Goal: Complete application form

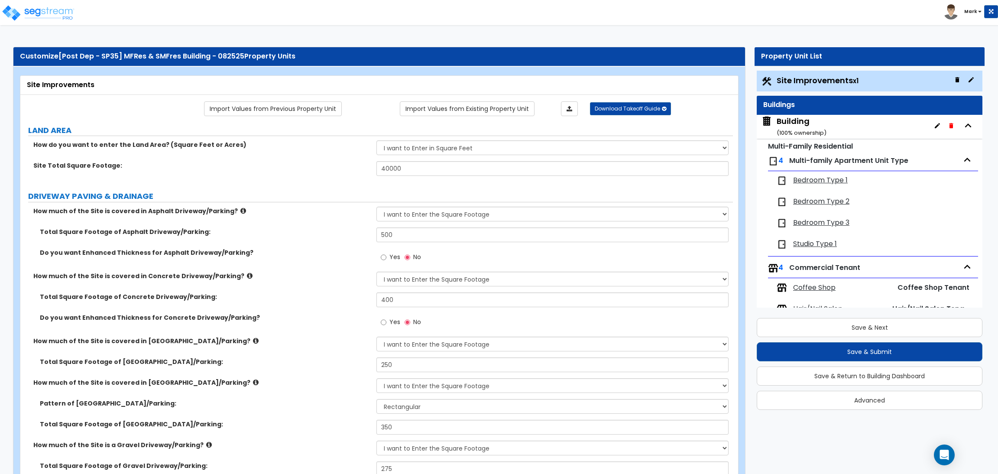
select select "2"
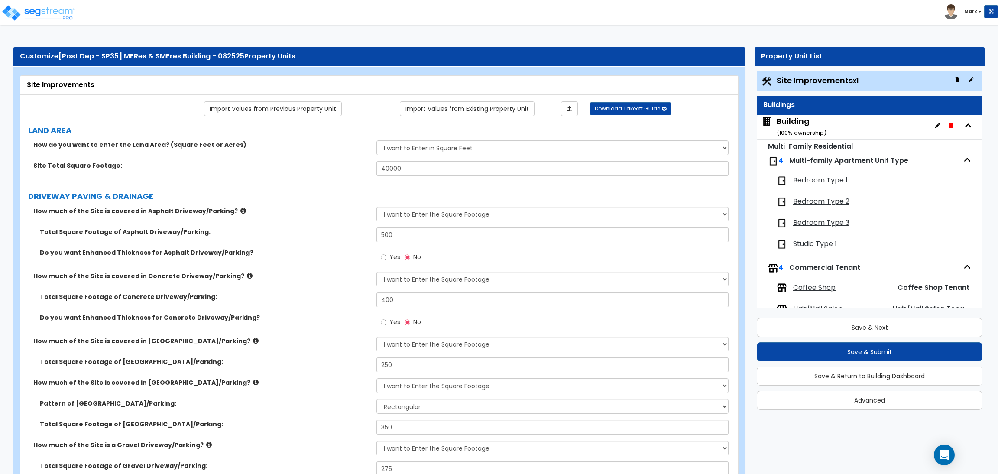
select select "2"
select select "1"
select select "2"
select select "1"
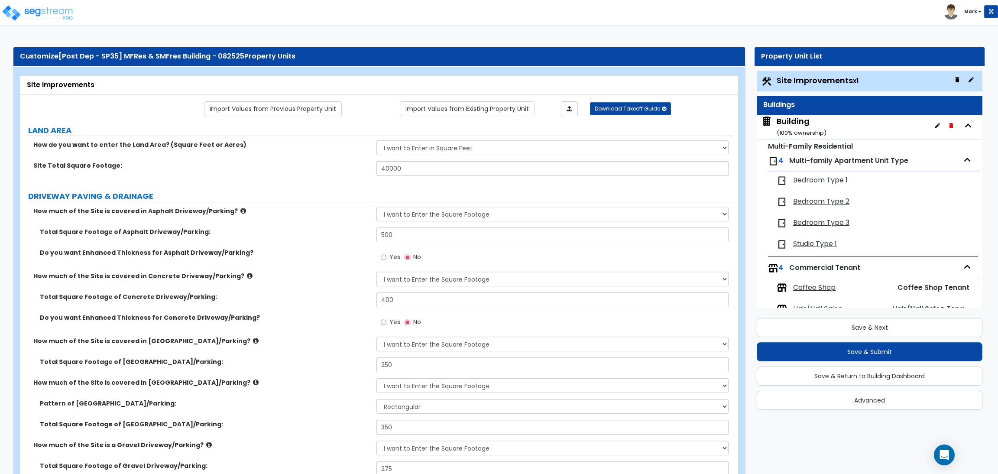
select select "1"
select select "2"
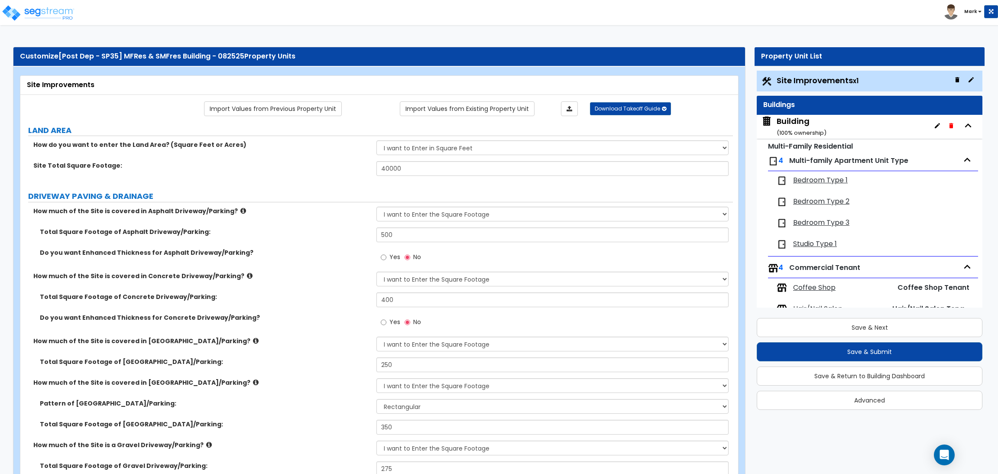
select select "2"
select select "1"
select select "10"
select select "1"
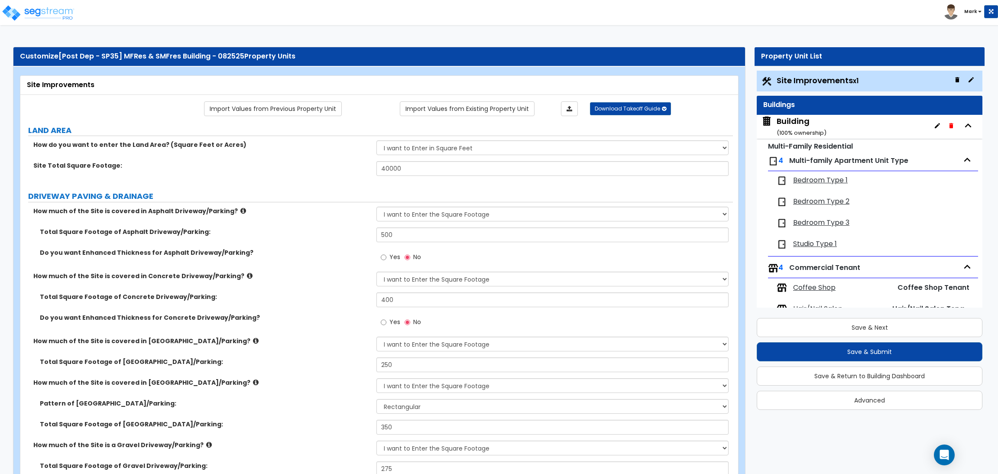
select select "3"
select select "2"
select select "4"
select select "1"
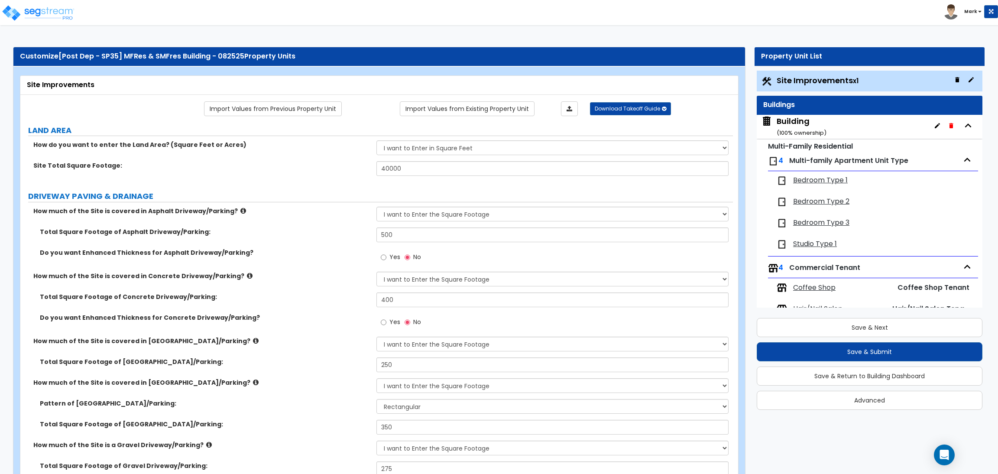
select select "1"
select select "6"
select select "2"
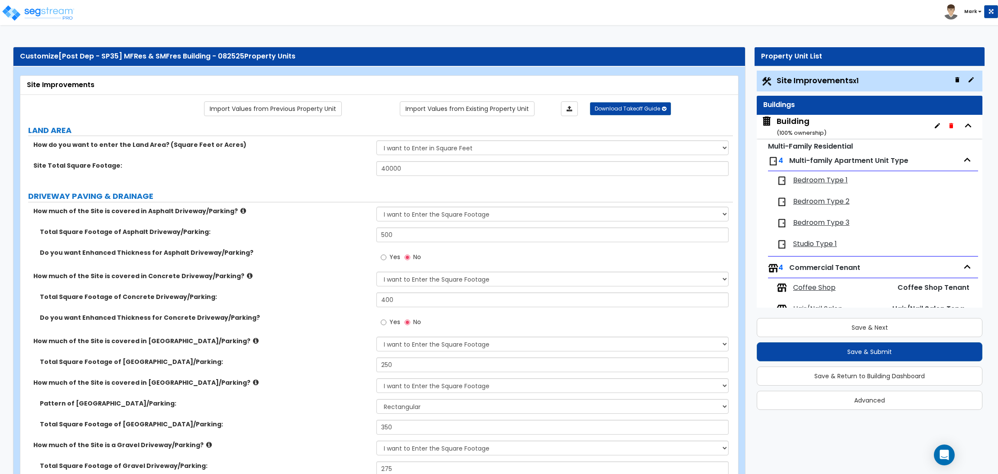
select select "2"
select select "1"
select select "2"
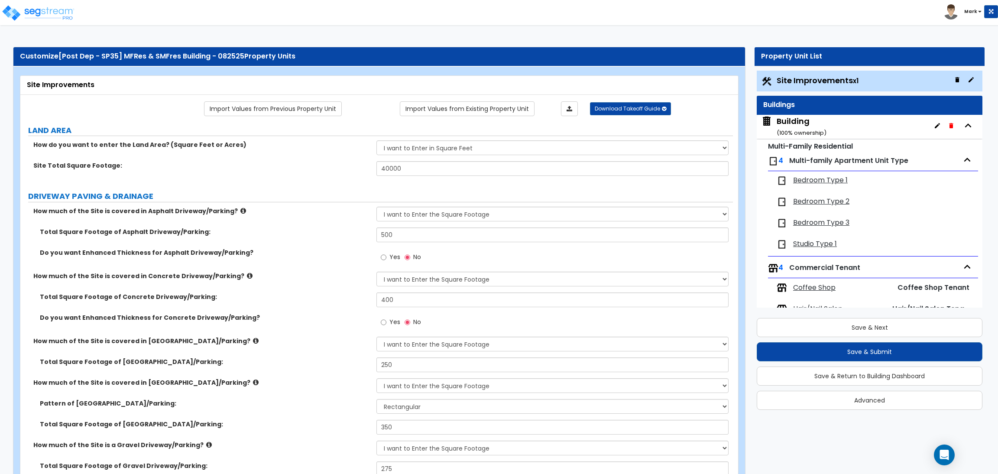
select select "2"
select select "1"
select select "8"
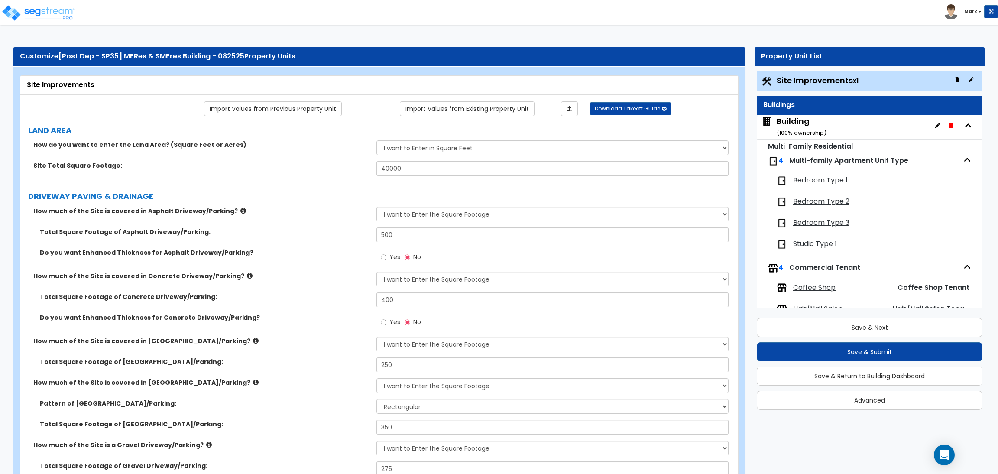
select select "2"
select select "1"
select select "20"
select select "2"
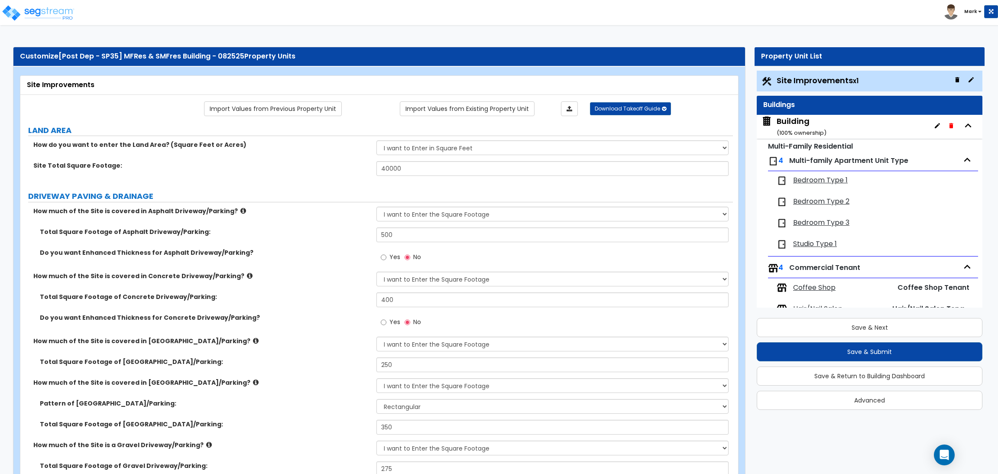
select select "5"
select select "3"
select select "1"
select select "2"
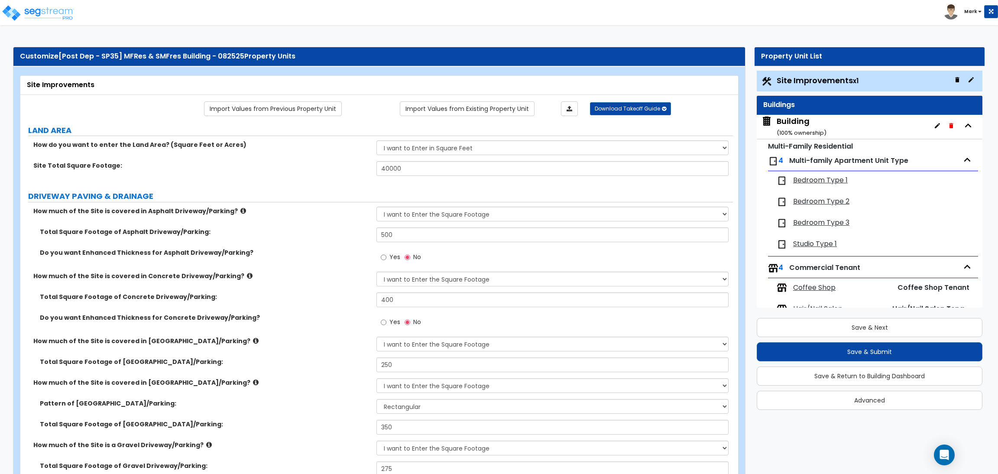
select select "1"
select select "2"
select select "3"
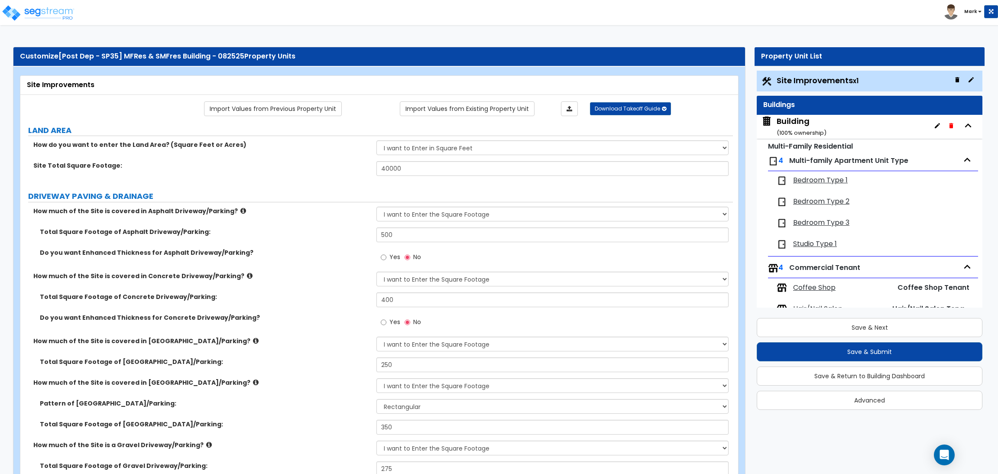
select select "1"
select select "2"
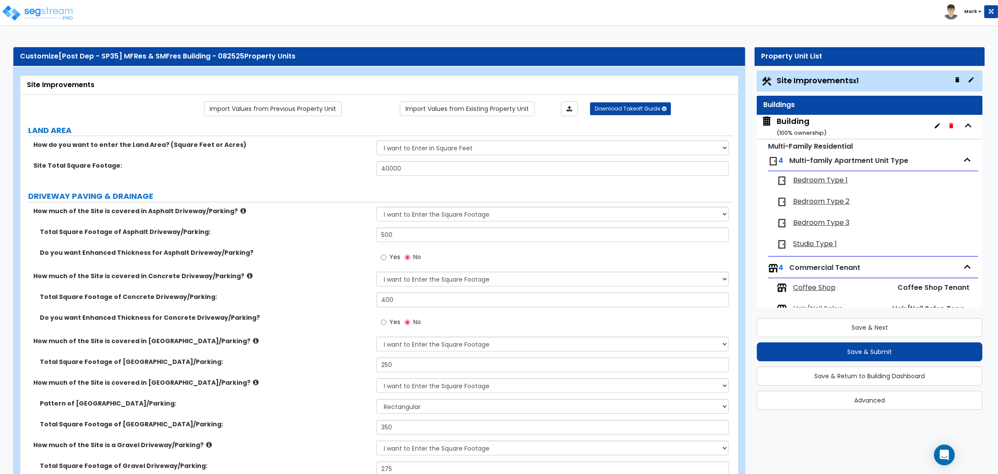
select select "2"
select select "1"
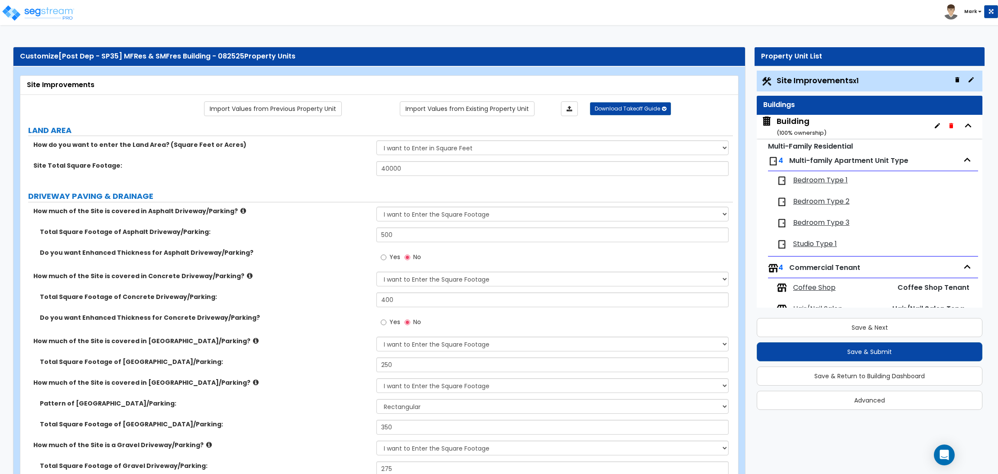
select select "4"
select select "2"
select select "1"
select select "2"
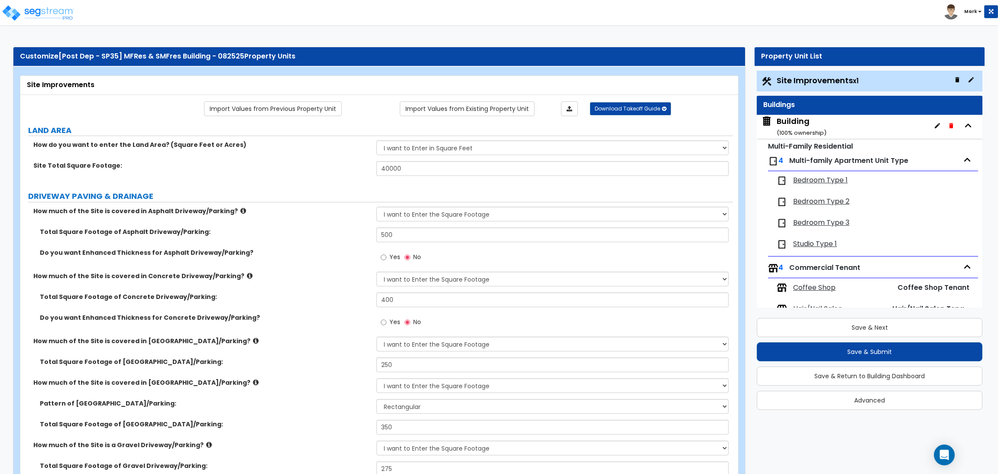
select select "1"
select select "2"
select select "6"
select select "2"
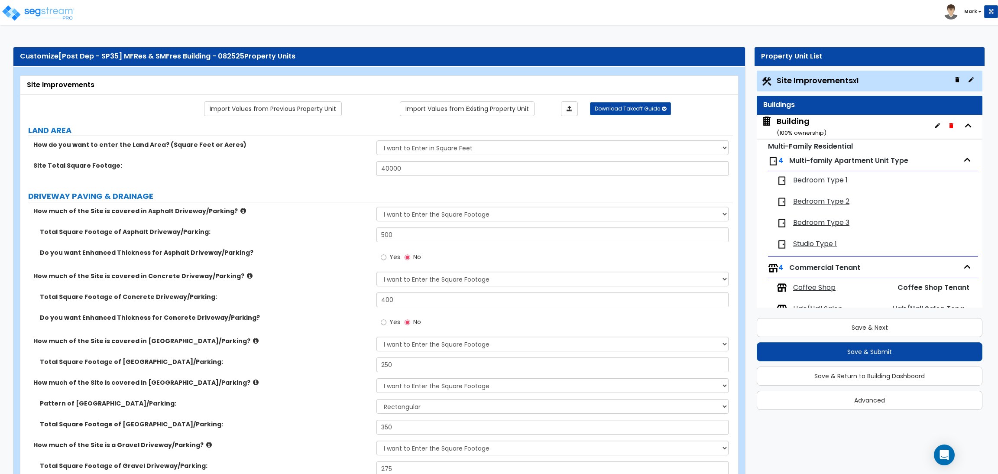
select select "3"
select select "2"
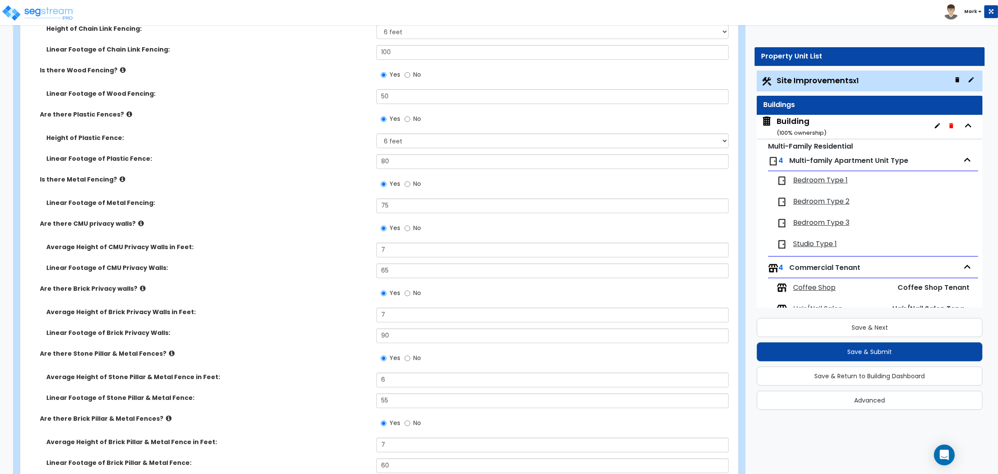
scroll to position [3, 0]
click at [208, 48] on label "Linear Footage of Chain Link Fencing:" at bounding box center [208, 49] width 324 height 9
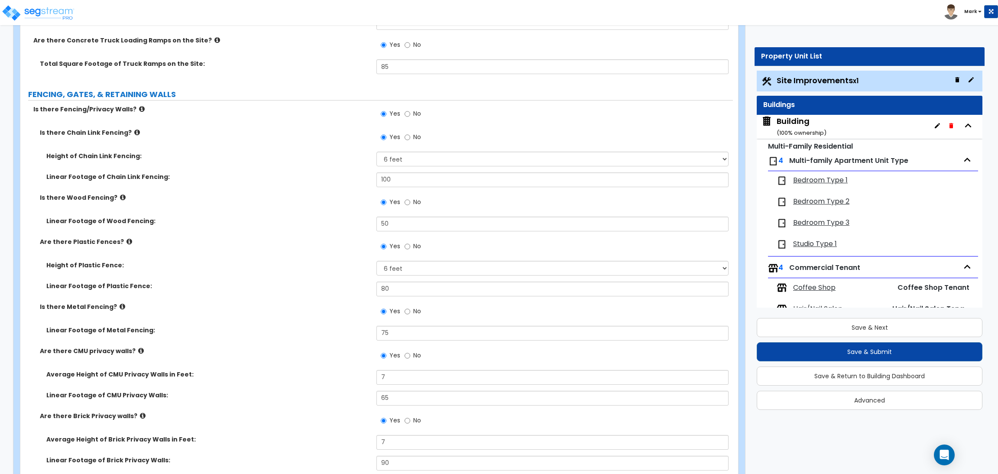
scroll to position [1949, 0]
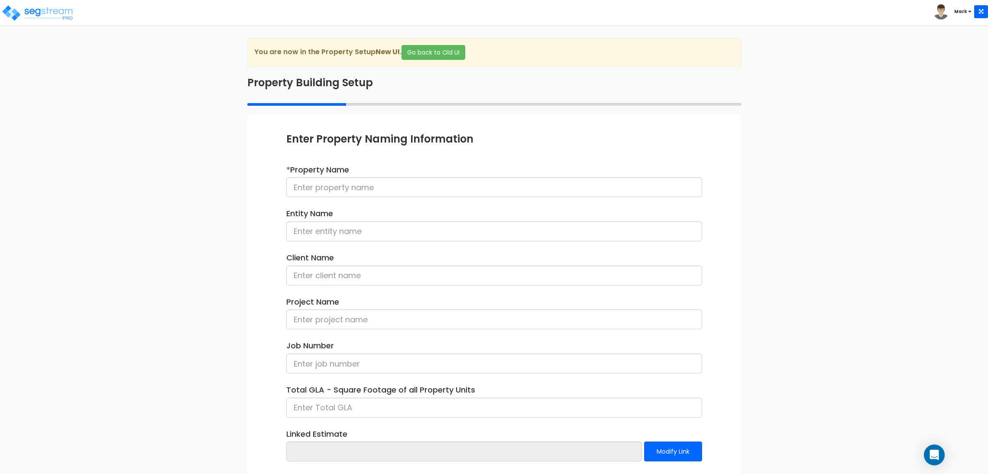
scroll to position [45, 0]
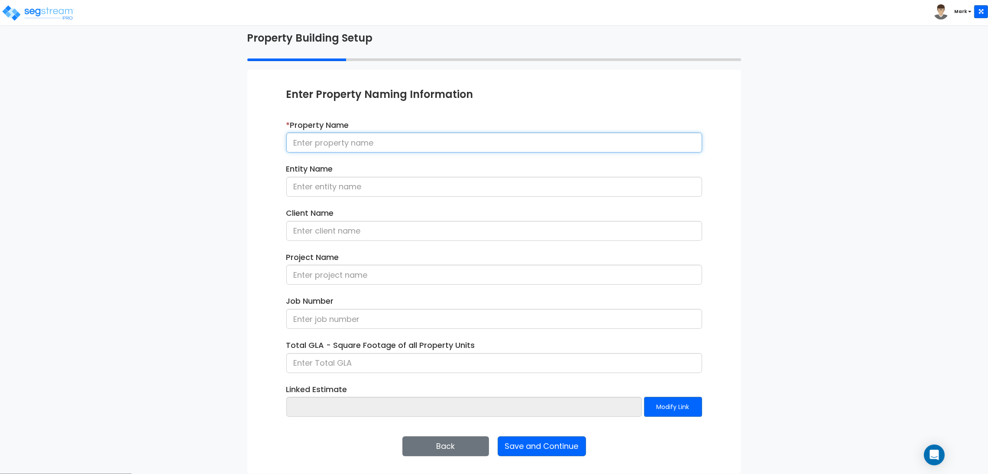
click at [315, 143] on input at bounding box center [494, 143] width 416 height 20
type input "[Cycling] Single Family Home - 082525"
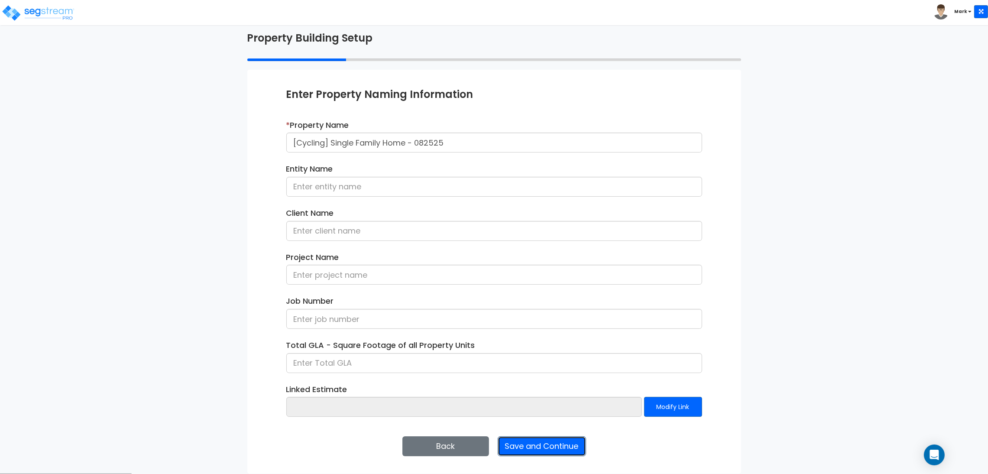
click at [528, 441] on button "Save and Continue" at bounding box center [542, 446] width 88 height 20
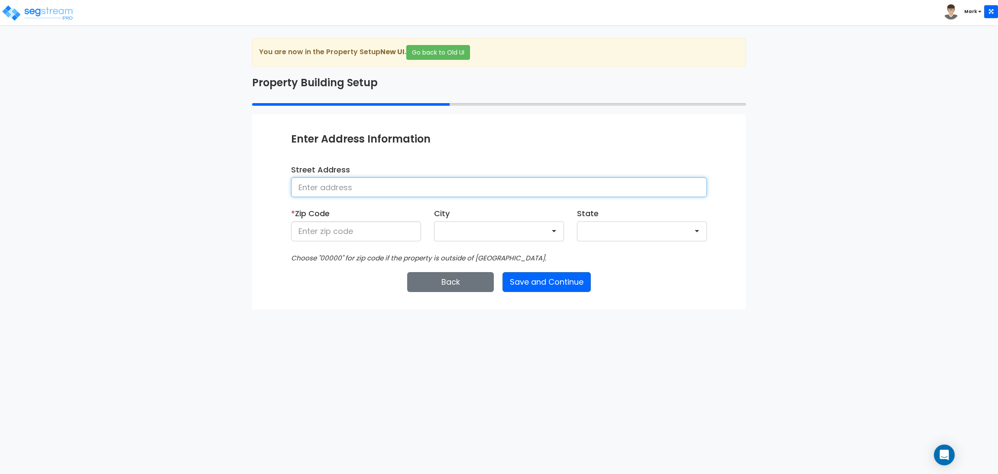
click at [418, 193] on input at bounding box center [499, 187] width 416 height 20
type input "[STREET_ADDRESS]"
click at [379, 227] on input at bounding box center [356, 231] width 130 height 20
type input "9"
type input "81611"
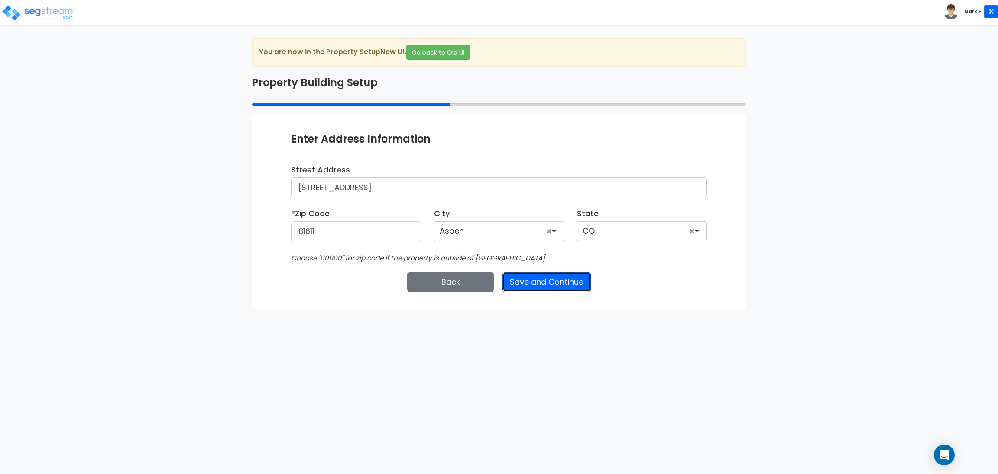
click at [562, 281] on button "Save and Continue" at bounding box center [546, 282] width 88 height 20
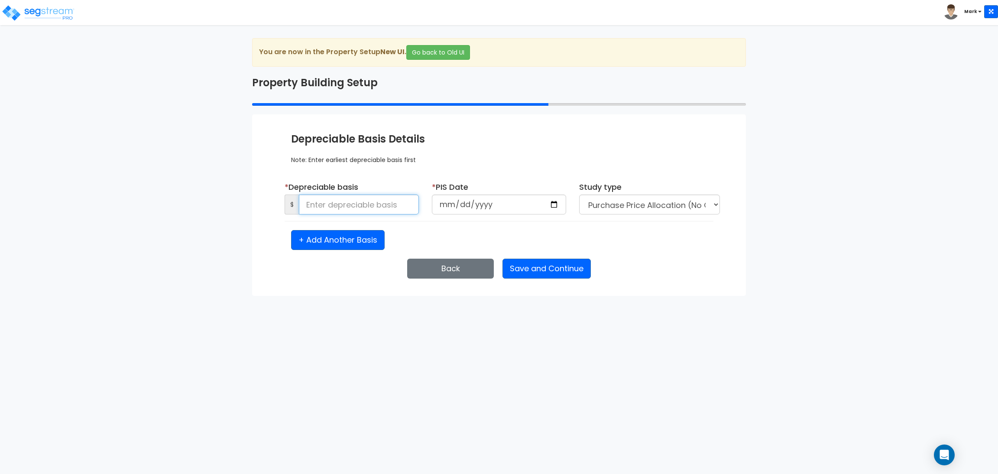
click at [346, 198] on input at bounding box center [359, 204] width 120 height 20
type input "50,000"
click at [550, 205] on input "date" at bounding box center [499, 204] width 134 height 20
type input "2025-08-25"
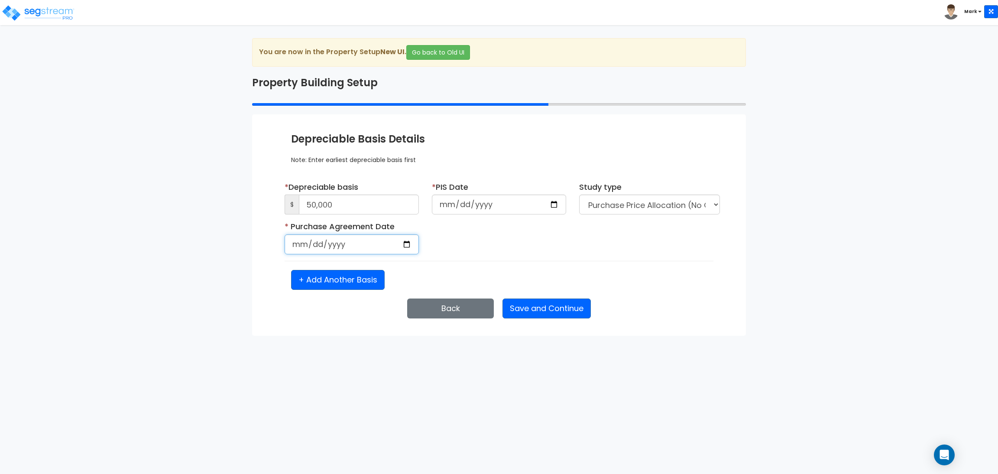
select select "2025"
click at [401, 244] on input "date" at bounding box center [352, 244] width 134 height 20
click at [406, 246] on input "date" at bounding box center [352, 244] width 134 height 20
type input "2025-08-25"
click at [570, 307] on button "Save and Continue" at bounding box center [546, 308] width 88 height 20
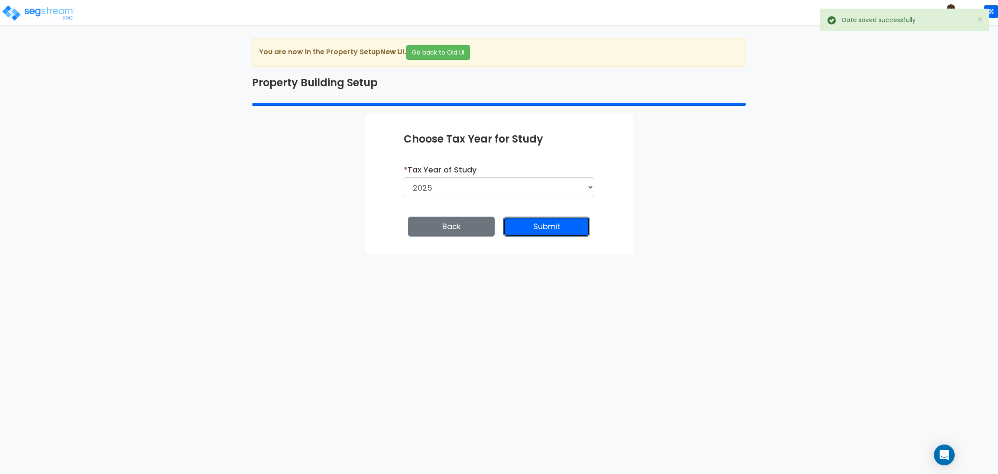
click at [571, 235] on button "Submit" at bounding box center [546, 227] width 87 height 20
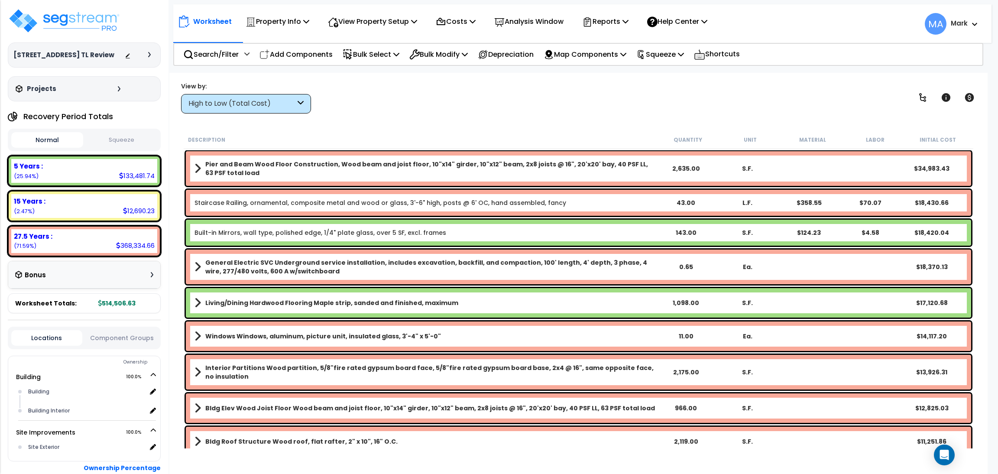
click at [150, 57] on icon at bounding box center [149, 54] width 3 height 5
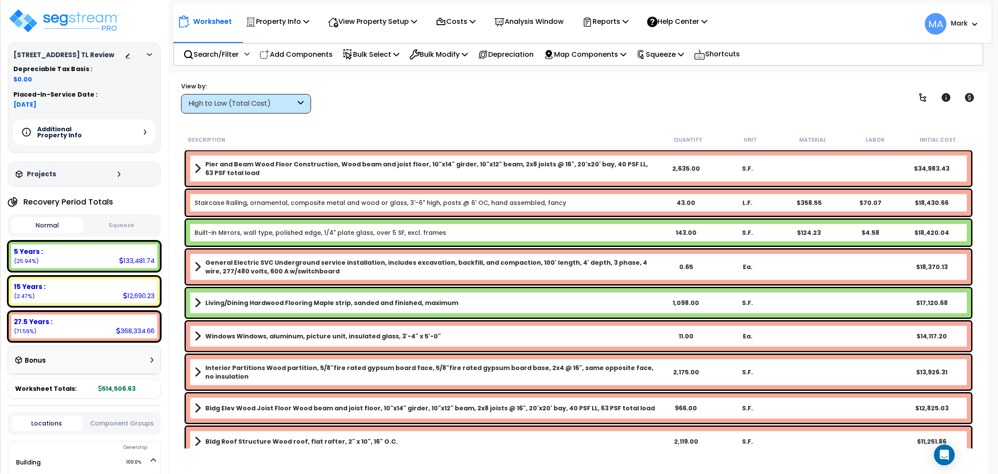
click at [56, 133] on h5 "Additional Property Info" at bounding box center [67, 132] width 61 height 12
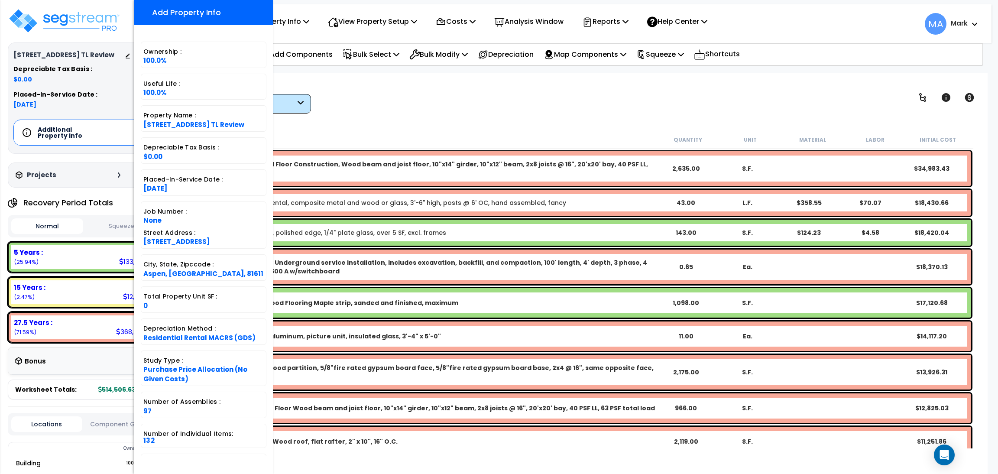
click at [337, 96] on div "View by: High to Low (Total Cost) High to Low (Total Cost)" at bounding box center [578, 97] width 801 height 32
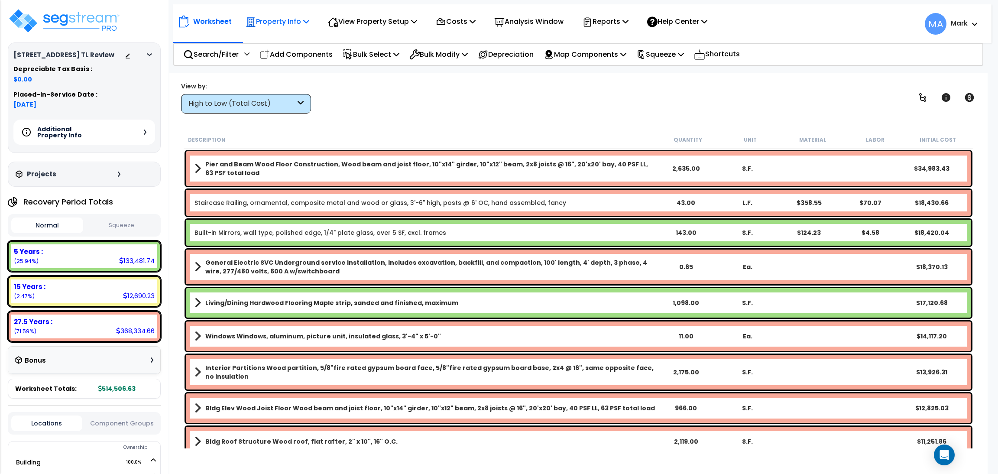
click at [297, 22] on p "Property Info" at bounding box center [278, 22] width 64 height 12
click at [337, 21] on icon at bounding box center [333, 22] width 10 height 10
click at [300, 19] on p "Property Info" at bounding box center [278, 22] width 64 height 12
click at [360, 28] on div "View Property Setup" at bounding box center [372, 21] width 89 height 20
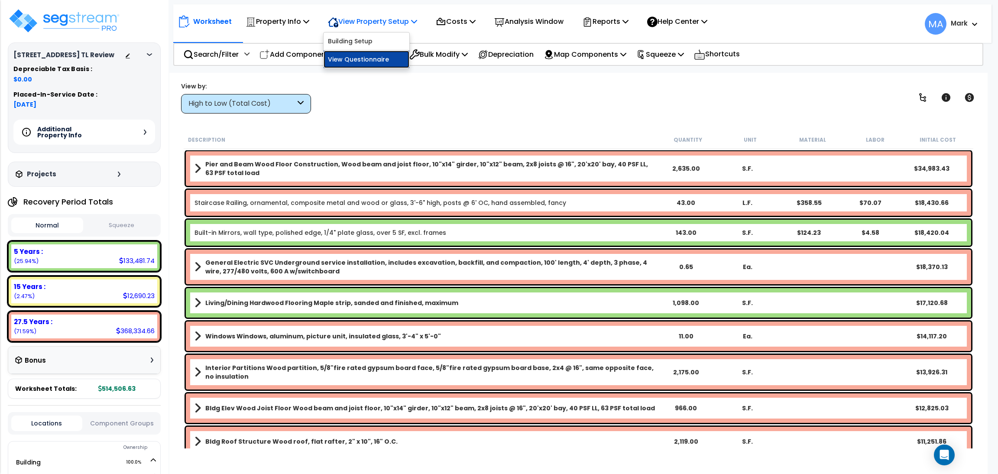
click at [362, 58] on link "View Questionnaire" at bounding box center [367, 59] width 86 height 17
click at [401, 26] on p "View Property Setup" at bounding box center [372, 22] width 89 height 12
click at [373, 42] on link "Building Setup" at bounding box center [367, 40] width 86 height 17
click at [125, 58] on icon at bounding box center [128, 56] width 6 height 6
click at [271, 107] on div "High to Low (Total Cost)" at bounding box center [241, 104] width 107 height 10
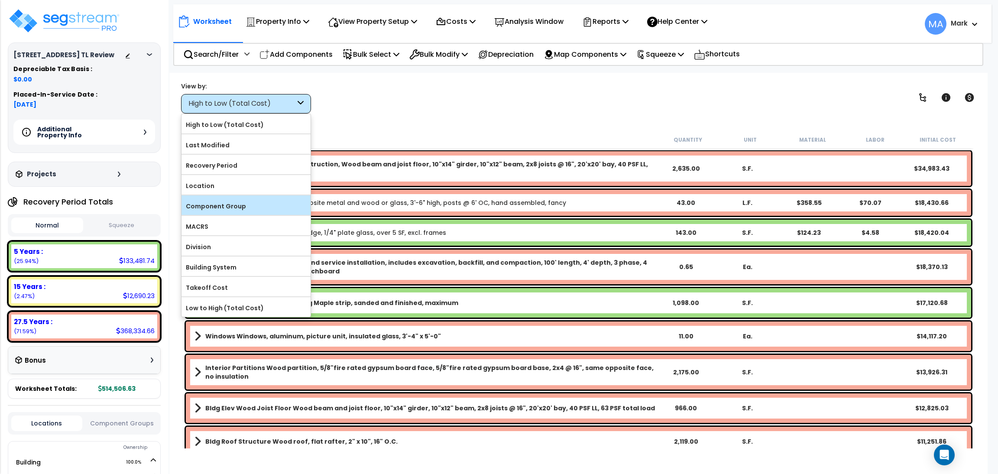
click at [215, 201] on label "Component Group" at bounding box center [245, 206] width 129 height 13
click at [0, 0] on input "Component Group" at bounding box center [0, 0] width 0 height 0
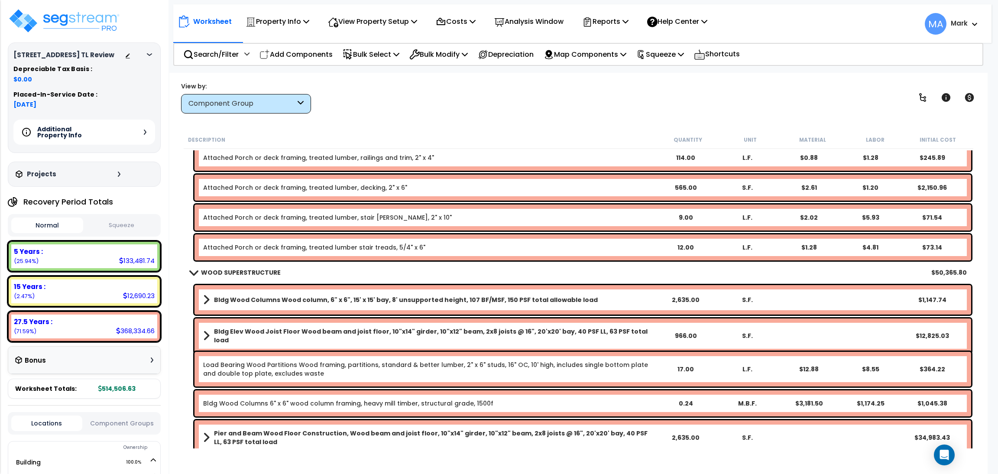
scroll to position [324, 0]
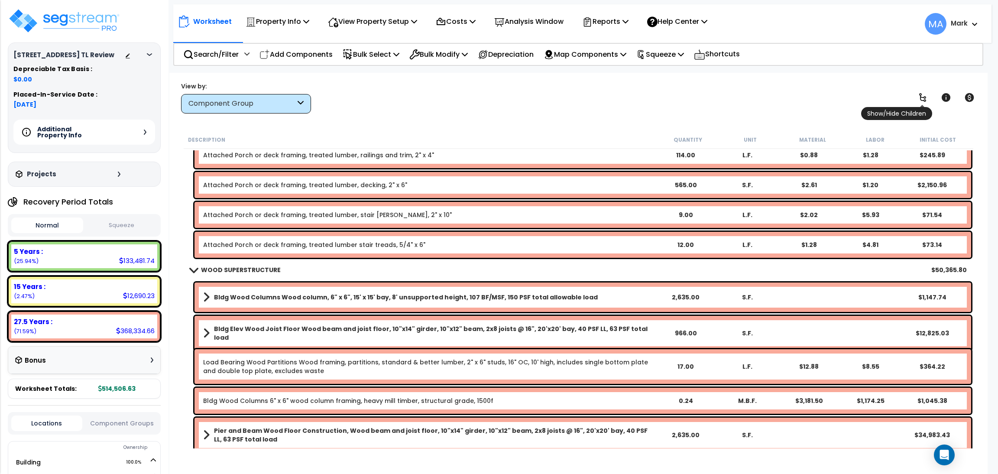
click at [927, 99] on icon at bounding box center [922, 97] width 10 height 10
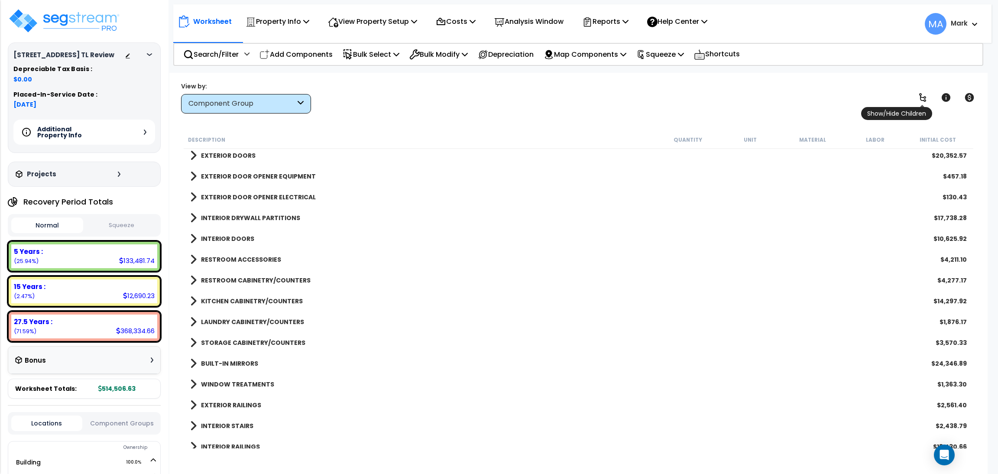
click at [927, 99] on icon at bounding box center [922, 97] width 10 height 10
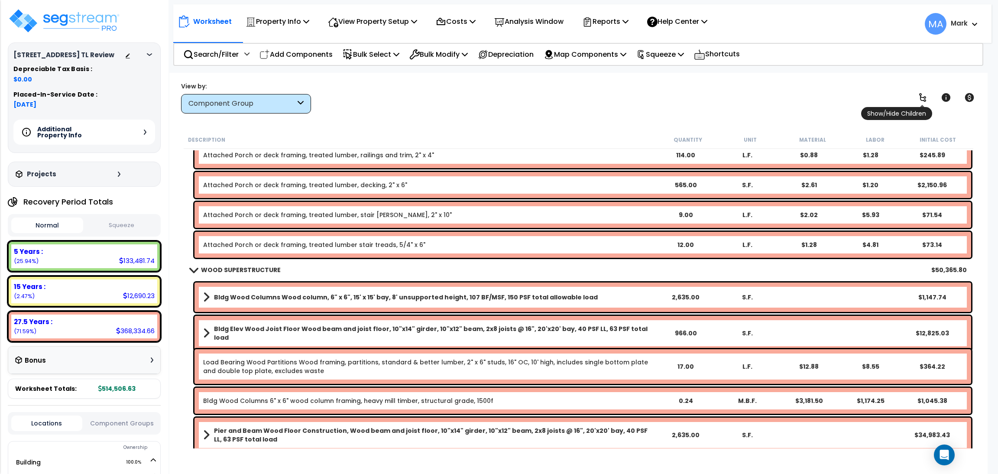
click at [923, 97] on icon at bounding box center [922, 97] width 7 height 9
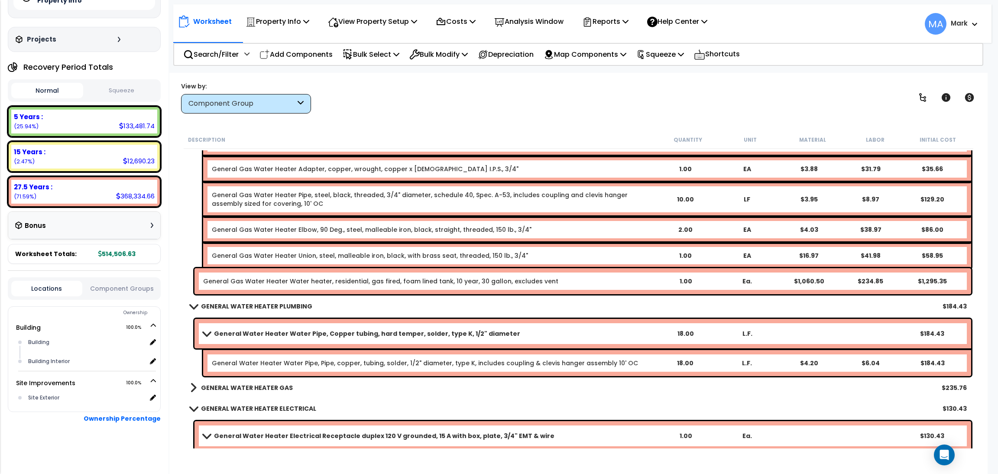
scroll to position [12605, 0]
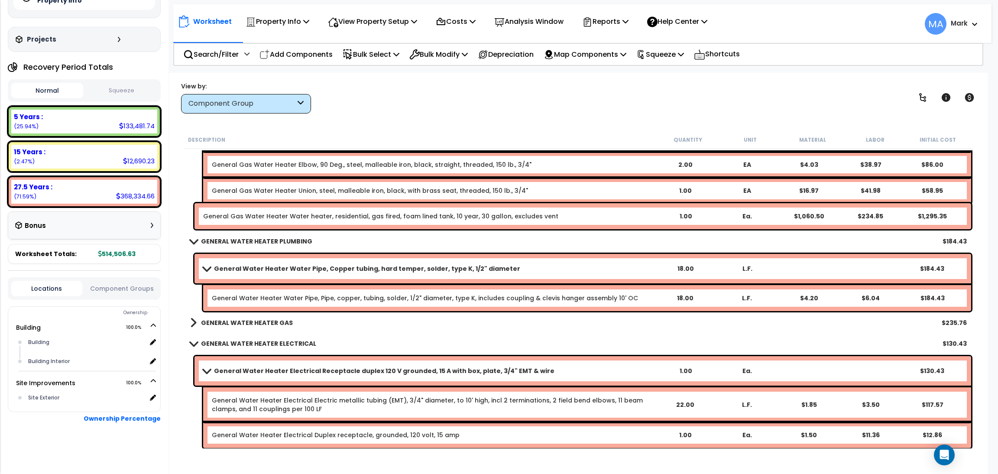
click at [256, 326] on b "GENERAL WATER HEATER GAS" at bounding box center [247, 322] width 92 height 9
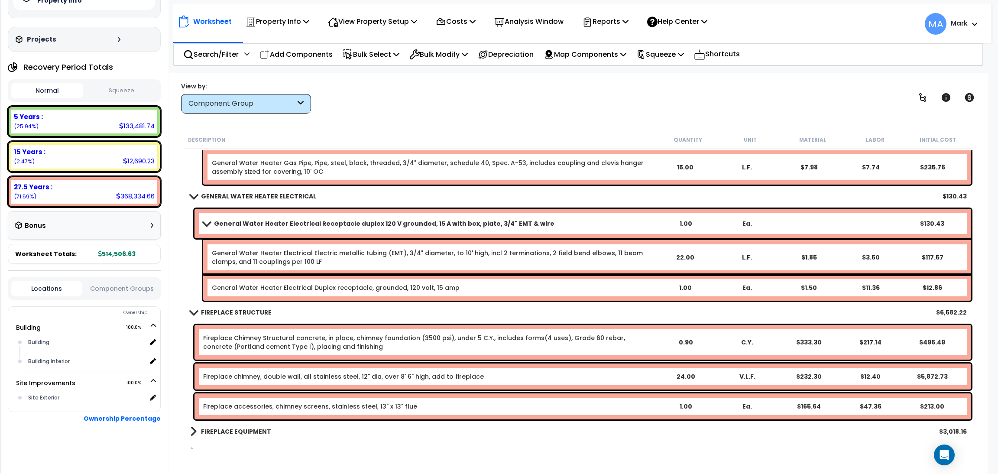
scroll to position [12865, 0]
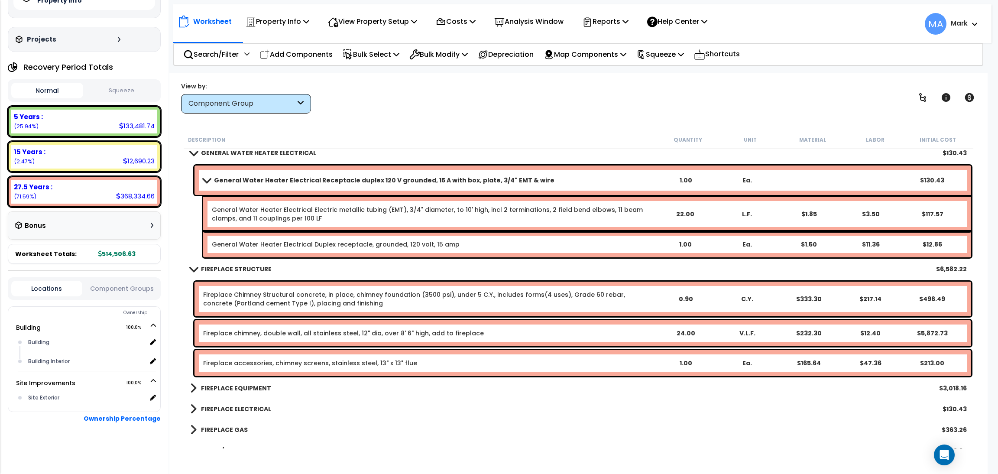
click at [232, 387] on b "FIREPLACE EQUIPMENT" at bounding box center [236, 388] width 70 height 9
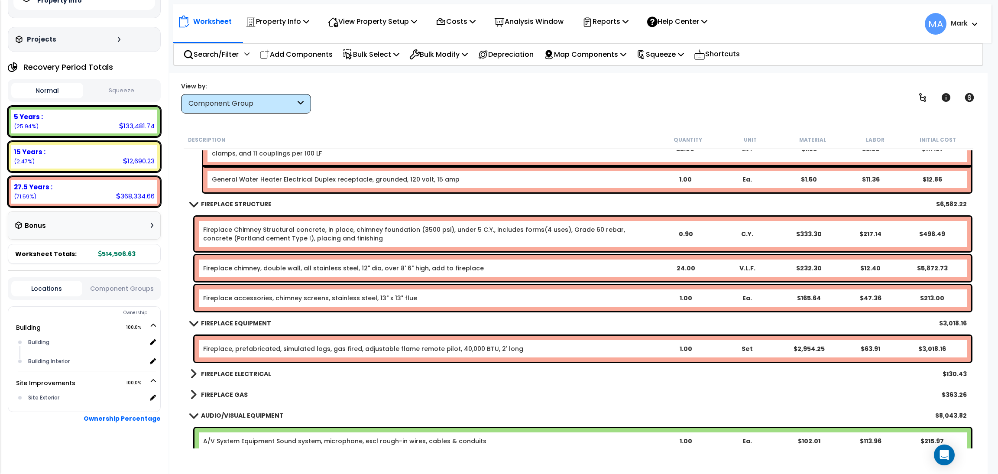
click at [233, 370] on b "FIREPLACE ELECTRICAL" at bounding box center [236, 373] width 70 height 9
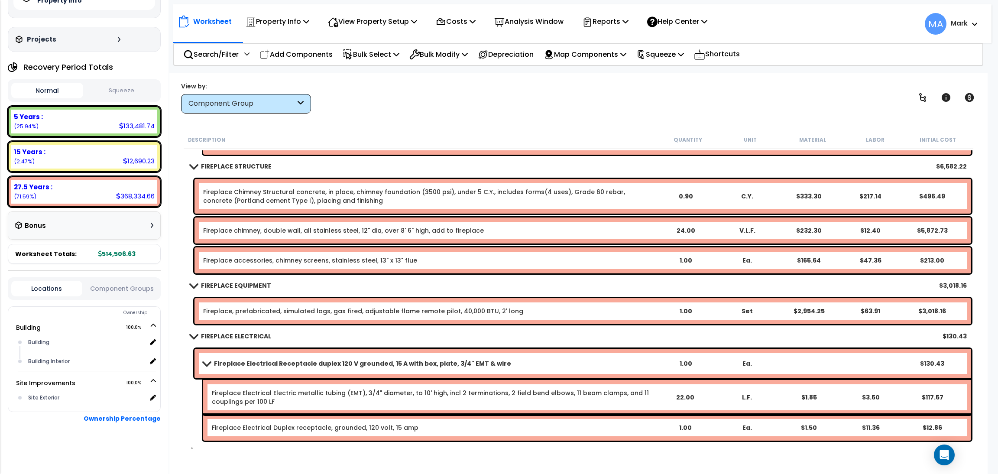
scroll to position [13060, 0]
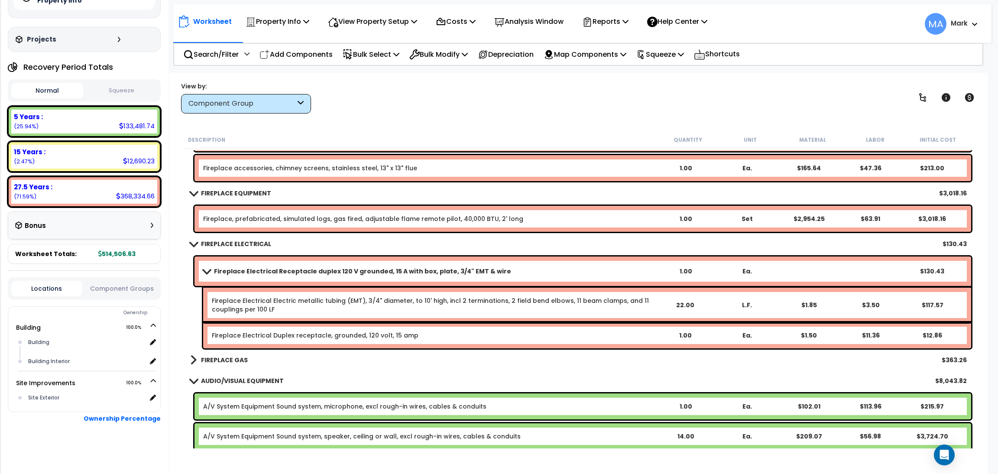
click at [235, 359] on b "FIREPLACE GAS" at bounding box center [224, 360] width 47 height 9
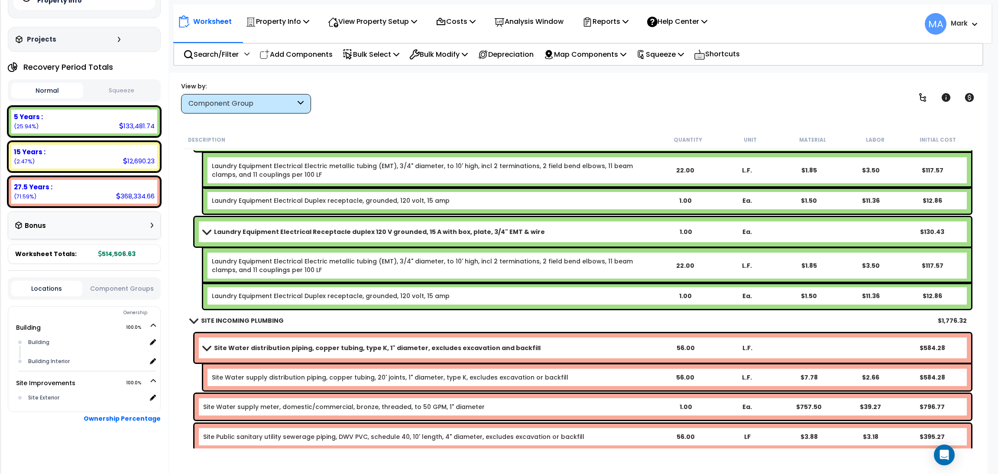
scroll to position [17068, 0]
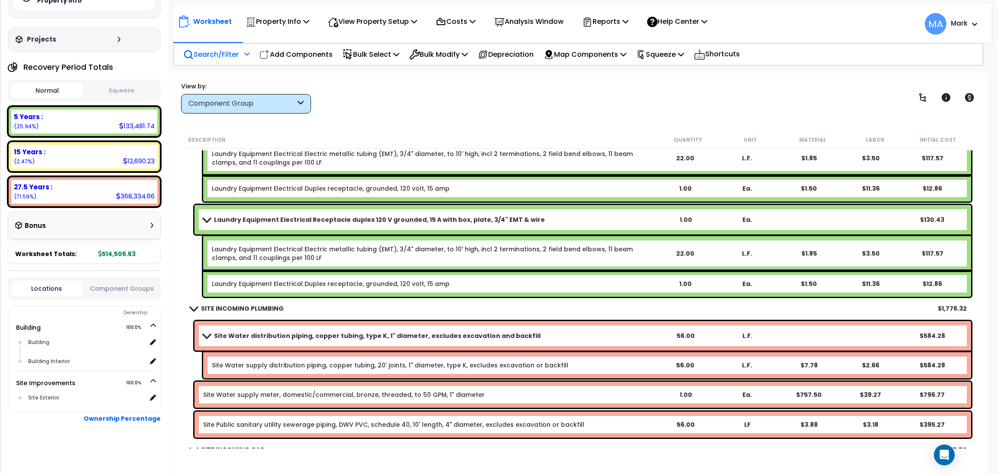
click at [207, 60] on div "Search/Filter Additional Search / Filter" at bounding box center [216, 54] width 66 height 20
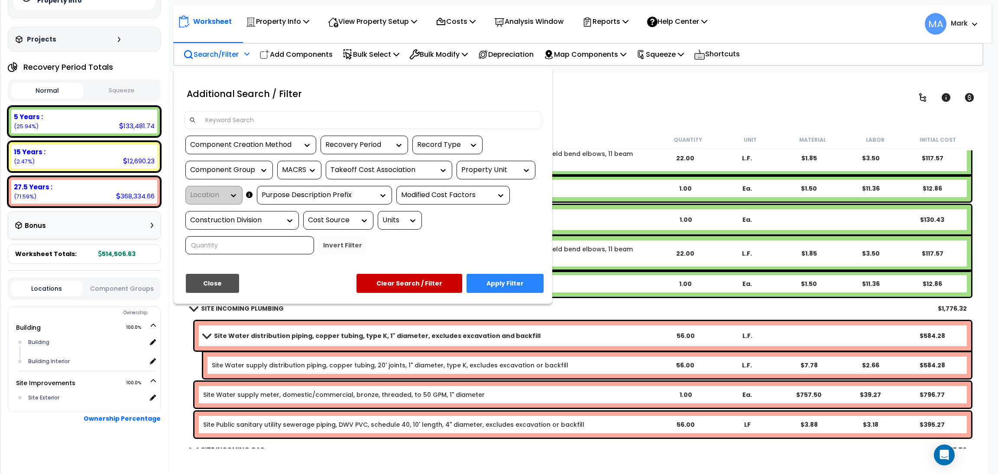
click at [621, 123] on div at bounding box center [499, 237] width 998 height 474
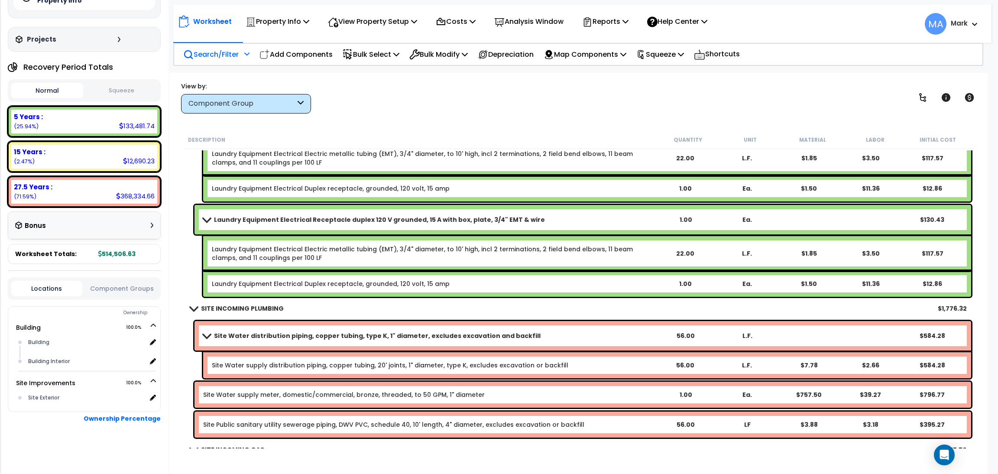
click at [217, 54] on p "Search/Filter" at bounding box center [210, 55] width 55 height 12
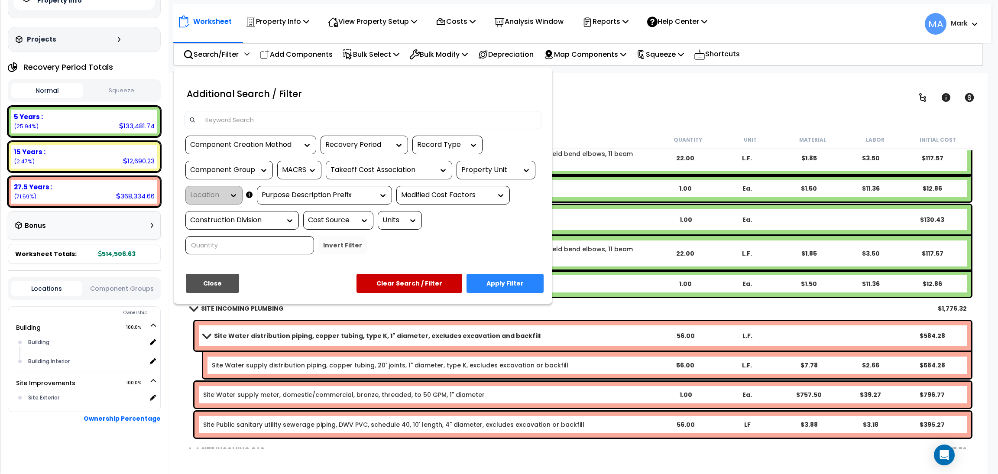
click at [215, 115] on input at bounding box center [368, 119] width 337 height 13
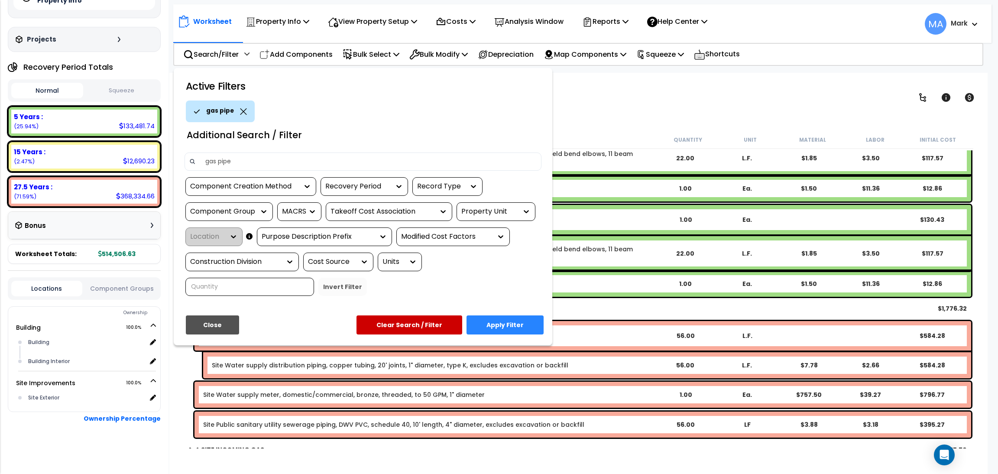
type input "gas pipe"
click at [527, 314] on div "Active Filters gas pipe Additional Search / Filter gas pipe Component Creation …" at bounding box center [363, 206] width 379 height 277
click at [523, 318] on button "Apply Filter" at bounding box center [505, 324] width 77 height 19
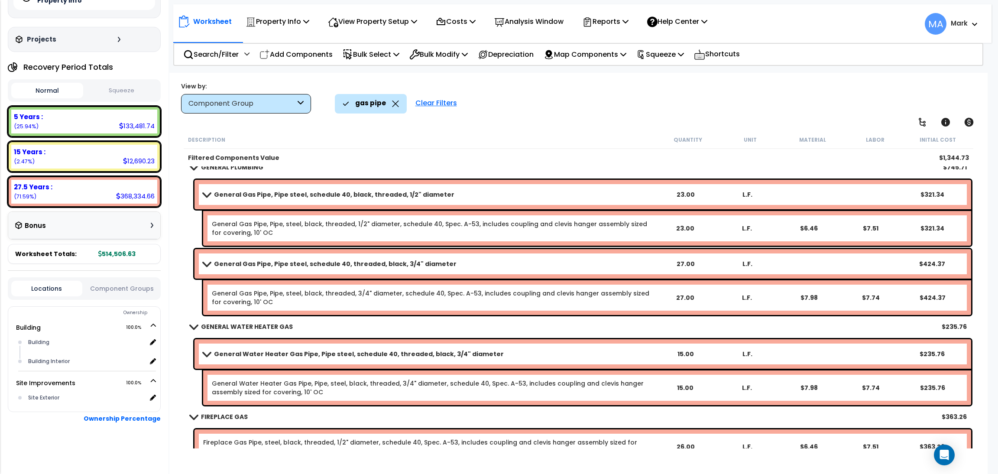
scroll to position [26, 0]
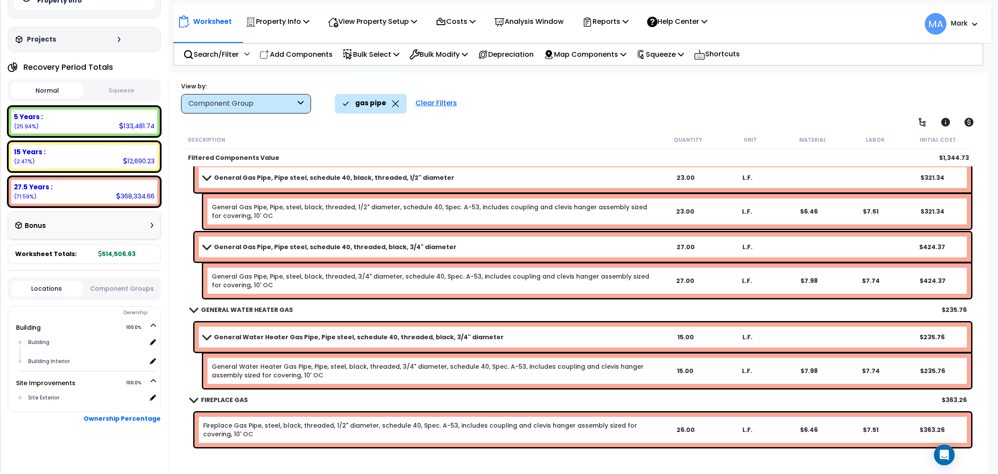
click at [395, 101] on icon at bounding box center [395, 103] width 7 height 6
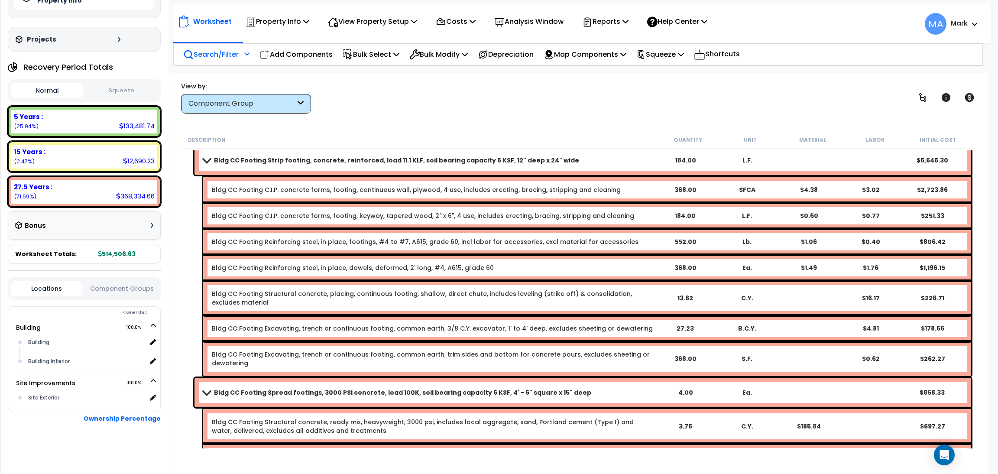
click at [220, 54] on p "Search/Filter" at bounding box center [210, 55] width 55 height 12
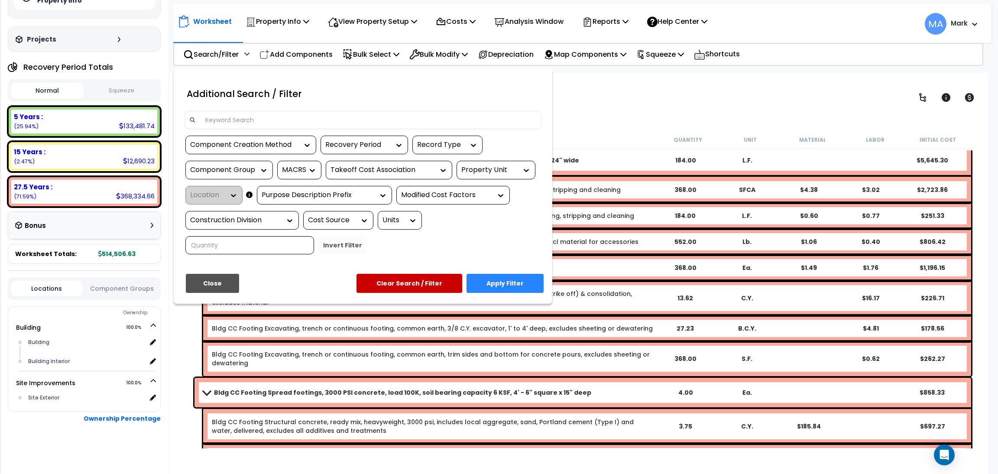
click at [246, 119] on input at bounding box center [368, 119] width 337 height 13
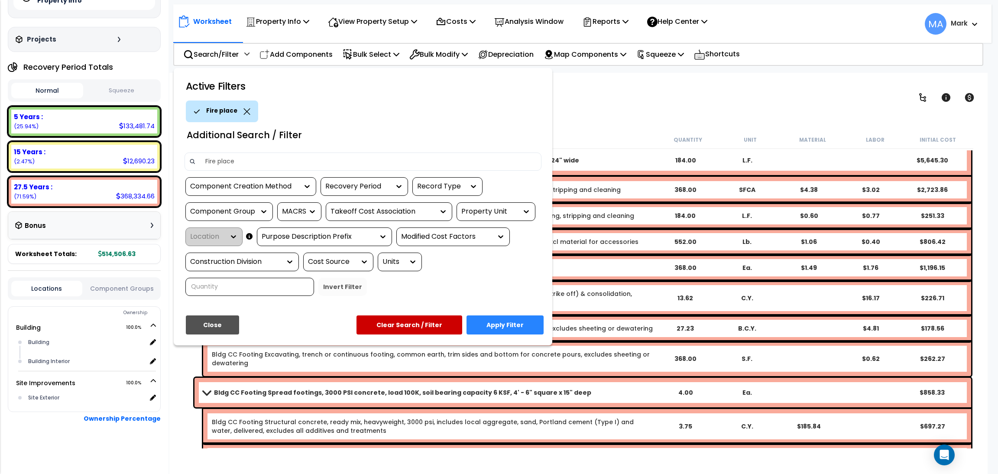
type input "Fire place"
click at [527, 321] on button "Apply Filter" at bounding box center [505, 324] width 77 height 19
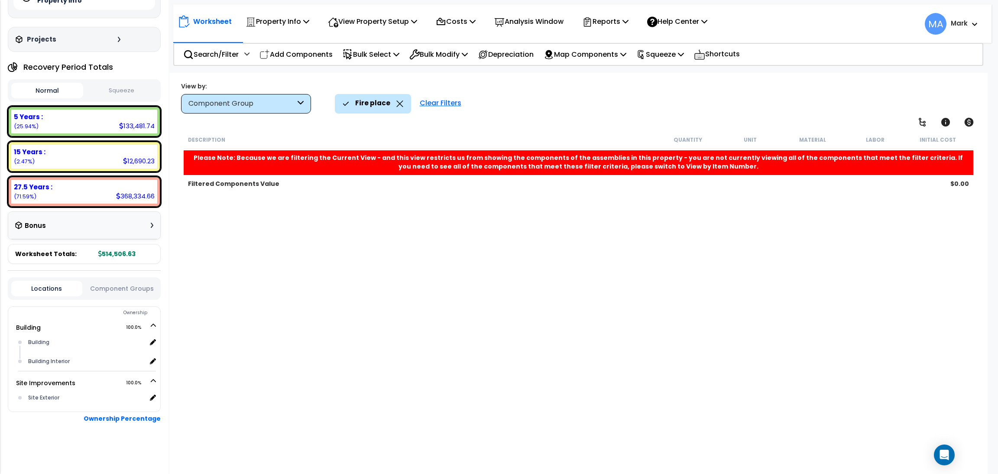
click at [397, 99] on div "Fire place" at bounding box center [373, 103] width 61 height 19
click at [388, 99] on div "Fire place" at bounding box center [373, 103] width 61 height 19
click at [399, 104] on icon at bounding box center [399, 103] width 7 height 6
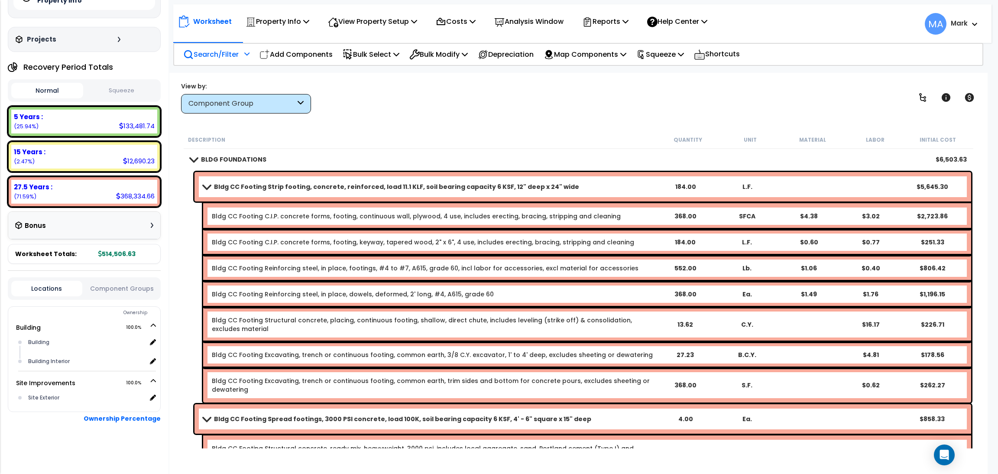
click at [211, 57] on p "Search/Filter" at bounding box center [210, 55] width 55 height 12
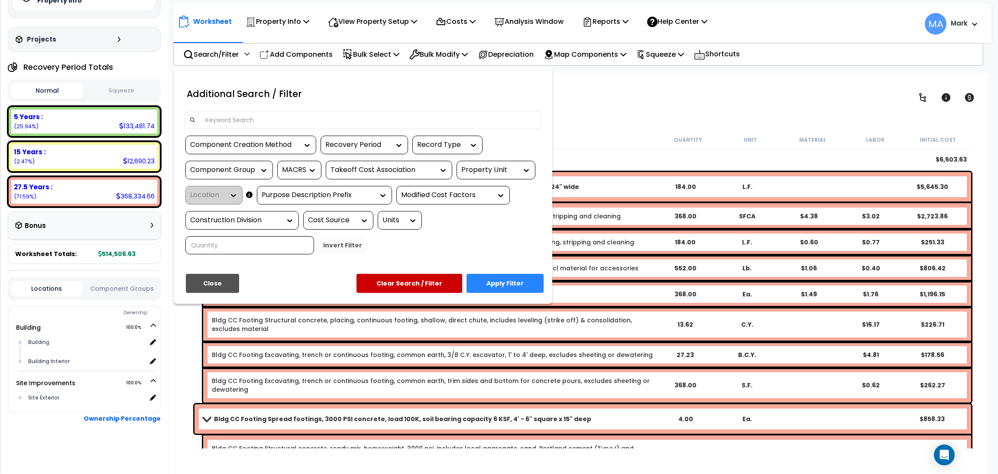
click at [224, 114] on input at bounding box center [368, 119] width 337 height 13
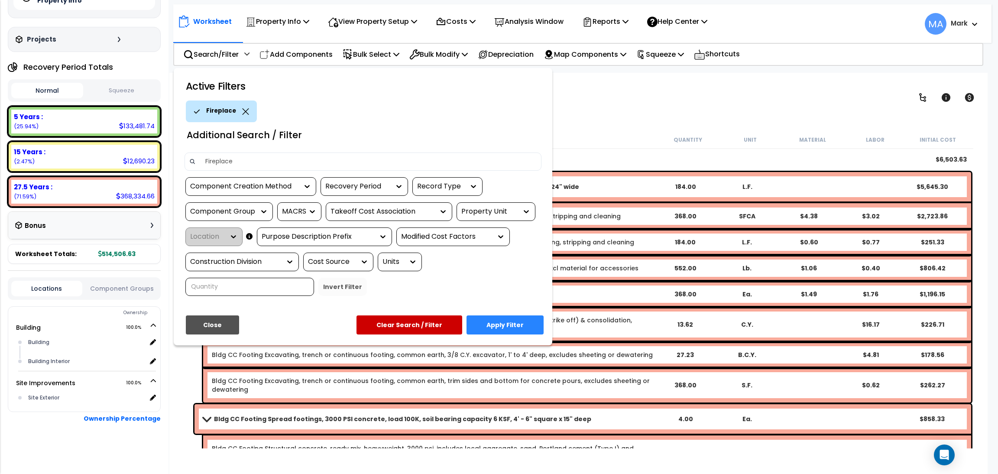
type input "Fireplace"
click at [529, 325] on button "Apply Filter" at bounding box center [505, 324] width 77 height 19
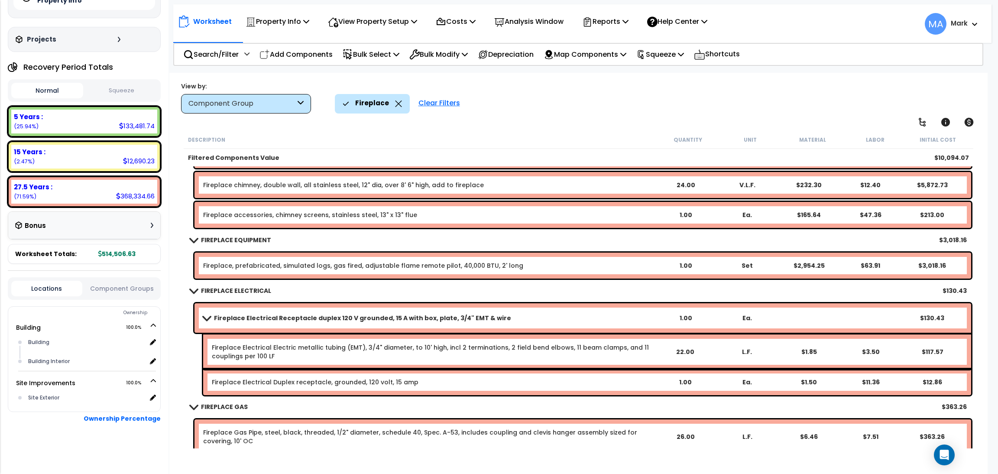
scroll to position [63, 0]
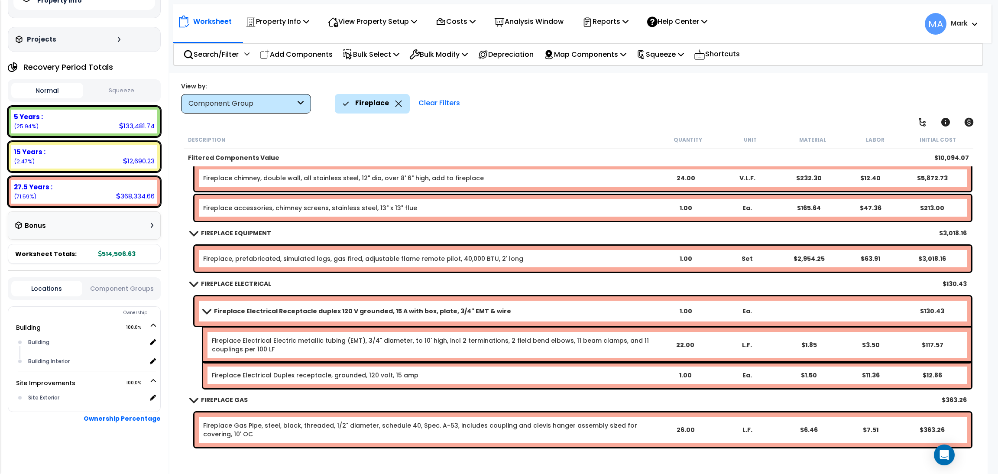
click at [395, 104] on icon at bounding box center [398, 103] width 7 height 6
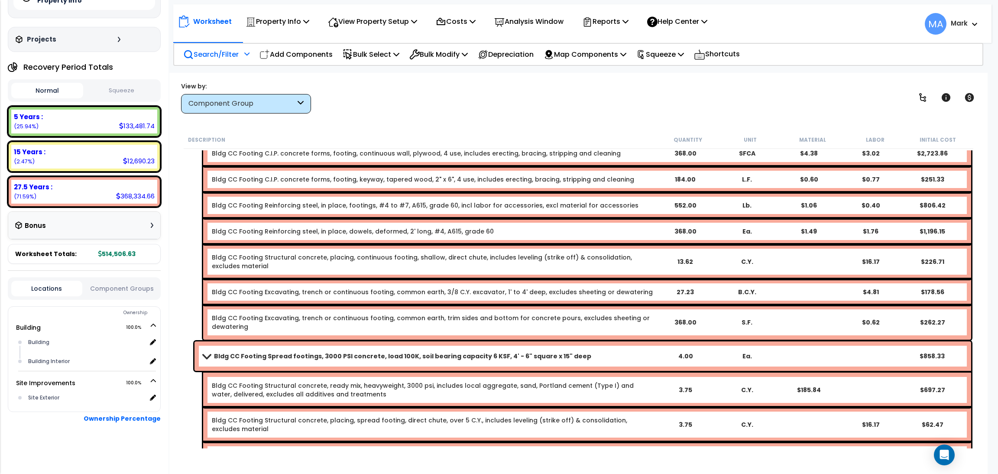
click at [209, 52] on p "Search/Filter" at bounding box center [210, 55] width 55 height 12
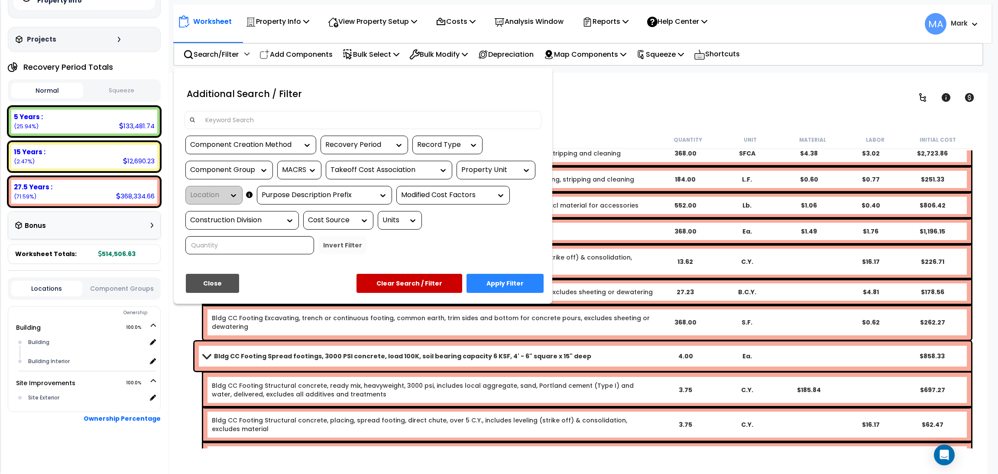
click at [244, 127] on div at bounding box center [363, 120] width 357 height 18
click at [240, 118] on input at bounding box center [368, 119] width 337 height 13
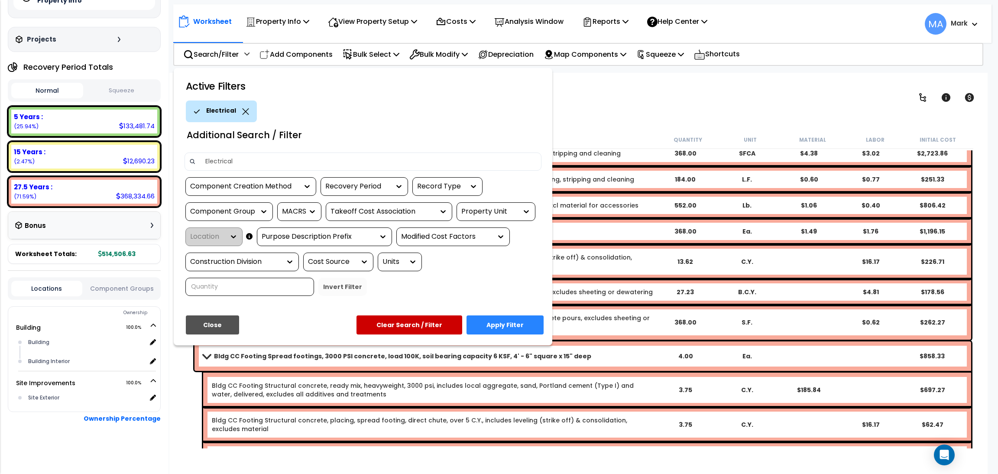
type input "Electrical"
click at [488, 318] on button "Apply Filter" at bounding box center [505, 324] width 77 height 19
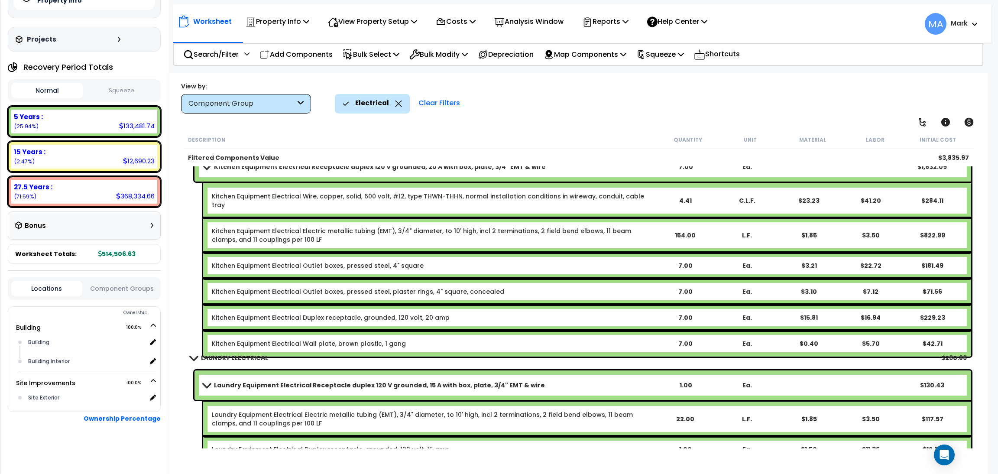
scroll to position [652, 0]
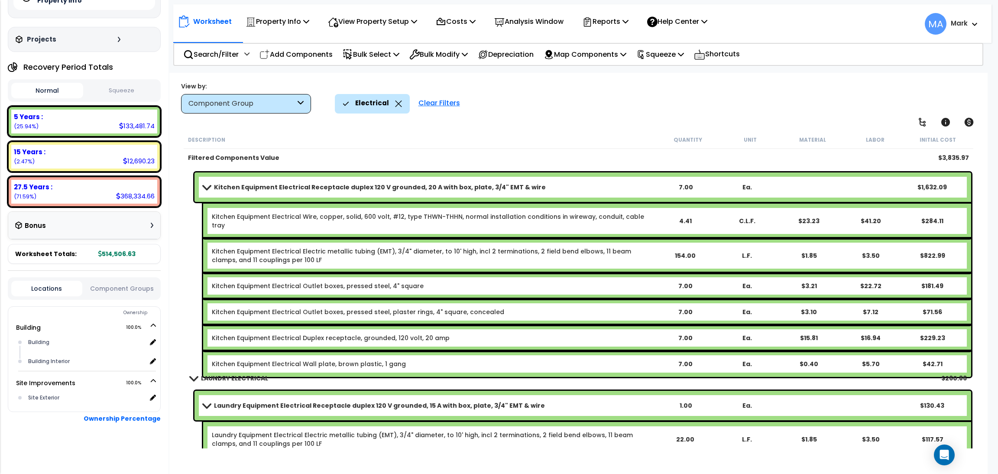
click at [395, 101] on icon at bounding box center [398, 103] width 7 height 6
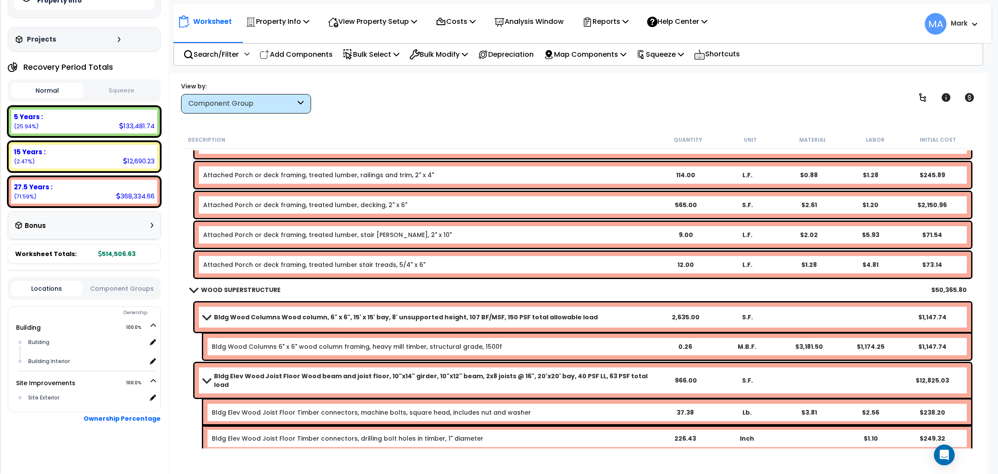
click at [292, 101] on div "Component Group" at bounding box center [241, 104] width 107 height 10
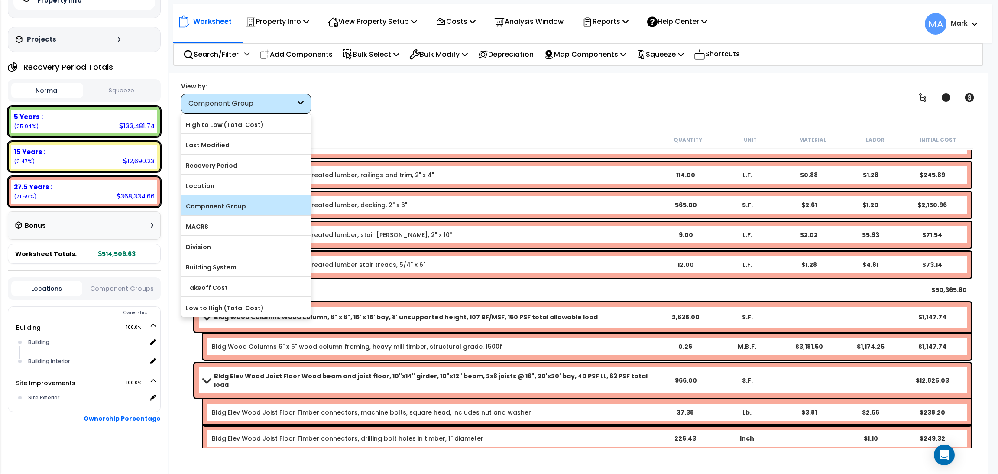
click at [230, 208] on label "Component Group" at bounding box center [245, 206] width 129 height 13
click at [0, 0] on input "Component Group" at bounding box center [0, 0] width 0 height 0
click at [230, 207] on label "Component Group" at bounding box center [245, 206] width 129 height 13
click at [0, 0] on input "Component Group" at bounding box center [0, 0] width 0 height 0
click at [373, 123] on div "Worksheet Property Info Property Setup Add Property Unit Template property Clon…" at bounding box center [578, 310] width 818 height 474
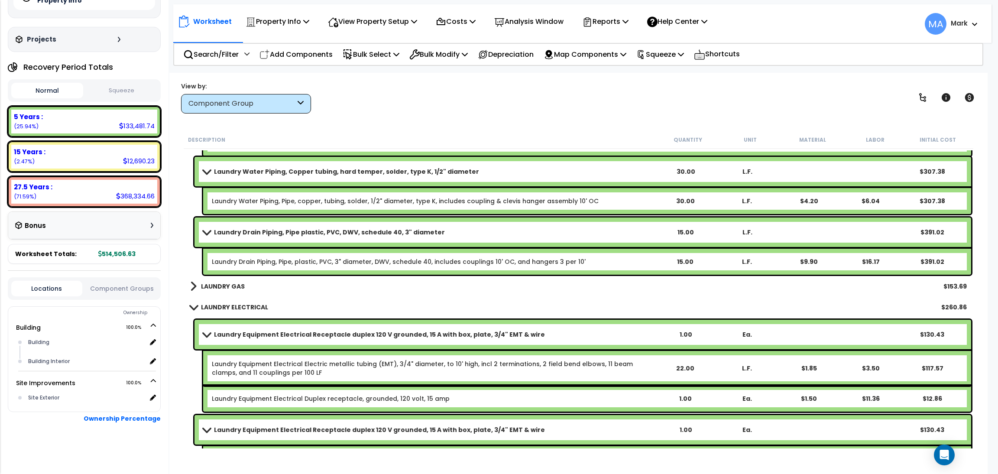
scroll to position [17221, 0]
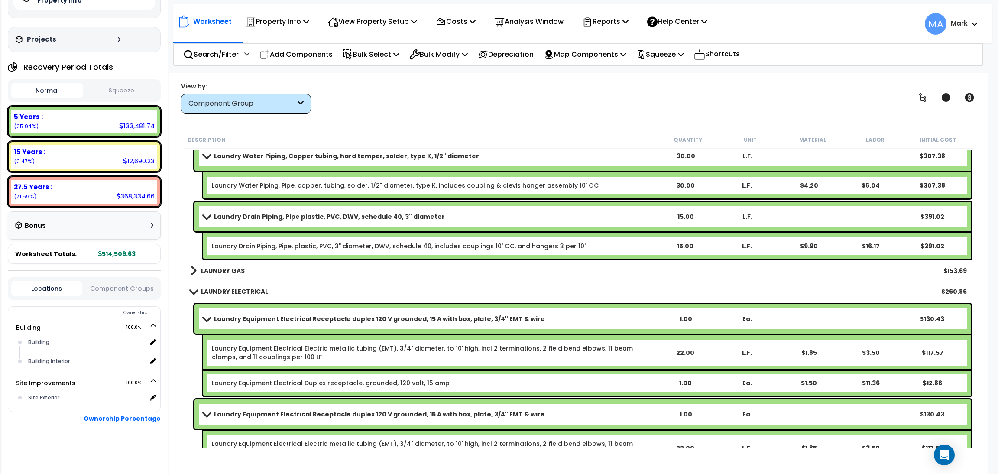
click at [222, 267] on b "LAUNDRY GAS" at bounding box center [223, 270] width 44 height 9
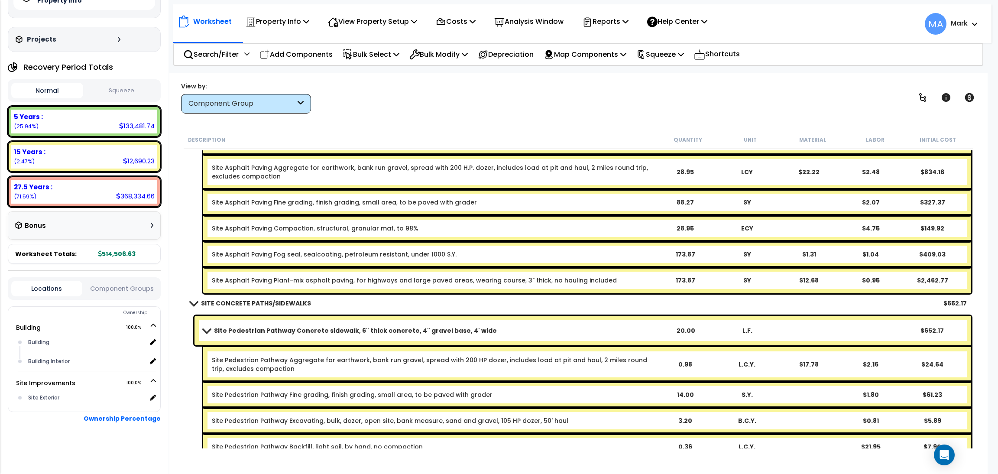
scroll to position [17671, 0]
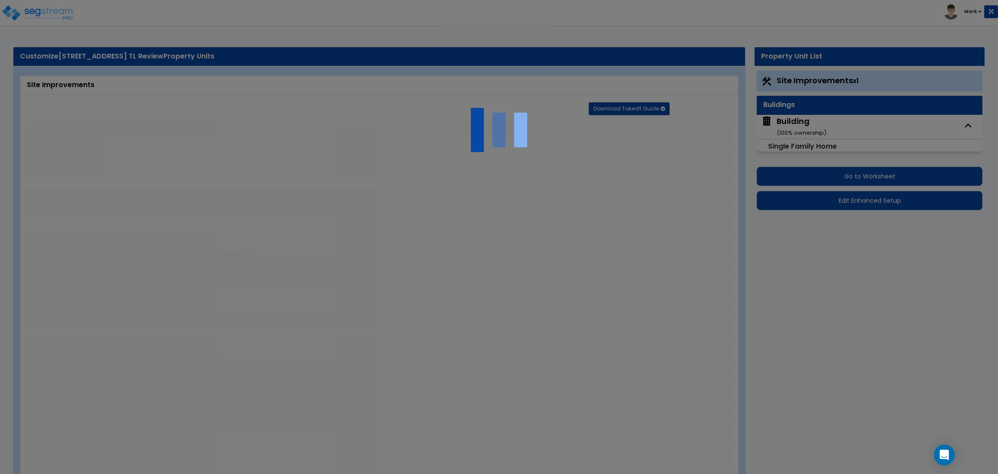
select select "2"
type input "16657"
select select "2"
type input "1565"
select select "2"
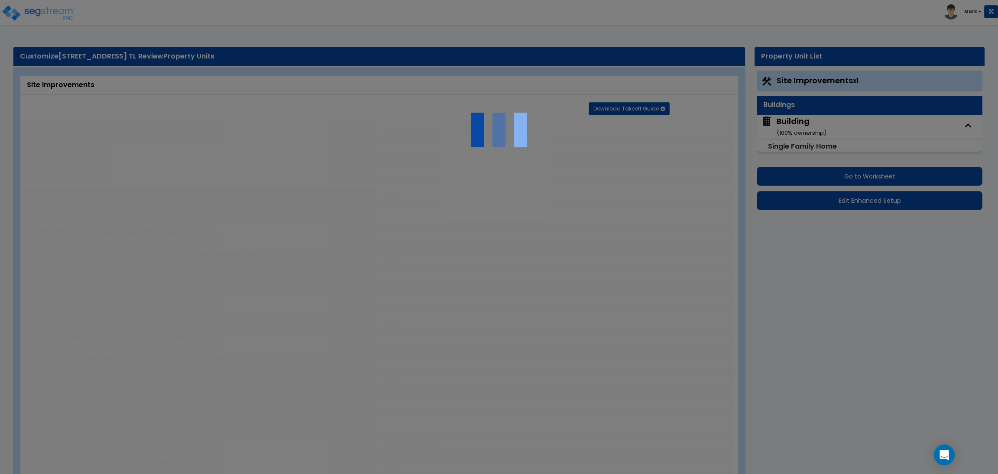
type input "748"
radio input "true"
select select "1"
type input "9"
type input "5"
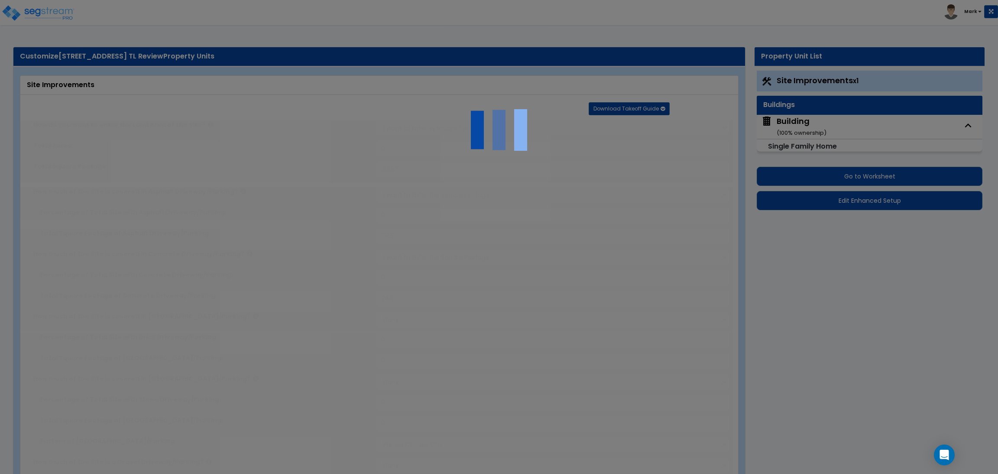
radio input "true"
type input "3.5"
type input "3"
radio input "true"
select select "3"
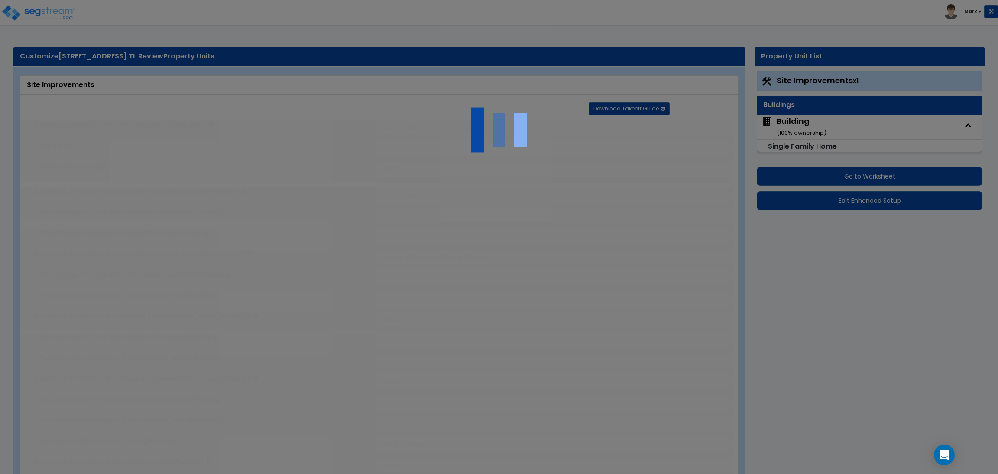
radio input "true"
select select "2"
type input "17"
select select "1"
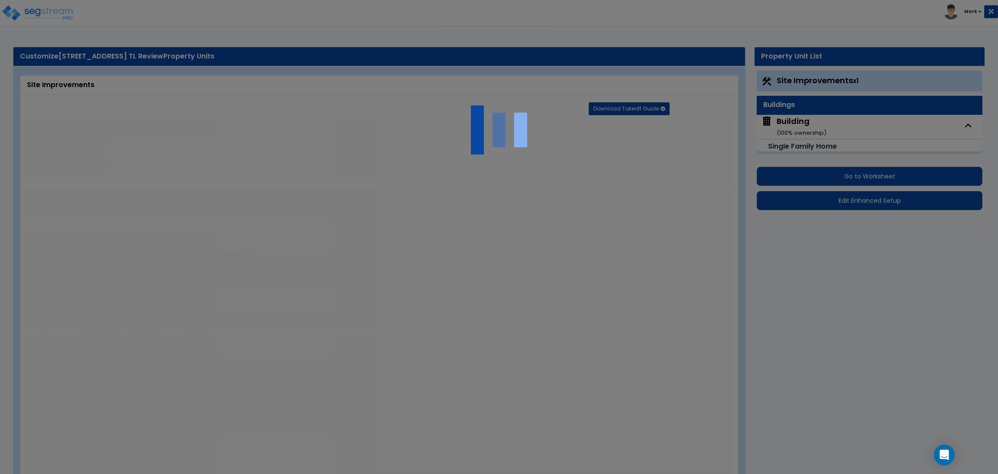
radio input "true"
type input "38"
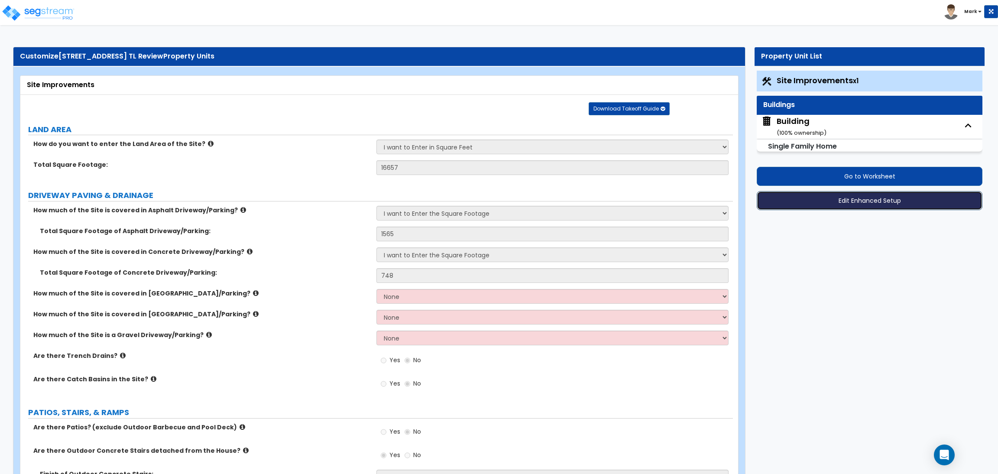
click at [858, 195] on button "Edit Enhanced Setup" at bounding box center [870, 200] width 226 height 19
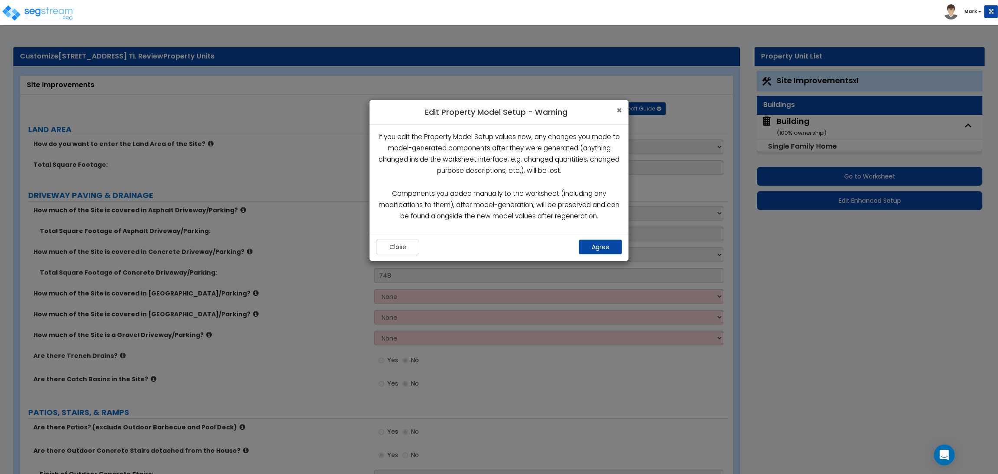
click at [620, 114] on span "×" at bounding box center [619, 110] width 6 height 13
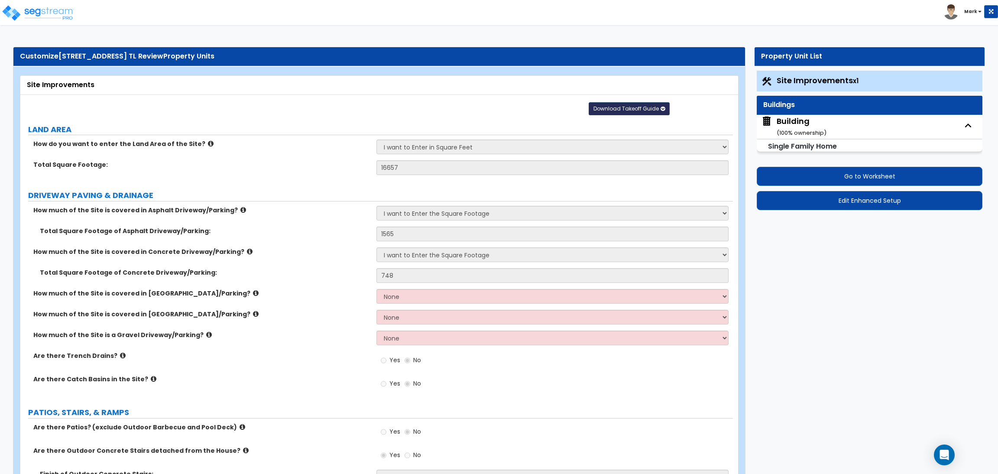
click at [638, 110] on span "Download Takeoff Guide" at bounding box center [625, 108] width 65 height 7
click at [636, 146] on link "Download for the complete property (.xlsx)" at bounding box center [629, 150] width 117 height 21
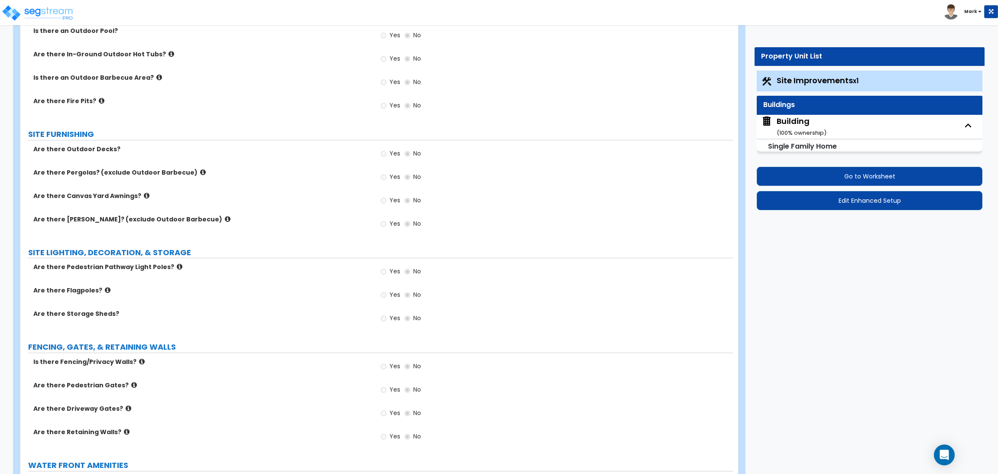
scroll to position [1234, 0]
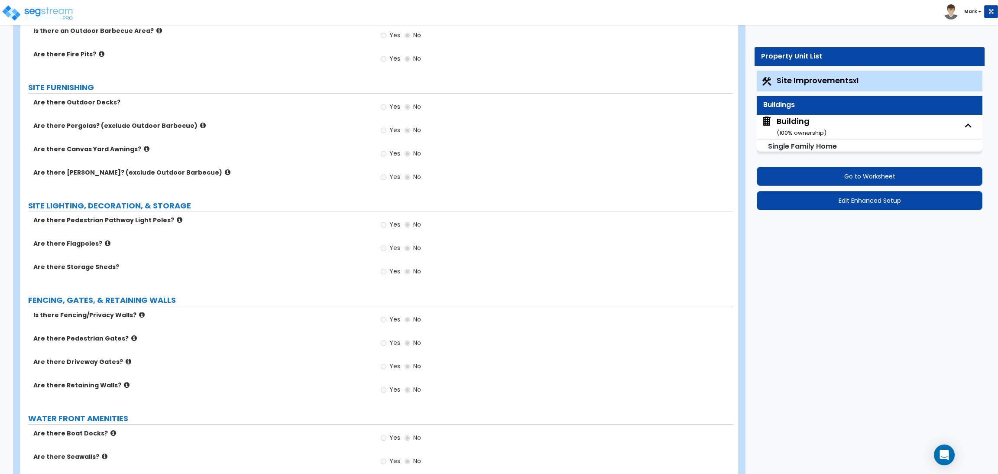
click at [240, 247] on label "Are there Flagpoles?" at bounding box center [201, 243] width 337 height 9
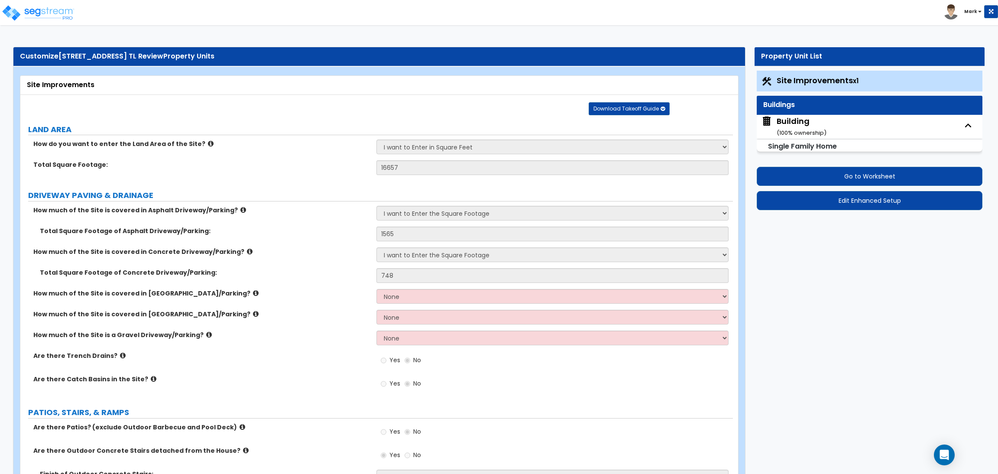
scroll to position [1313, 0]
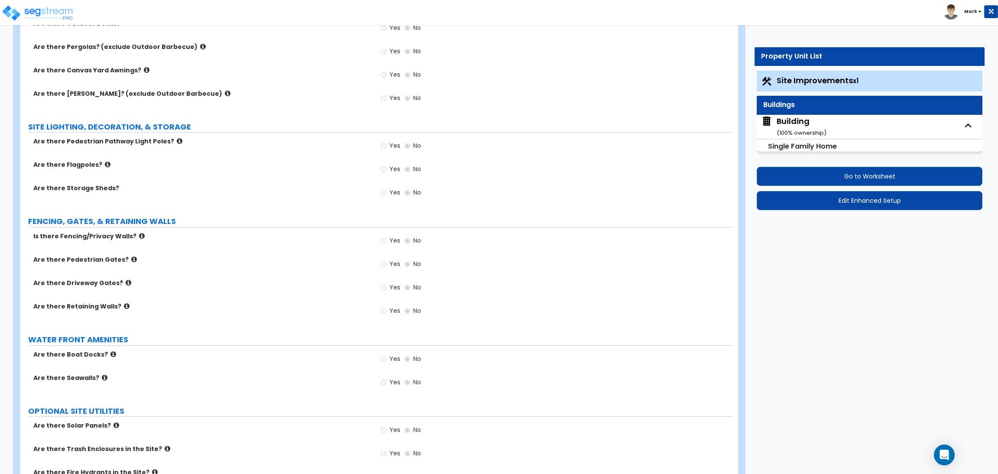
click at [405, 249] on label "No" at bounding box center [413, 241] width 16 height 15
click at [394, 244] on span "Yes" at bounding box center [394, 240] width 11 height 9
click at [391, 240] on span "Yes" at bounding box center [394, 240] width 11 height 9
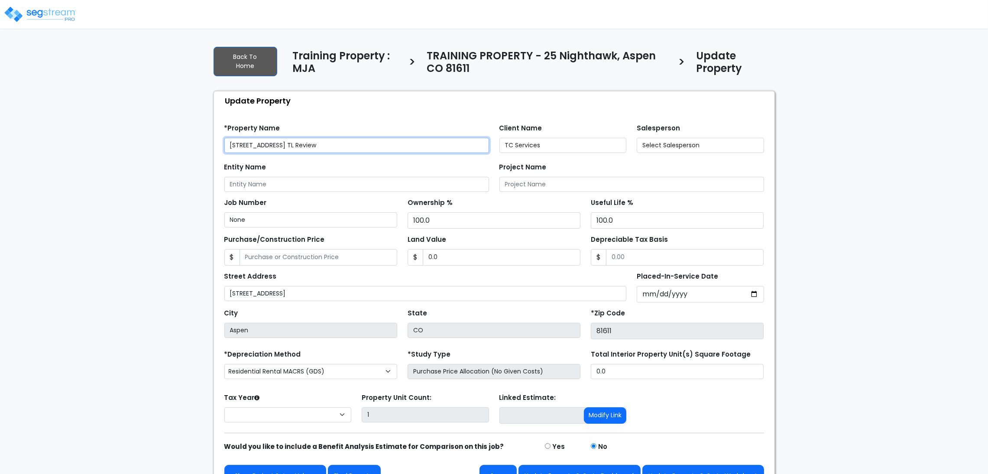
select select "2025"
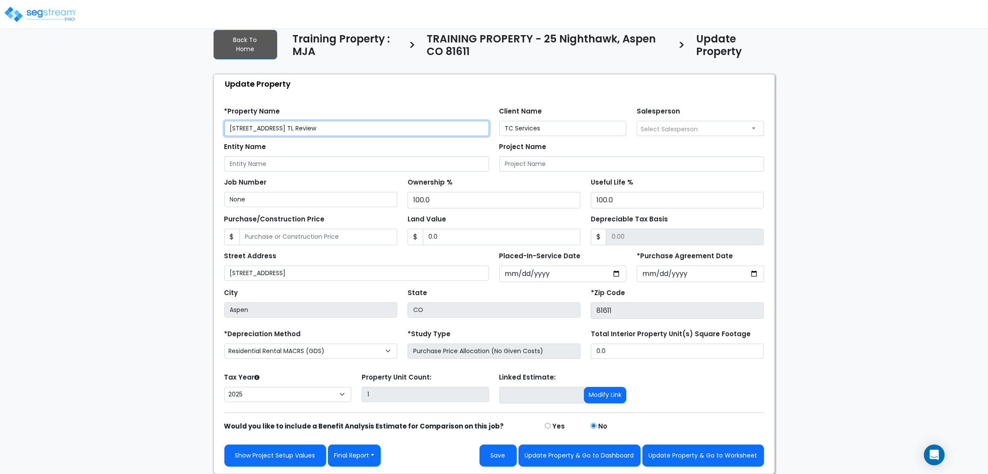
scroll to position [18, 0]
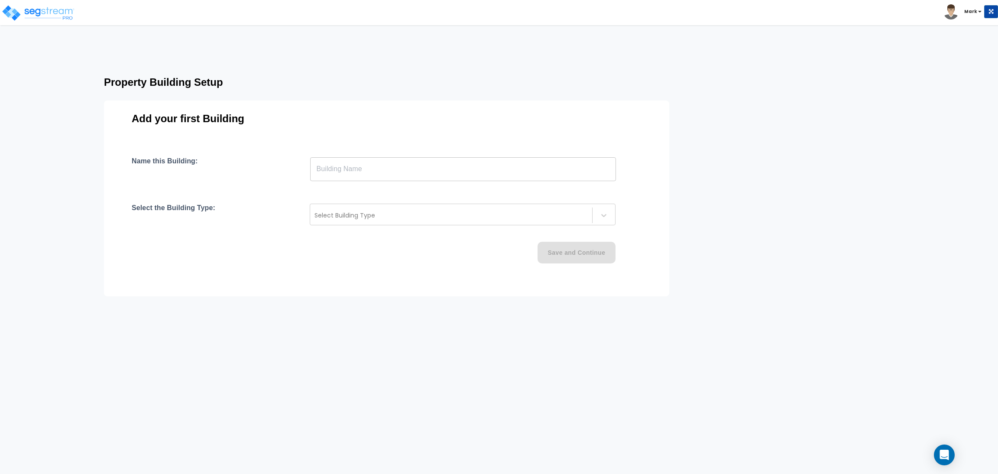
click at [506, 172] on input "text" at bounding box center [463, 169] width 306 height 24
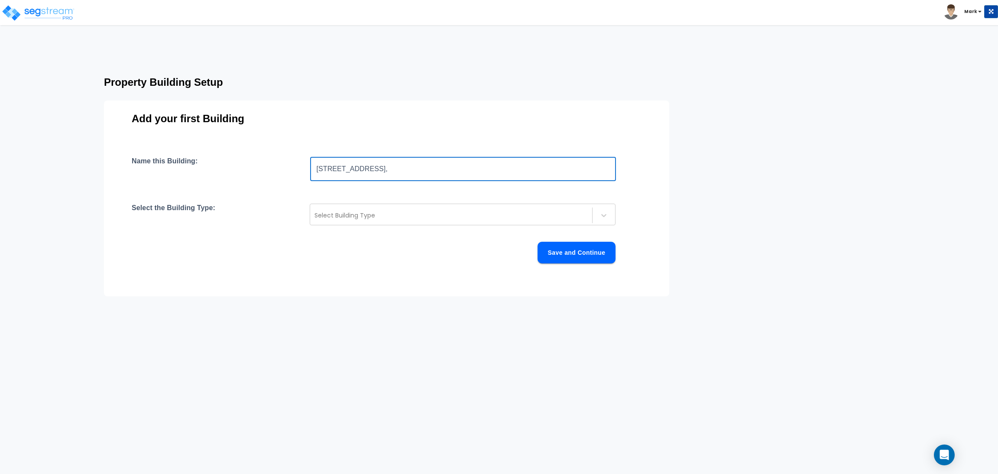
drag, startPoint x: 407, startPoint y: 172, endPoint x: 297, endPoint y: 167, distance: 110.1
click at [297, 167] on div "Name this Building: [STREET_ADDRESS], ​" at bounding box center [387, 169] width 510 height 24
paste input ", Aspen, CO 81611"
type input "[STREET_ADDRESS]"
click at [395, 201] on div "Name this Building: [STREET_ADDRESS] ​ Select the Building Type: Select Buildin…" at bounding box center [387, 220] width 510 height 127
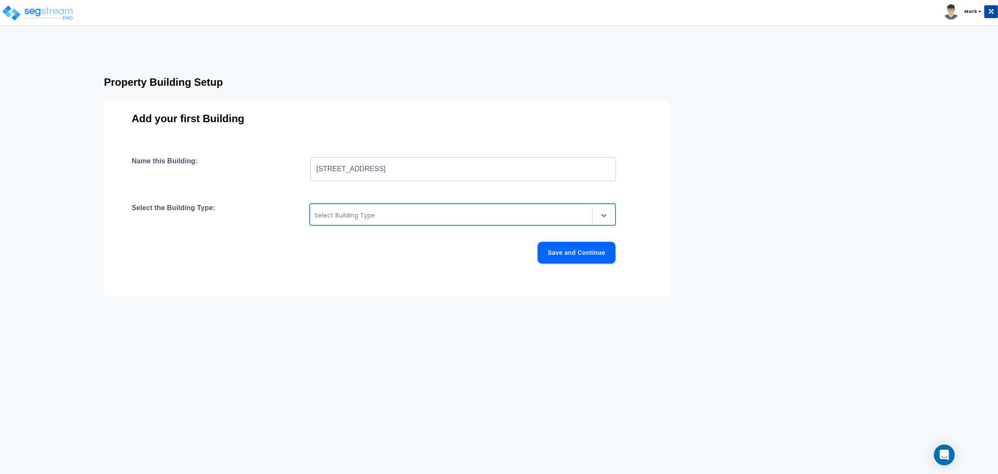
click at [382, 208] on div "Select Building Type" at bounding box center [451, 215] width 282 height 14
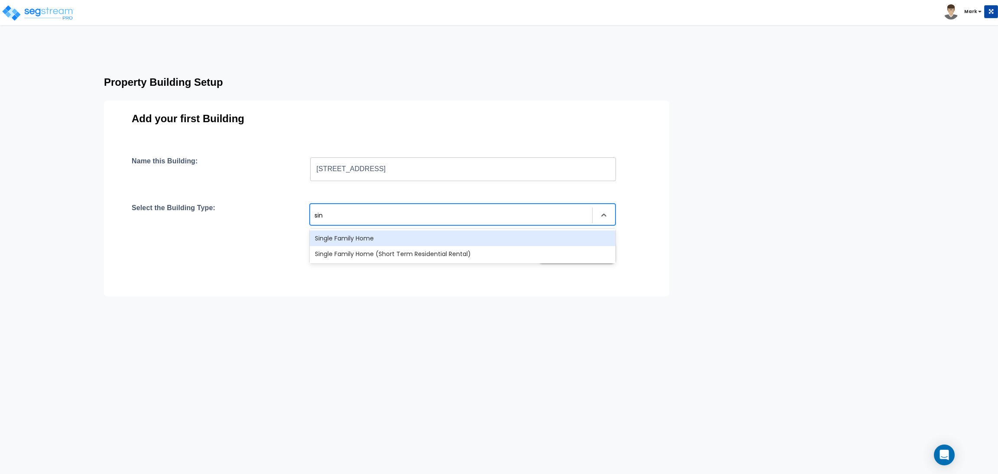
type input "sing"
click at [373, 242] on div "Single Family Home" at bounding box center [463, 238] width 306 height 16
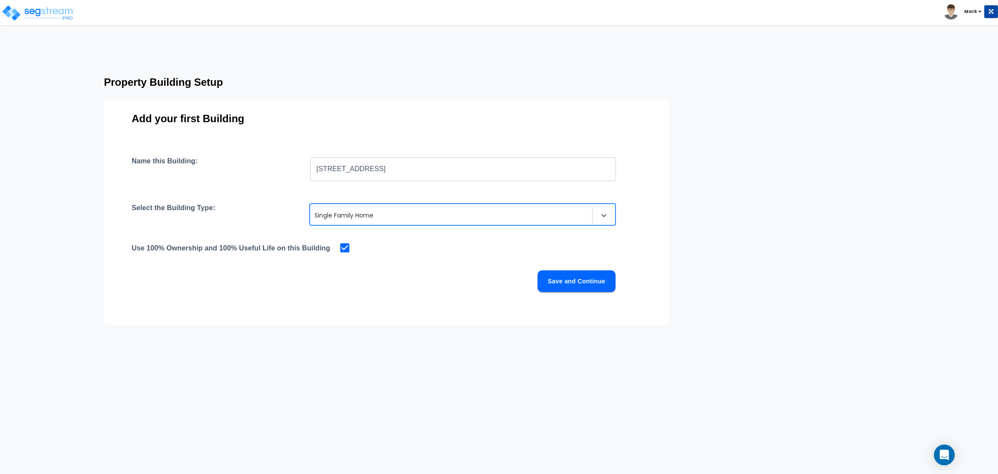
click at [567, 291] on button "Save and Continue" at bounding box center [577, 281] width 78 height 22
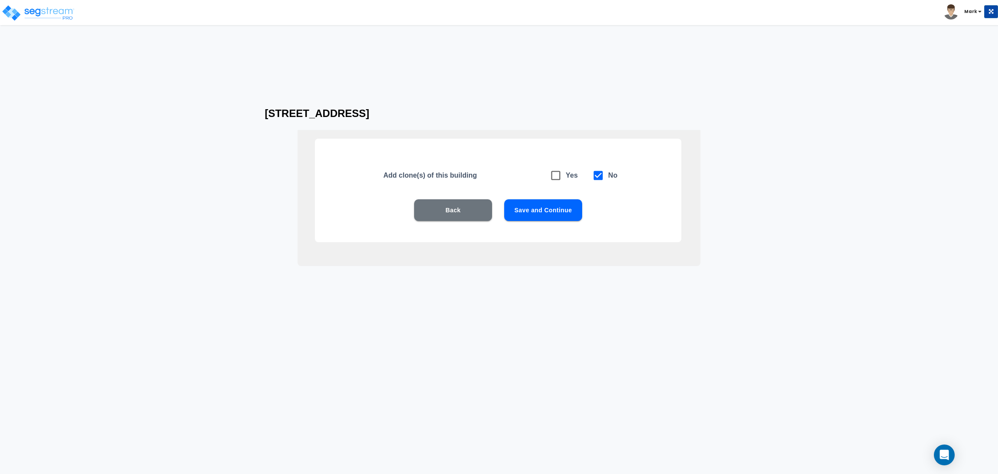
click at [544, 211] on button "Save and Continue" at bounding box center [543, 210] width 78 height 22
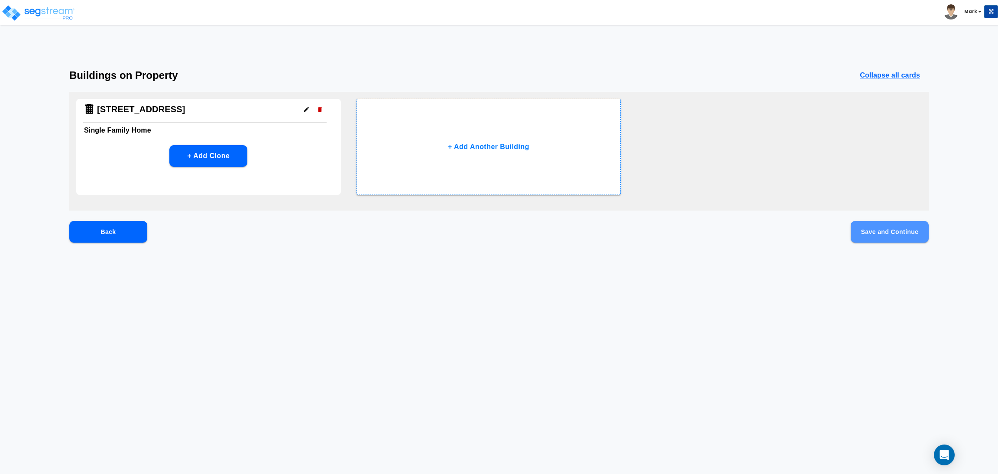
click at [884, 237] on button "Save and Continue" at bounding box center [890, 232] width 78 height 22
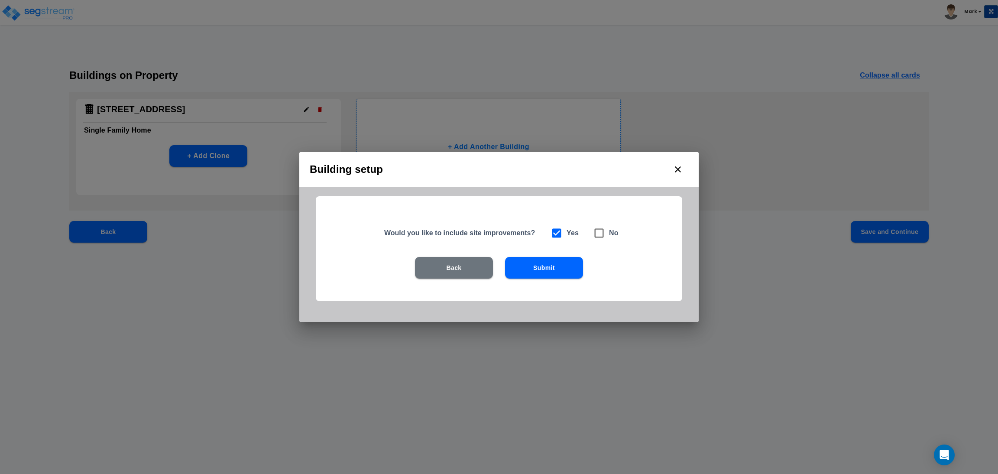
click at [537, 258] on button "Submit" at bounding box center [544, 268] width 78 height 22
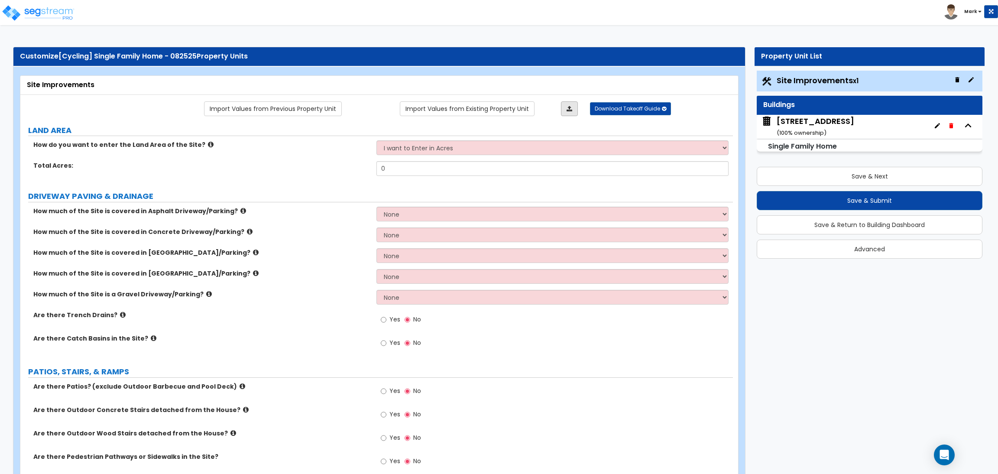
click at [566, 114] on link at bounding box center [569, 108] width 17 height 15
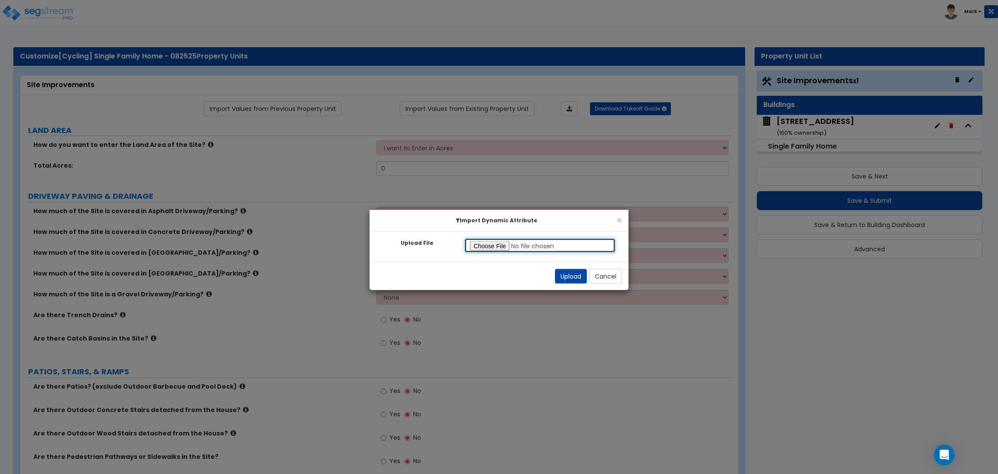
click at [483, 246] on input "Upload File" at bounding box center [539, 245] width 151 height 15
type input "C:\fakepath\SegStream Takeoff Guide - [STREET_ADDRESS] TL Review - All Property…"
click at [576, 277] on button "Upload" at bounding box center [571, 276] width 32 height 15
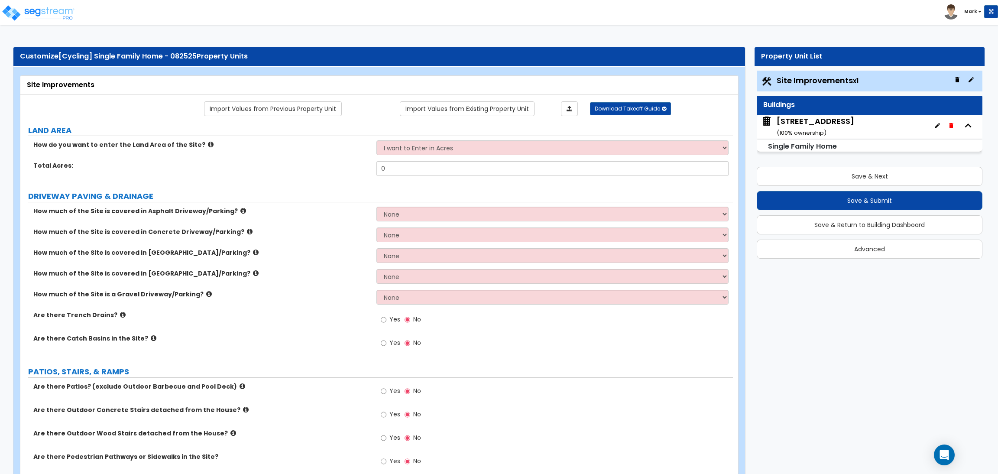
select select "2"
radio input "true"
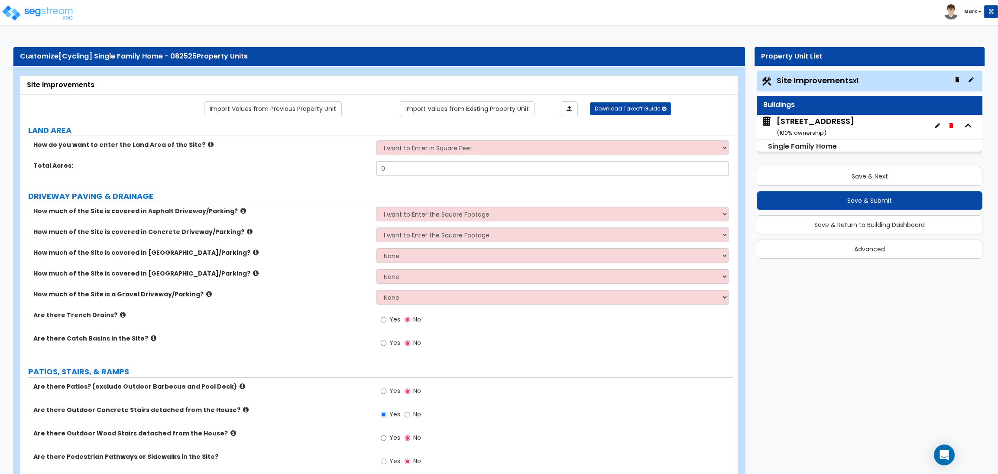
radio input "true"
select select "1"
select select "3"
select select "2"
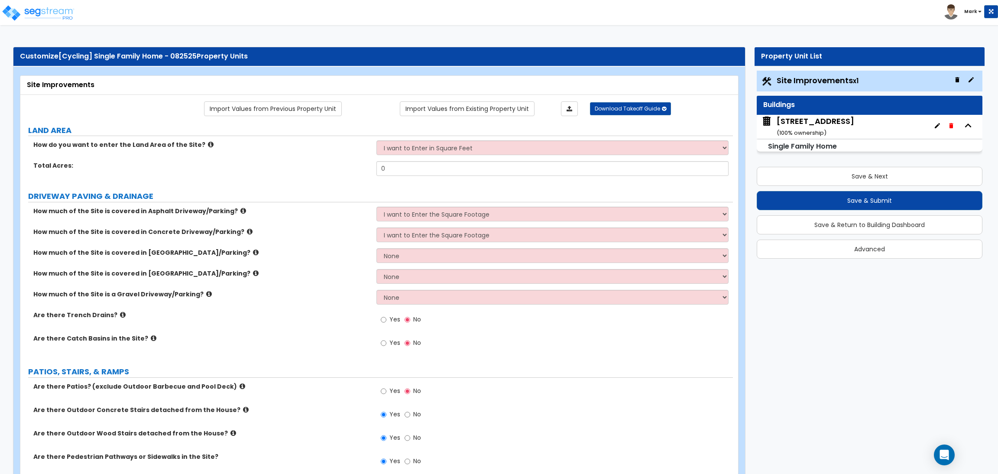
select select "1"
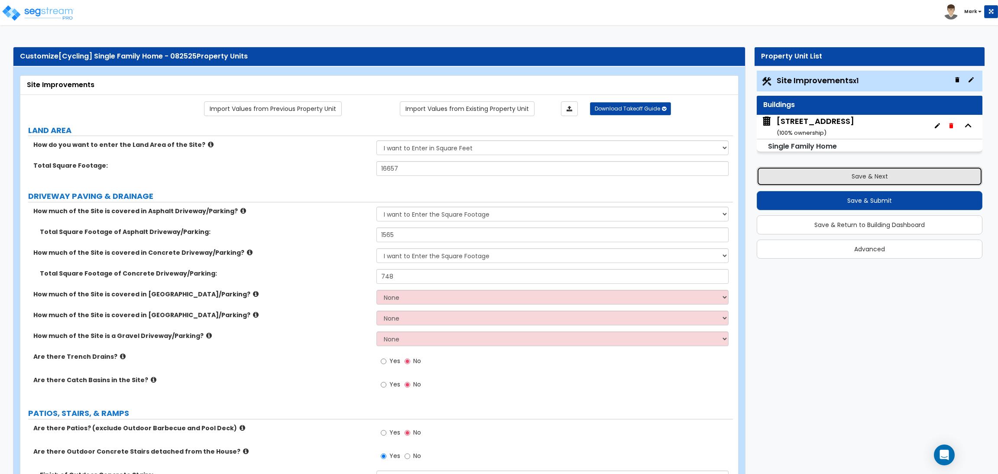
click at [862, 183] on button "Save & Next" at bounding box center [870, 176] width 226 height 19
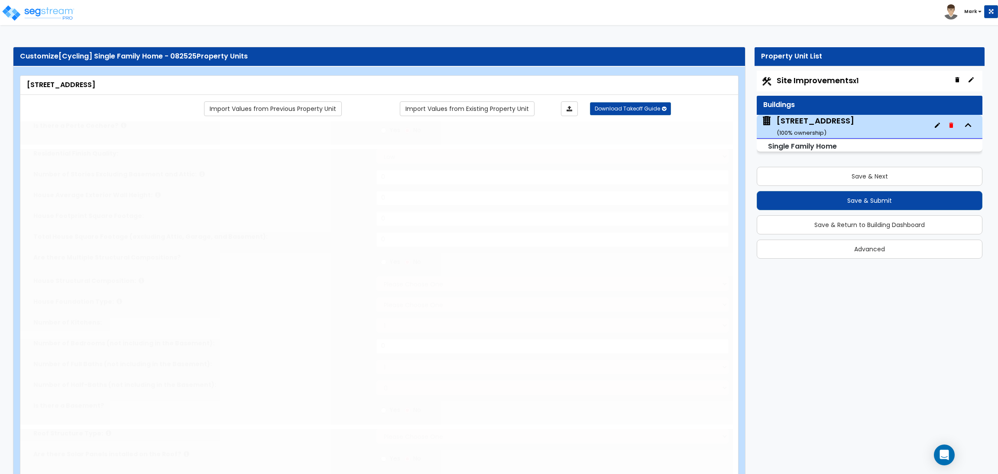
type input "1"
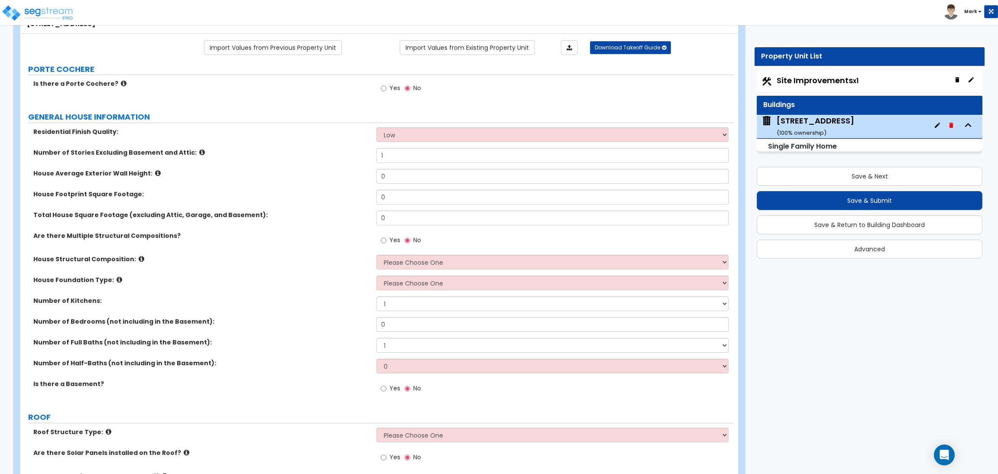
scroll to position [65, 0]
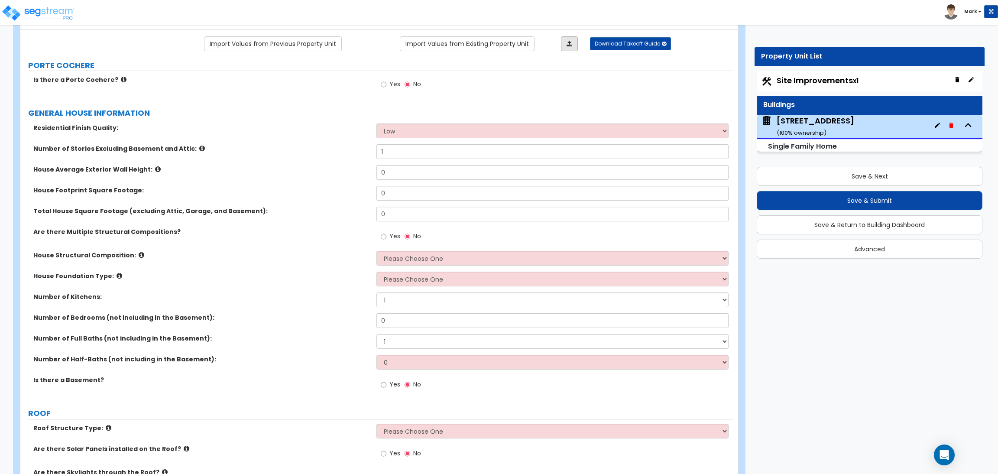
click at [567, 42] on icon at bounding box center [570, 44] width 6 height 6
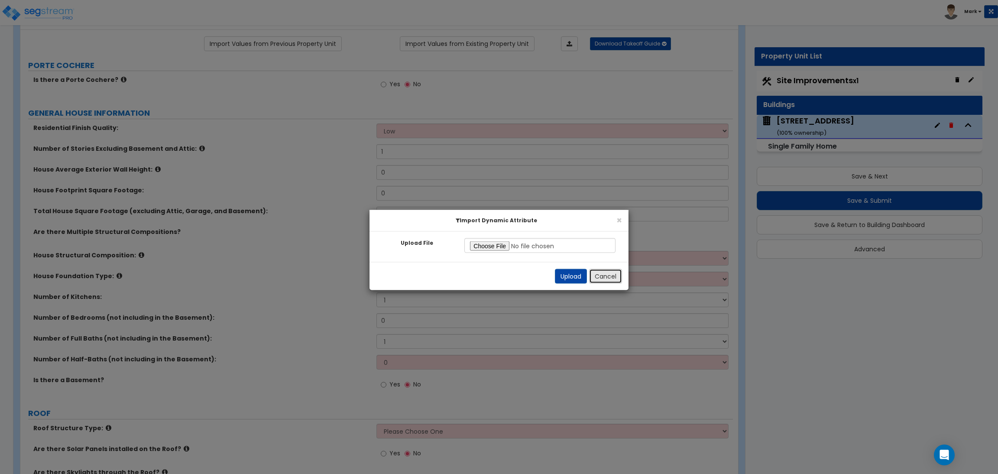
click at [614, 276] on button "Cancel" at bounding box center [605, 276] width 33 height 15
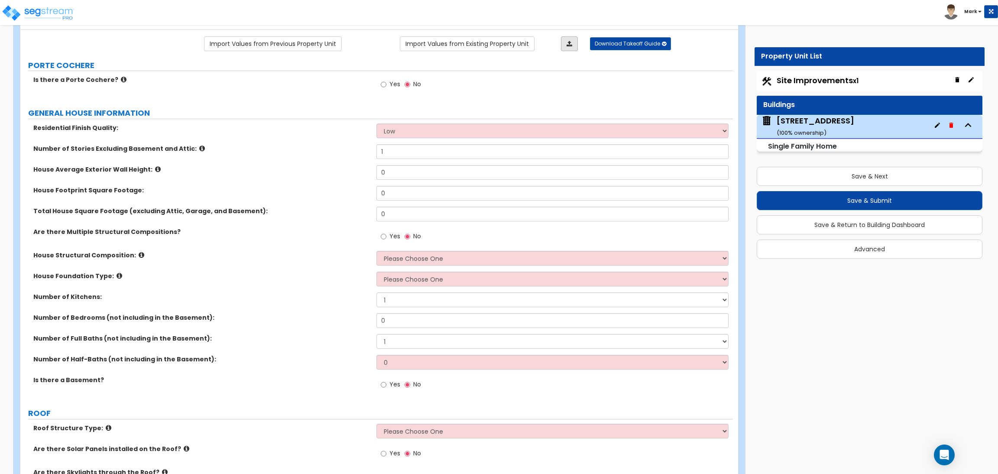
click at [574, 43] on link at bounding box center [569, 43] width 17 height 15
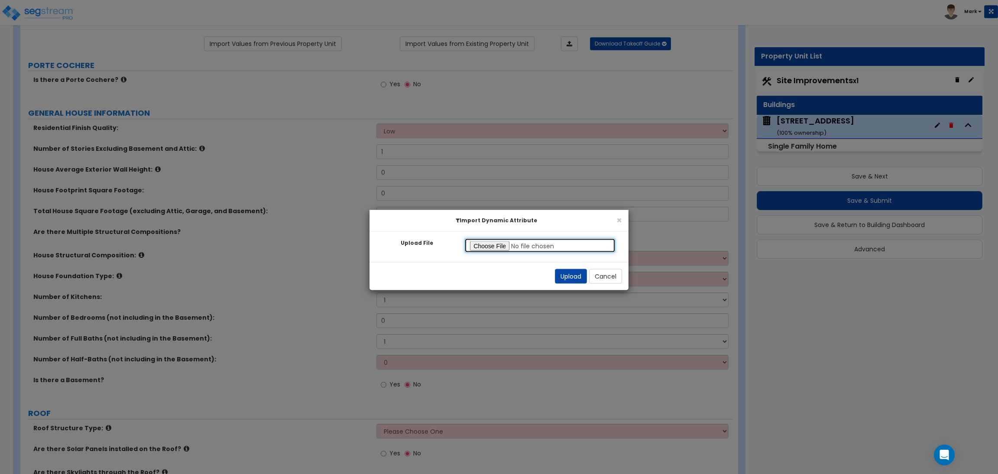
click at [484, 244] on input "Upload File" at bounding box center [539, 245] width 151 height 15
type input "C:\fakepath\SegStream Takeoff Guide - [STREET_ADDRESS] TL Review - All Property…"
click at [578, 277] on button "Upload" at bounding box center [571, 276] width 32 height 15
select select "2"
type input "2"
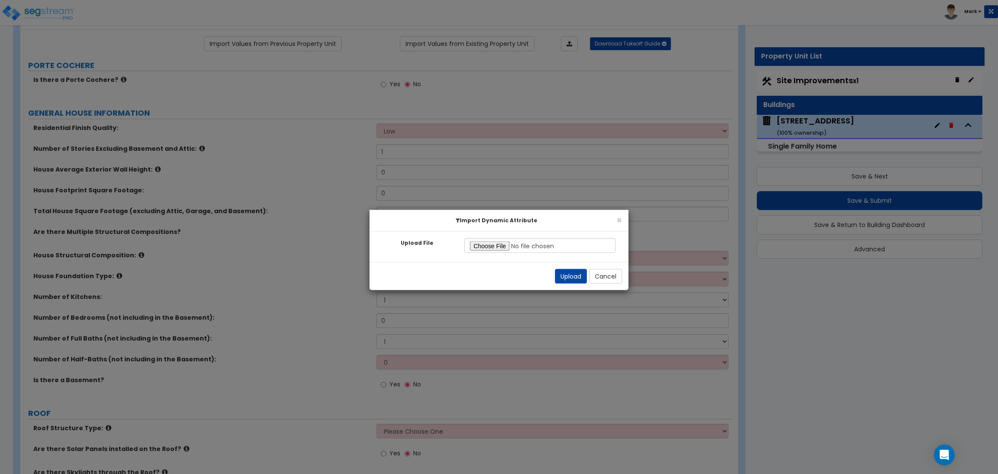
type input "20"
type input "2119"
type input "2635"
select select "7"
select select "3"
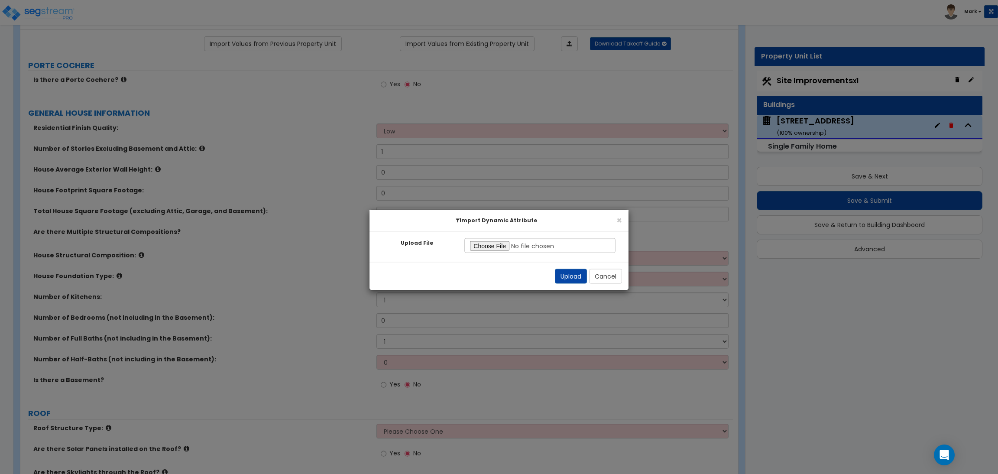
type input "3"
select select "3"
select select "1"
select select "2"
radio input "true"
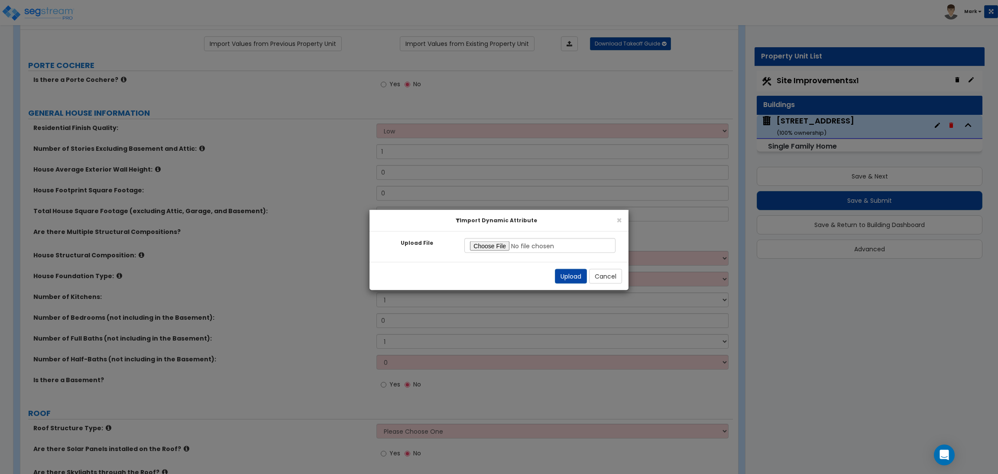
radio input "true"
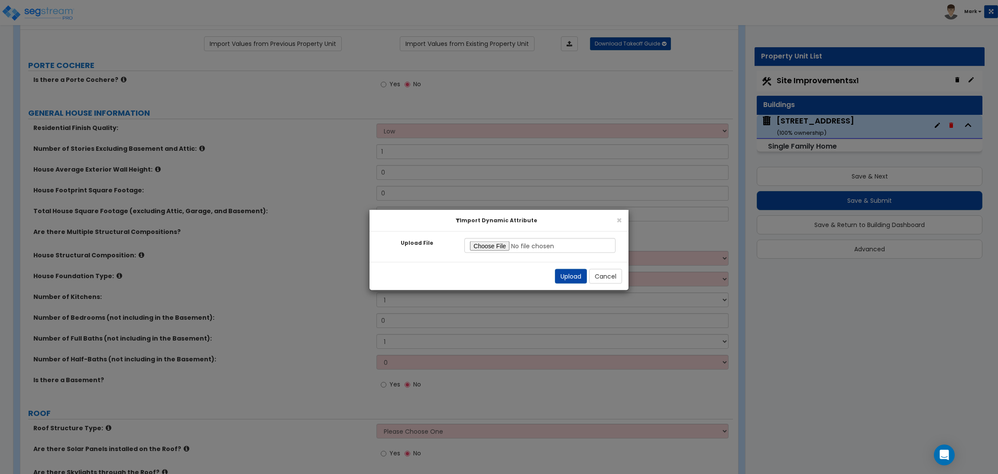
select select "2"
radio input "true"
select select "1"
radio input "true"
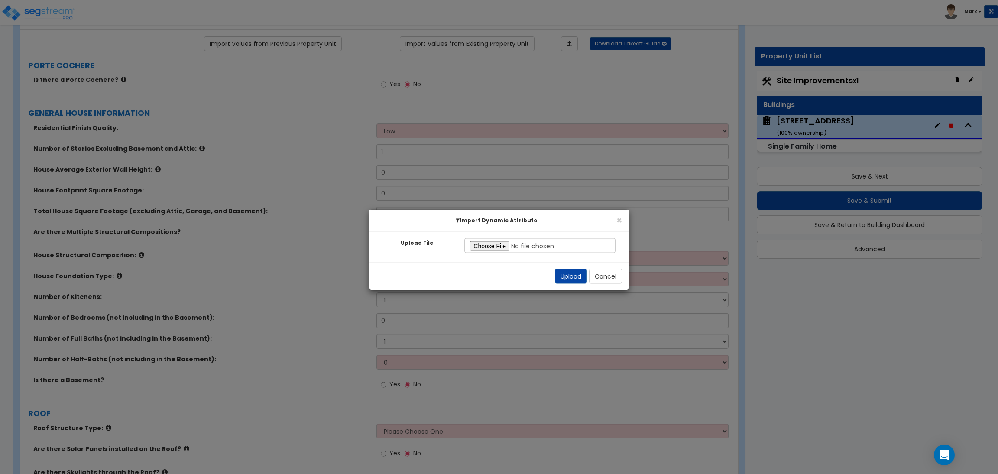
radio input "true"
select select "1"
select select "2"
radio input "true"
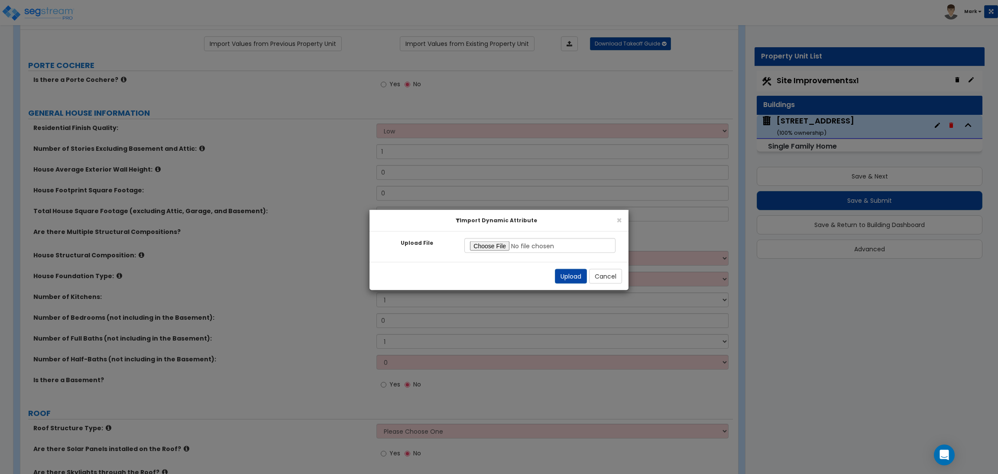
radio input "true"
select select "2"
radio input "true"
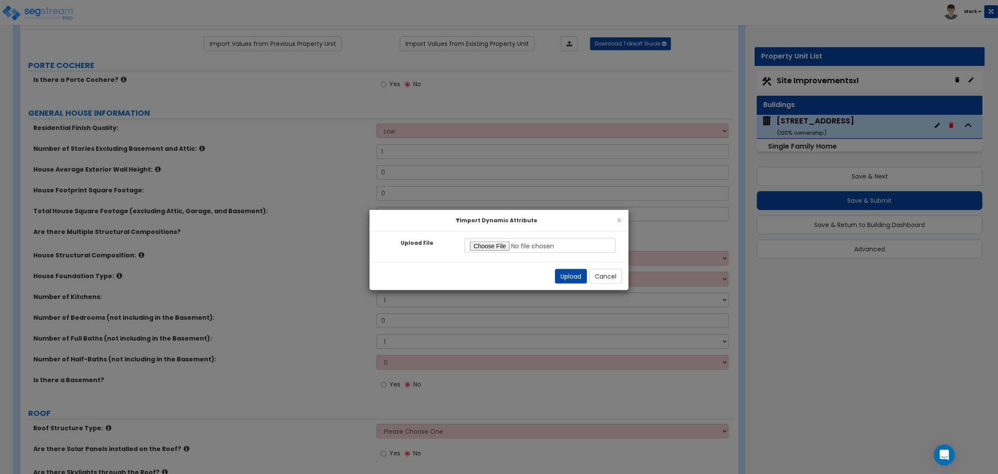
select select "2"
type input "19"
type input "15"
select select "4"
radio input "true"
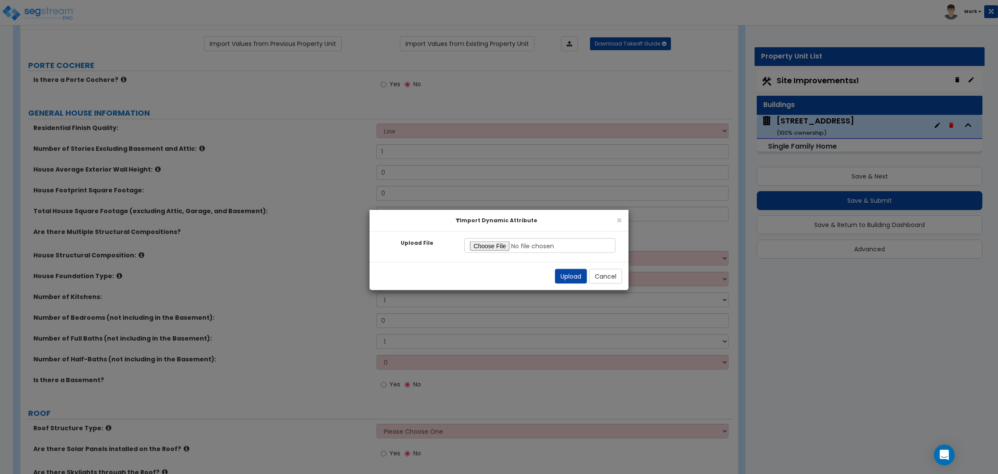
select select "2"
select select "1"
radio input "true"
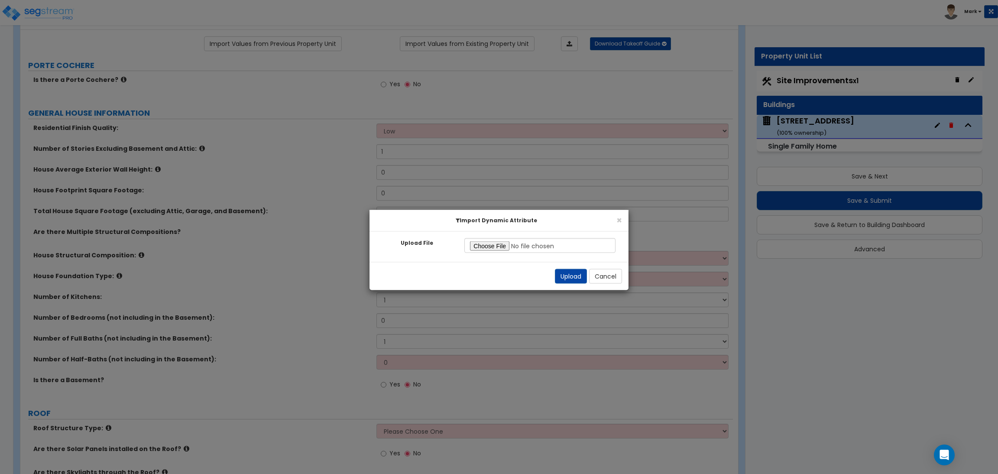
radio input "true"
select select "2"
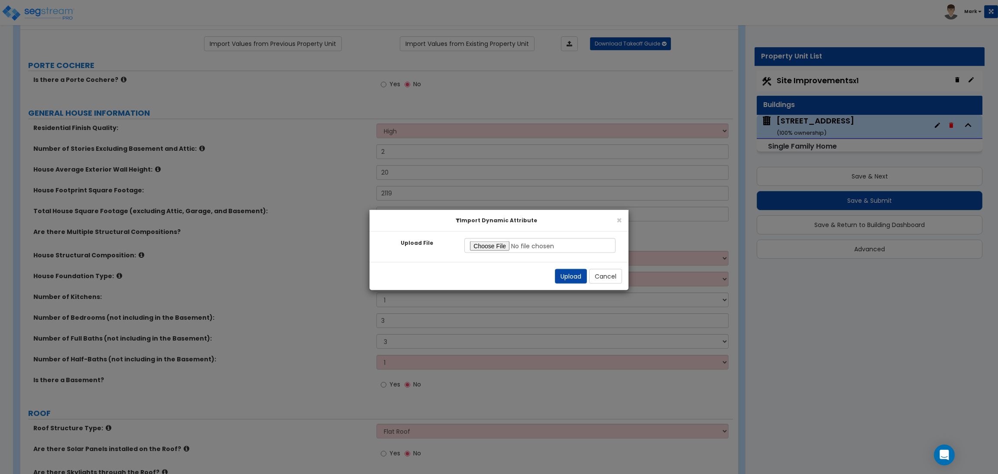
select select "2"
select select "10"
select select "4"
select select "1"
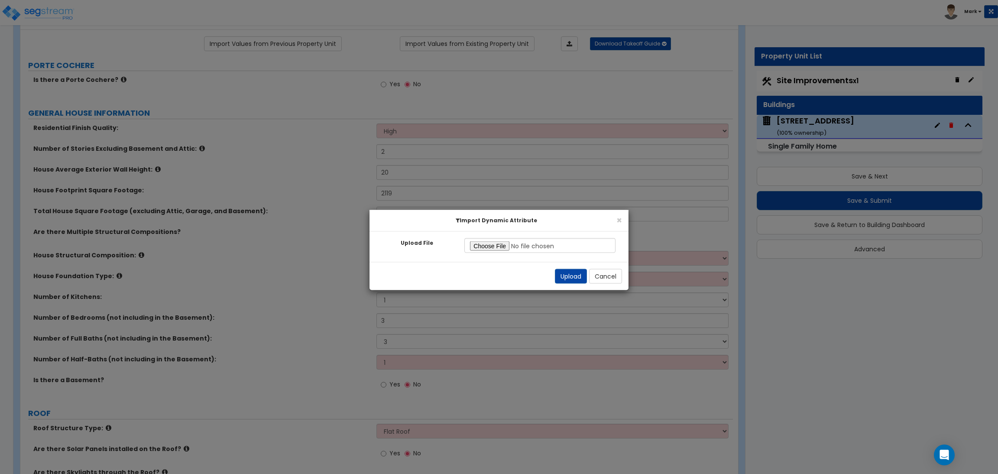
select select "2"
select select "1"
select select "2"
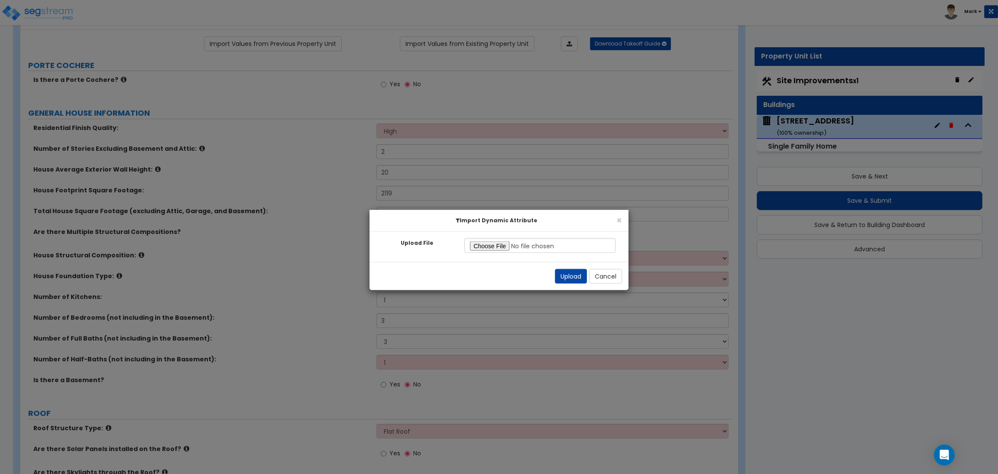
select select "2"
select select "1"
select select "2"
select select "5"
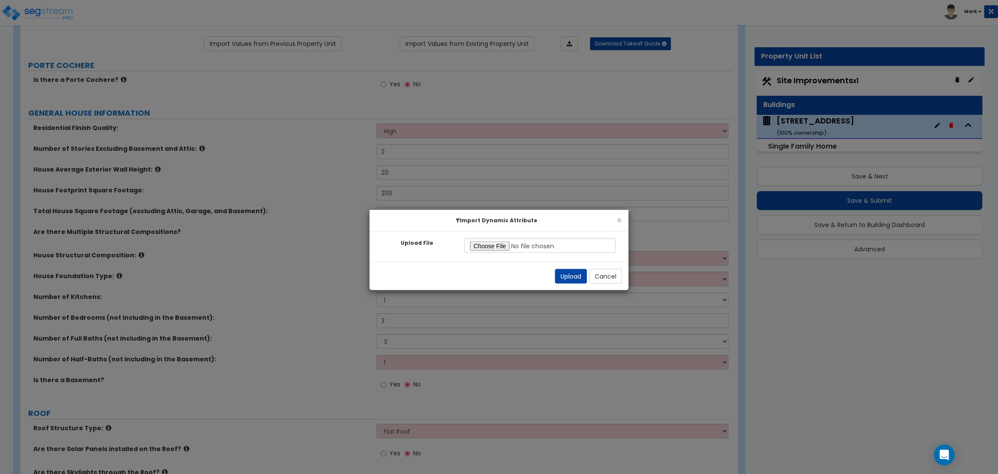
select select "3"
select select "1"
select select "2"
select select "5"
select select "6"
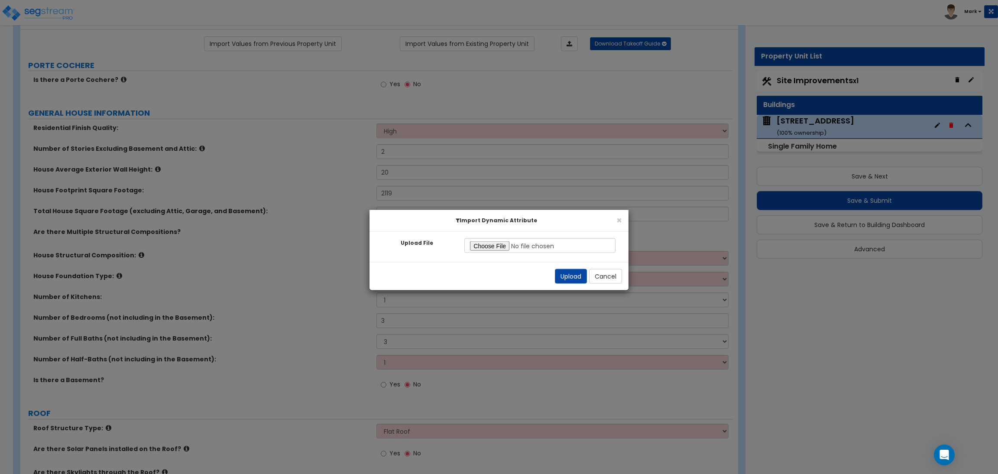
select select "1"
select select "2"
select select "5"
select select "2"
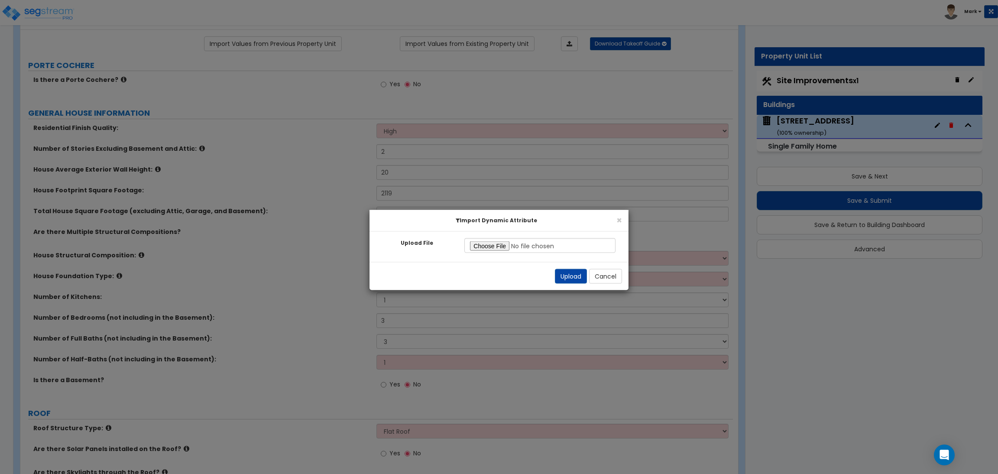
select select "7"
select select "2"
select select "3"
select select "2"
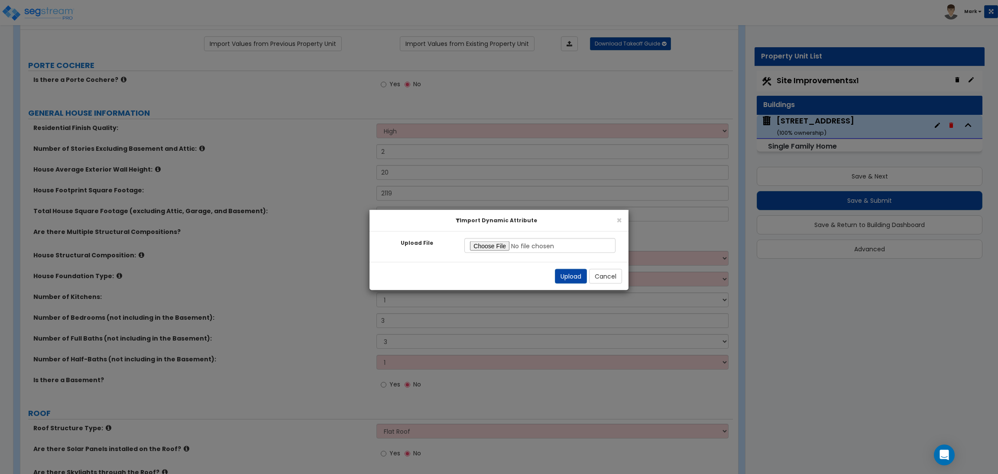
select select "4"
select select "2"
select select "4"
select select "3"
select select "4"
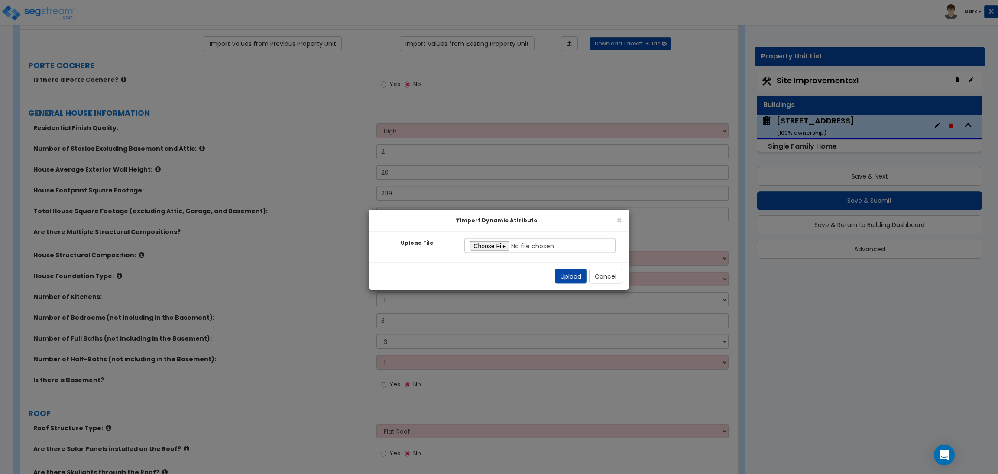
select select "1"
select select "3"
select select "4"
select select "1"
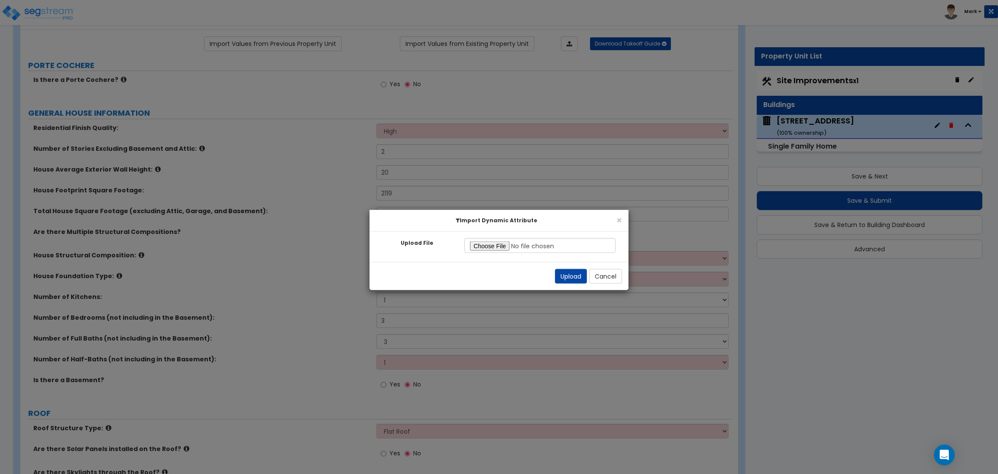
select select "2"
select select "3"
select select "4"
select select "1"
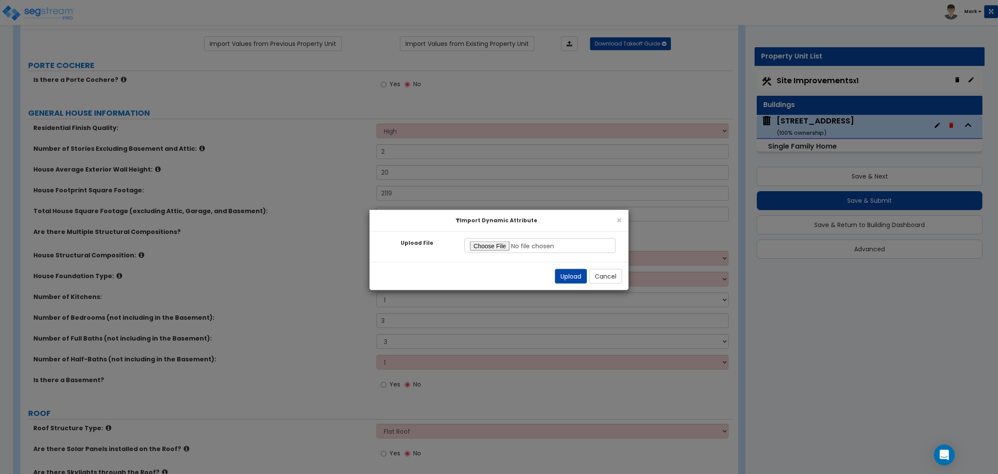
select select "3"
select select "7"
select select "1"
select select "2"
select select "3"
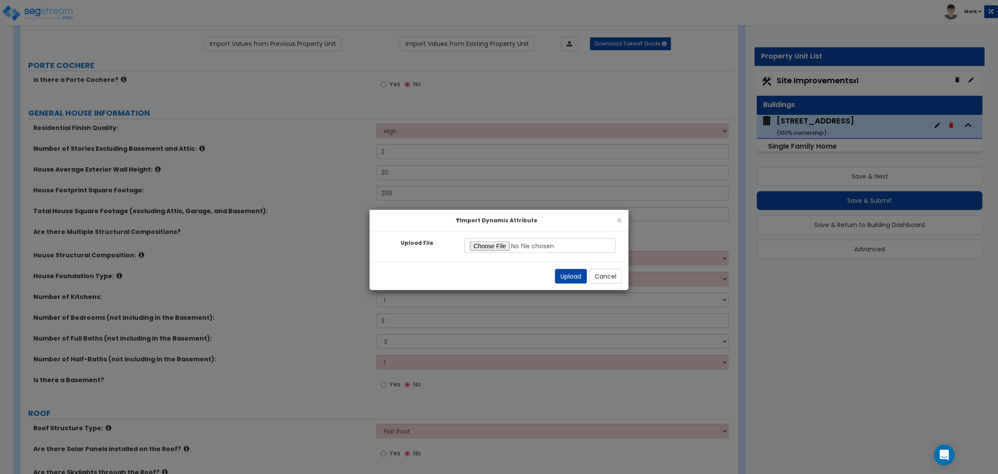
select select "3"
select select "2"
select select "3"
select select "2"
select select "4"
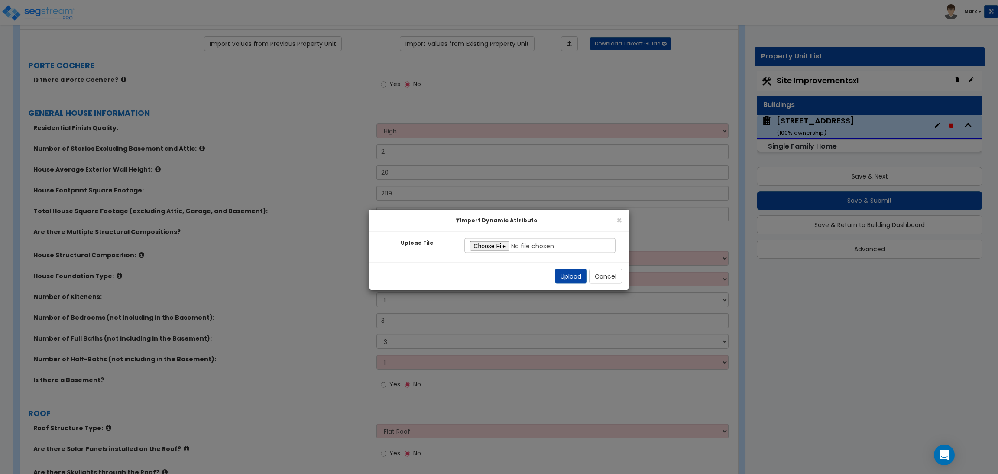
select select "1"
select select "2"
select select "1"
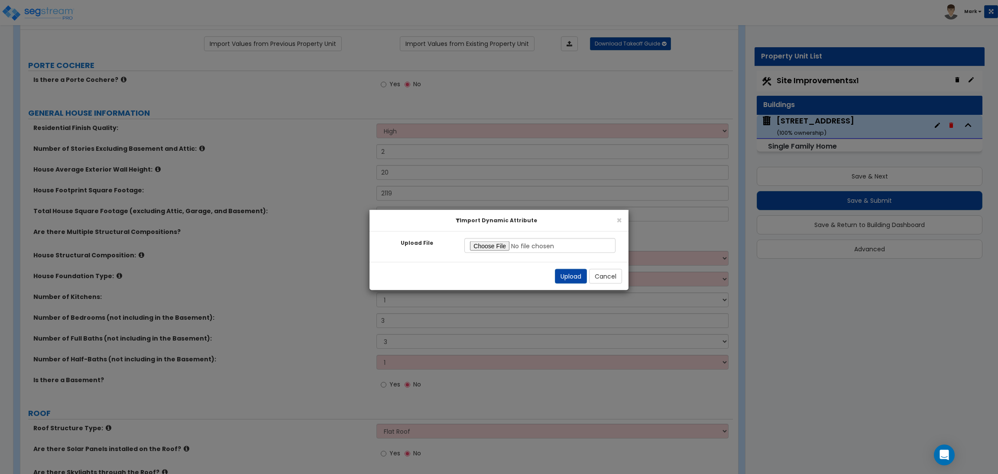
select select "1"
select select "7"
select select "2"
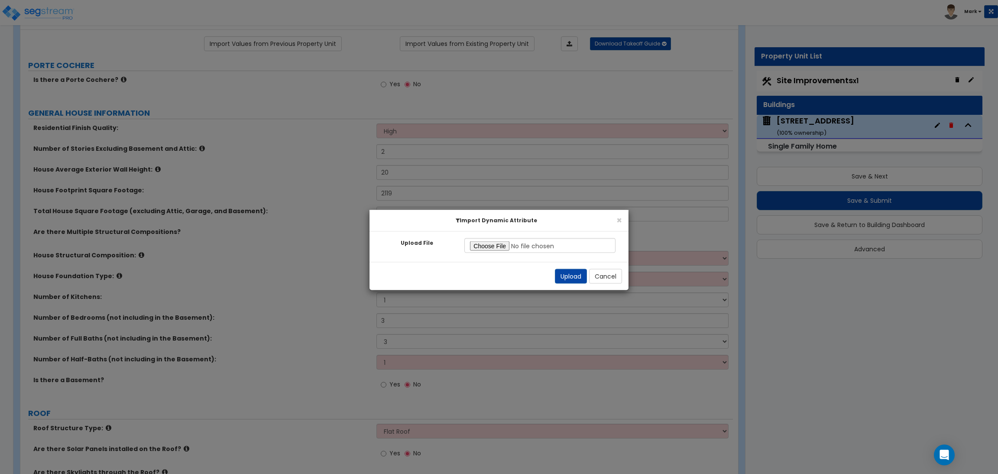
select select "1"
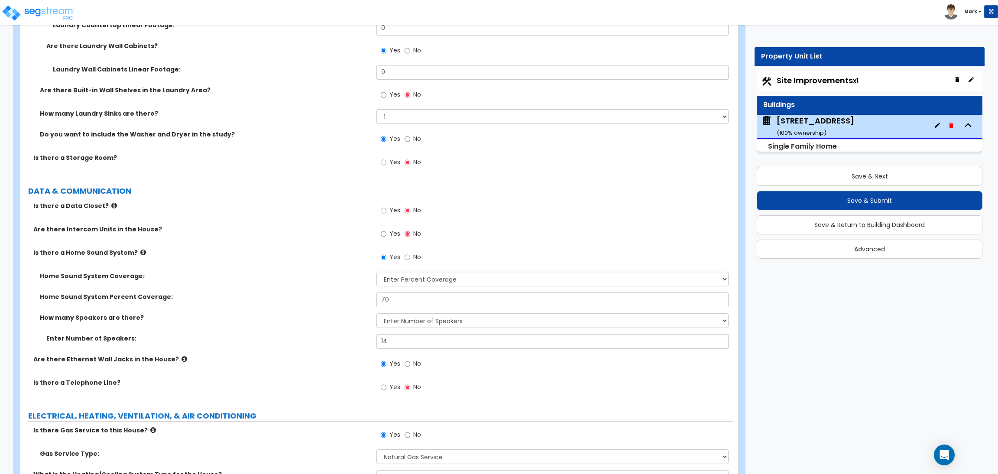
scroll to position [4938, 0]
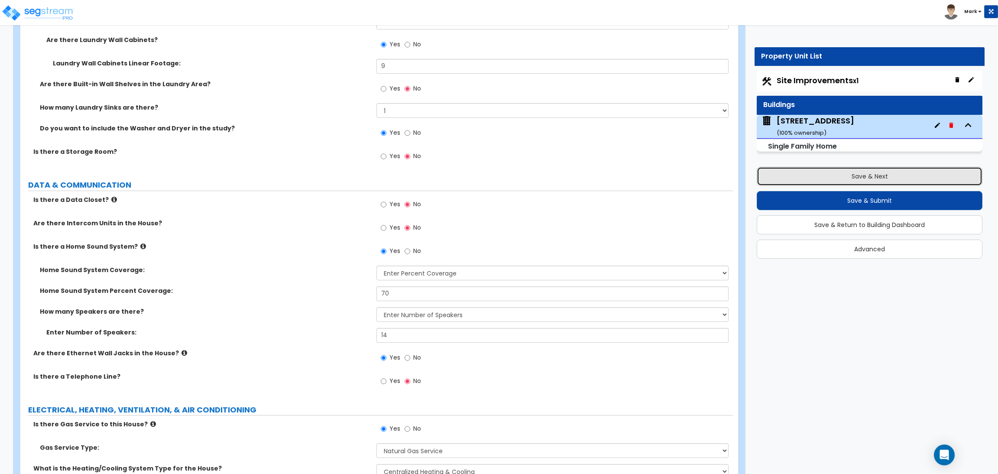
click at [894, 175] on button "Save & Next" at bounding box center [870, 176] width 226 height 19
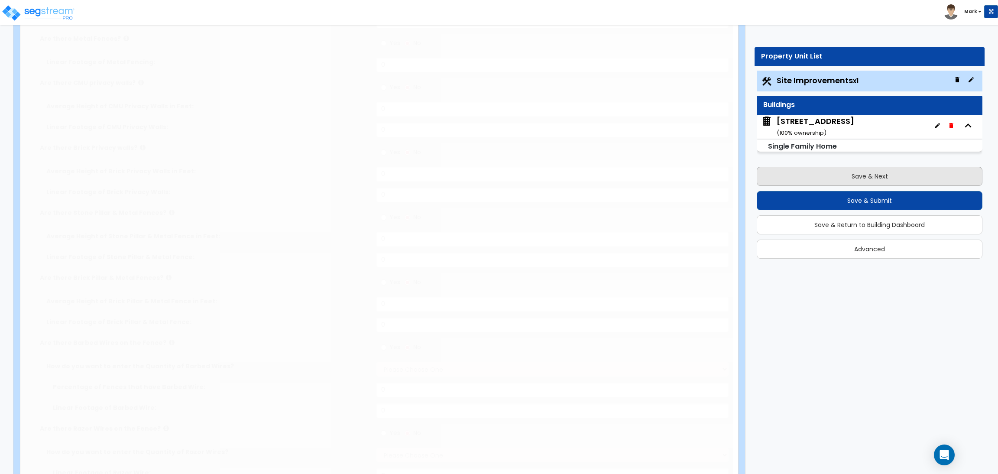
select select "2"
type input "16657"
select select "2"
type input "1565"
select select "2"
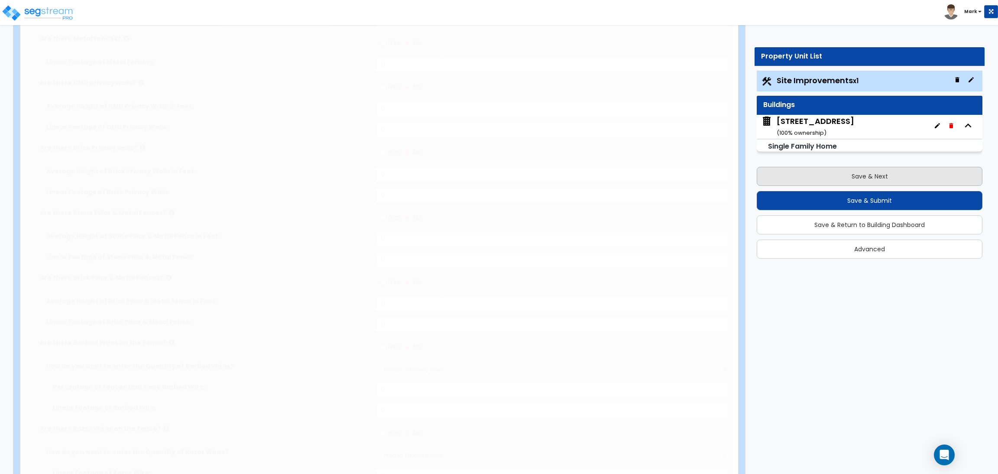
type input "748"
radio input "true"
select select "1"
type input "9"
type input "5"
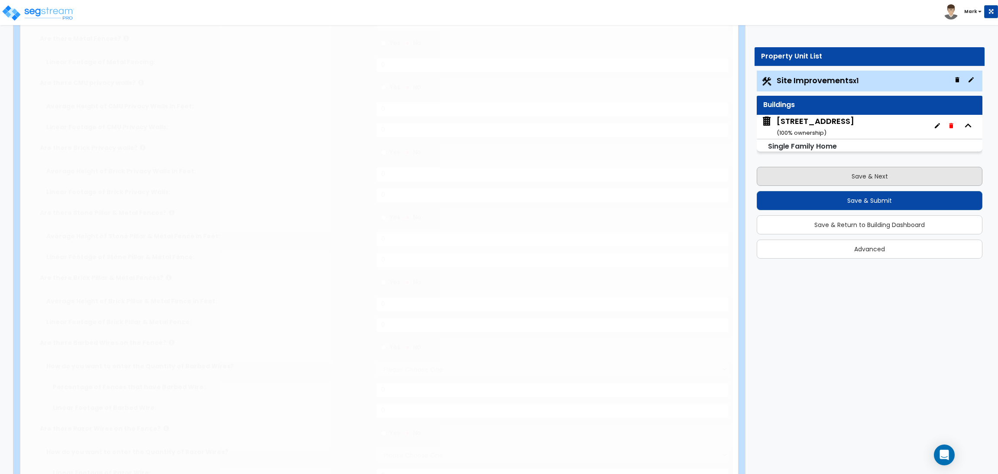
radio input "true"
type input "3.5"
type input "3"
radio input "true"
select select "3"
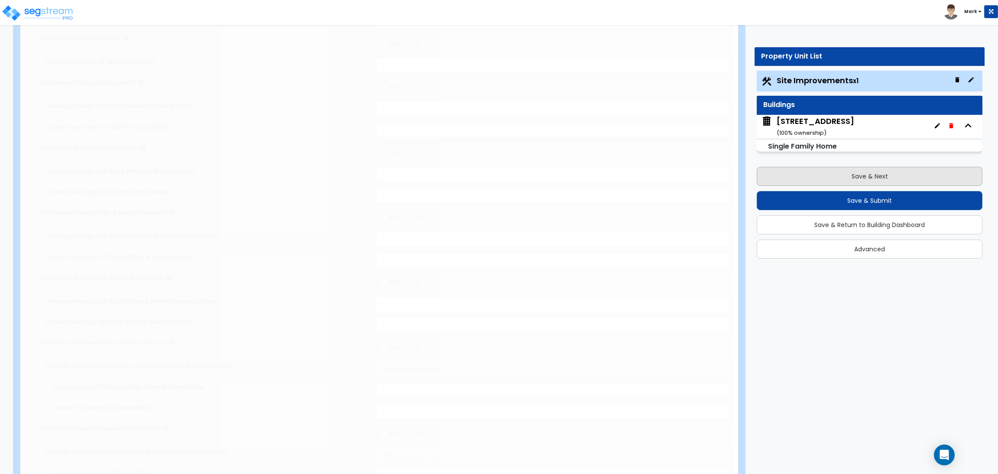
radio input "true"
select select "2"
type input "17"
select select "1"
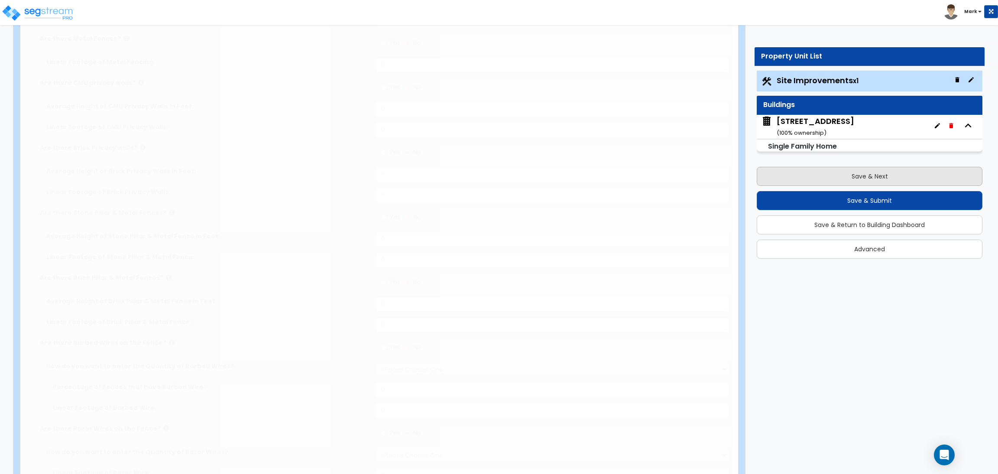
radio input "true"
type input "38"
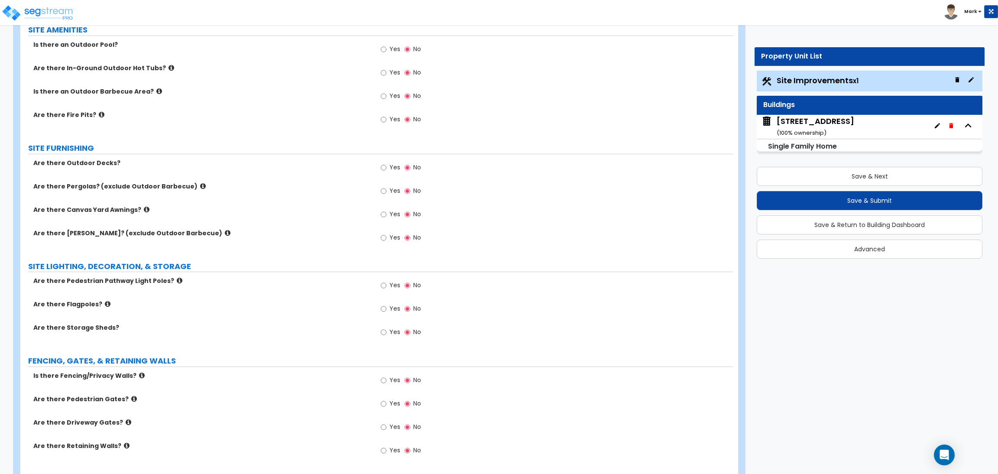
scroll to position [1234, 0]
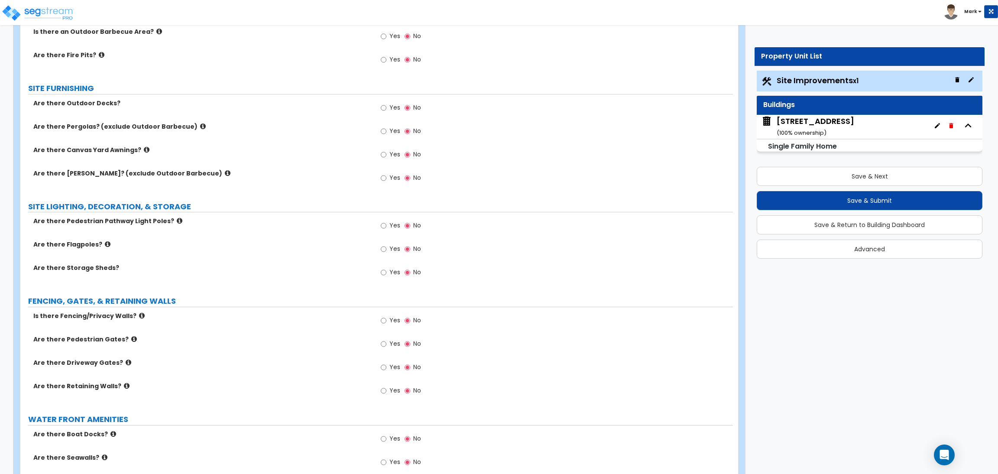
click at [245, 140] on div "Are there Pergolas? (exclude Outdoor Barbecue) Yes No" at bounding box center [376, 133] width 713 height 23
click at [389, 324] on label "Yes" at bounding box center [390, 321] width 19 height 15
click at [386, 324] on input "Yes" at bounding box center [384, 321] width 6 height 10
radio input "true"
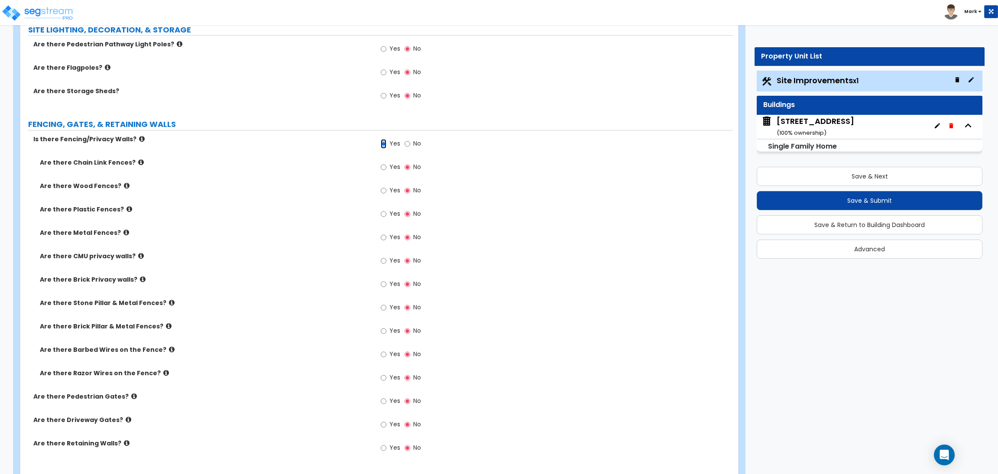
scroll to position [1429, 0]
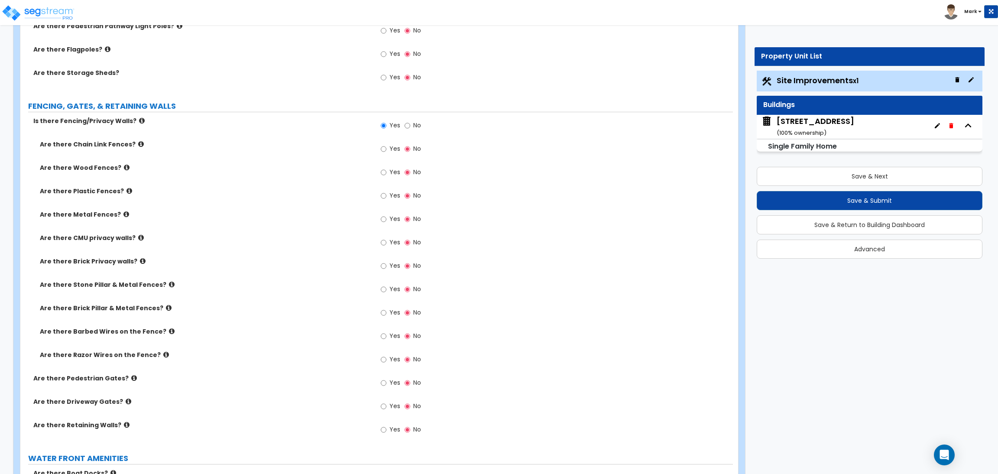
click at [393, 240] on span "Yes" at bounding box center [394, 242] width 11 height 9
click at [386, 240] on input "Yes" at bounding box center [384, 243] width 6 height 10
radio input "true"
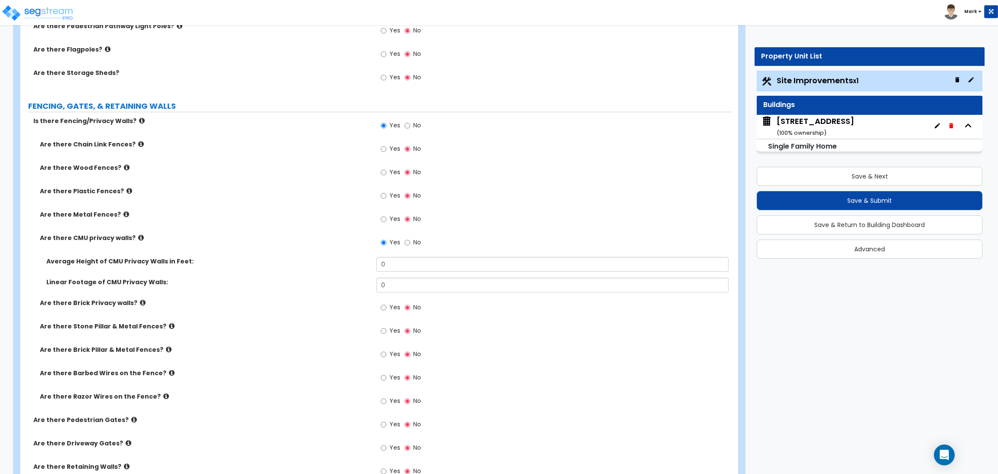
click at [389, 311] on label "Yes" at bounding box center [390, 308] width 19 height 15
click at [386, 311] on input "Yes" at bounding box center [384, 308] width 6 height 10
radio input "true"
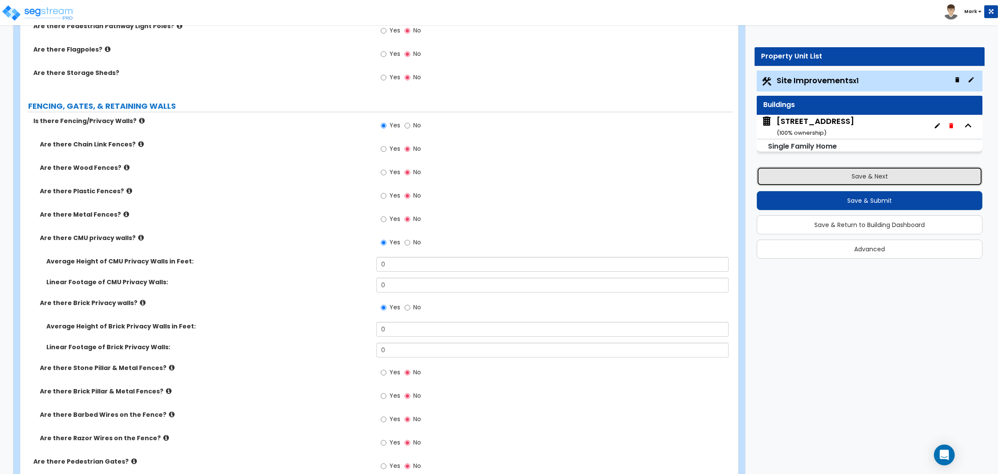
click at [861, 171] on button "Save & Next" at bounding box center [870, 176] width 226 height 19
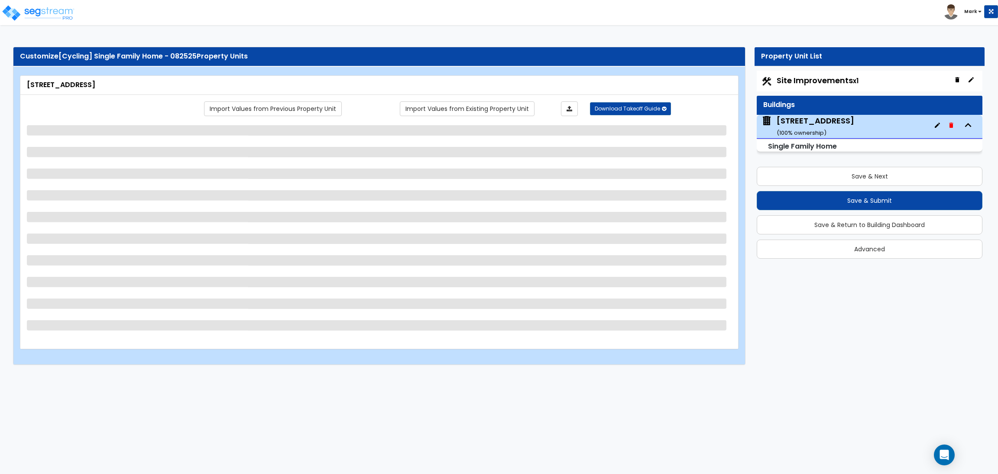
select select "2"
select select "7"
select select "3"
select select "1"
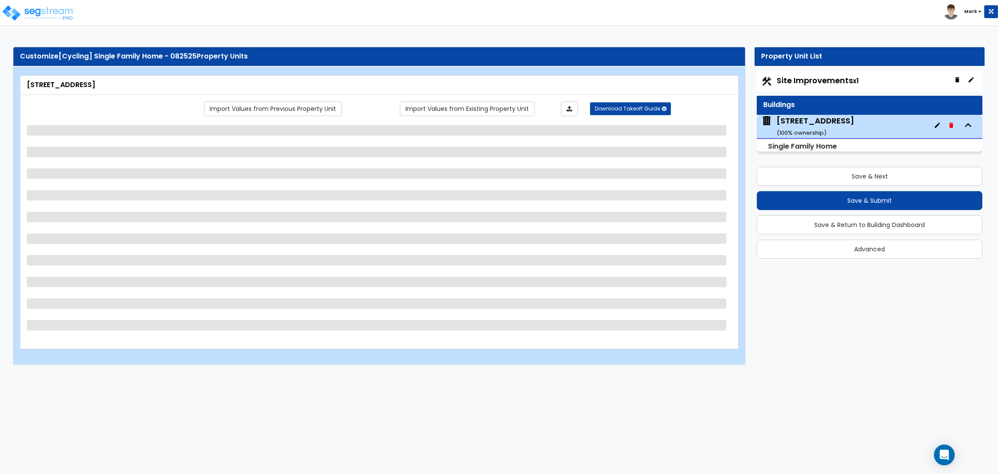
select select "2"
select select "10"
select select "4"
select select "2"
select select "1"
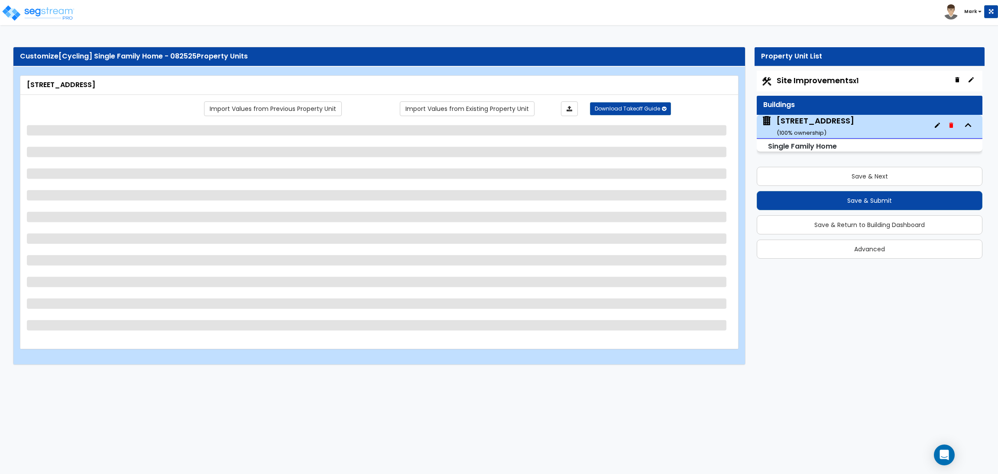
select select "1"
select select "2"
select select "1"
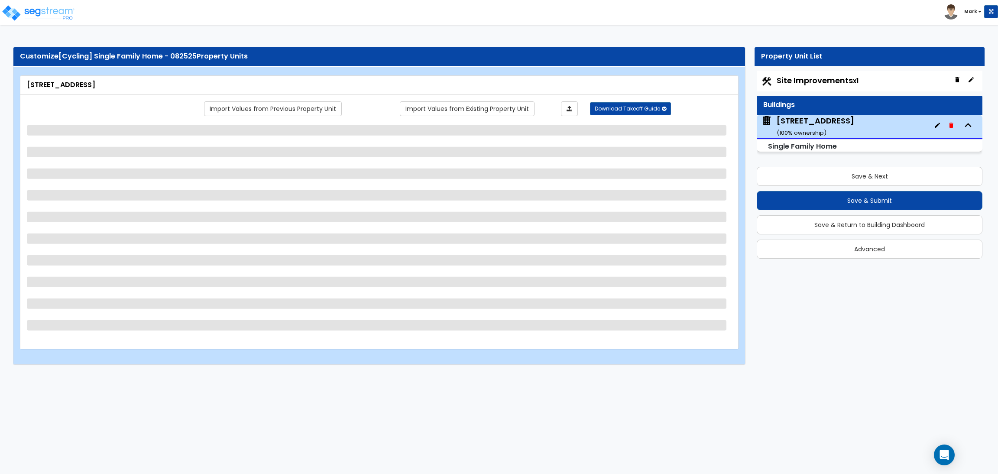
select select "1"
select select "2"
select select "5"
select select "3"
select select "1"
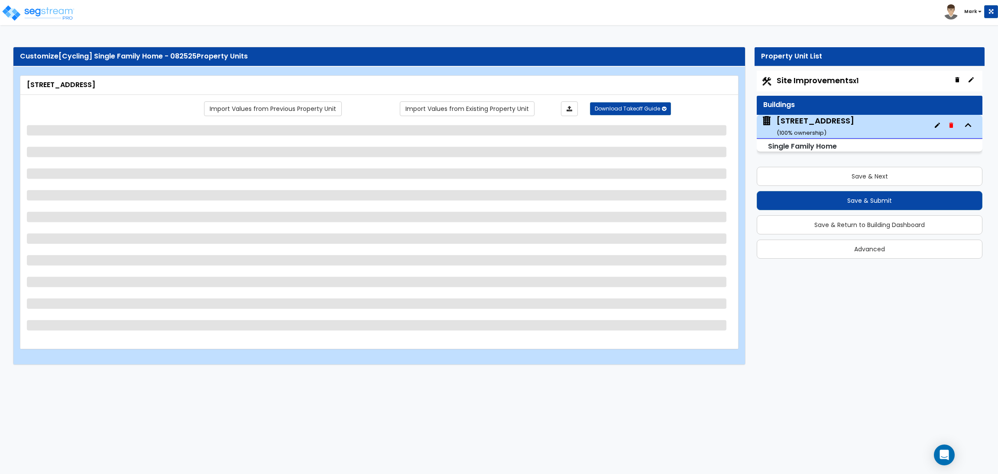
select select "2"
select select "1"
select select "5"
select select "6"
select select "1"
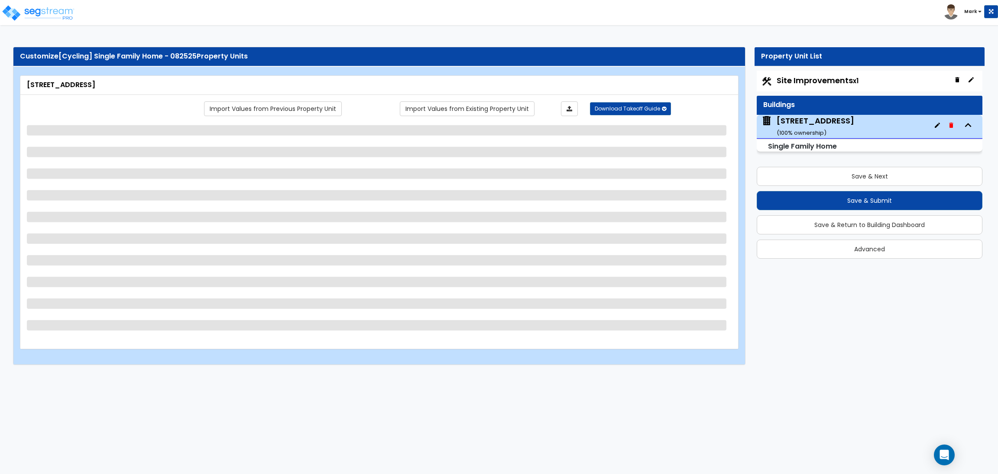
select select "1"
select select "2"
select select "5"
select select "2"
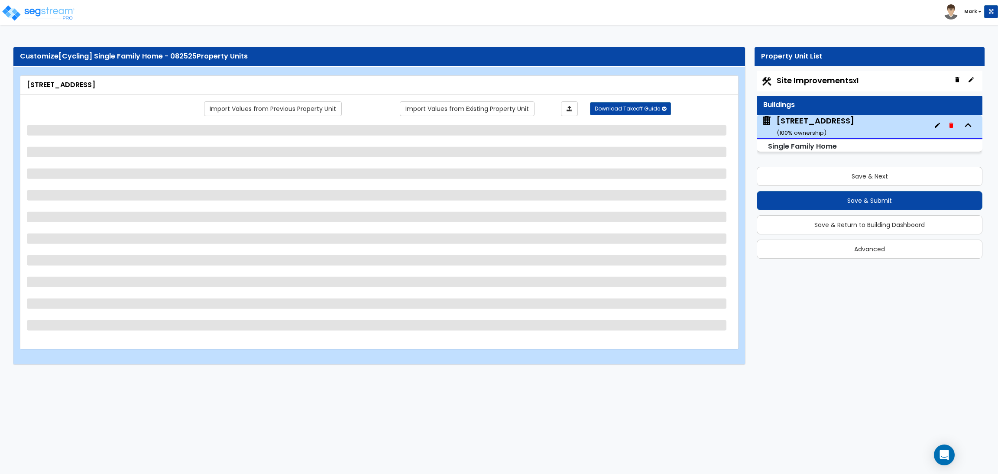
select select "7"
select select "2"
select select "3"
select select "2"
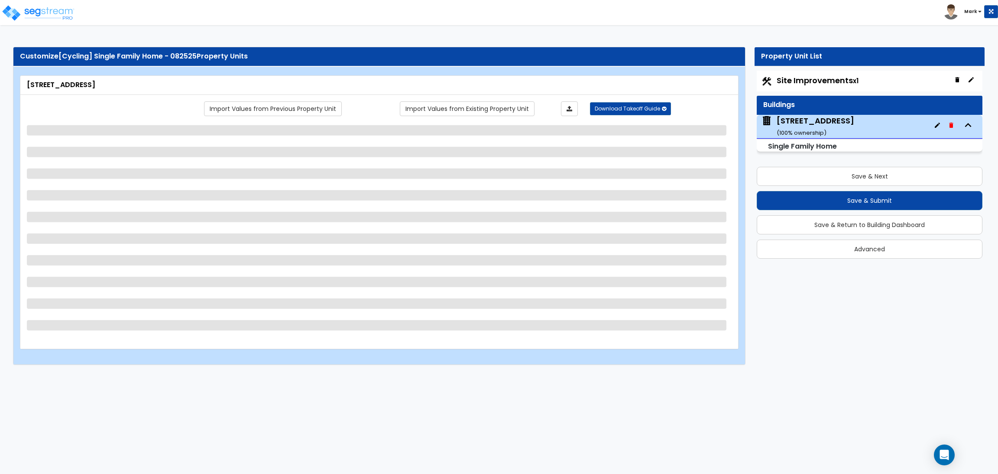
select select "2"
select select "4"
select select "2"
select select "4"
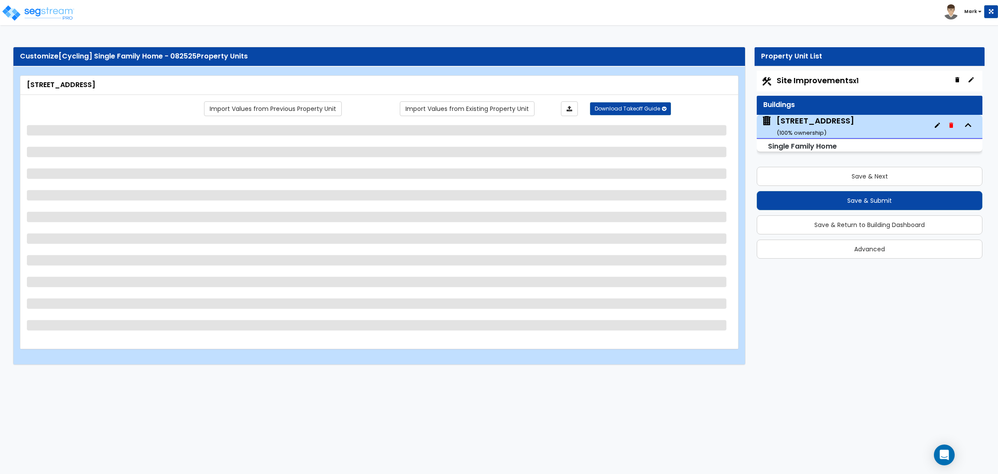
select select "2"
select select "3"
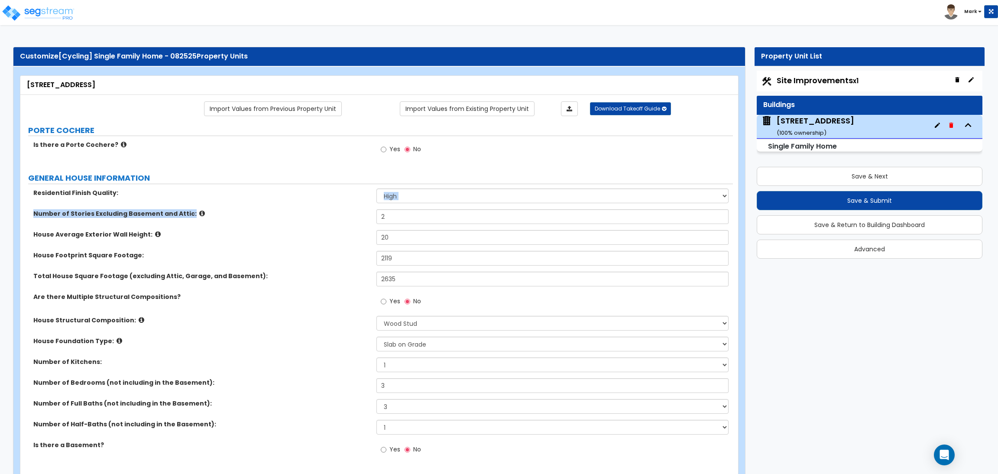
click at [260, 211] on div "Residential Finish Quality: Low Average High Number of Stories Excluding Baseme…" at bounding box center [377, 325] width 700 height 275
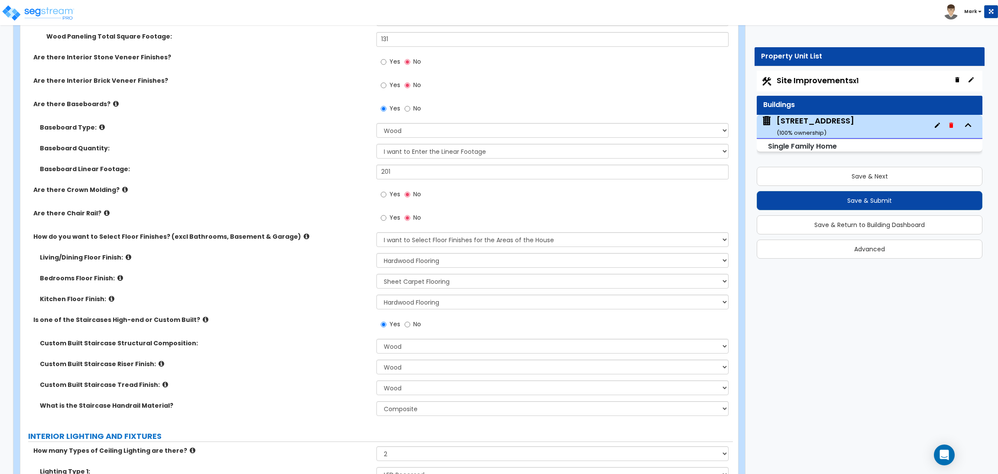
scroll to position [3429, 0]
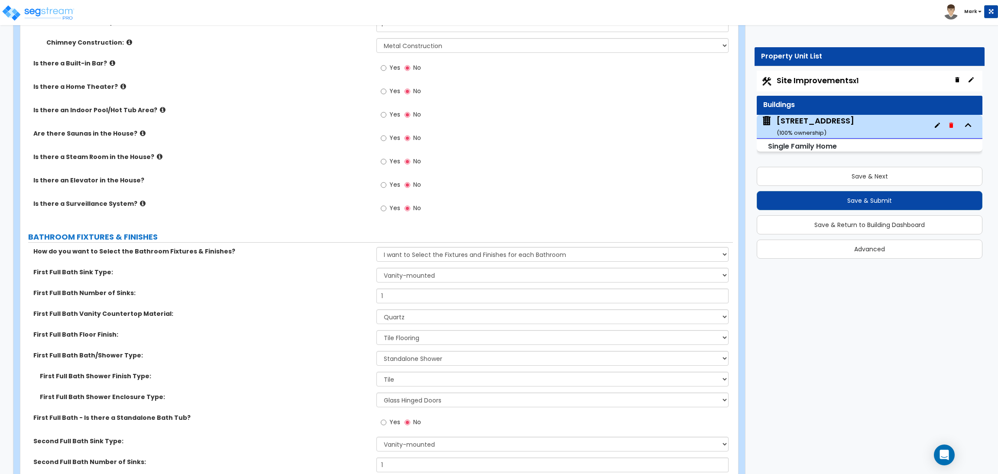
click at [159, 279] on div "First Full Bath Sink Type: Wall-mounted Pedestal-mounted Vanity-mounted" at bounding box center [376, 278] width 713 height 21
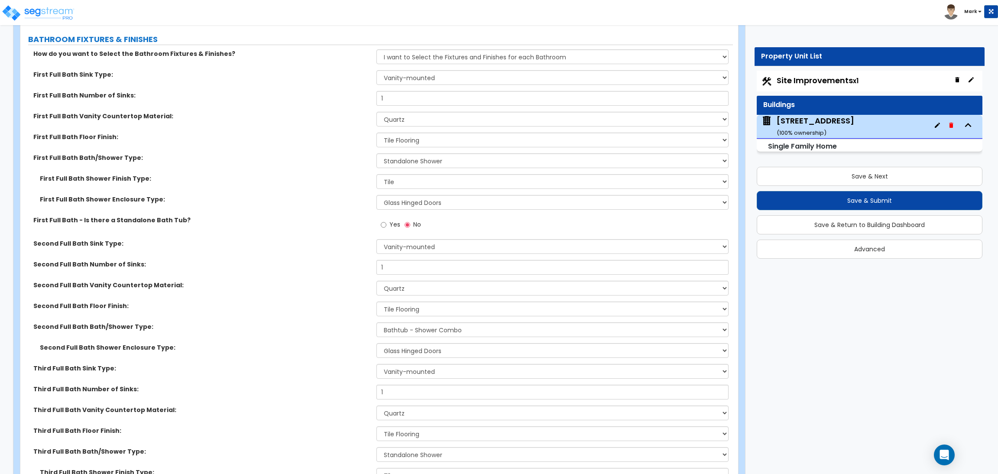
scroll to position [3494, 0]
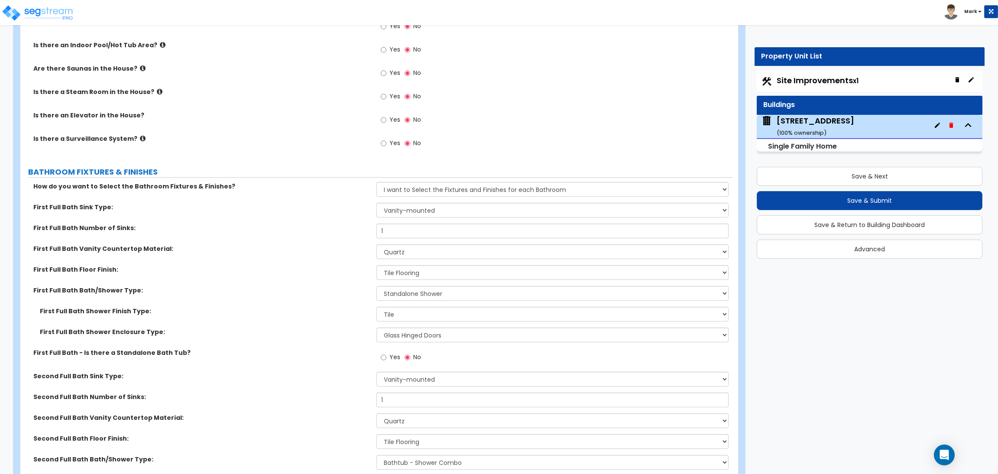
click at [201, 235] on div "First Full Bath Number of Sinks: 1" at bounding box center [376, 234] width 713 height 21
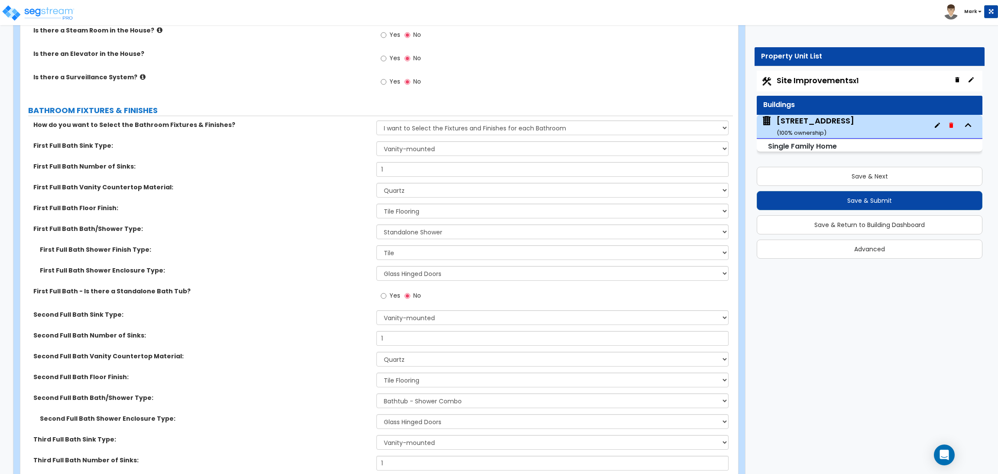
scroll to position [3559, 0]
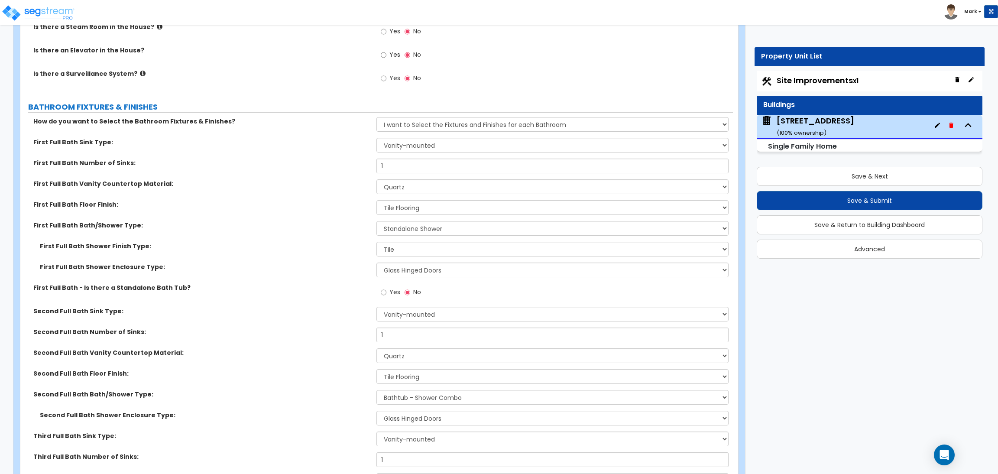
click at [198, 288] on label "First Full Bath - Is there a Standalone Bath Tub?" at bounding box center [201, 287] width 337 height 9
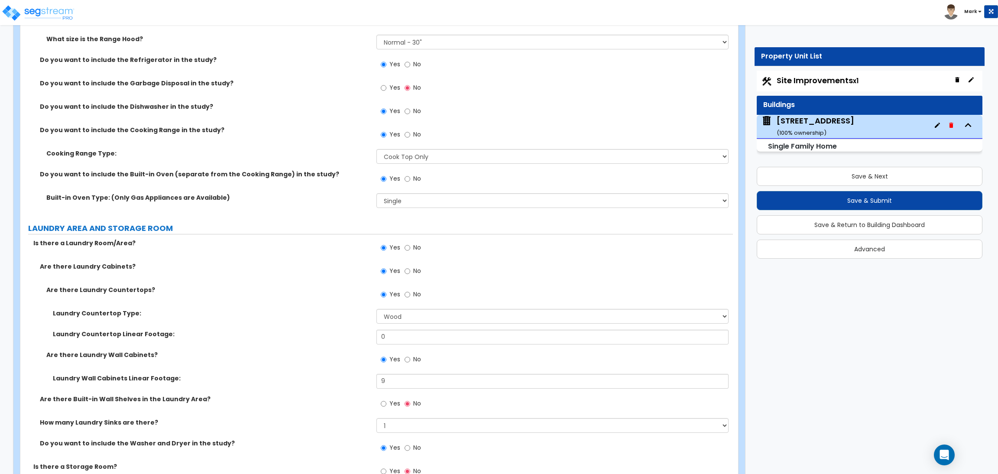
scroll to position [4664, 0]
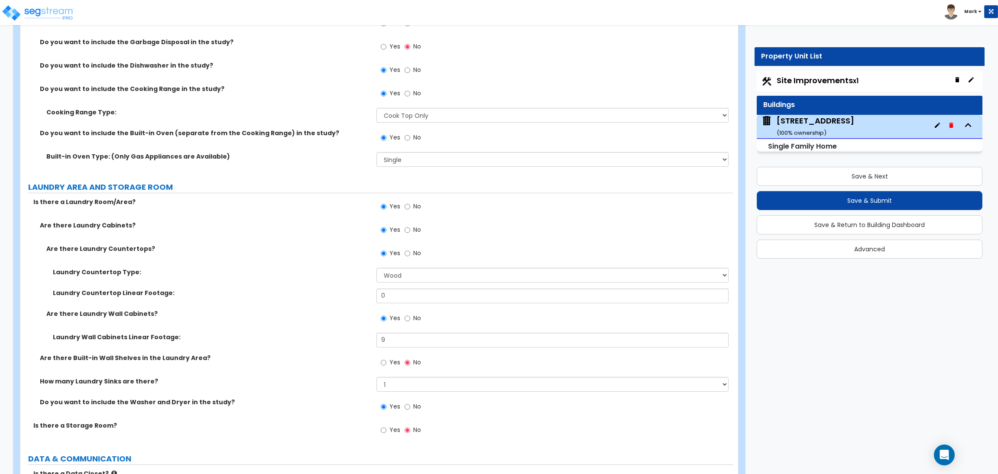
click at [251, 204] on label "Is there a Laundry Room/Area?" at bounding box center [201, 202] width 337 height 9
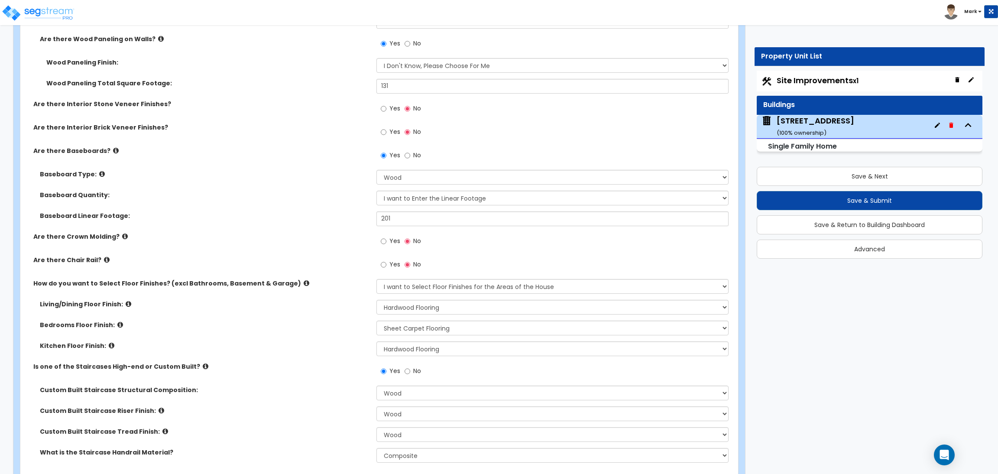
click at [141, 250] on div "Are there Crown Molding? Yes No" at bounding box center [376, 243] width 713 height 23
click at [391, 243] on span "Yes" at bounding box center [394, 241] width 11 height 9
click at [386, 243] on input "Yes" at bounding box center [384, 242] width 6 height 10
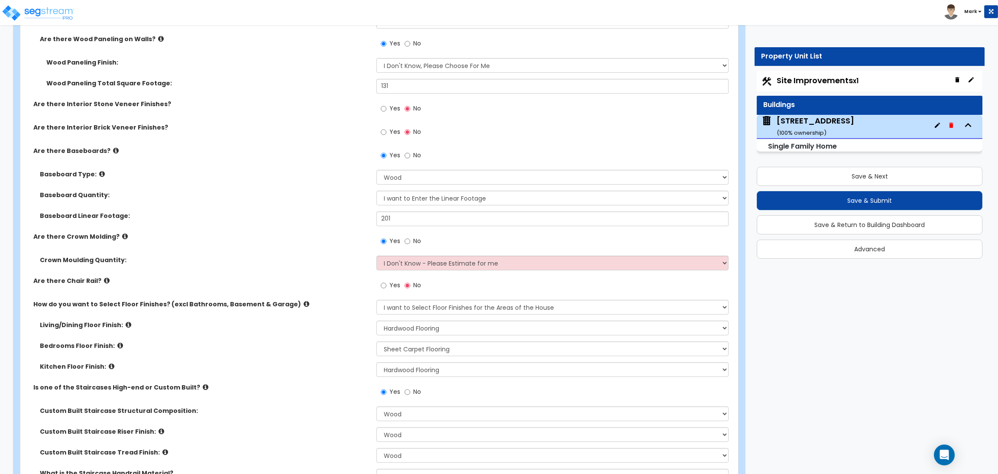
click at [393, 281] on span "Yes" at bounding box center [394, 285] width 11 height 9
click at [386, 281] on input "Yes" at bounding box center [384, 286] width 6 height 10
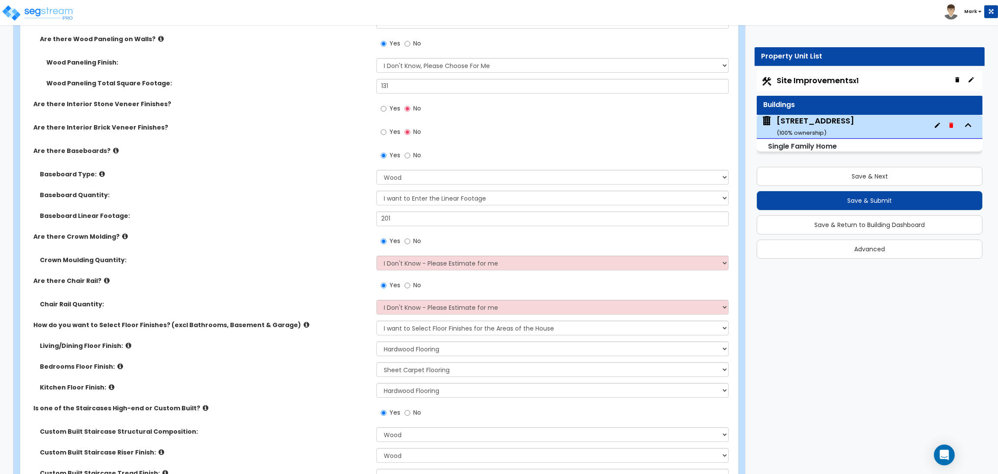
click at [204, 143] on div "Are there Interior Brick Veneer Finishes? Yes No" at bounding box center [376, 134] width 713 height 23
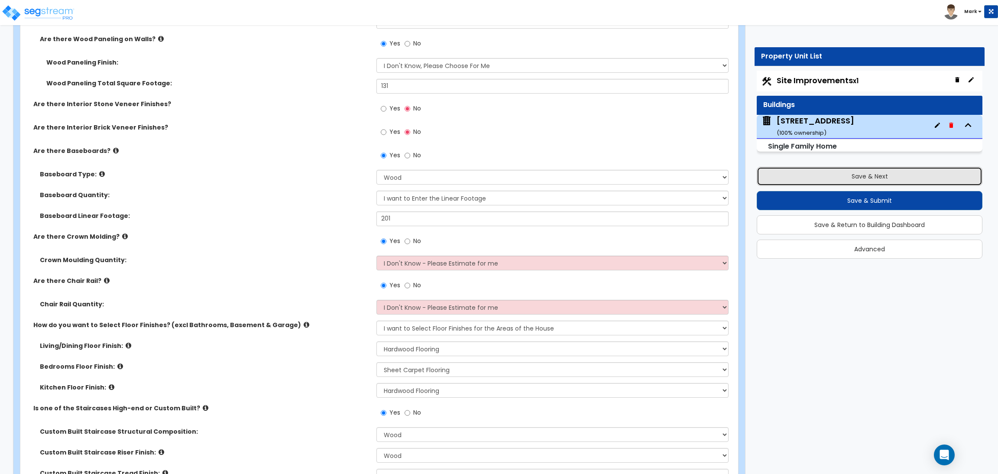
click at [856, 179] on button "Save & Next" at bounding box center [870, 176] width 226 height 19
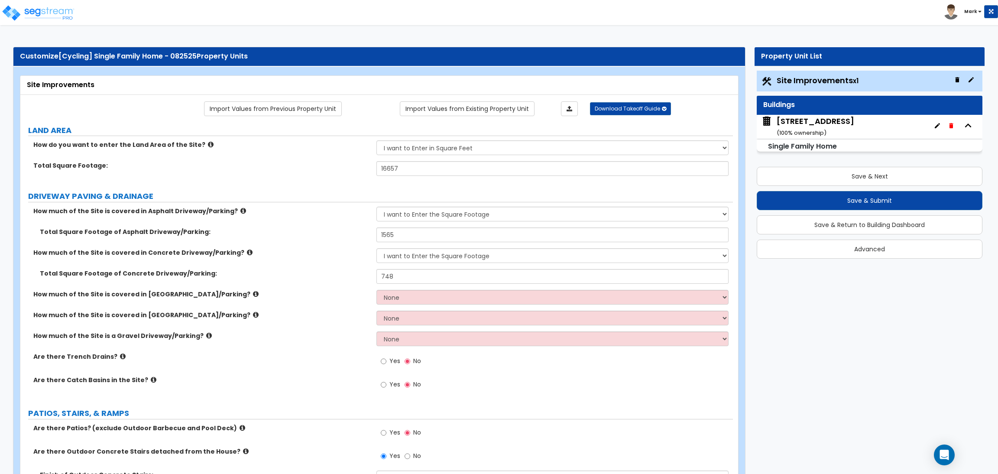
scroll to position [573, 0]
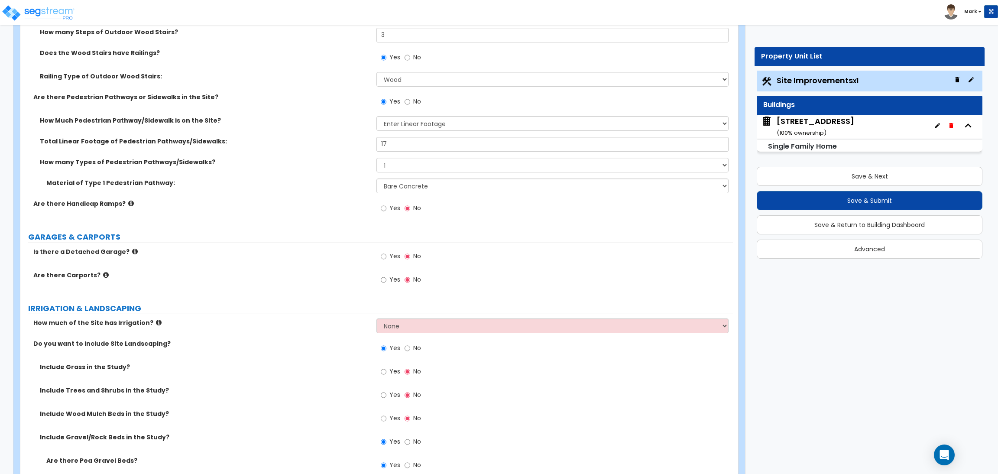
click at [389, 256] on span "Yes" at bounding box center [394, 256] width 11 height 9
click at [386, 256] on input "Yes" at bounding box center [384, 257] width 6 height 10
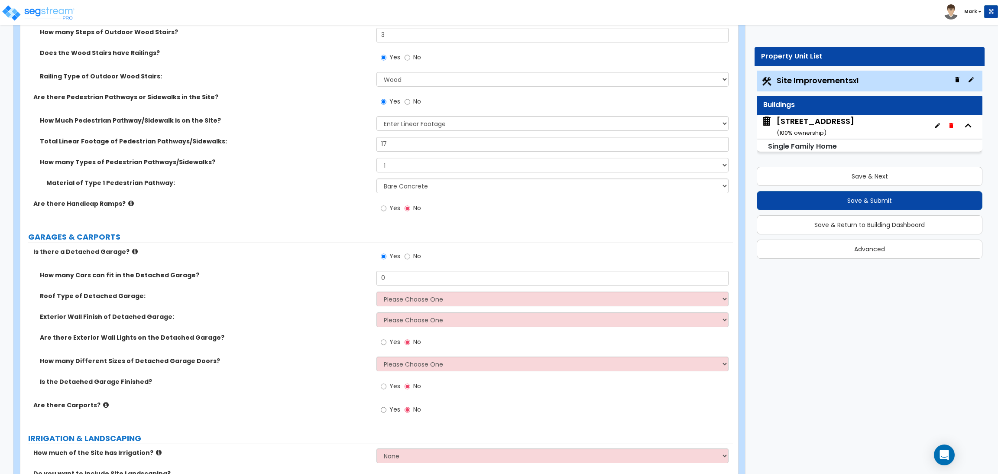
click at [389, 408] on span "Yes" at bounding box center [394, 409] width 11 height 9
click at [386, 408] on input "Yes" at bounding box center [384, 410] width 6 height 10
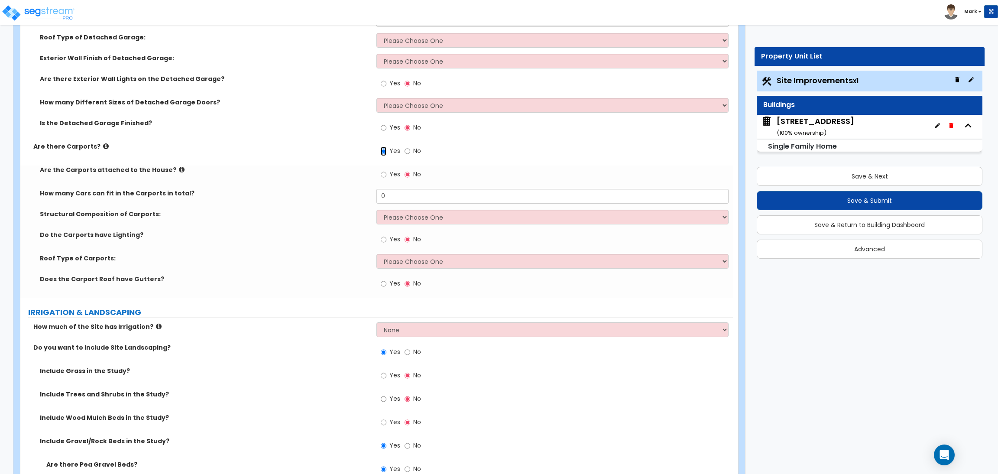
scroll to position [833, 0]
click at [394, 280] on span "Yes" at bounding box center [394, 282] width 11 height 9
click at [386, 280] on input "Yes" at bounding box center [384, 283] width 6 height 10
click at [400, 260] on select "Please Choose One Gabled Roof Flat Roof" at bounding box center [552, 260] width 352 height 15
click at [376, 253] on select "Please Choose One Gabled Roof Flat Roof" at bounding box center [552, 260] width 352 height 15
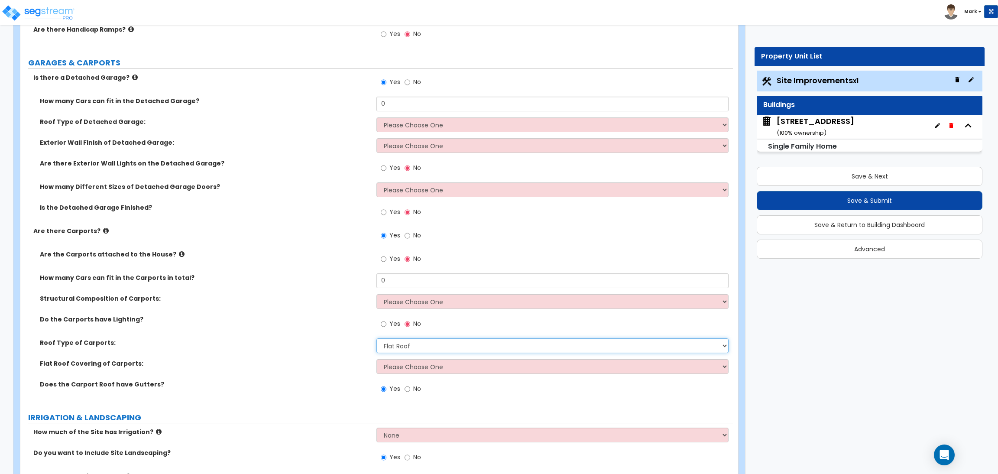
scroll to position [703, 0]
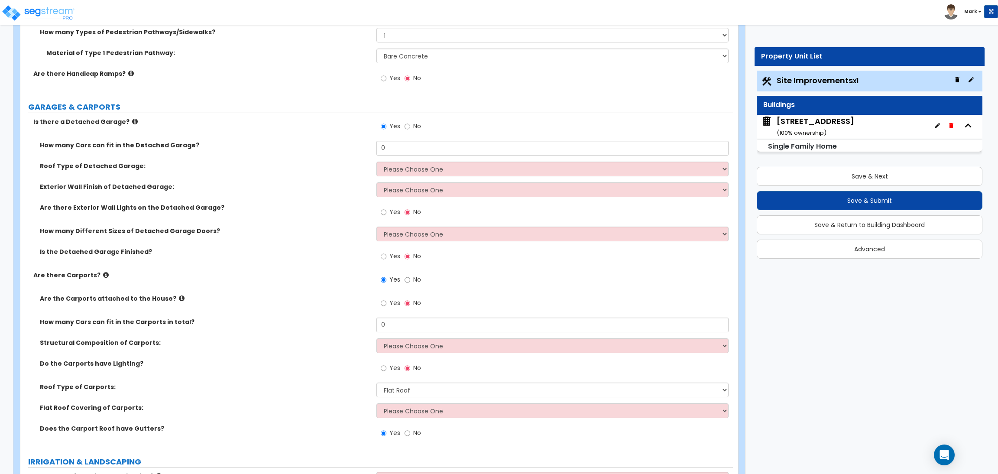
click at [389, 305] on span "Yes" at bounding box center [394, 302] width 11 height 9
click at [386, 305] on input "Yes" at bounding box center [384, 303] width 6 height 10
click at [414, 305] on span "No" at bounding box center [417, 302] width 8 height 9
click at [410, 305] on input "No" at bounding box center [408, 303] width 6 height 10
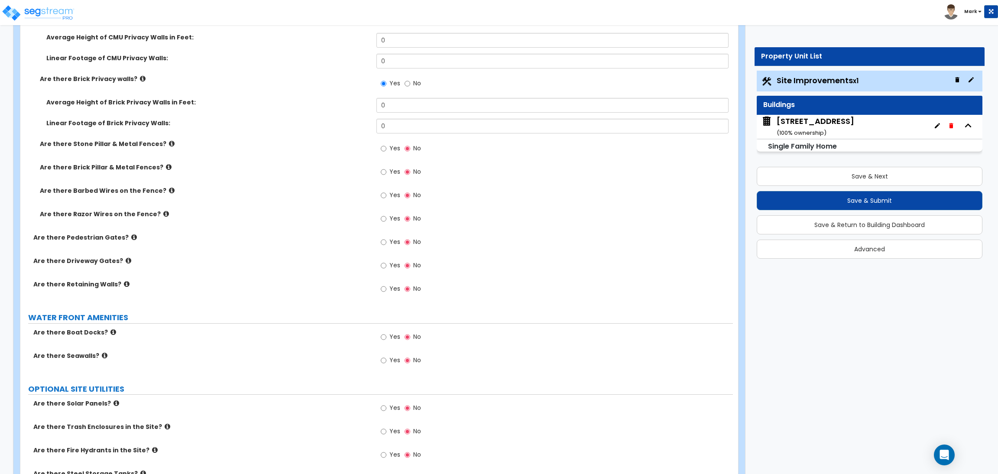
scroll to position [1871, 0]
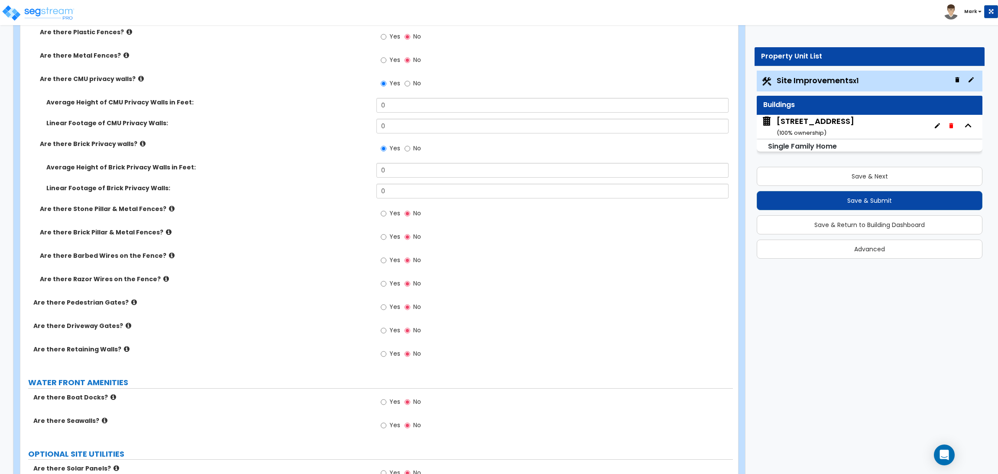
click at [400, 406] on div "Yes No" at bounding box center [400, 403] width 49 height 20
click at [387, 403] on label "Yes" at bounding box center [390, 402] width 19 height 15
click at [386, 403] on input "Yes" at bounding box center [384, 402] width 6 height 10
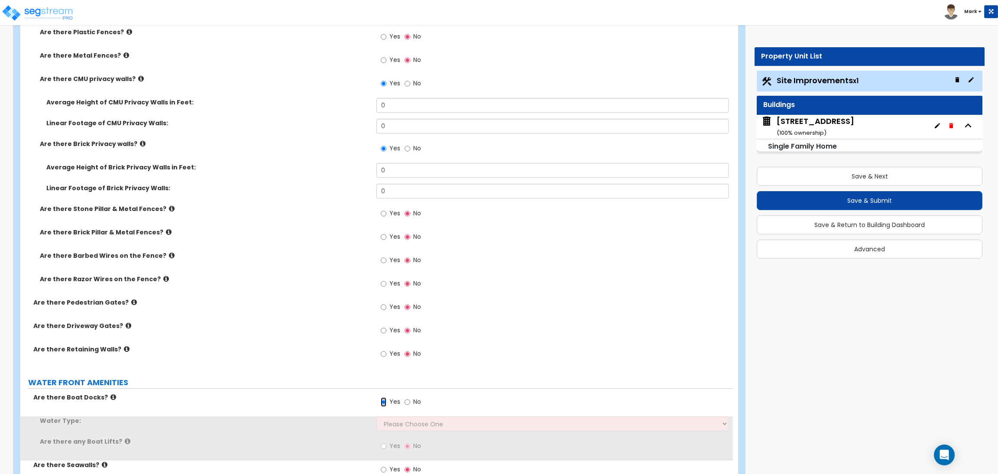
scroll to position [1936, 0]
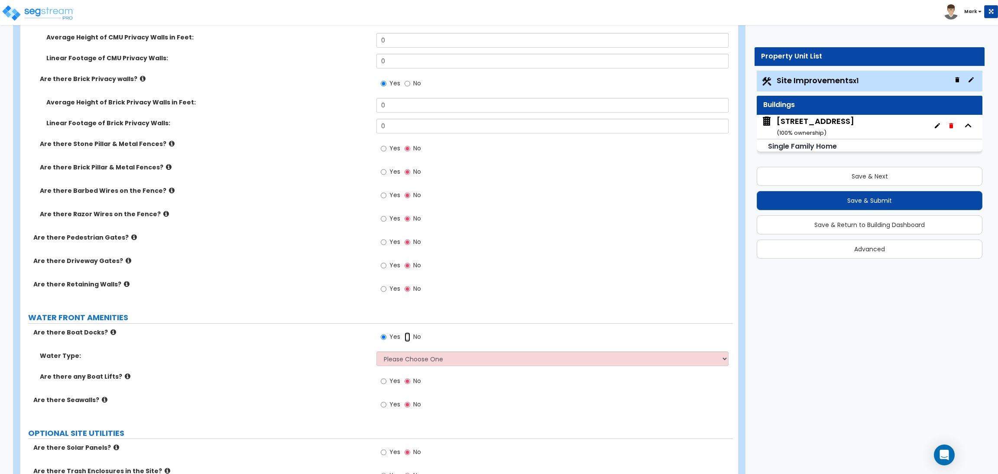
click at [405, 336] on input "No" at bounding box center [408, 337] width 6 height 10
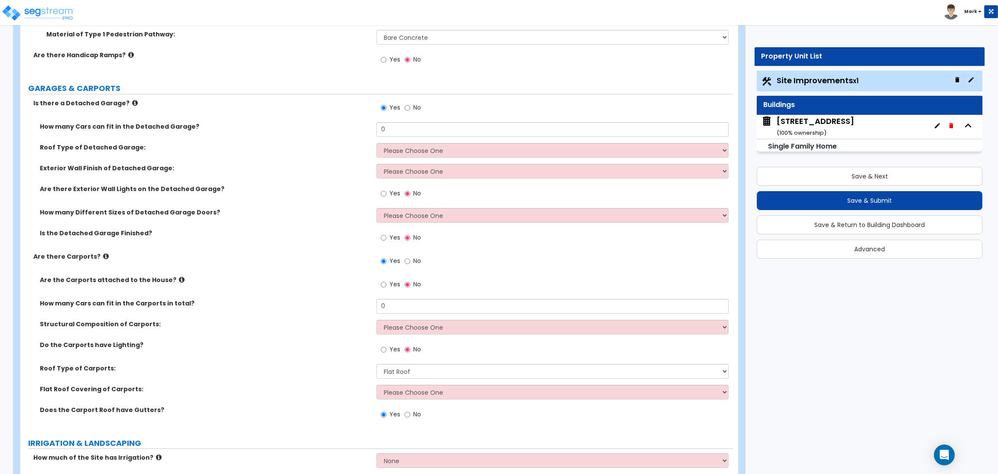
scroll to position [701, 0]
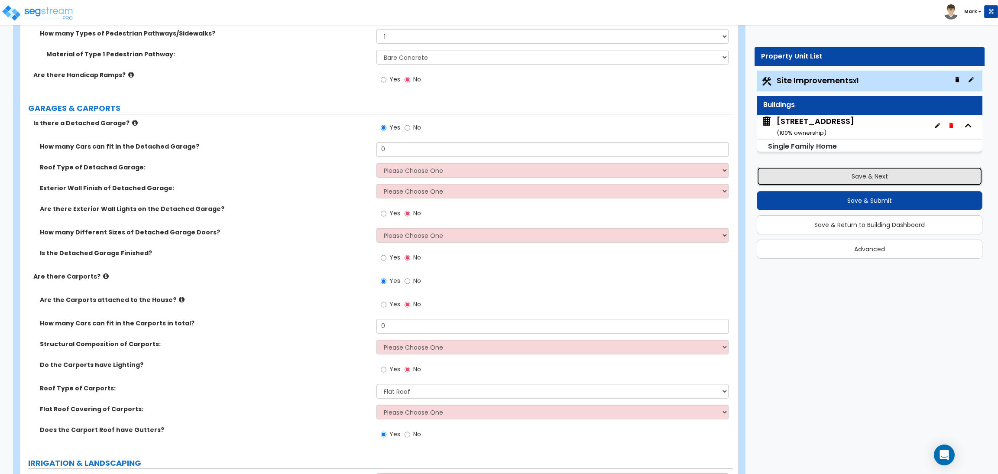
click at [882, 173] on button "Save & Next" at bounding box center [870, 176] width 226 height 19
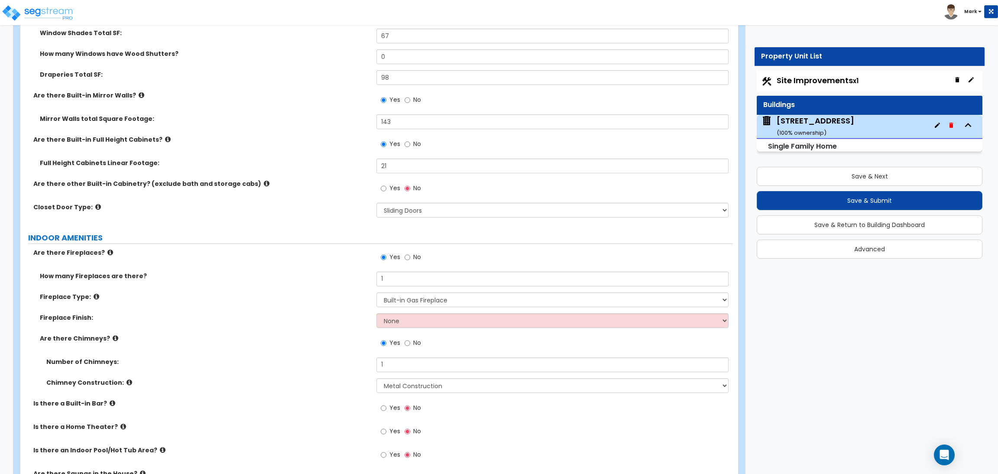
scroll to position [3019, 0]
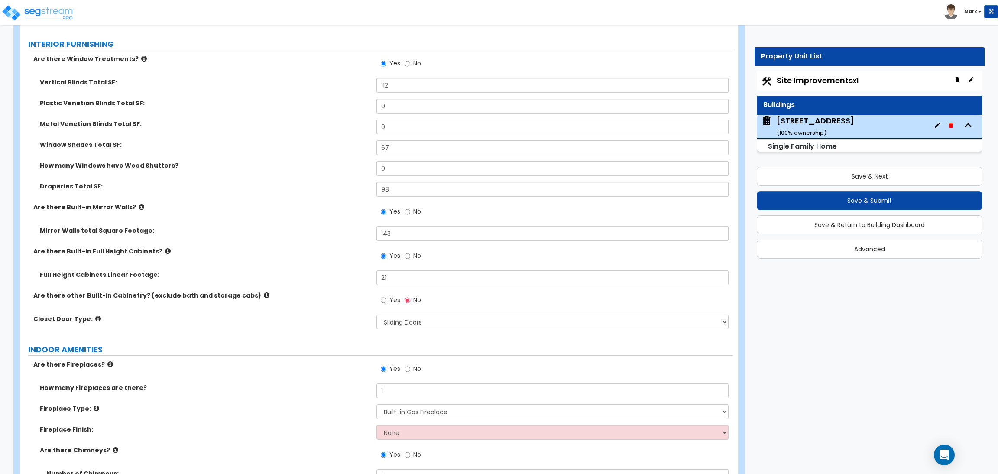
click at [181, 322] on label "Closet Door Type:" at bounding box center [201, 318] width 337 height 9
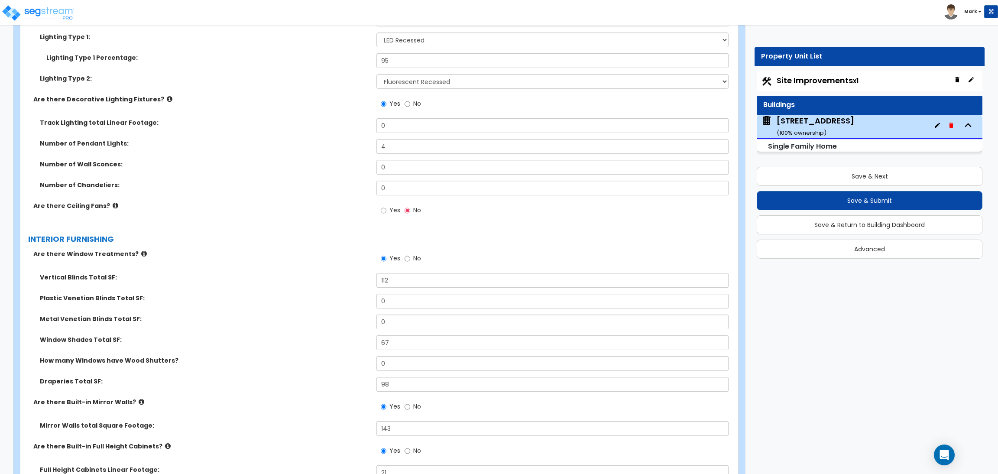
click at [181, 322] on label "Metal Venetian Blinds Total SF:" at bounding box center [205, 318] width 330 height 9
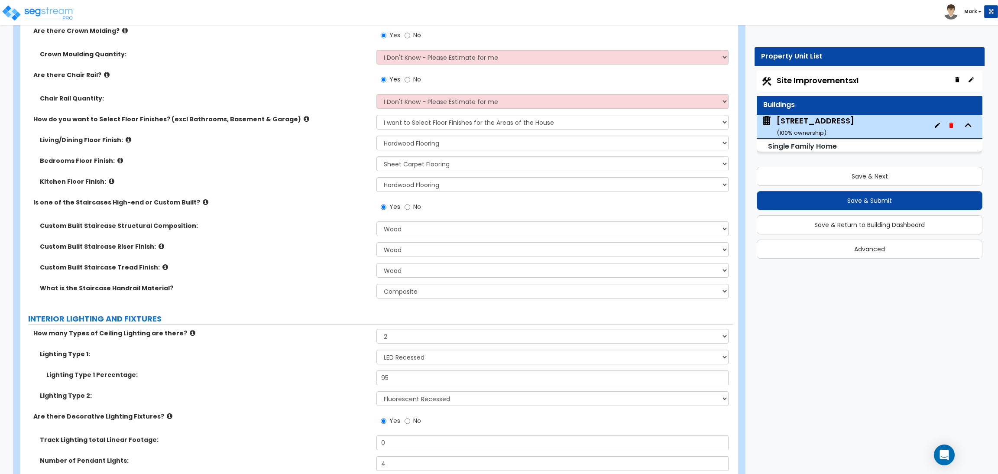
scroll to position [2499, 0]
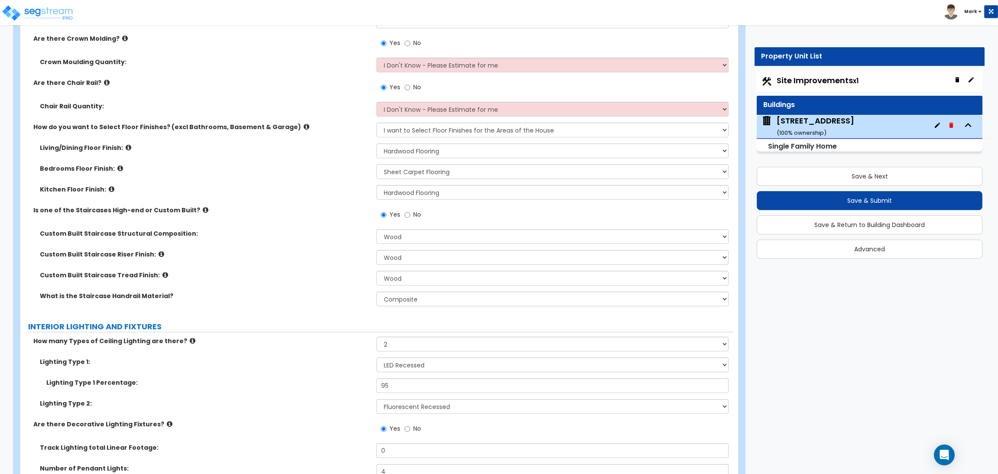
click at [198, 302] on div "What is the Staircase Handrail Material? Please Choose One Wood Metal Composite" at bounding box center [376, 302] width 713 height 21
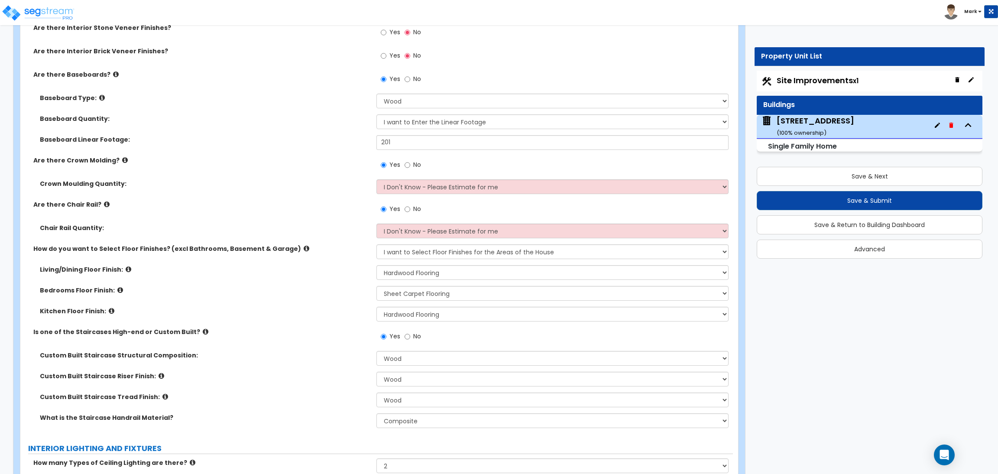
scroll to position [2369, 0]
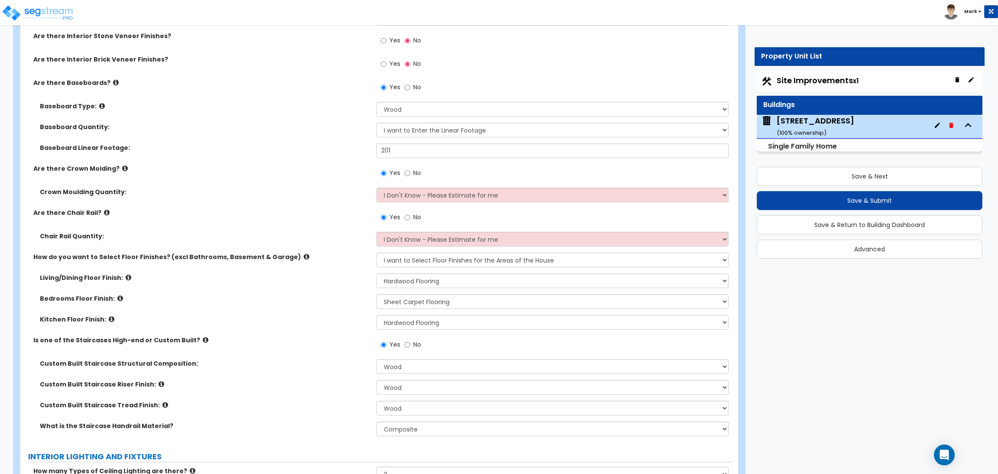
click at [410, 349] on label "No" at bounding box center [413, 345] width 16 height 15
click at [410, 349] on input "No" at bounding box center [408, 345] width 6 height 10
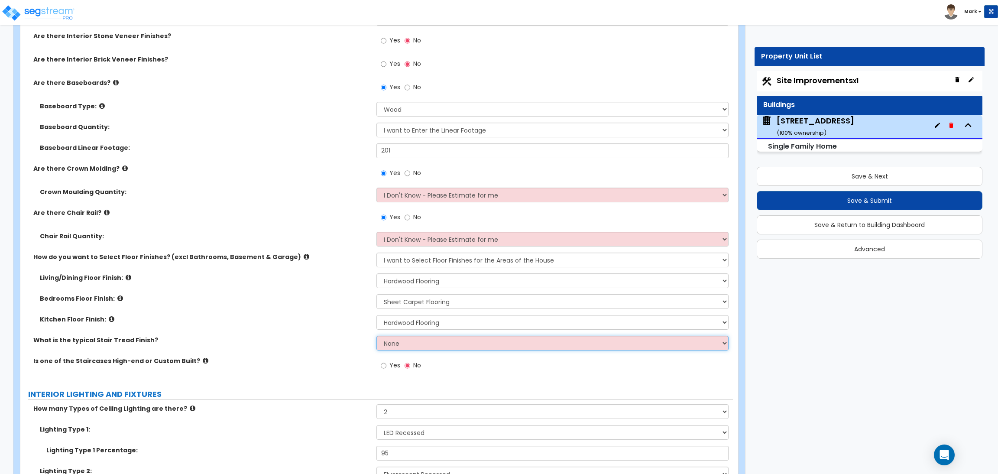
click at [392, 342] on select "None Tile Wood Laminate VCT Sheet Carpet Sheet Vinyl Carpet Tile" at bounding box center [552, 343] width 352 height 15
click at [328, 357] on label "Is one of the Staircases High-end or Custom Built?" at bounding box center [201, 360] width 337 height 9
click at [418, 344] on select "None Tile Wood Laminate VCT Sheet Carpet Sheet Vinyl Carpet Tile" at bounding box center [552, 343] width 352 height 15
click at [376, 336] on select "None Tile Wood Laminate VCT Sheet Carpet Sheet Vinyl Carpet Tile" at bounding box center [552, 343] width 352 height 15
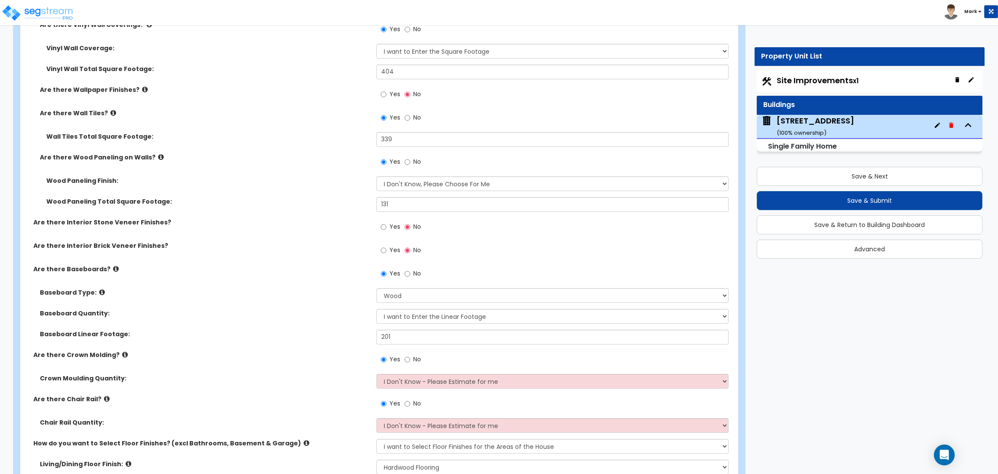
scroll to position [2175, 0]
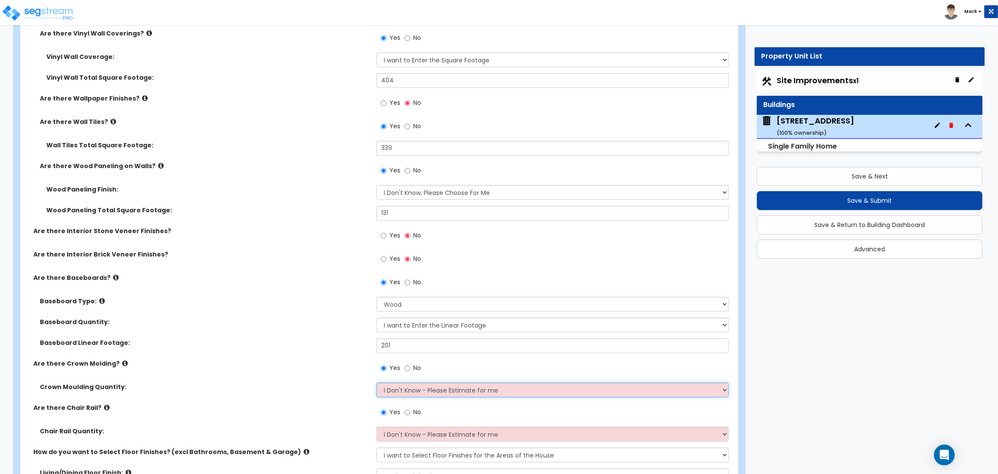
click at [394, 392] on select "I Don't Know - Please Estimate for me I want to Enter the Linear Footage" at bounding box center [552, 389] width 352 height 15
click at [263, 419] on div "Are there Chair Rail? Yes No" at bounding box center [376, 414] width 713 height 23
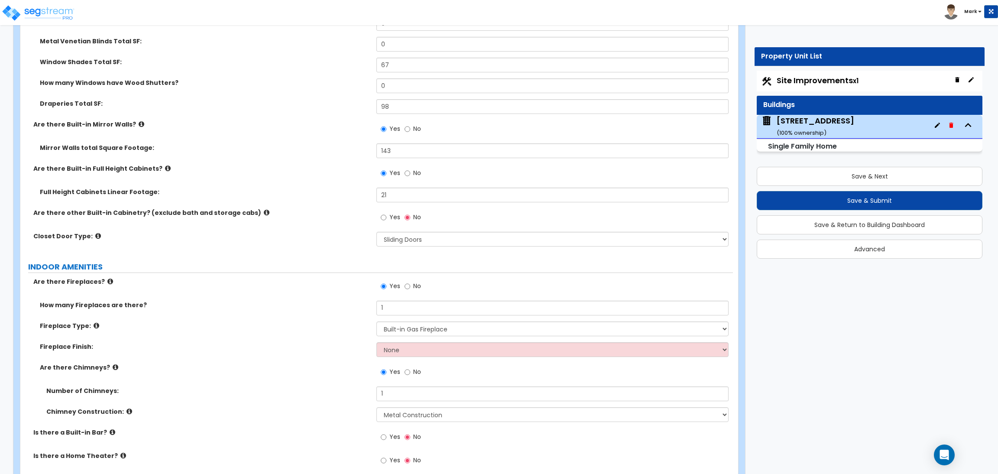
scroll to position [3053, 0]
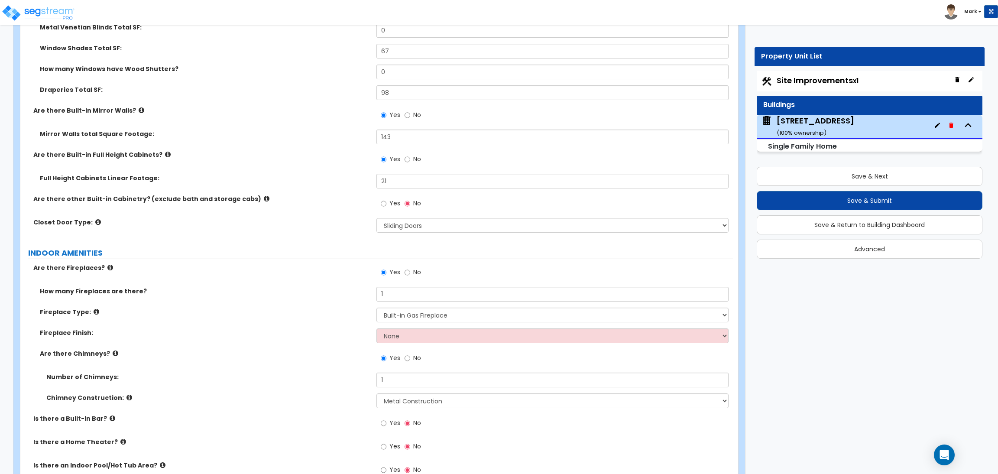
click at [354, 151] on label "Are there Built-in Full Height Cabinets?" at bounding box center [201, 154] width 337 height 9
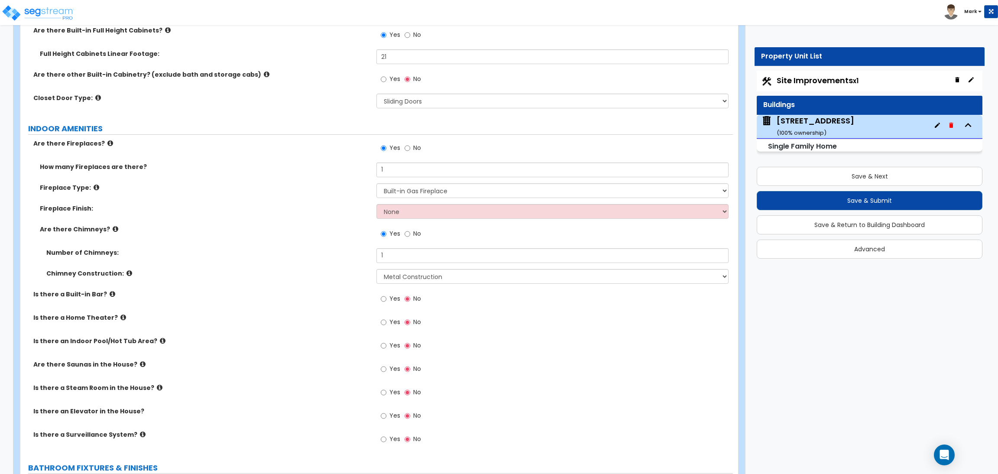
scroll to position [3183, 0]
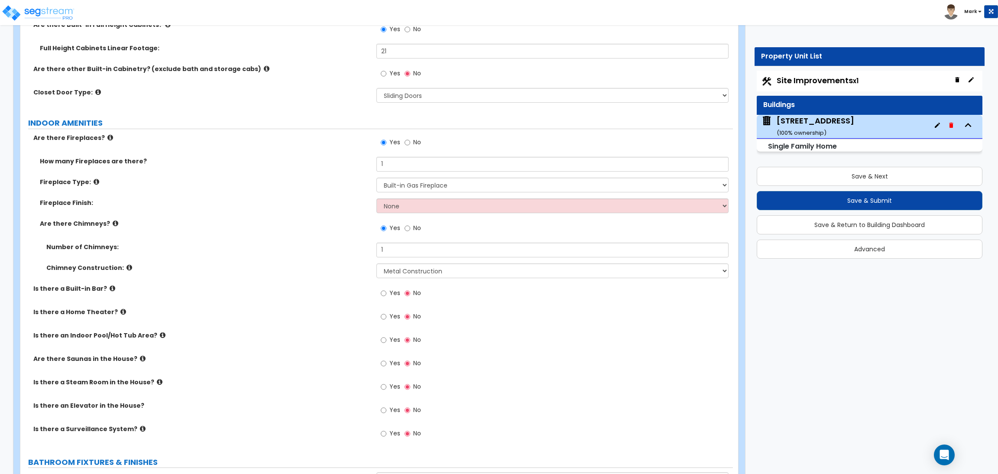
click at [399, 341] on span "Yes" at bounding box center [394, 339] width 11 height 9
click at [386, 341] on input "Yes" at bounding box center [384, 340] width 6 height 10
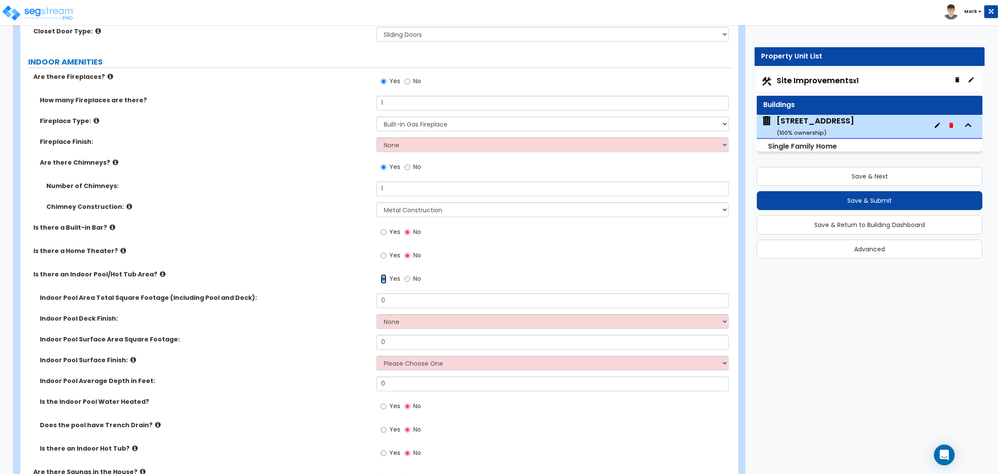
scroll to position [3248, 0]
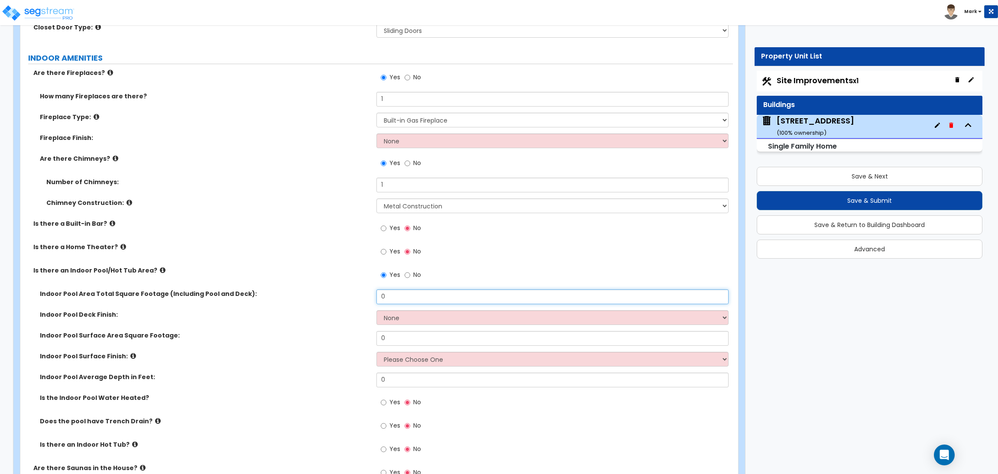
drag, startPoint x: 391, startPoint y: 294, endPoint x: 367, endPoint y: 285, distance: 25.6
click at [367, 285] on div "Are there Fireplaces? Yes No How many Fireplaces are there? 1 Fireplace Type: P…" at bounding box center [377, 312] width 700 height 489
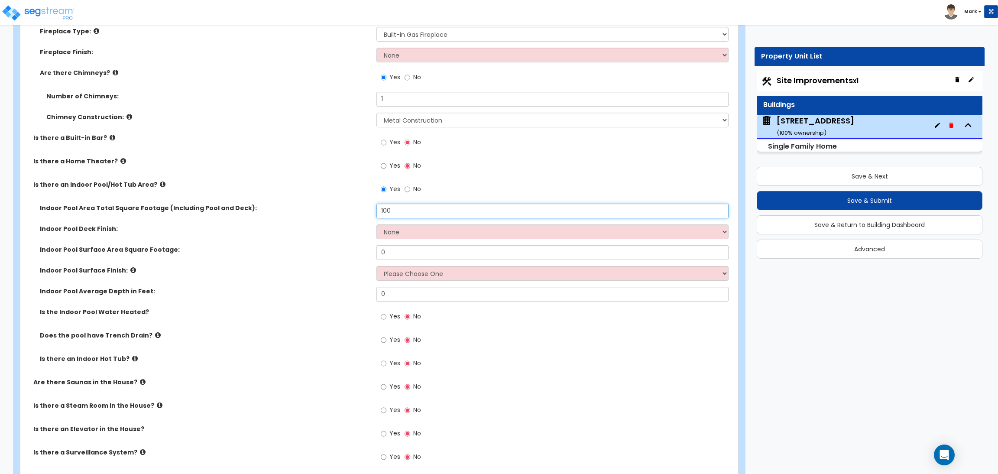
scroll to position [3378, 0]
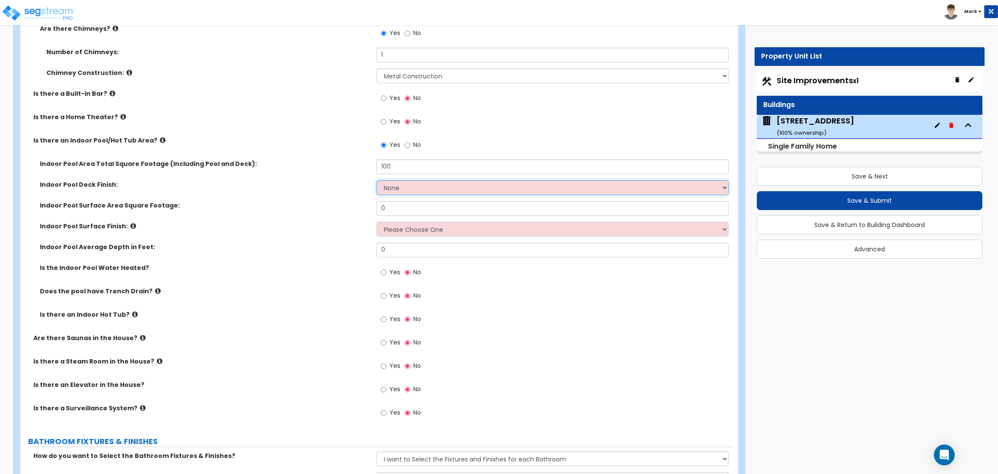
click at [393, 188] on select "None Tile Concrete" at bounding box center [552, 187] width 352 height 15
click at [376, 180] on select "None Tile Concrete" at bounding box center [552, 187] width 352 height 15
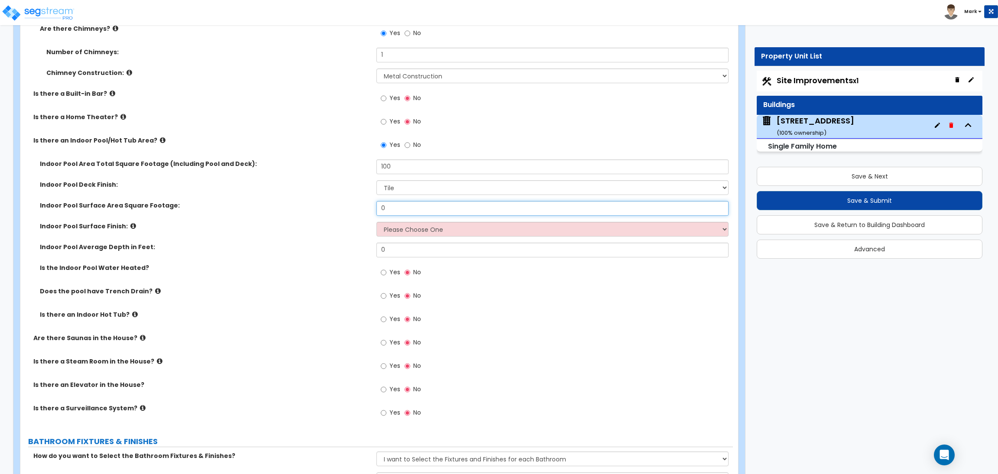
drag, startPoint x: 397, startPoint y: 204, endPoint x: 345, endPoint y: 206, distance: 52.0
click at [345, 206] on div "Indoor Pool Surface Area Square Footage: 0" at bounding box center [376, 211] width 713 height 21
click at [415, 225] on select "Please Choose One Tile Plaster" at bounding box center [552, 229] width 352 height 15
click at [376, 222] on select "Please Choose One Tile Plaster" at bounding box center [552, 229] width 352 height 15
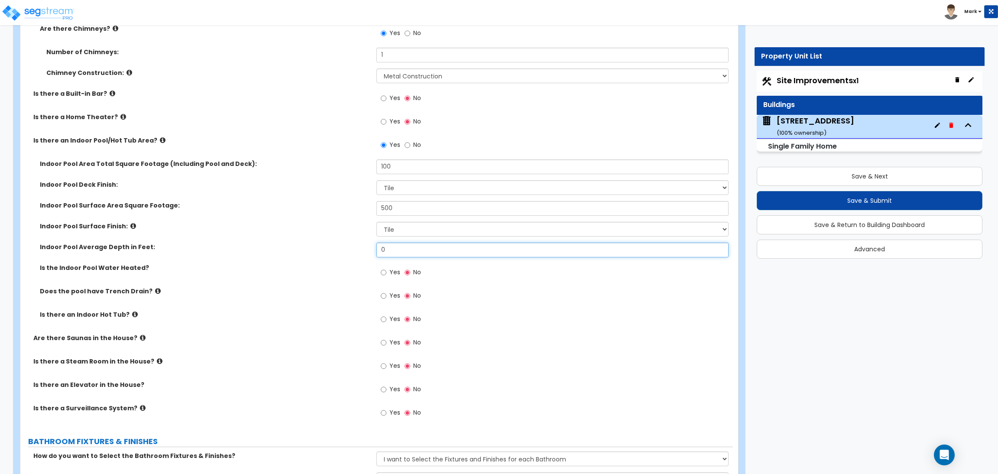
drag, startPoint x: 395, startPoint y: 244, endPoint x: 337, endPoint y: 256, distance: 58.7
click at [337, 256] on div "Indoor Pool Average Depth in Feet: 0" at bounding box center [376, 253] width 713 height 21
click at [388, 272] on label "Yes" at bounding box center [390, 273] width 19 height 15
click at [386, 272] on input "Yes" at bounding box center [384, 273] width 6 height 10
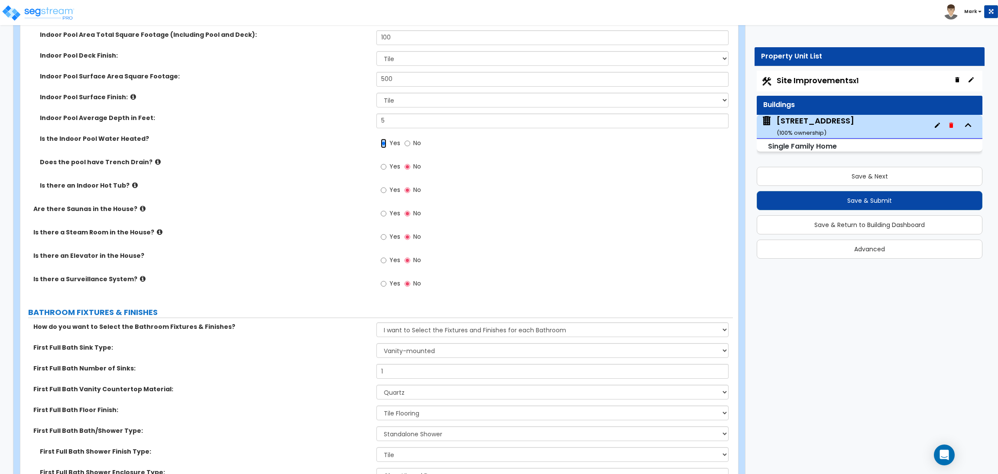
scroll to position [3508, 0]
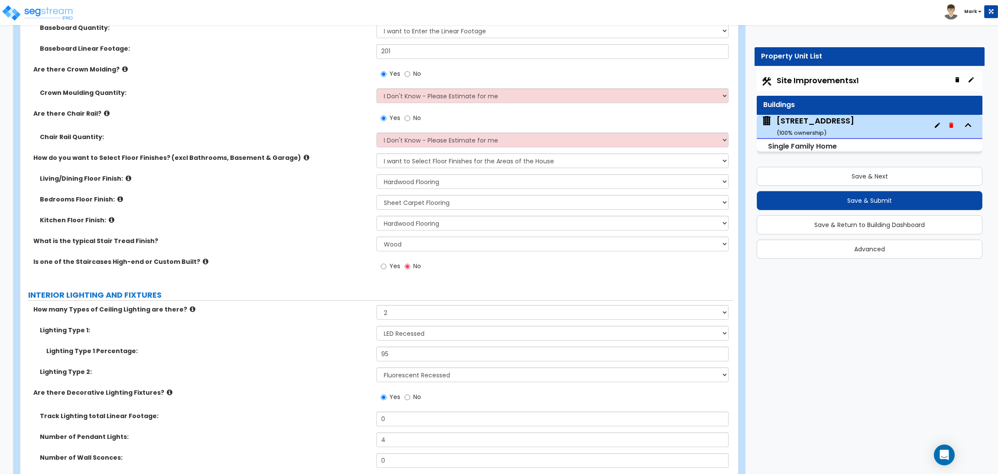
click at [571, 234] on div "Kitchen Floor Finish: None Tile Flooring Hardwood Flooring Resilient Laminate F…" at bounding box center [376, 226] width 713 height 21
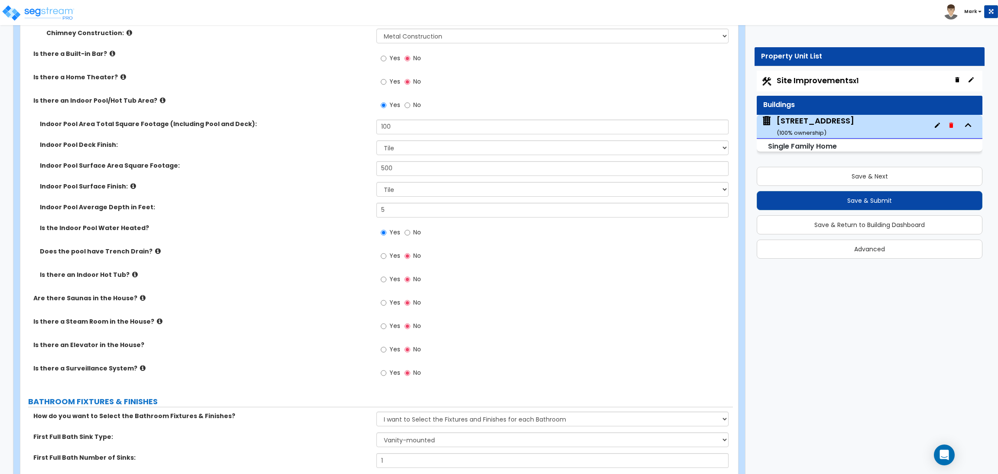
scroll to position [3521, 0]
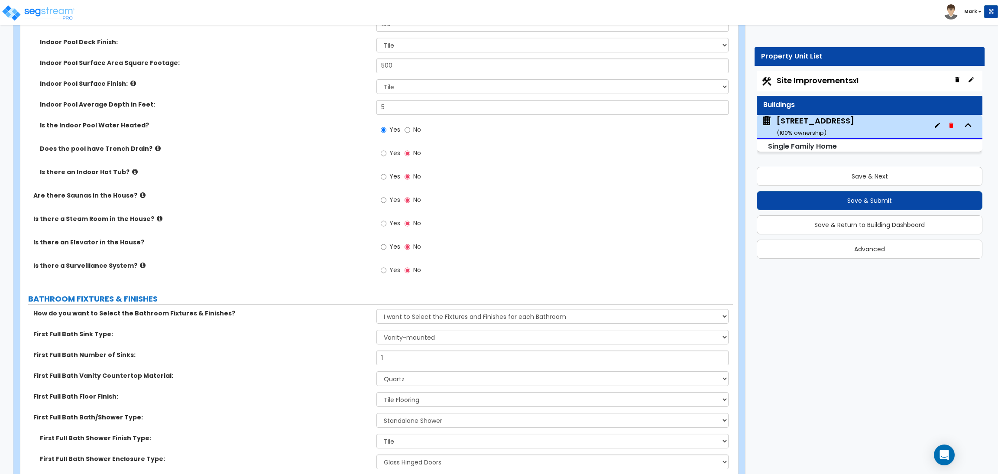
click at [388, 149] on label "Yes" at bounding box center [390, 154] width 19 height 15
click at [386, 149] on input "Yes" at bounding box center [384, 154] width 6 height 10
click at [386, 181] on label "Yes" at bounding box center [390, 177] width 19 height 15
click at [386, 181] on input "Yes" at bounding box center [384, 177] width 6 height 10
click at [388, 200] on label "Yes" at bounding box center [390, 201] width 19 height 15
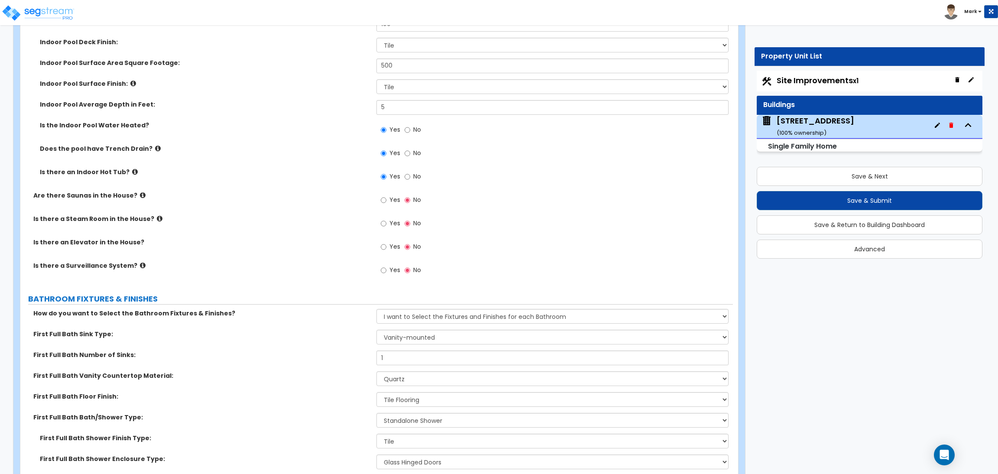
click at [386, 200] on input "Yes" at bounding box center [384, 200] width 6 height 10
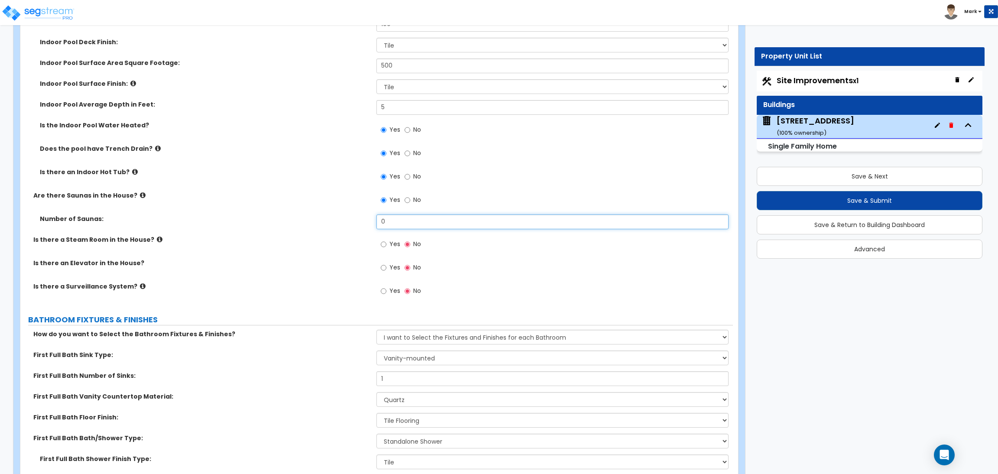
drag, startPoint x: 405, startPoint y: 224, endPoint x: 334, endPoint y: 219, distance: 70.4
click at [334, 217] on div "Number of Saunas: 0" at bounding box center [376, 224] width 713 height 21
click at [391, 239] on div "Yes No" at bounding box center [400, 245] width 49 height 20
click at [388, 244] on label "Yes" at bounding box center [390, 245] width 19 height 15
click at [386, 244] on input "Yes" at bounding box center [384, 245] width 6 height 10
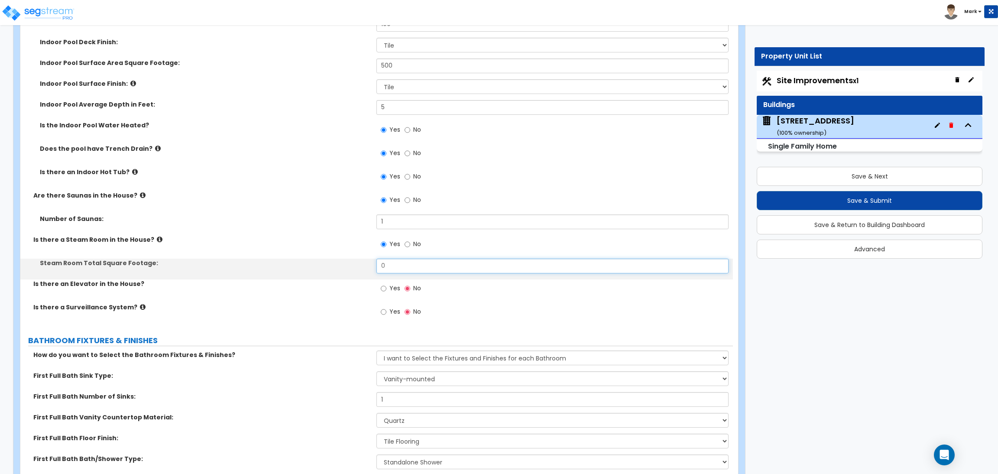
drag, startPoint x: 387, startPoint y: 263, endPoint x: 354, endPoint y: 267, distance: 32.7
click at [354, 267] on div "Steam Room Total Square Footage: 0" at bounding box center [376, 269] width 713 height 21
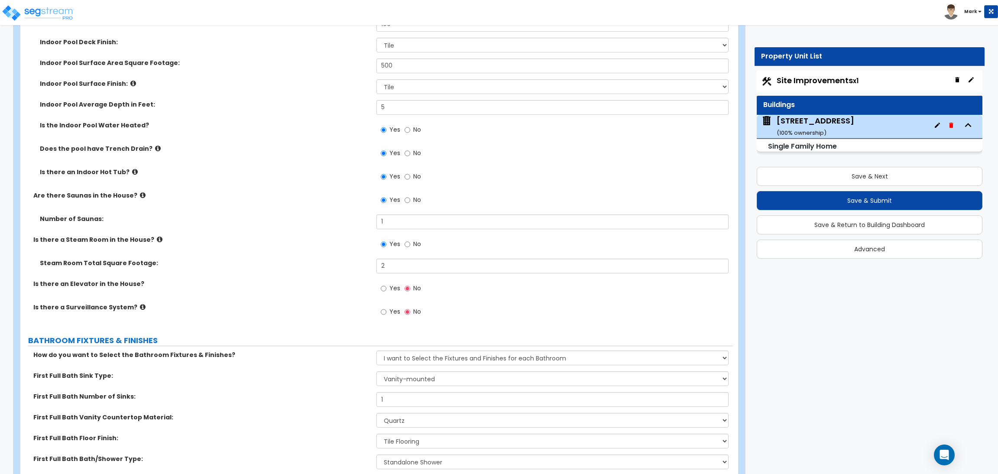
click at [394, 291] on span "Yes" at bounding box center [394, 288] width 11 height 9
click at [386, 291] on input "Yes" at bounding box center [384, 289] width 6 height 10
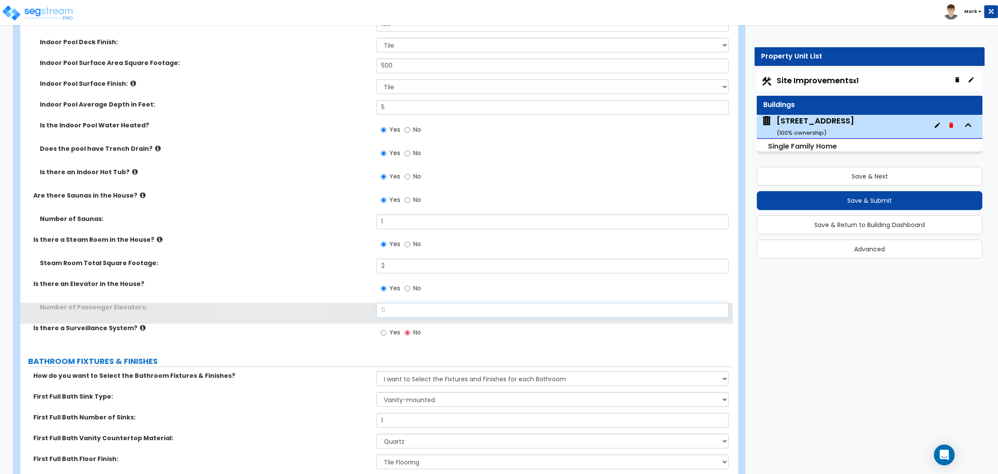
click at [386, 314] on input "0" at bounding box center [552, 310] width 352 height 15
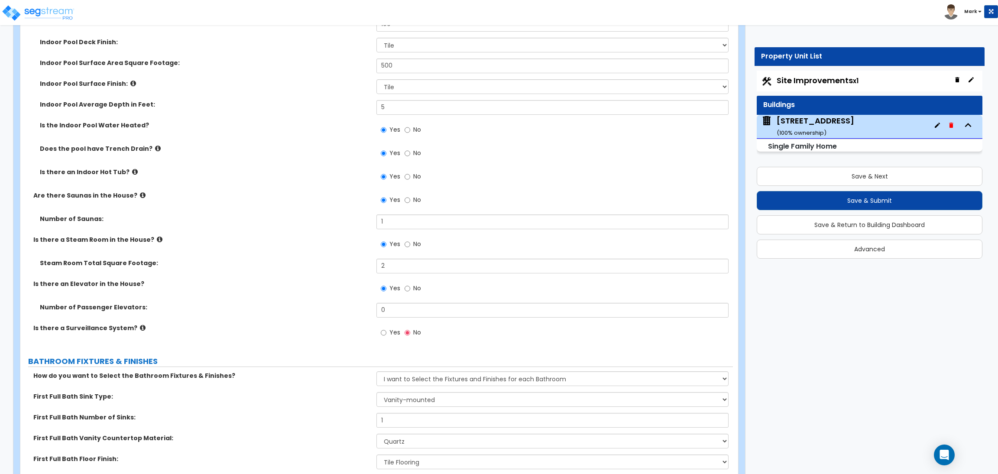
click at [399, 356] on label "BATHROOM FIXTURES & FINISHES" at bounding box center [380, 361] width 705 height 11
click at [388, 337] on label "Yes" at bounding box center [390, 333] width 19 height 15
click at [386, 337] on input "Yes" at bounding box center [384, 333] width 6 height 10
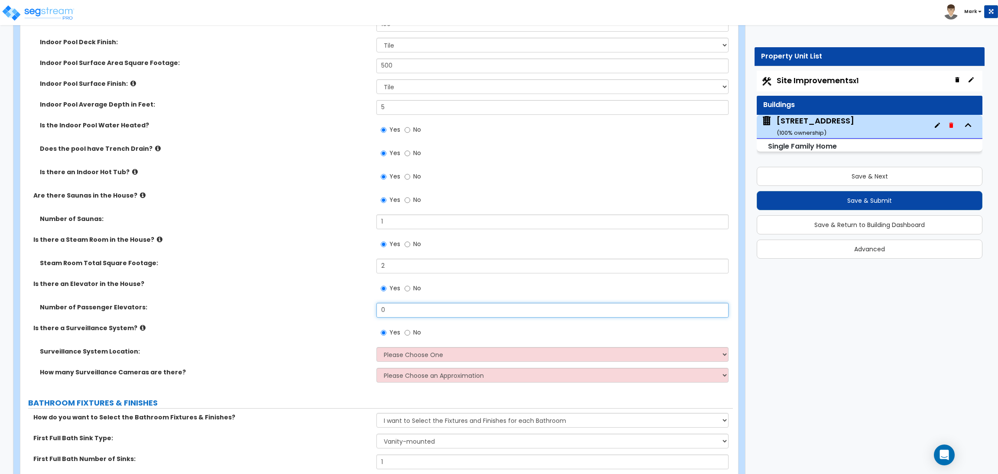
drag, startPoint x: 389, startPoint y: 309, endPoint x: 339, endPoint y: 292, distance: 52.7
click at [340, 292] on div "Are there Fireplaces? Yes No How many Fireplaces are there? 1 Fireplace Type: P…" at bounding box center [377, 92] width 700 height 593
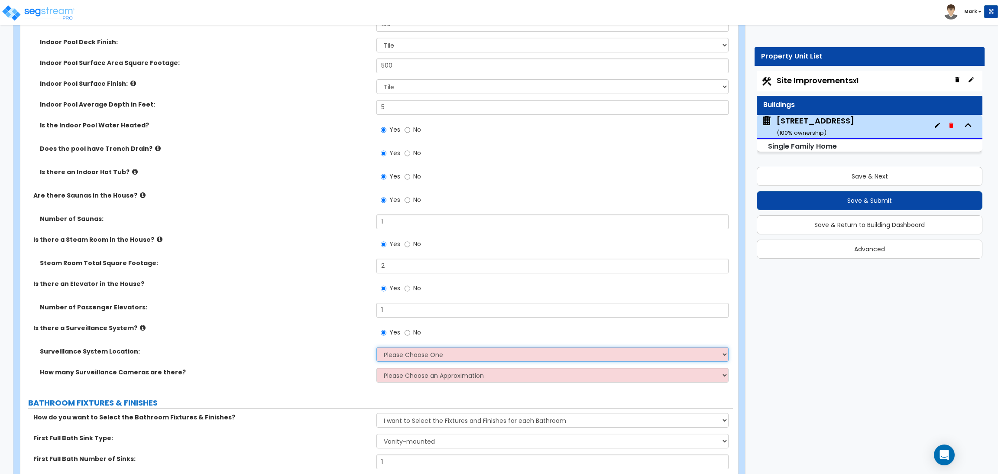
click at [430, 358] on select "Please Choose One Inside the House Outside the House Both Inside & Outside" at bounding box center [552, 354] width 352 height 15
click at [234, 356] on div "Surveillance System Location: Please Choose One Inside the House Outside the Ho…" at bounding box center [376, 357] width 713 height 21
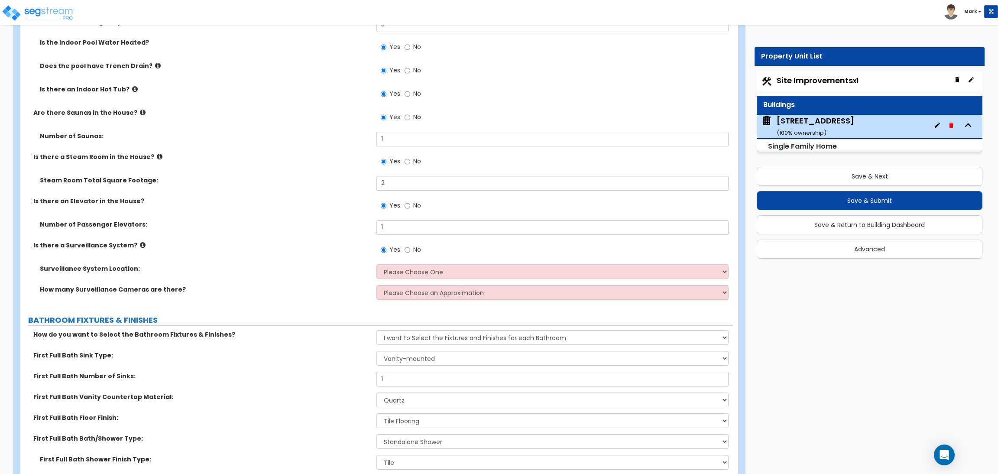
scroll to position [3586, 0]
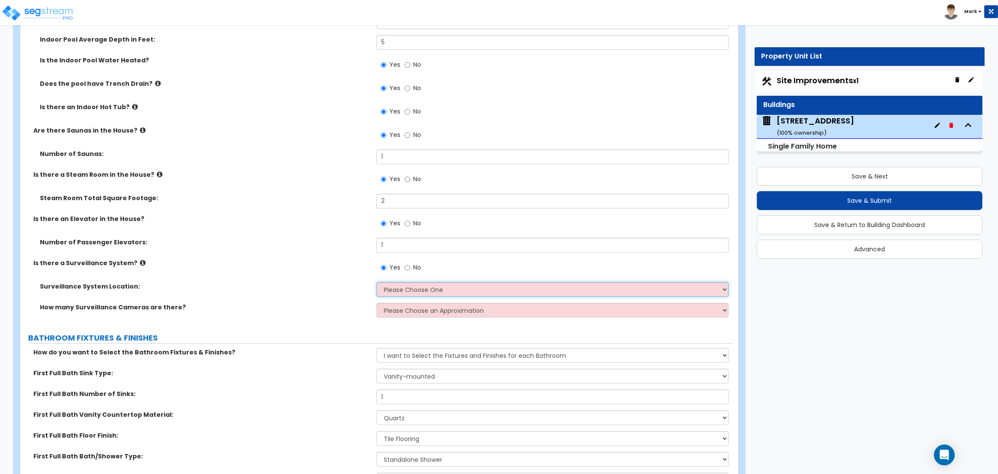
click at [389, 287] on select "Please Choose One Inside the House Outside the House Both Inside & Outside" at bounding box center [552, 289] width 352 height 15
click at [376, 282] on select "Please Choose One Inside the House Outside the House Both Inside & Outside" at bounding box center [552, 289] width 352 height 15
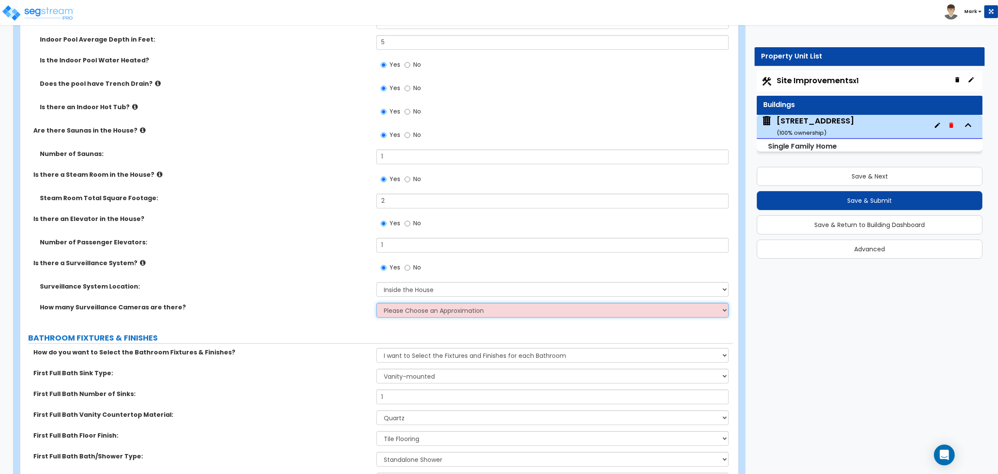
click at [397, 308] on select "Please Choose an Approximation Barely Noticed Any Noticed a Couple Frequently S…" at bounding box center [552, 310] width 352 height 15
click at [376, 303] on select "Please Choose an Approximation Barely Noticed Any Noticed a Couple Frequently S…" at bounding box center [552, 310] width 352 height 15
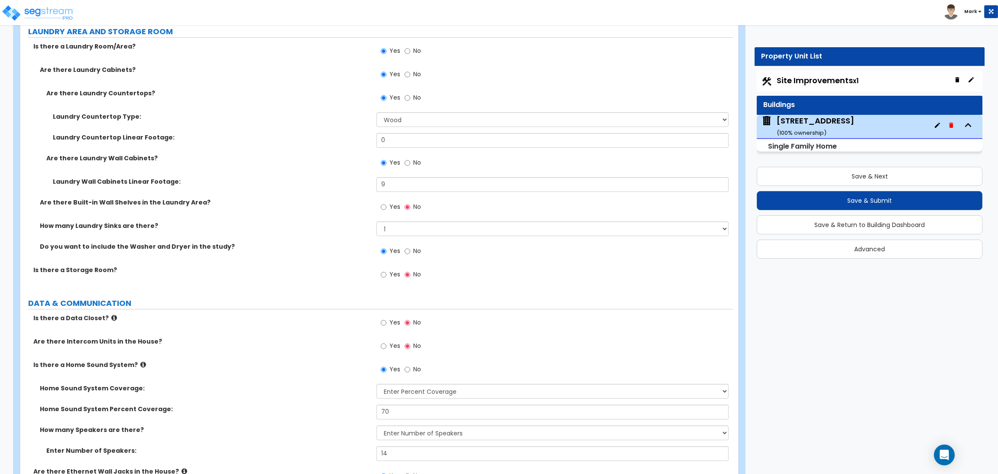
scroll to position [5054, 0]
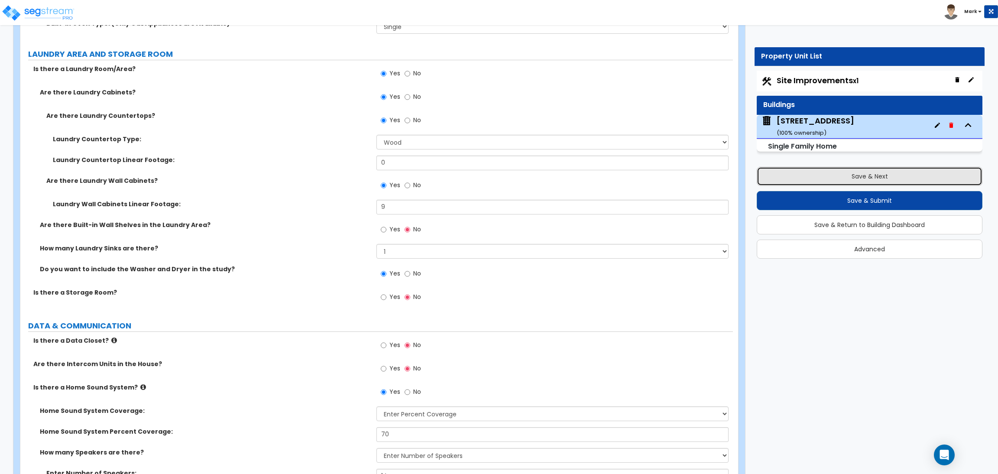
click at [904, 175] on button "Save & Next" at bounding box center [870, 176] width 226 height 19
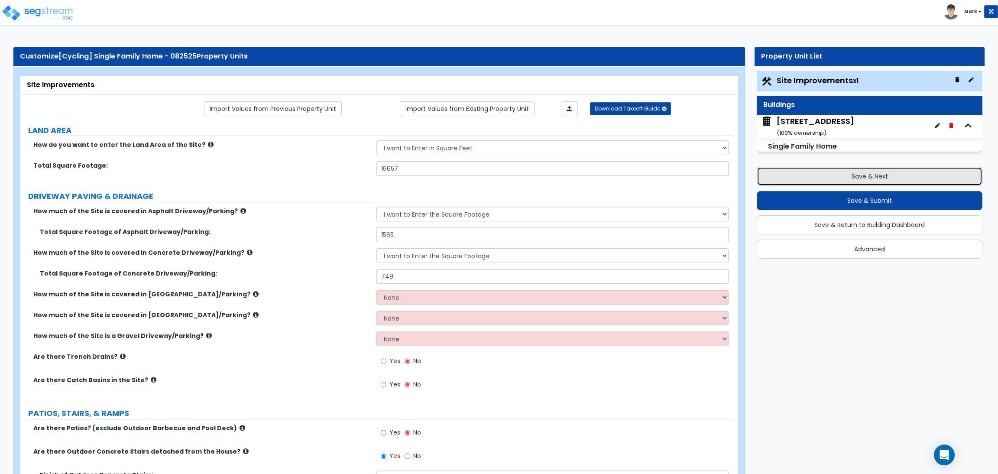
click at [877, 177] on button "Save & Next" at bounding box center [870, 176] width 226 height 19
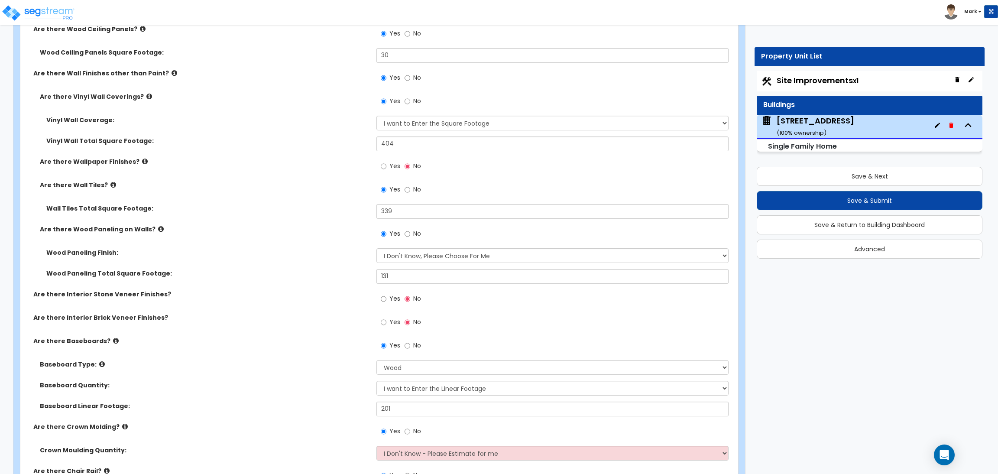
scroll to position [2209, 0]
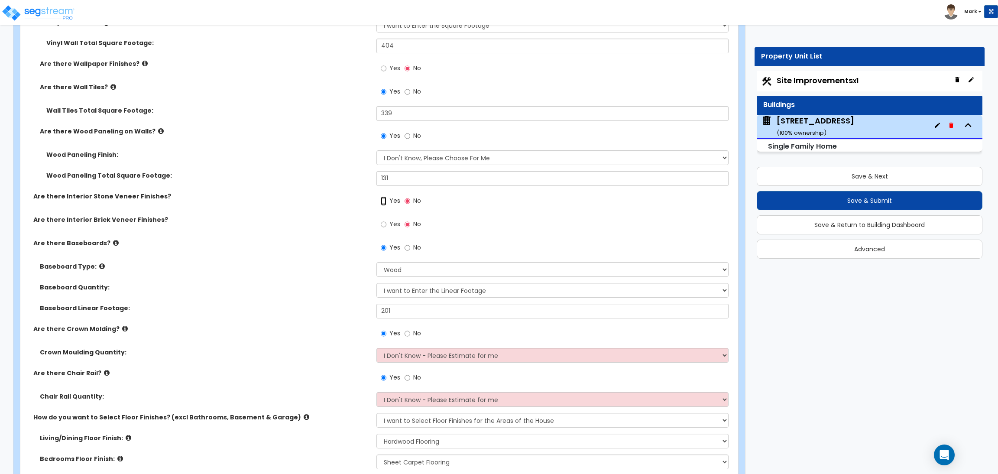
click at [382, 201] on input "Yes" at bounding box center [384, 201] width 6 height 10
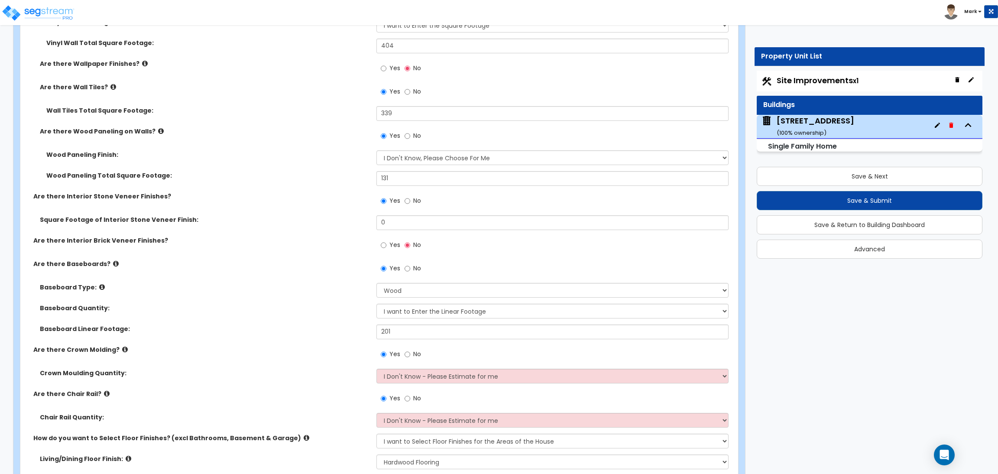
click at [394, 247] on span "Yes" at bounding box center [394, 244] width 11 height 9
click at [386, 247] on input "Yes" at bounding box center [384, 245] width 6 height 10
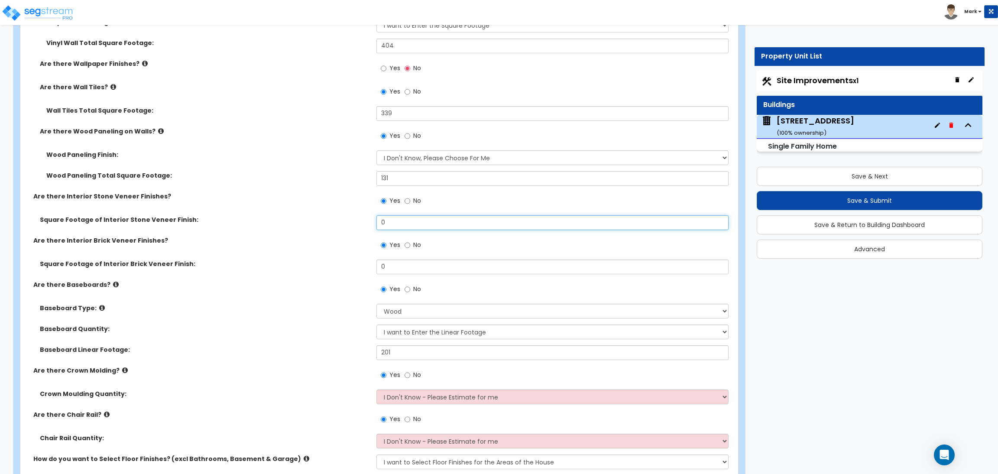
drag, startPoint x: 389, startPoint y: 218, endPoint x: 277, endPoint y: 238, distance: 114.4
click at [277, 238] on div "How many Types of Ceiling Finishes are there (Excl. Basement)? Please Choose On…" at bounding box center [377, 233] width 700 height 697
drag, startPoint x: 410, startPoint y: 216, endPoint x: 354, endPoint y: 219, distance: 55.9
click at [354, 219] on div "Square Footage of Interior Stone Veneer Finish: 10" at bounding box center [376, 225] width 713 height 21
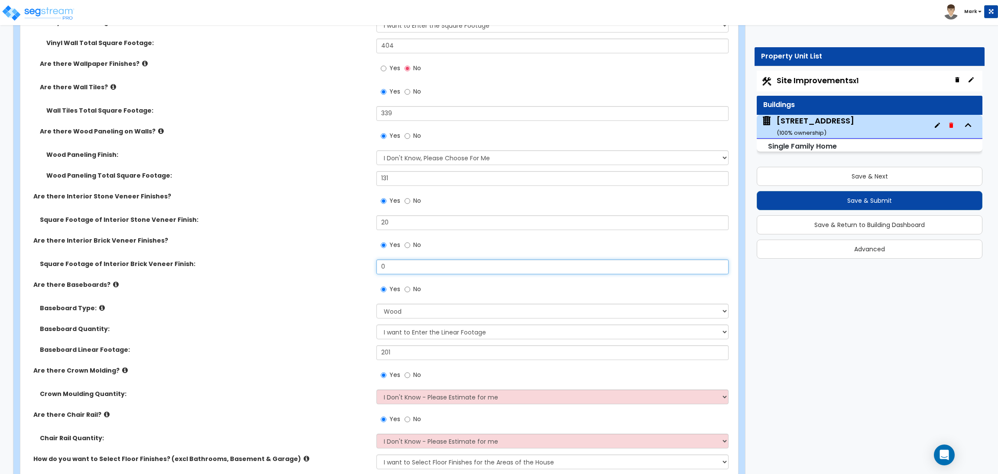
click at [388, 272] on input "0" at bounding box center [552, 266] width 352 height 15
drag, startPoint x: 413, startPoint y: 271, endPoint x: 324, endPoint y: 270, distance: 88.4
click at [324, 270] on div "Square Footage of Interior Brick Veneer Finish: 0" at bounding box center [376, 269] width 713 height 21
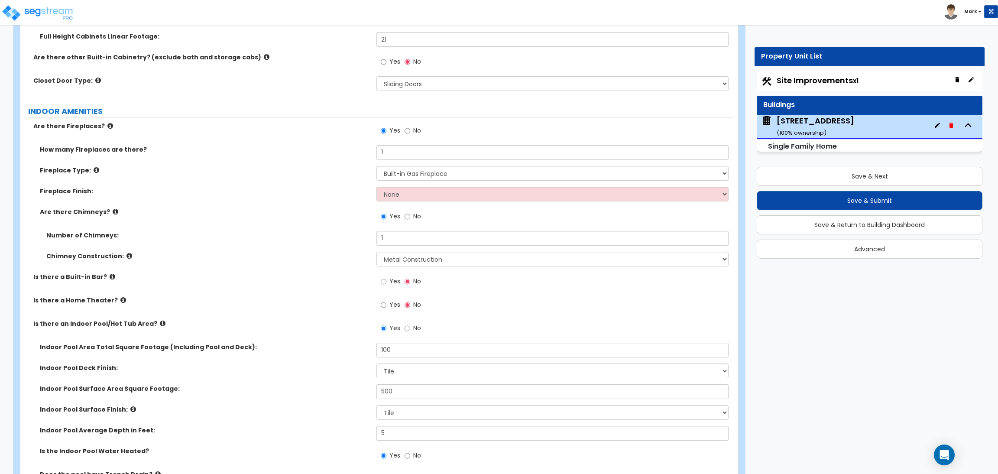
scroll to position [3248, 0]
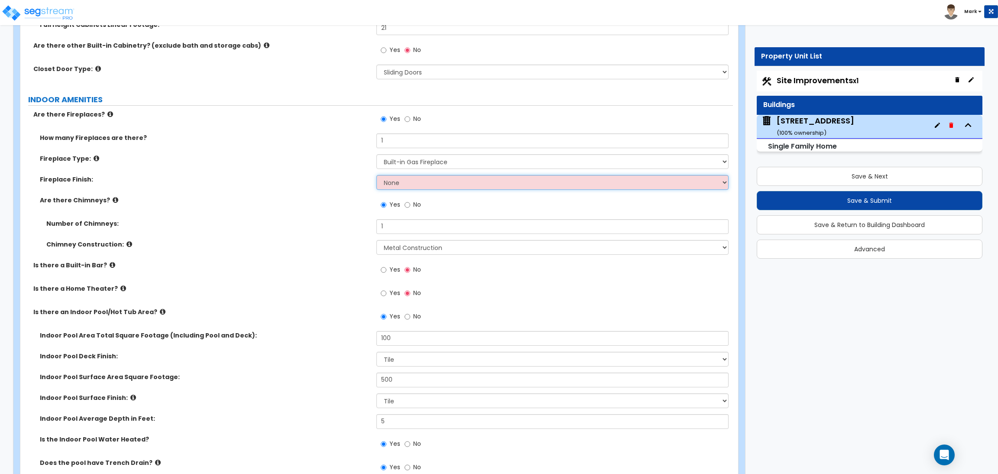
click at [402, 180] on select "None Brick Stone Tile Painted Molding" at bounding box center [552, 182] width 352 height 15
click at [250, 197] on label "Are there Chimneys?" at bounding box center [205, 200] width 330 height 9
click at [399, 178] on select "None Brick Stone Tile Painted Molding" at bounding box center [552, 182] width 352 height 15
click at [376, 175] on select "None Brick Stone Tile Painted Molding" at bounding box center [552, 182] width 352 height 15
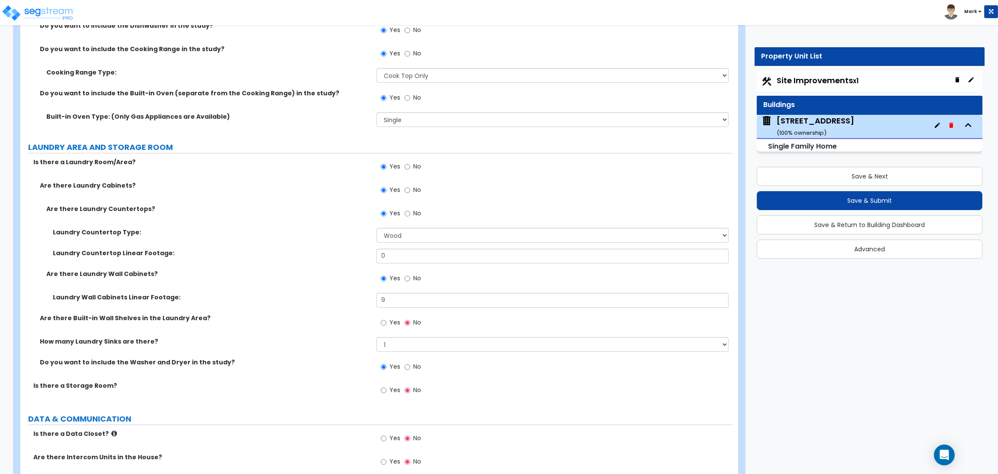
scroll to position [5263, 0]
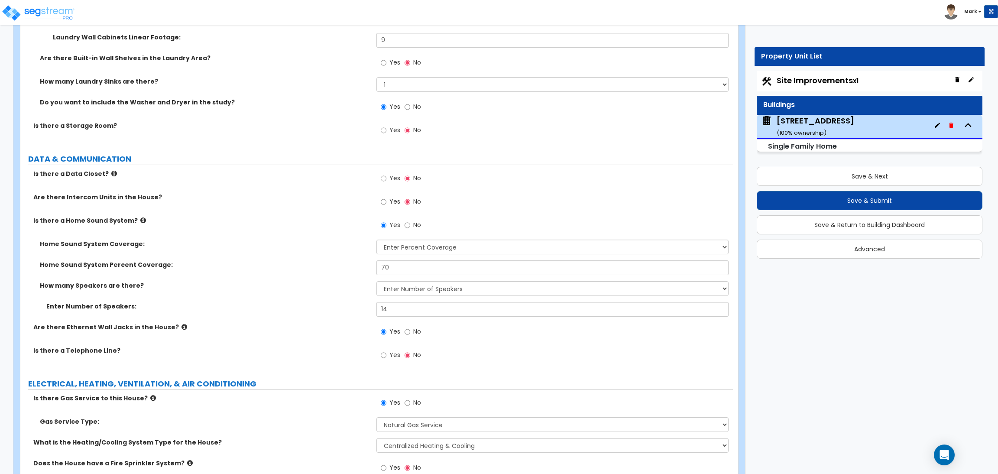
click at [391, 133] on span "Yes" at bounding box center [394, 130] width 11 height 9
click at [386, 133] on input "Yes" at bounding box center [384, 131] width 6 height 10
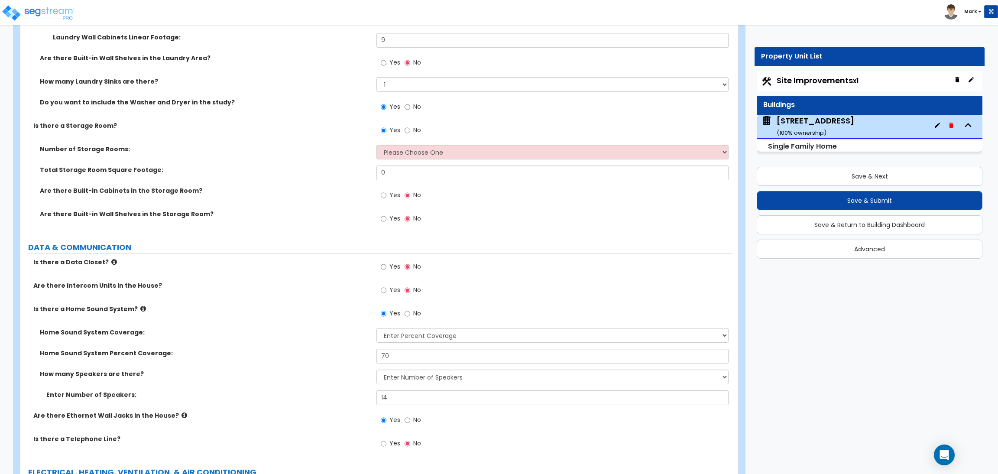
click at [388, 61] on label "Yes" at bounding box center [390, 63] width 19 height 15
click at [386, 61] on input "Yes" at bounding box center [384, 63] width 6 height 10
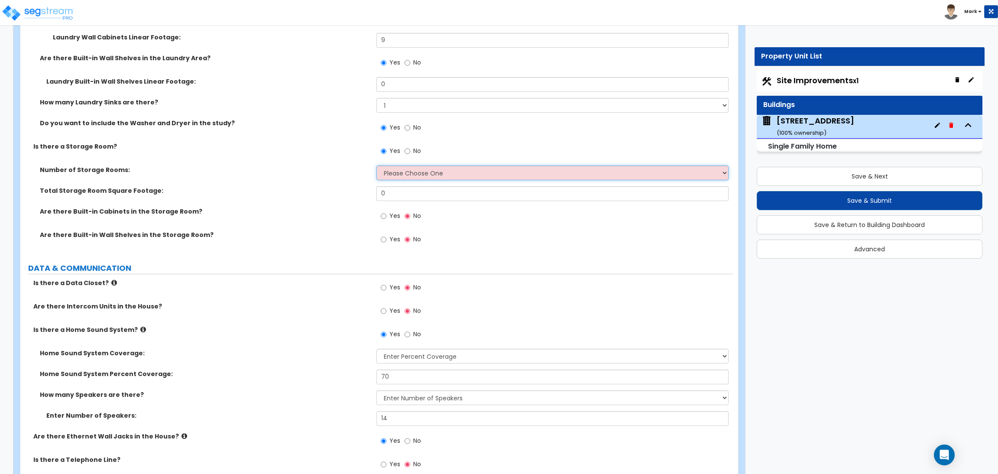
click at [408, 175] on select "Please Choose One 1 2 3" at bounding box center [552, 172] width 352 height 15
click at [295, 170] on label "Number of Storage Rooms:" at bounding box center [205, 169] width 330 height 9
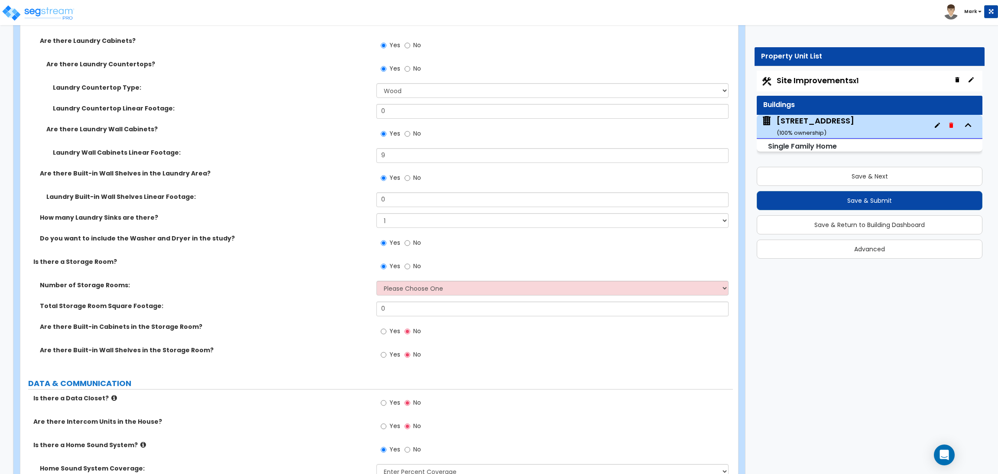
scroll to position [5133, 0]
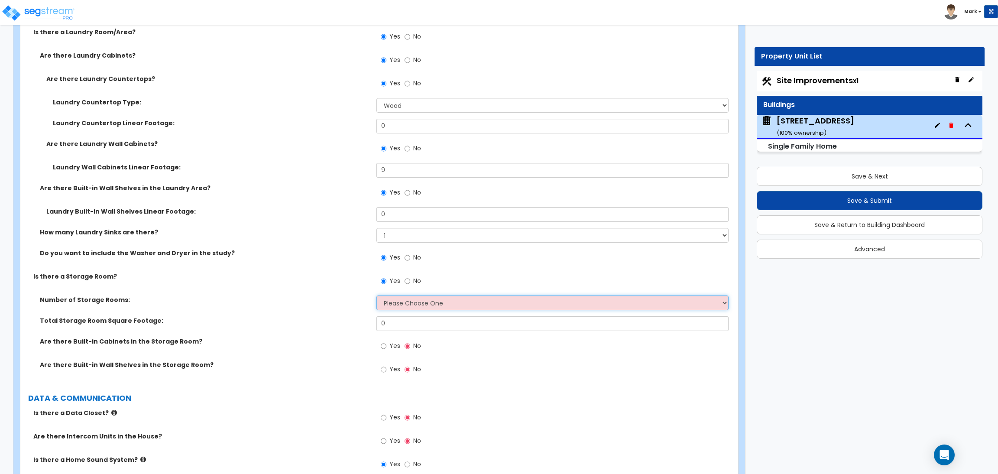
click at [423, 307] on select "Please Choose One 1 2 3" at bounding box center [552, 302] width 352 height 15
click at [376, 295] on select "Please Choose One 1 2 3" at bounding box center [552, 302] width 352 height 15
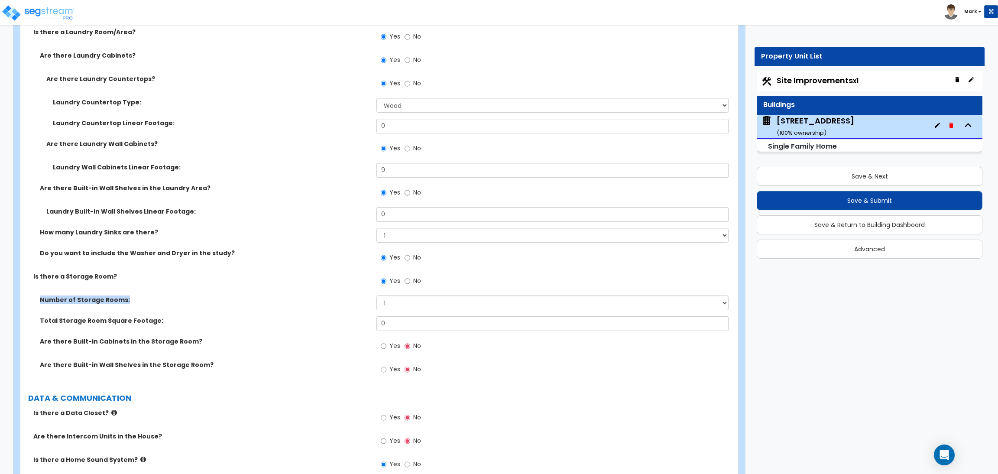
click at [402, 296] on div "Is there a Laundry Room/Area? Yes No Are there Laundry Cabinets? Yes No Are the…" at bounding box center [377, 206] width 700 height 356
click at [402, 300] on select "Please Choose One 1 2 3" at bounding box center [552, 302] width 352 height 15
click at [315, 280] on label "Is there a Storage Room?" at bounding box center [201, 276] width 337 height 9
click at [418, 304] on select "Please Choose One 1 2 3" at bounding box center [552, 302] width 352 height 15
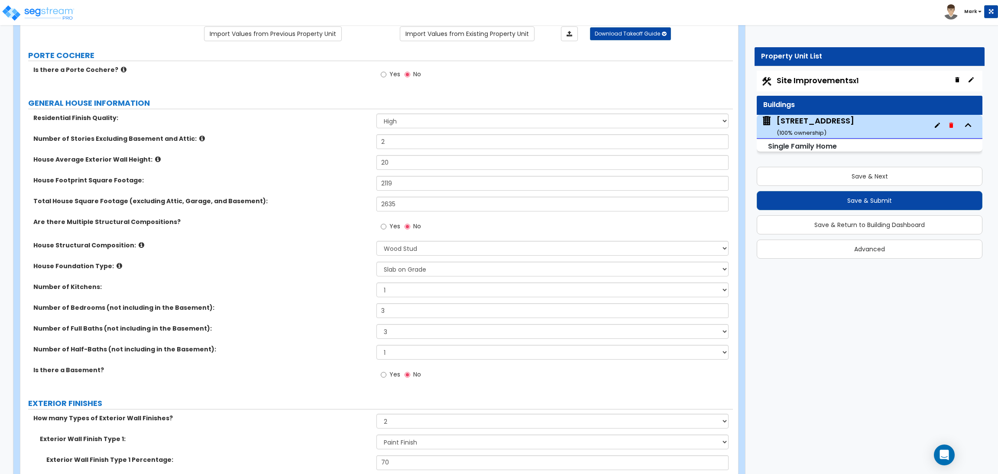
scroll to position [65, 0]
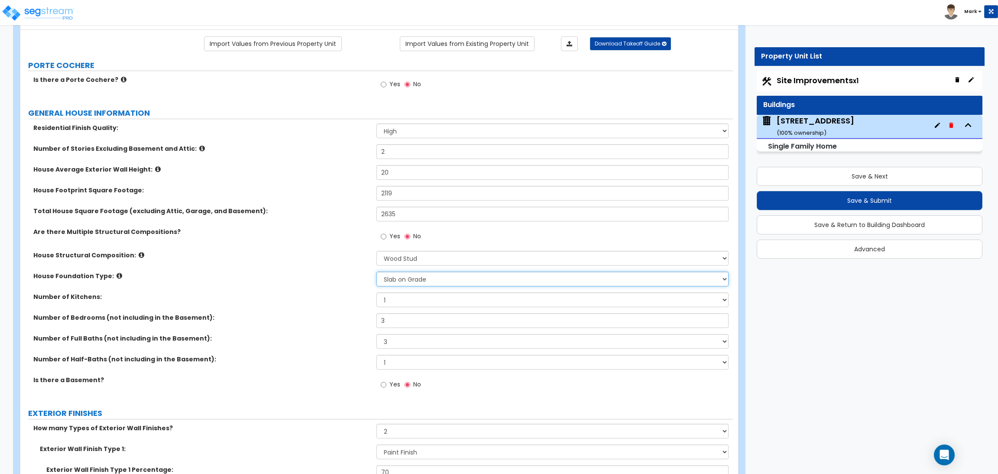
click at [435, 276] on select "Please Choose One Crawl Space Pier-Elevated First floor Slab on Grade" at bounding box center [552, 279] width 352 height 15
click at [376, 272] on select "Please Choose One Crawl Space Pier-Elevated First floor Slab on Grade" at bounding box center [552, 279] width 352 height 15
click at [401, 383] on div "Yes No" at bounding box center [400, 386] width 49 height 20
click at [386, 382] on label "Yes" at bounding box center [390, 385] width 19 height 15
click at [386, 382] on input "Yes" at bounding box center [384, 385] width 6 height 10
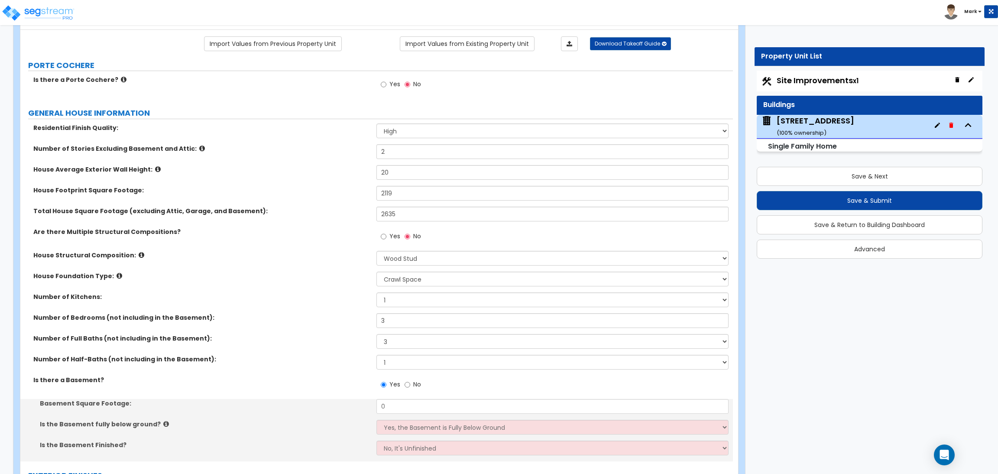
click at [415, 382] on span "No" at bounding box center [417, 384] width 8 height 9
click at [410, 382] on input "No" at bounding box center [408, 385] width 6 height 10
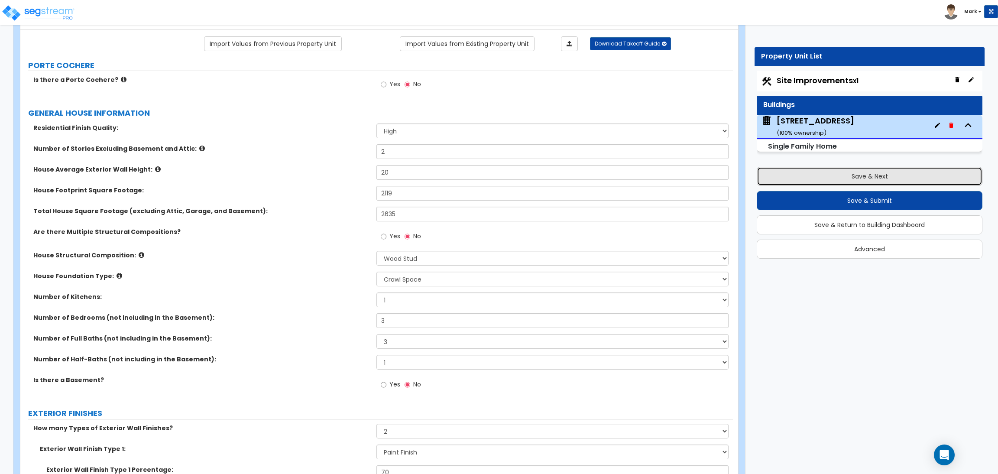
click at [872, 172] on button "Save & Next" at bounding box center [870, 176] width 226 height 19
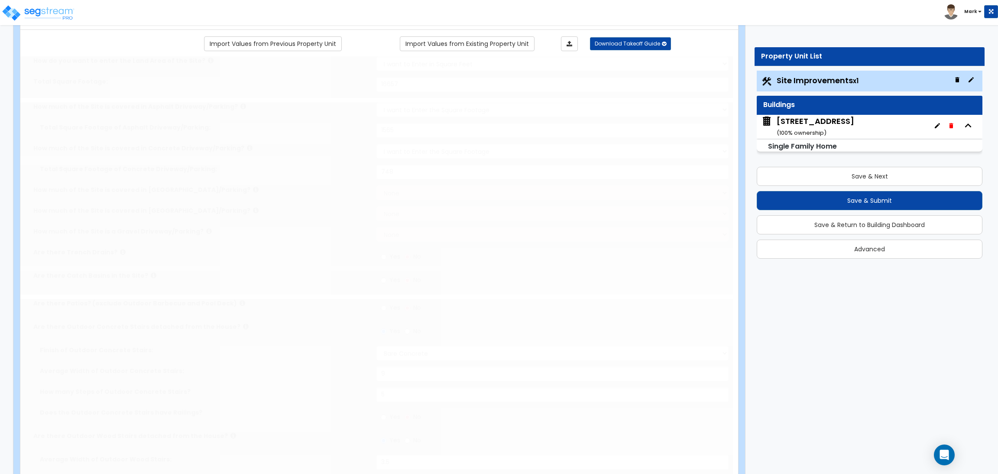
scroll to position [0, 0]
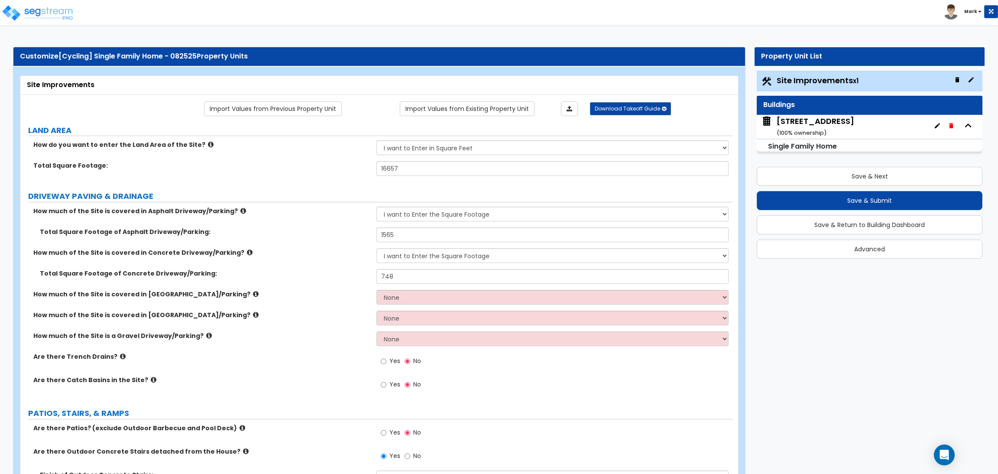
click at [289, 235] on label "Total Square Footage of Asphalt Driveway/Parking:" at bounding box center [205, 231] width 330 height 9
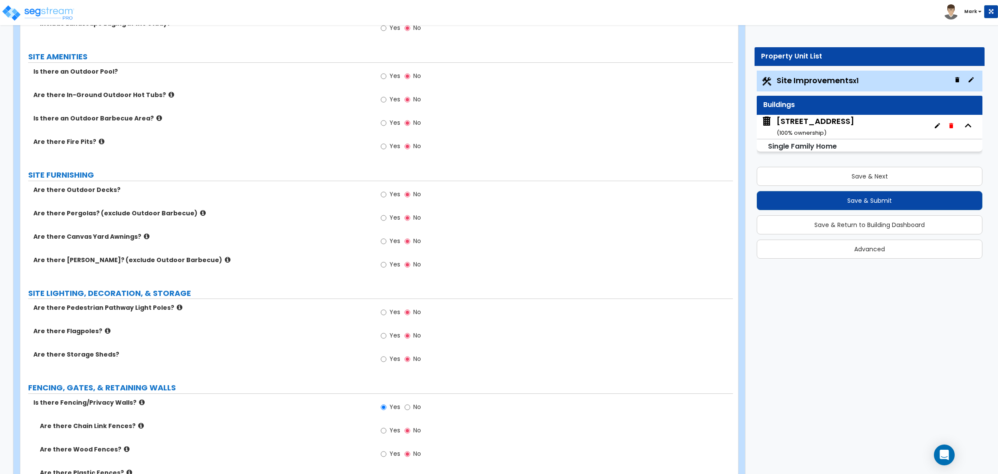
click at [395, 246] on label "Yes" at bounding box center [390, 242] width 19 height 15
click at [386, 246] on input "Yes" at bounding box center [384, 242] width 6 height 10
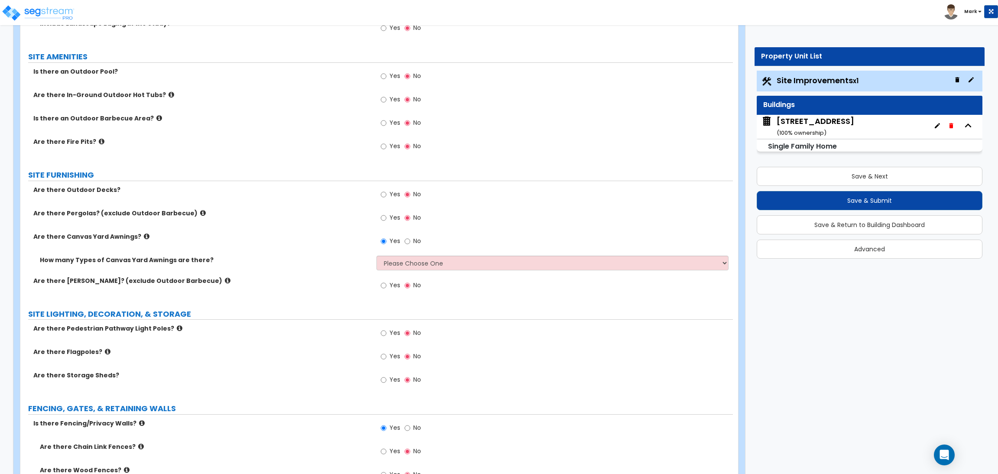
click at [144, 237] on icon at bounding box center [147, 236] width 6 height 6
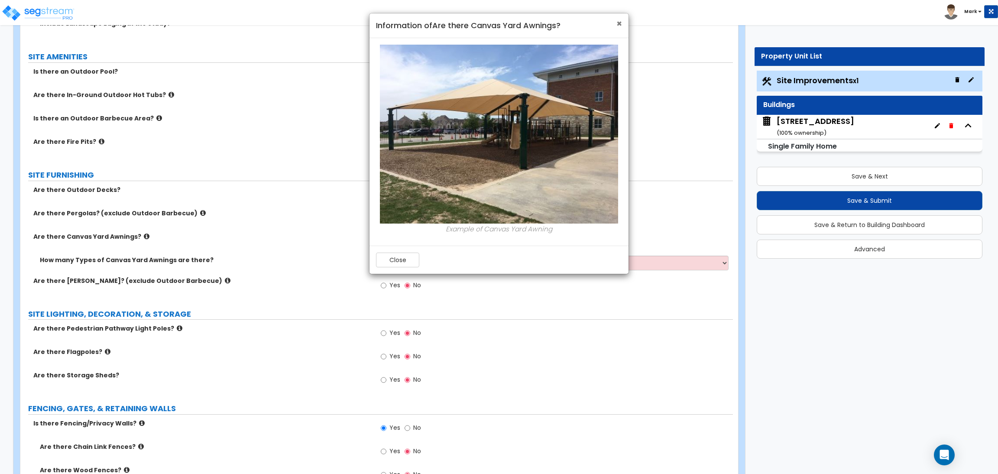
click at [621, 26] on span "×" at bounding box center [619, 23] width 6 height 13
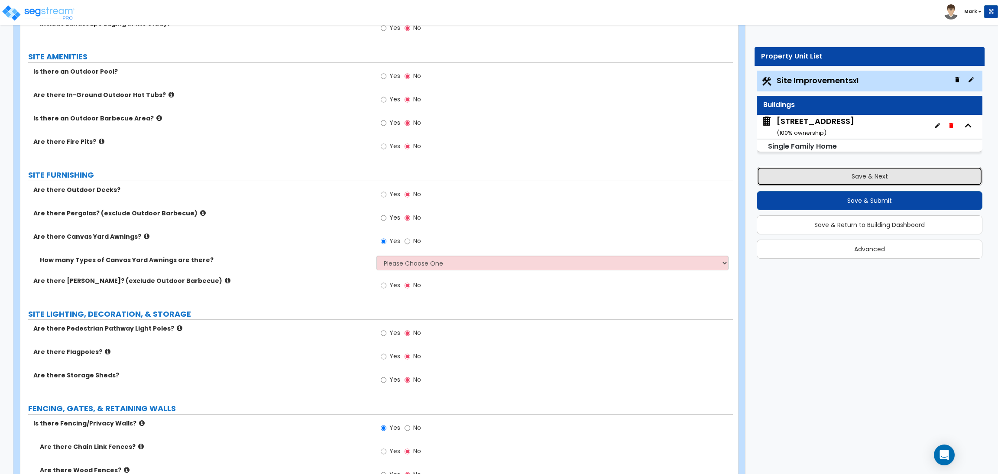
click at [836, 177] on button "Save & Next" at bounding box center [870, 176] width 226 height 19
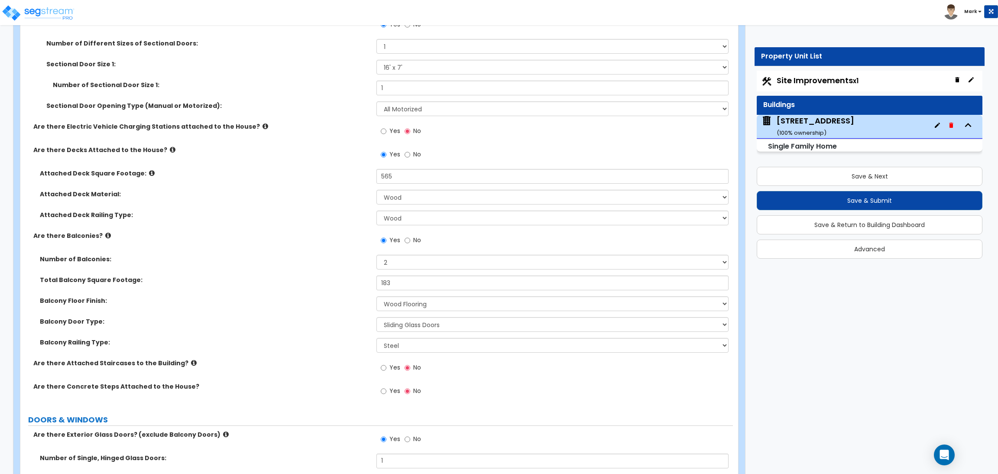
scroll to position [609, 0]
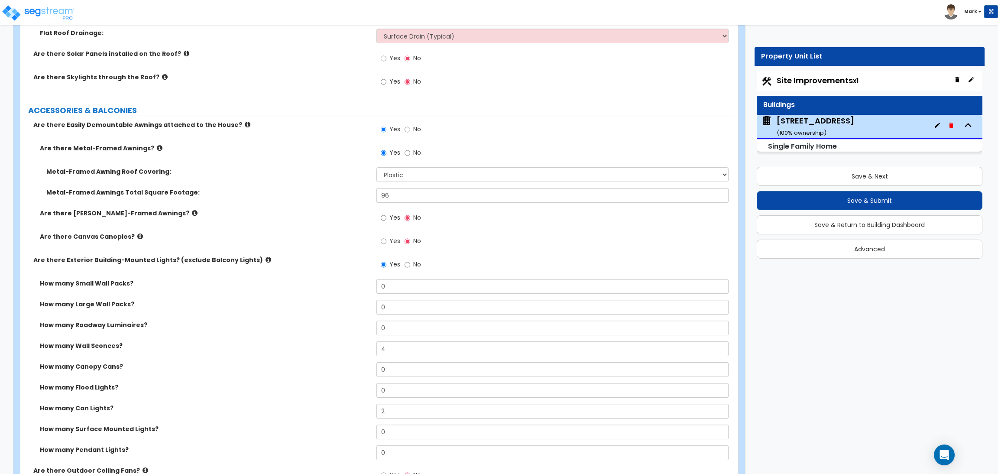
click at [245, 125] on icon at bounding box center [248, 124] width 6 height 6
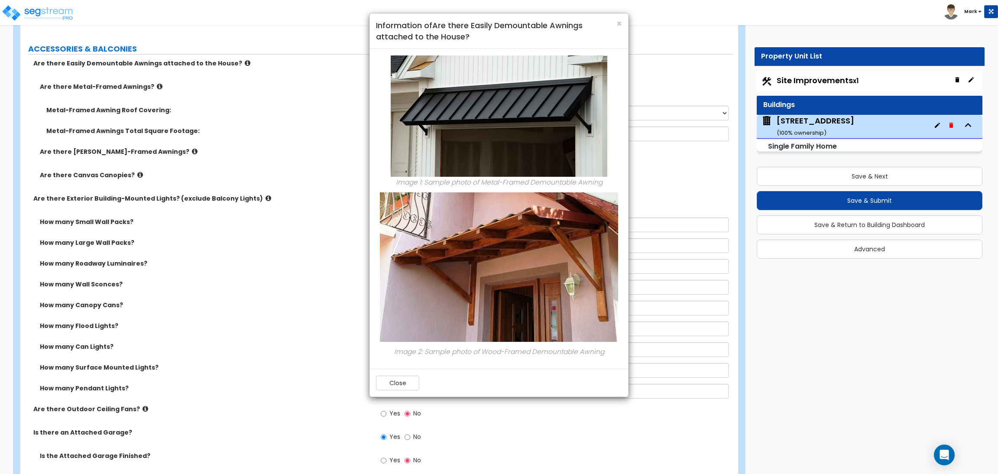
scroll to position [674, 0]
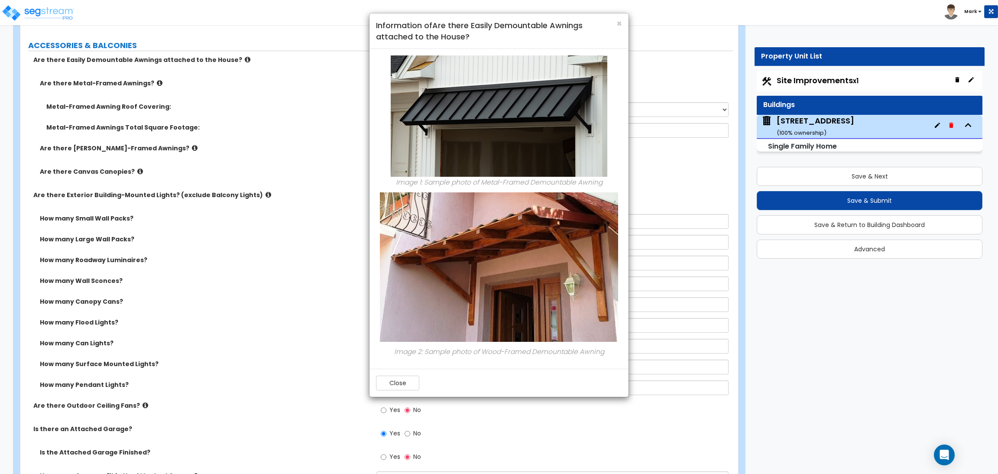
click at [132, 165] on div "× Information of Are there Easily Demountable Awnings attached to the House? Im…" at bounding box center [499, 237] width 998 height 474
click at [132, 171] on div "× Information of Are there Easily Demountable Awnings attached to the House? Im…" at bounding box center [499, 237] width 998 height 474
click at [617, 24] on span "×" at bounding box center [619, 23] width 6 height 13
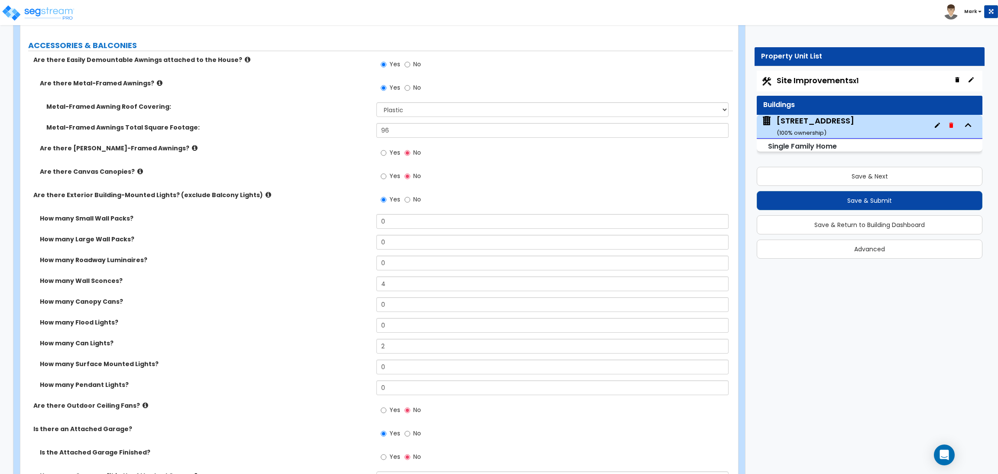
click at [137, 171] on icon at bounding box center [140, 171] width 6 height 6
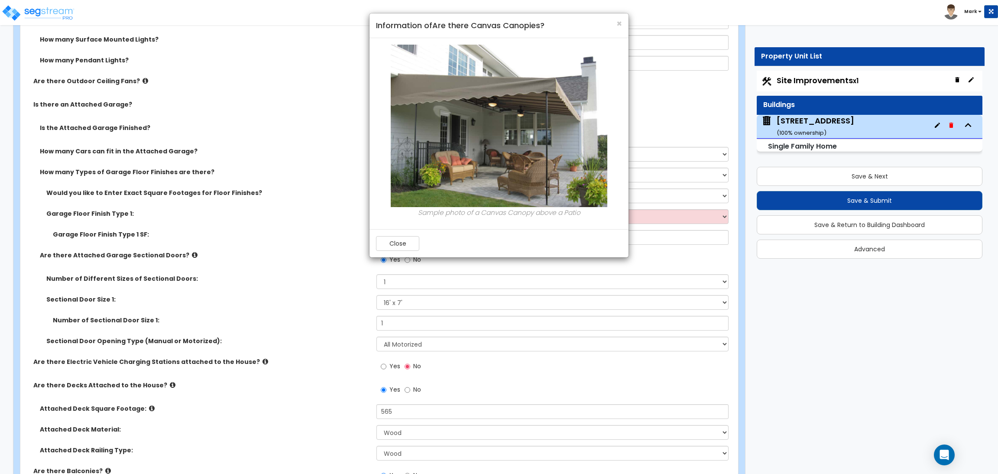
scroll to position [999, 0]
click at [617, 20] on span "×" at bounding box center [619, 23] width 6 height 13
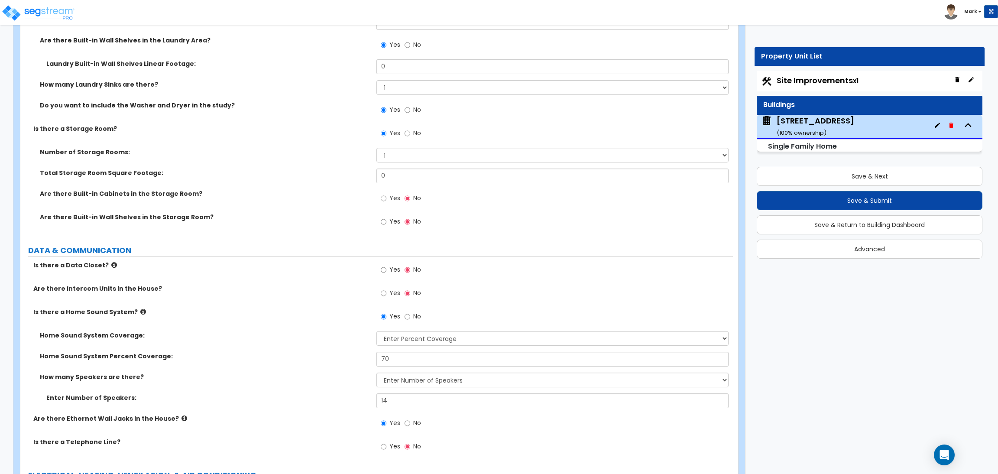
scroll to position [5270, 0]
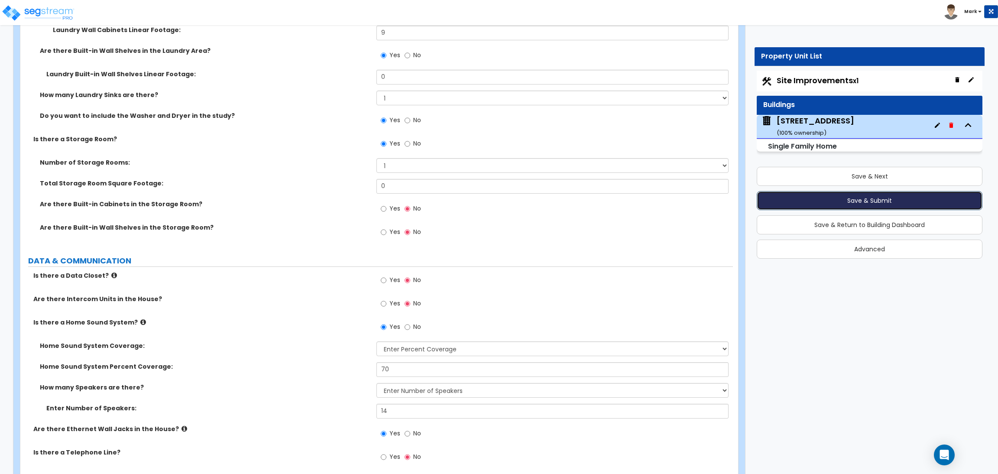
click at [897, 200] on button "Save & Submit" at bounding box center [870, 200] width 226 height 19
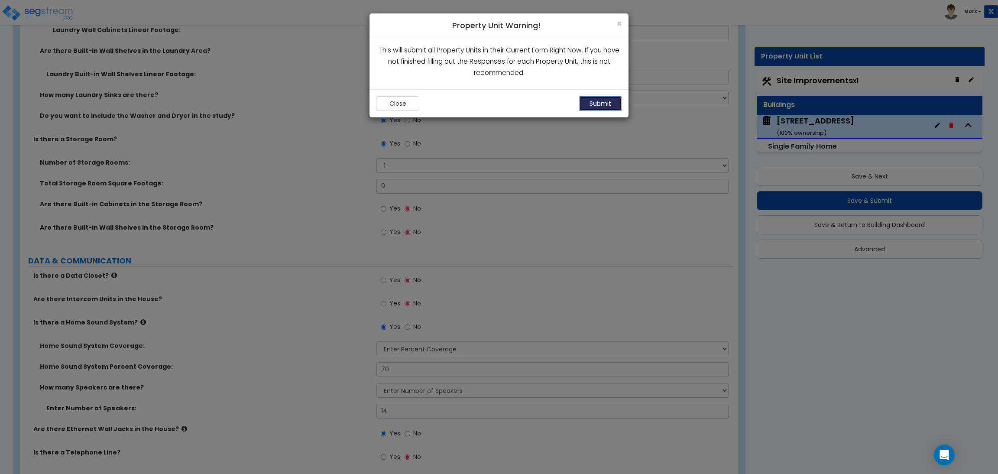
click at [605, 107] on button "Submit" at bounding box center [600, 103] width 43 height 15
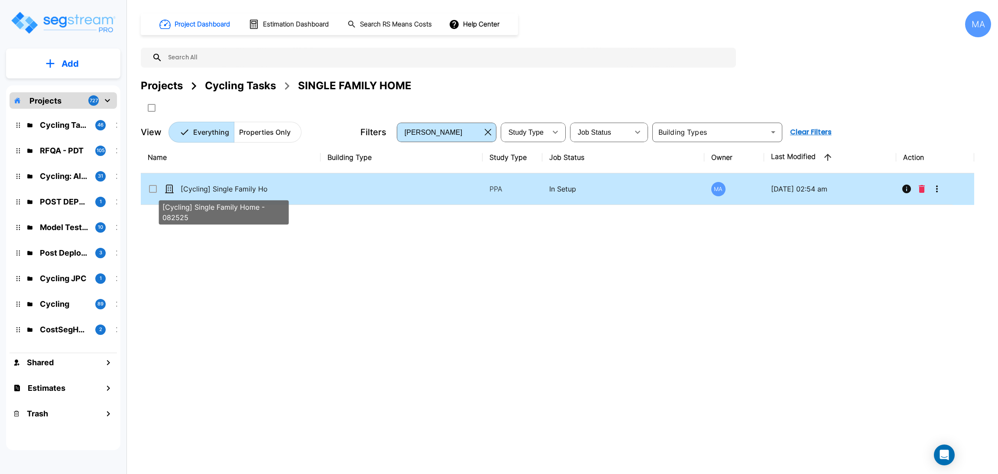
click at [242, 193] on p "[Cycling] Single Family Home - 082525" at bounding box center [224, 189] width 87 height 10
checkbox 082525"] "true"
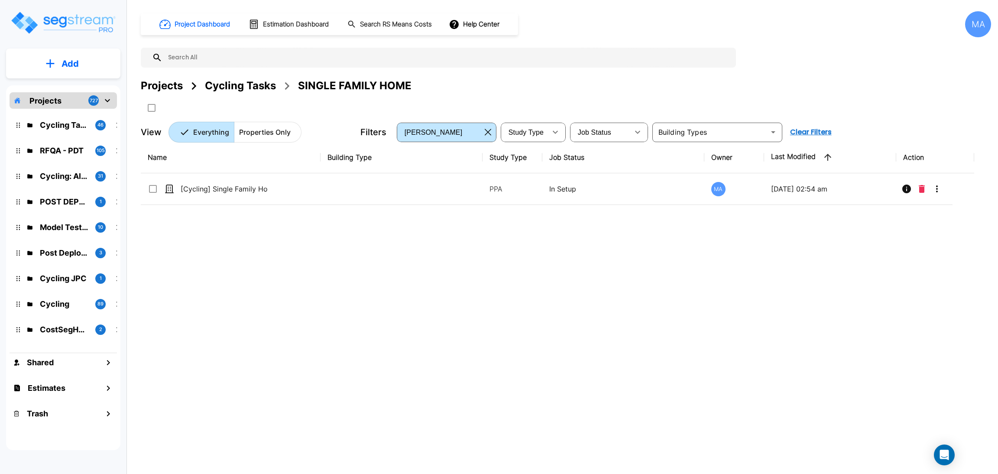
click at [217, 86] on div "Cycling Tasks" at bounding box center [240, 86] width 71 height 16
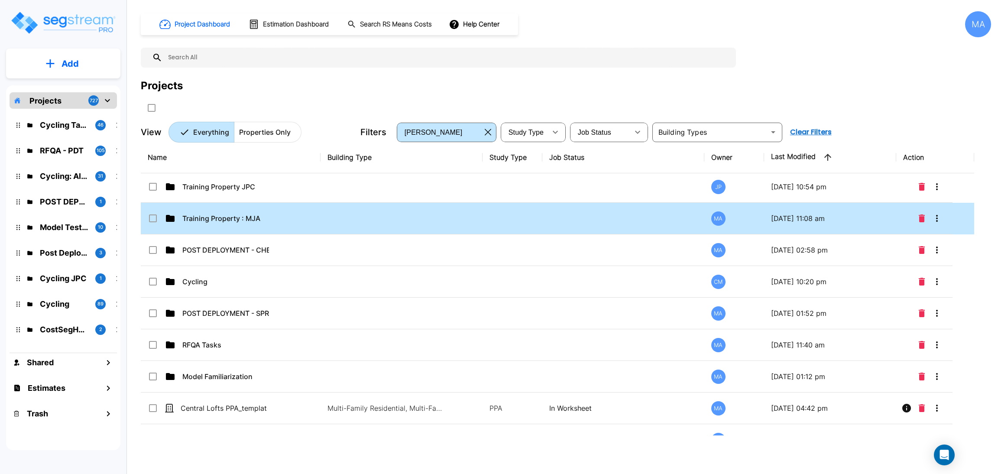
scroll to position [22, 0]
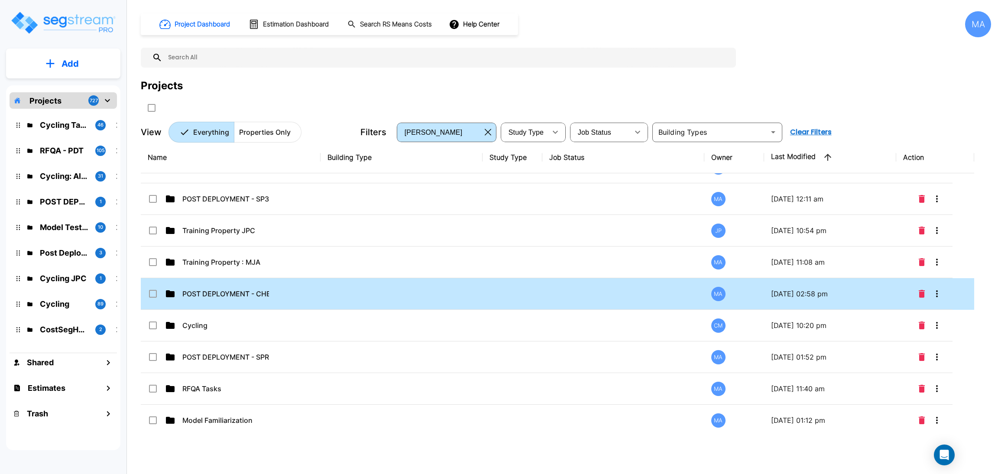
click at [277, 291] on div "POST DEPLOYMENT - CHECKLISTS" at bounding box center [213, 293] width 130 height 10
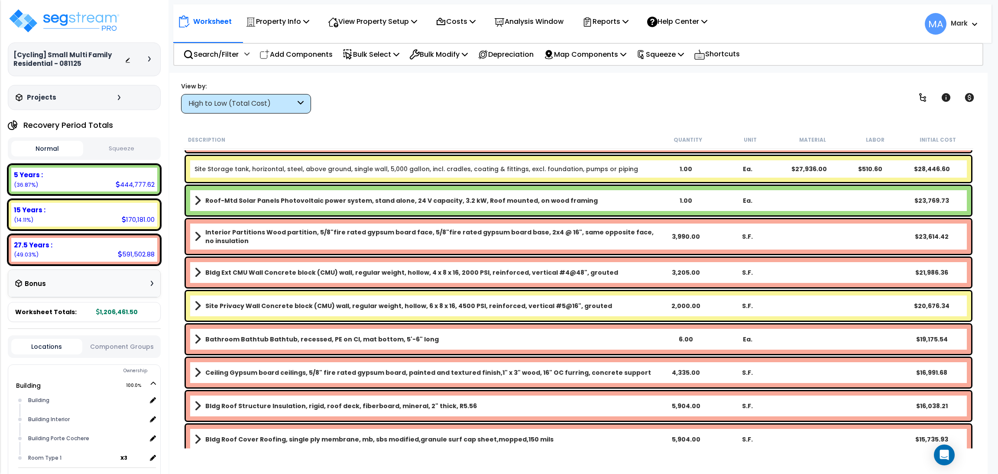
scroll to position [194, 0]
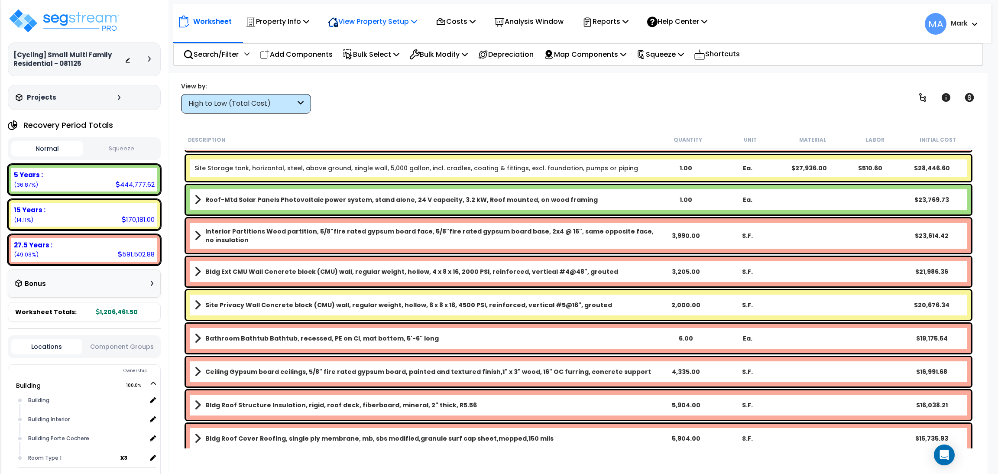
click at [386, 26] on p "View Property Setup" at bounding box center [372, 22] width 89 height 12
click at [375, 62] on link "View Questionnaire" at bounding box center [367, 59] width 86 height 17
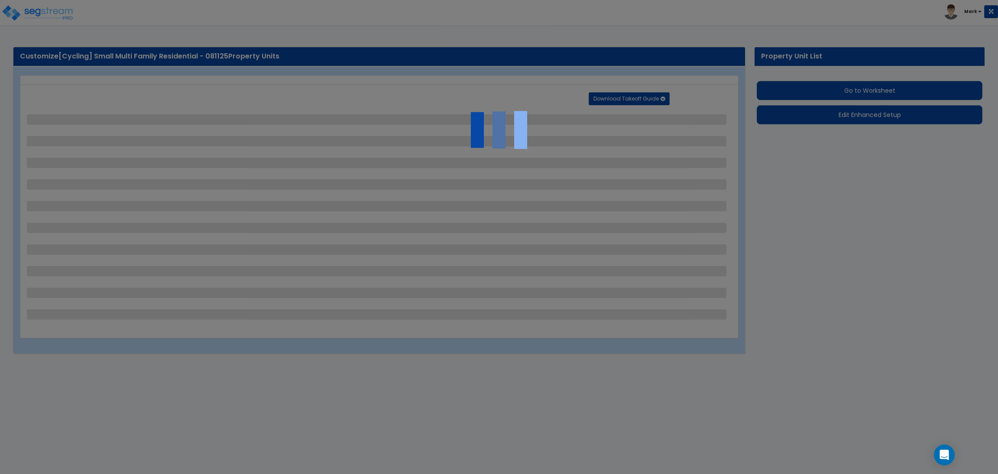
select select "2"
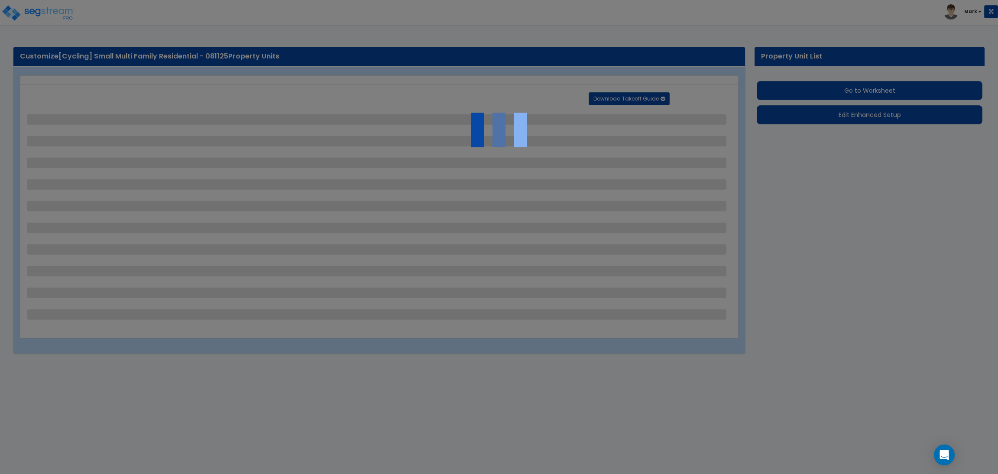
select select "1"
select select "2"
select select "1"
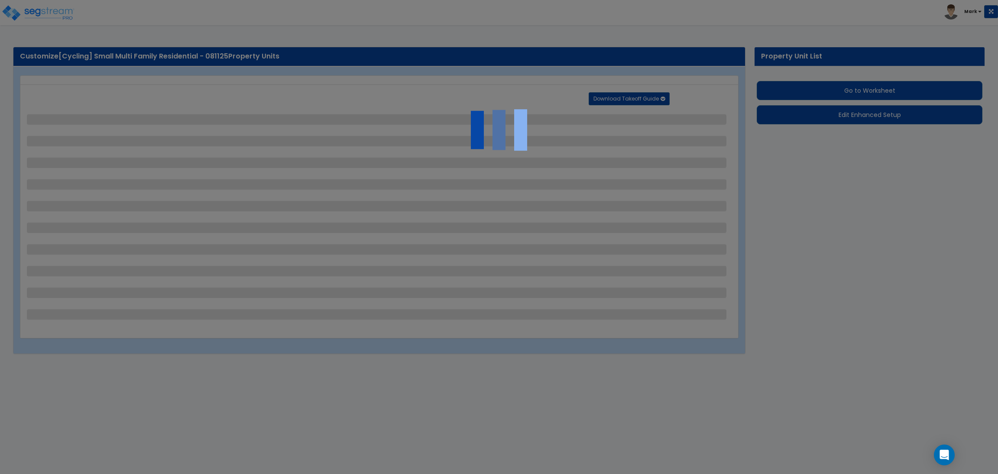
select select "1"
select select "2"
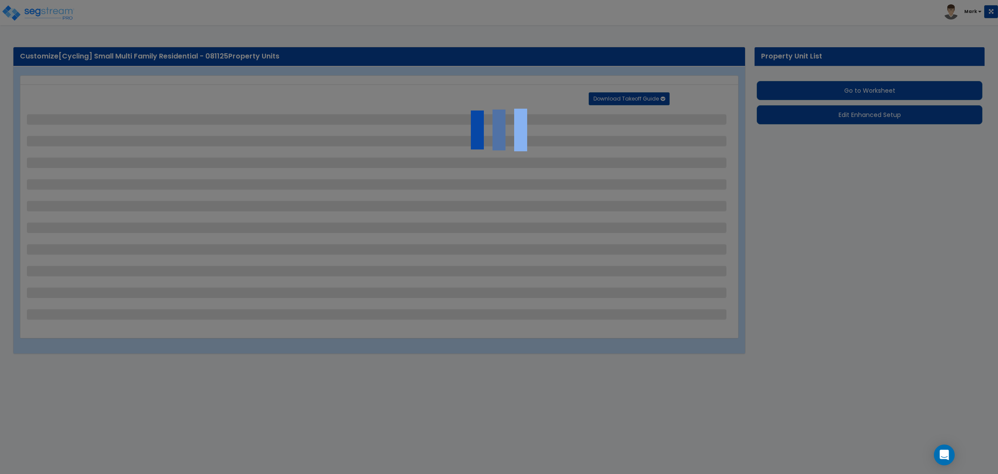
select select "2"
select select "1"
select select "2"
select select "1"
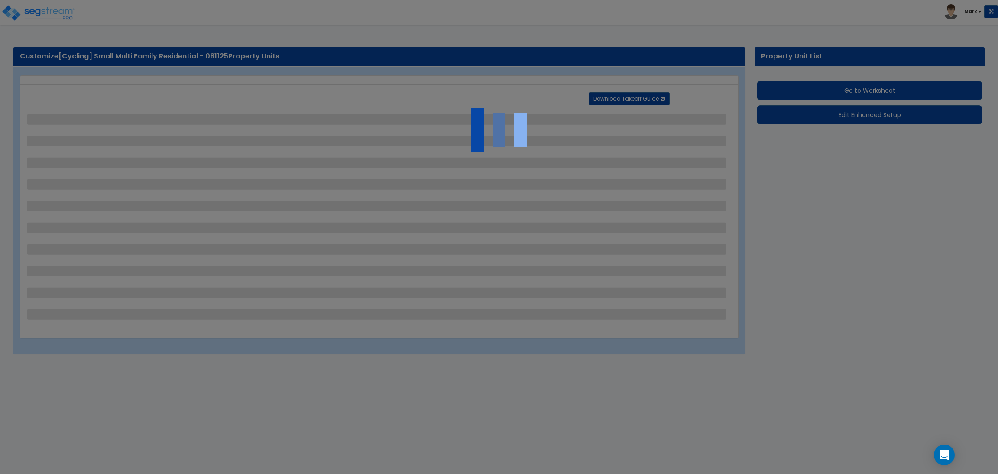
select select "1"
select select "2"
select select "1"
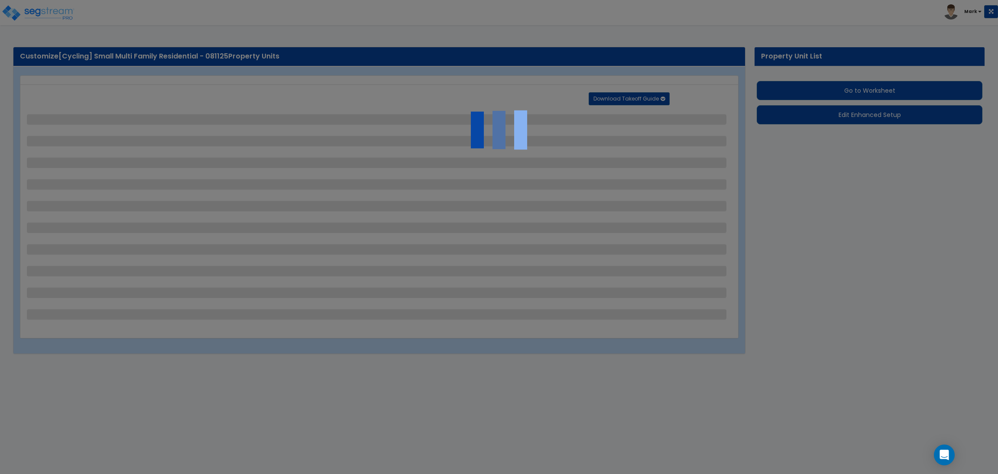
select select "2"
select select "1"
select select "4"
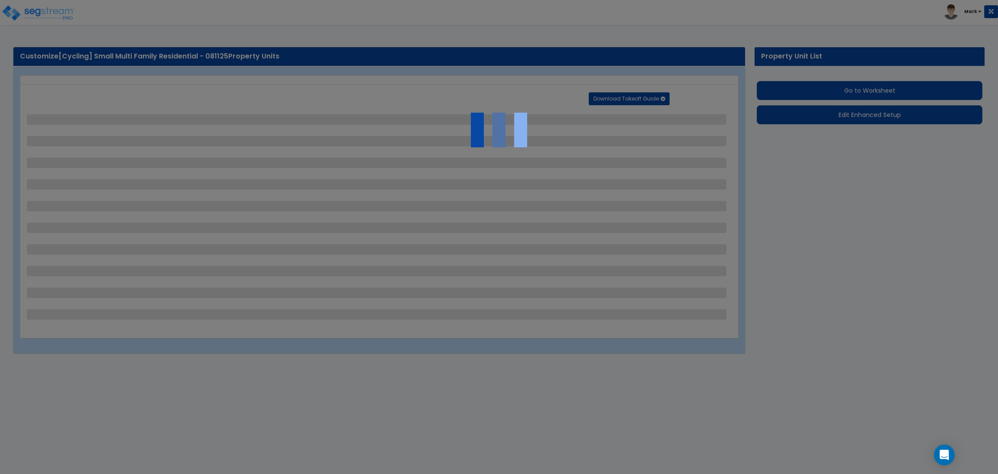
select select "4"
select select "1"
select select "2"
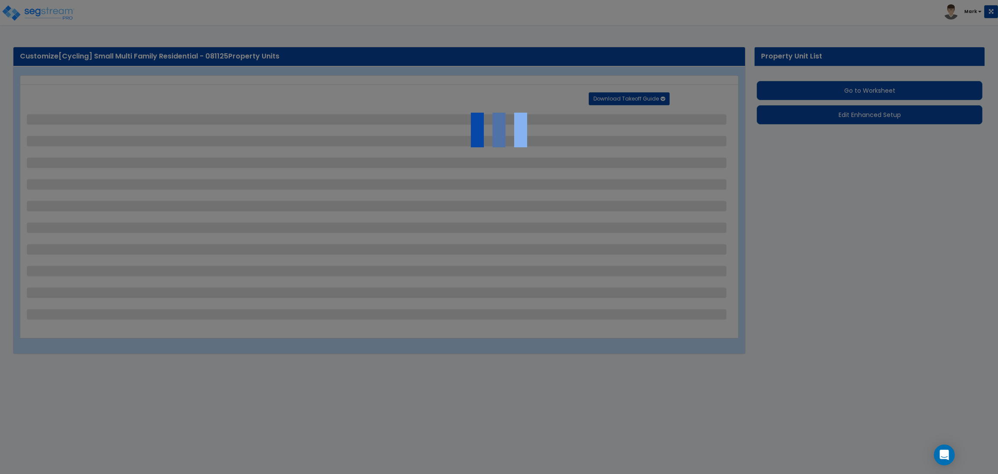
select select "1"
select select "6"
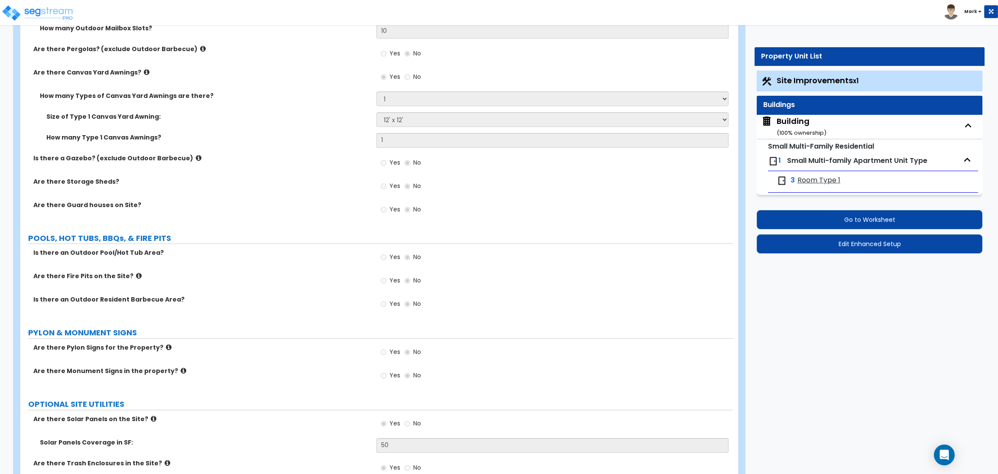
scroll to position [2534, 0]
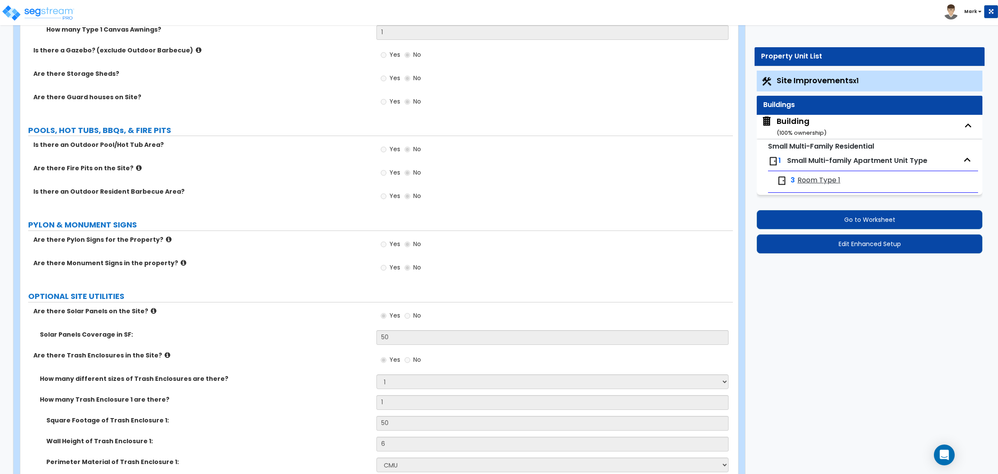
click at [790, 122] on div "Building ( 100 % ownership)" at bounding box center [802, 127] width 50 height 22
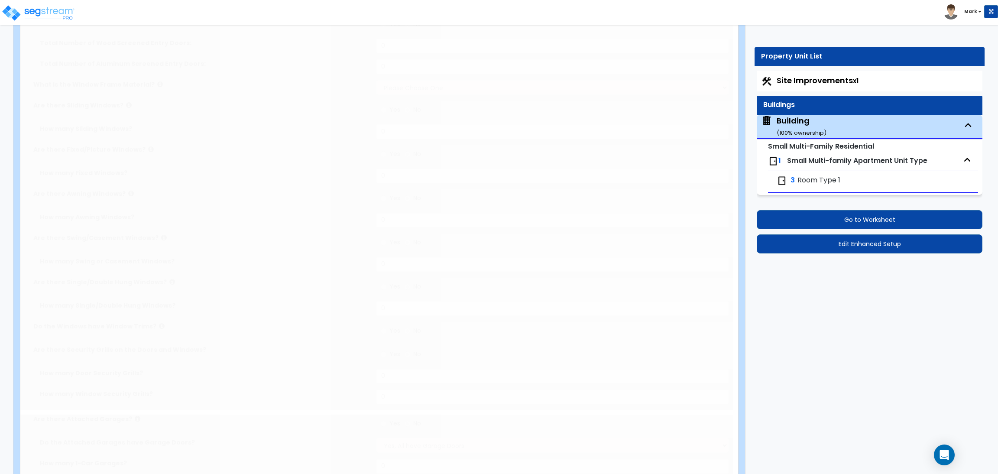
radio input "true"
type input "10"
type input "12"
type input "2"
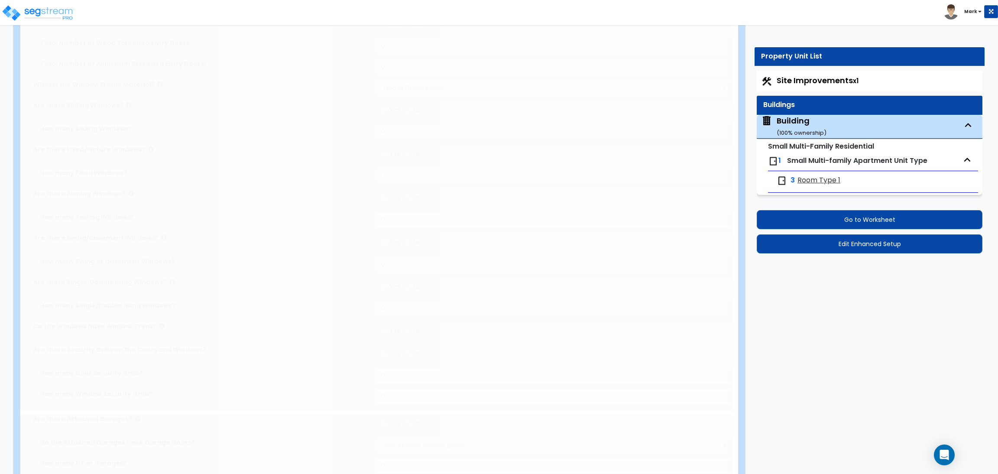
select select "3"
radio input "true"
type input "3"
select select "2"
select select "1"
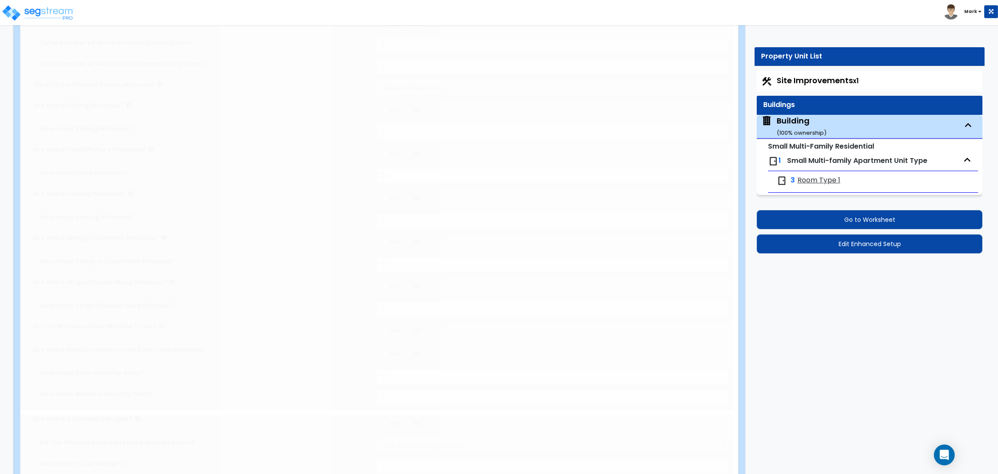
select select "2"
select select "1"
select select "2"
select select "1"
type input "15"
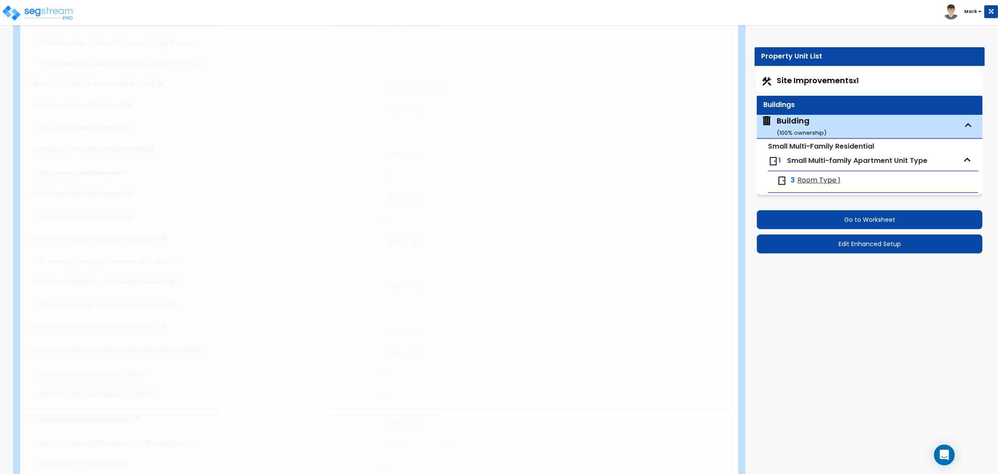
type input "80"
type input "6000"
select select "3"
select select "2"
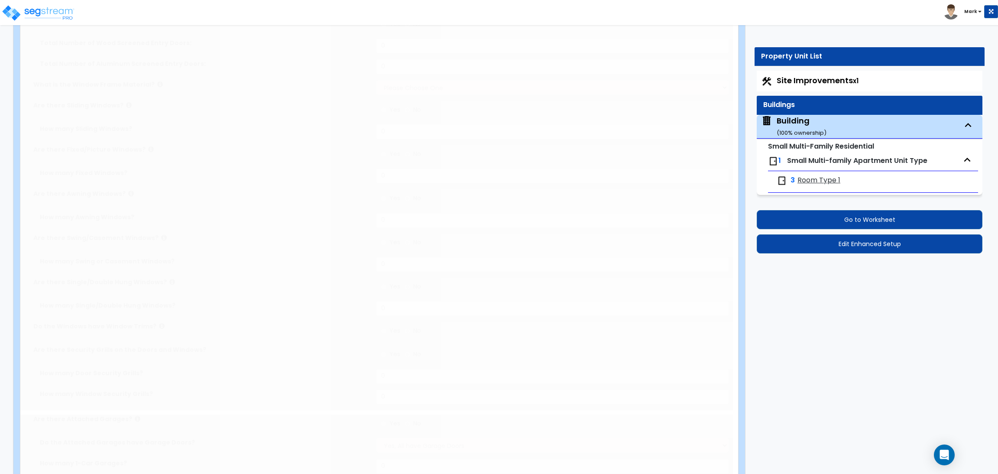
select select "1"
select select "10"
type input "75"
select select "5"
select select "2"
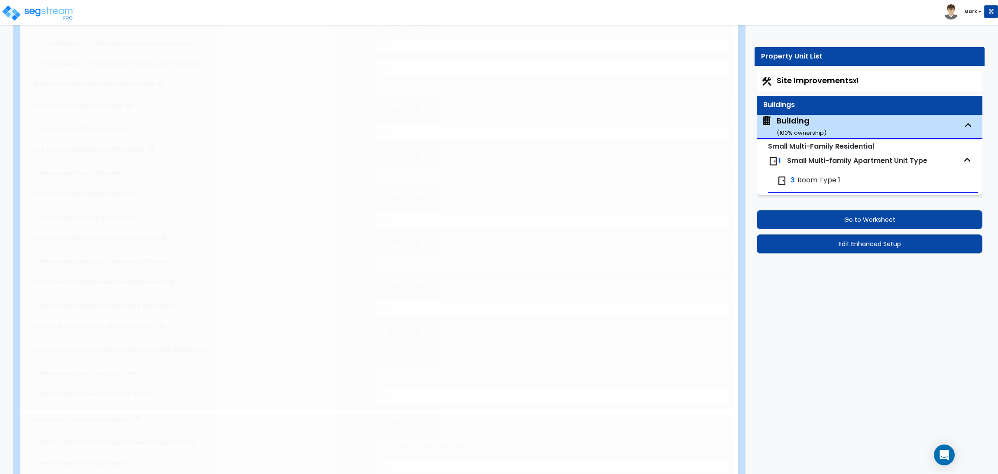
select select "1"
radio input "true"
select select "1"
type input "15"
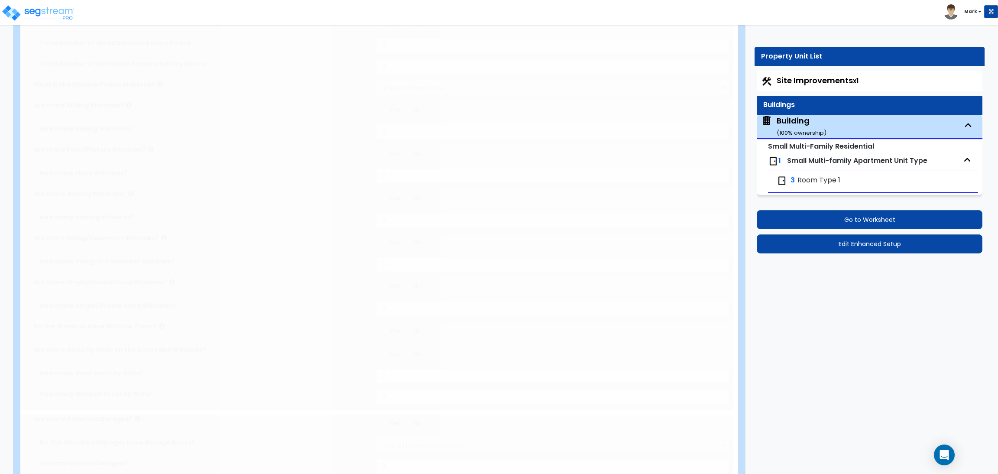
radio input "true"
select select "3"
type input "2"
radio input "true"
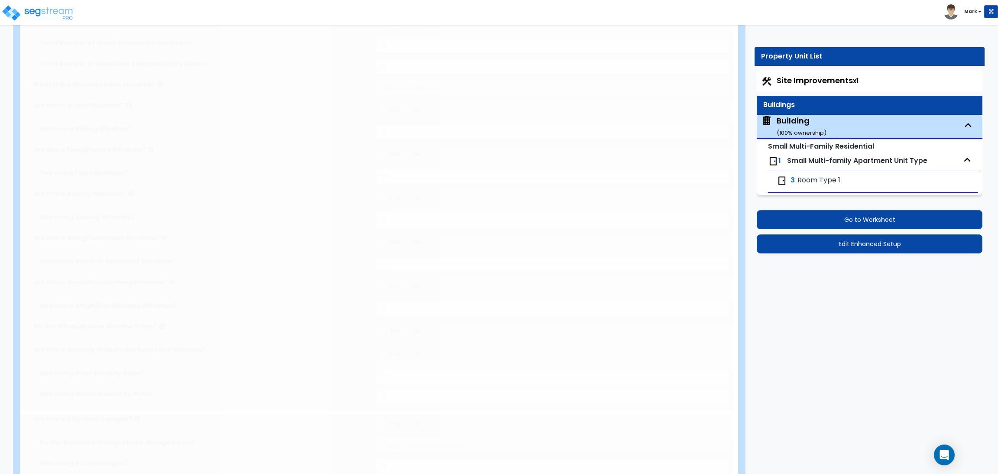
select select "2"
type input "50"
radio input "true"
select select "3"
type input "50"
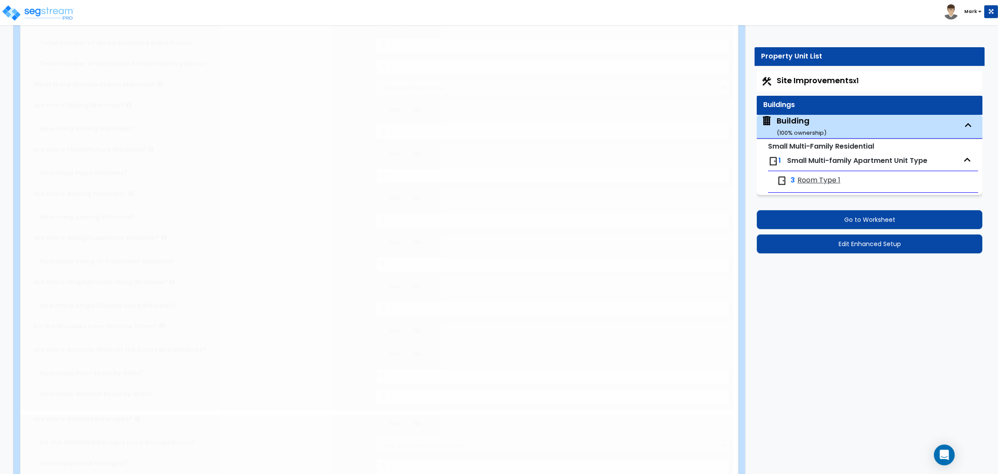
radio input "true"
type input "2"
type input "4"
type input "1"
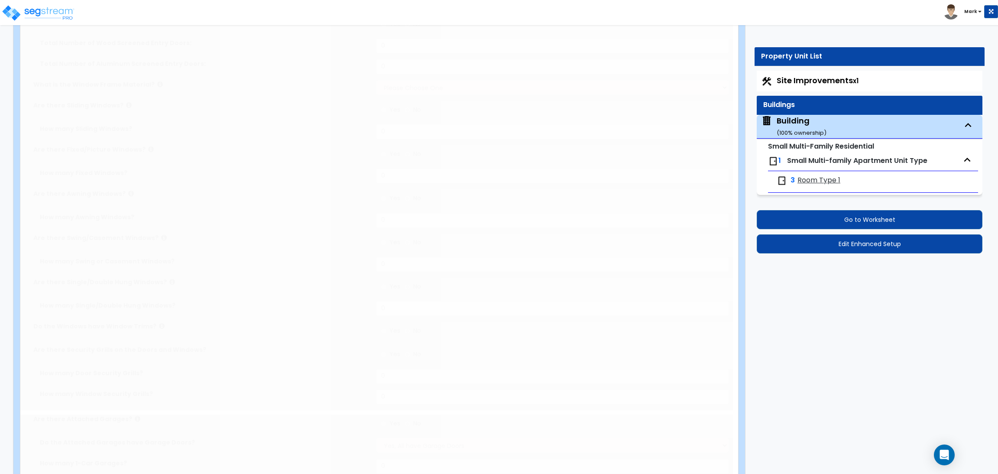
type input "1"
type input "3"
type input "1"
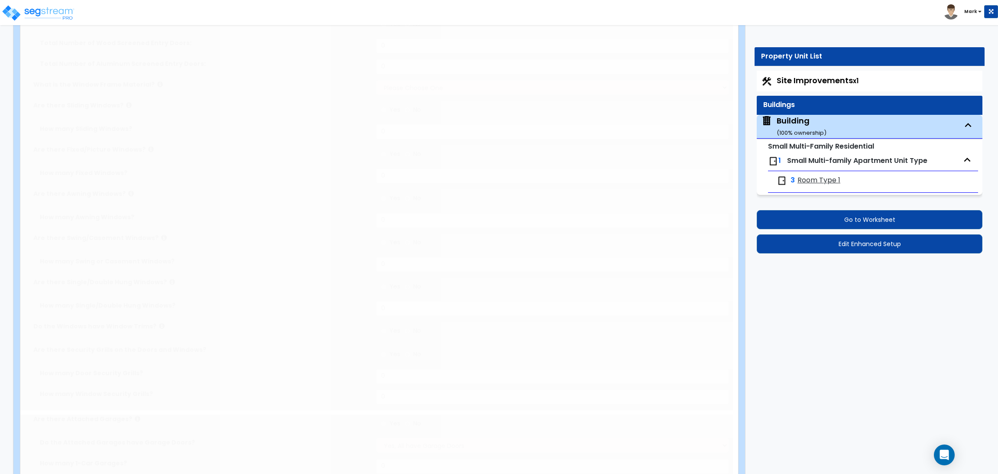
radio input "true"
type input "3"
radio input "true"
type input "4"
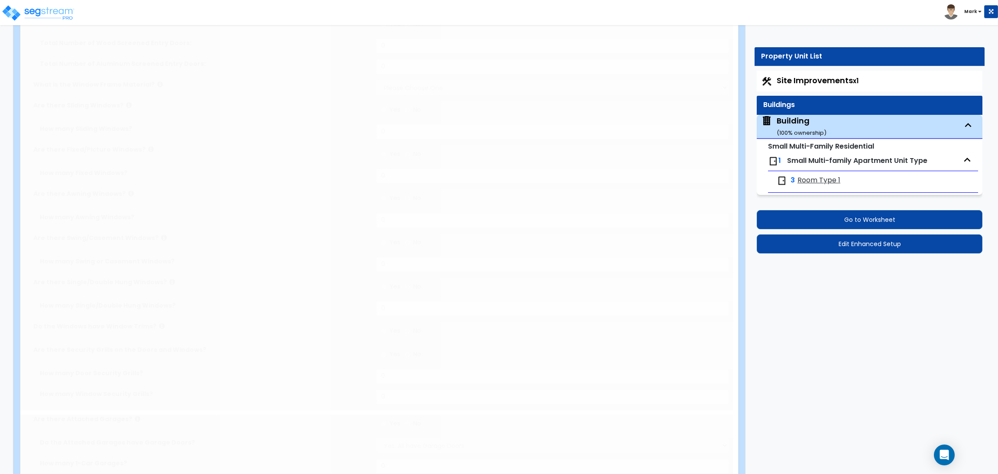
radio input "true"
type input "1"
type input "2"
radio input "true"
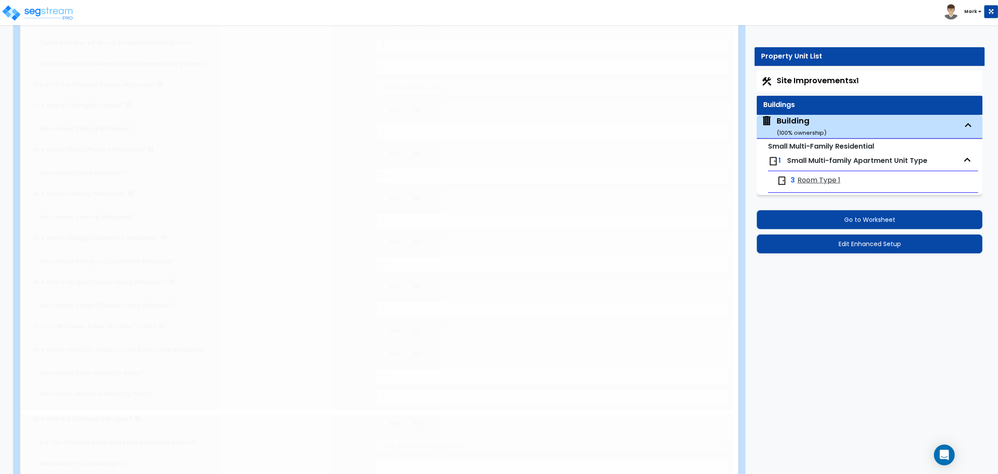
type input "2"
type input "1"
radio input "true"
type input "1"
select select "2"
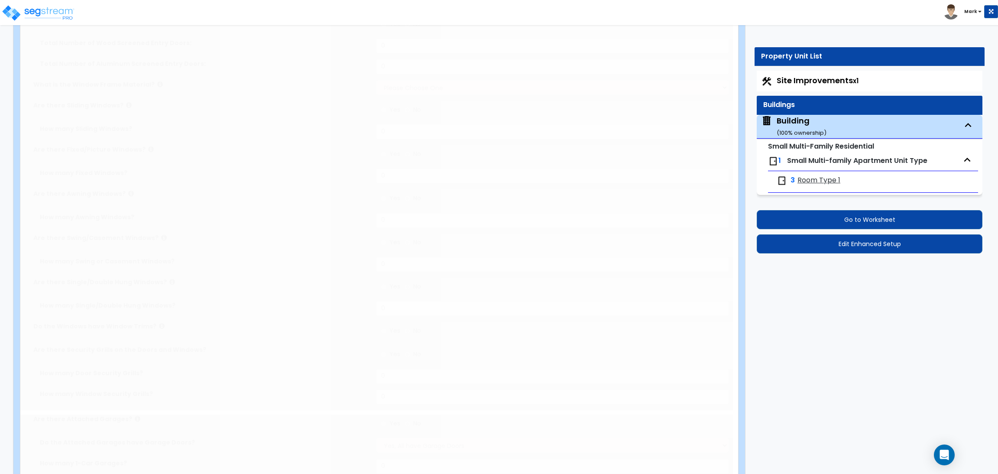
radio input "true"
type input "3"
radio input "true"
type input "3"
radio input "true"
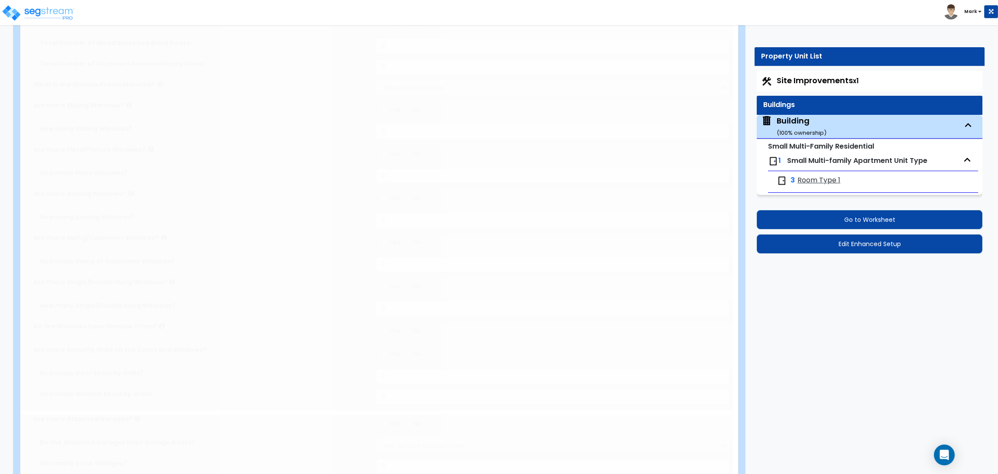
radio input "true"
type input "15"
type input "10"
radio input "true"
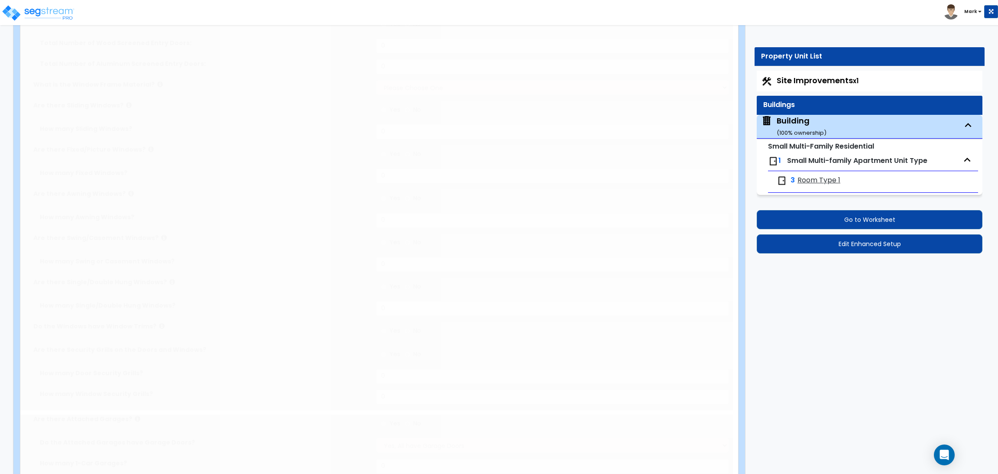
type input "4"
select select "2"
select select "4"
type input "8"
radio input "true"
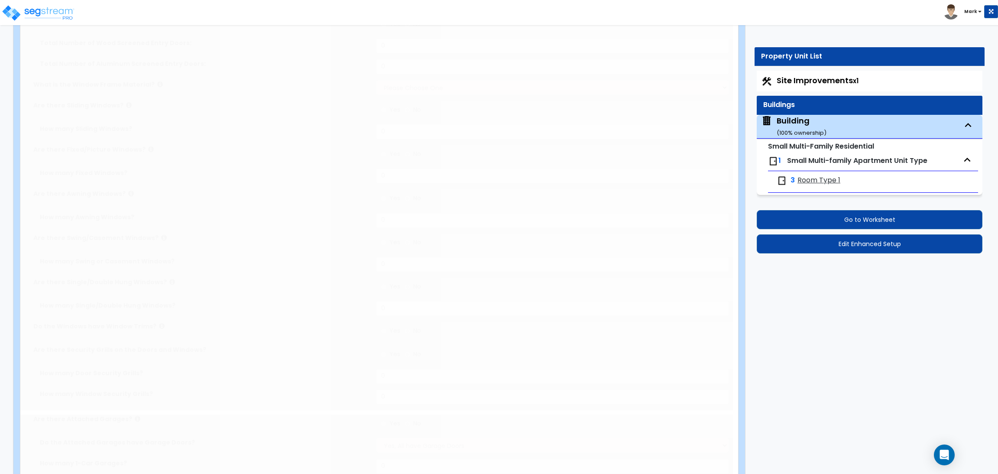
type input "8"
type input "2"
radio input "true"
select select "4"
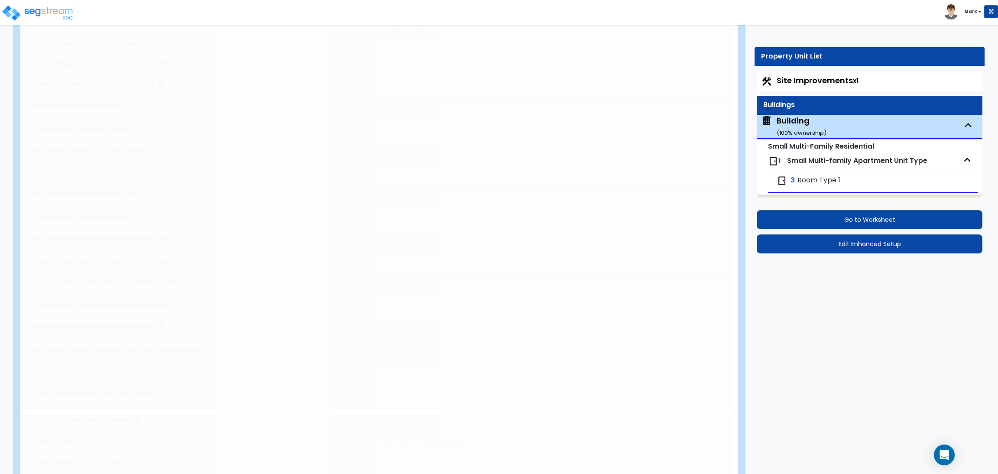
type input "8"
radio input "true"
type input "4"
select select "4"
radio input "true"
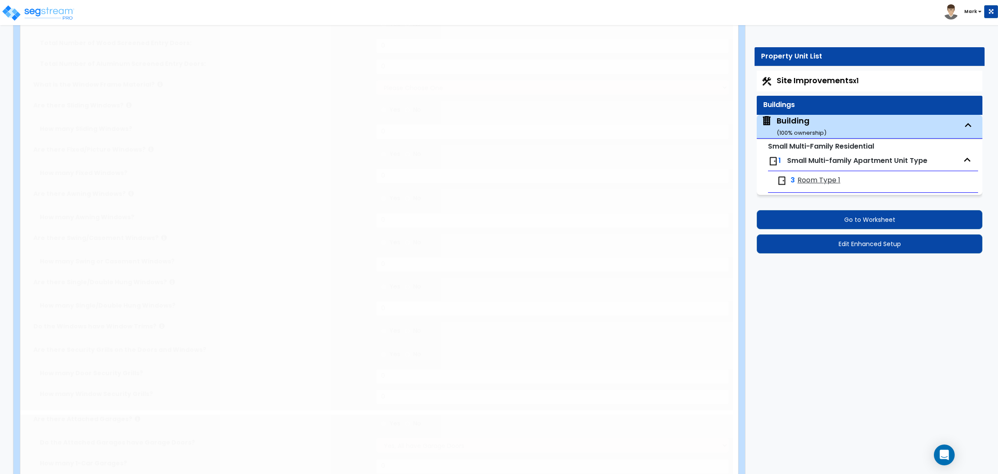
select select "1"
select select "2"
radio input "true"
select select "2"
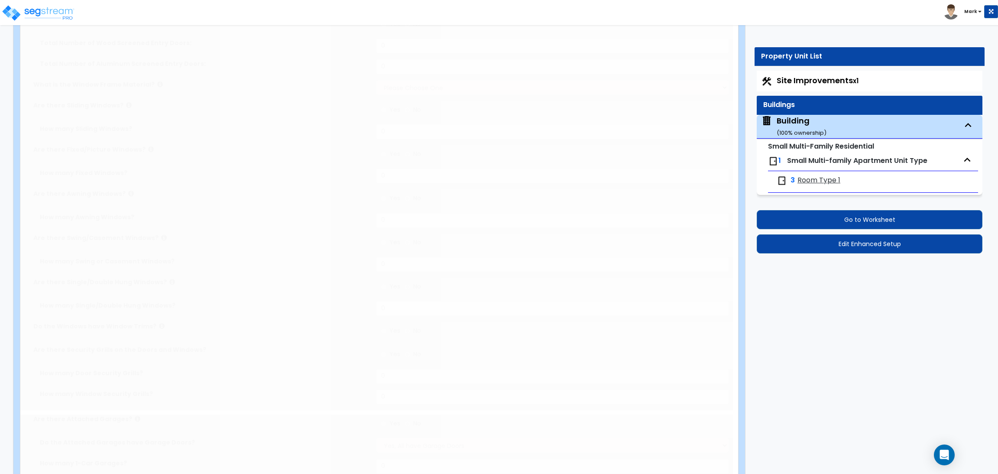
select select "1"
type input "85"
select select "2"
radio input "true"
type input "50"
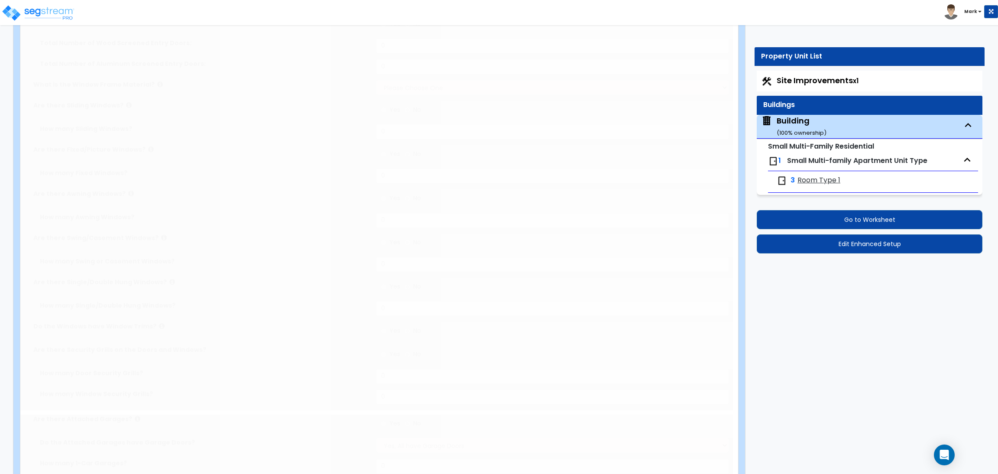
radio input "true"
type input "50"
radio input "true"
select select "2"
radio input "true"
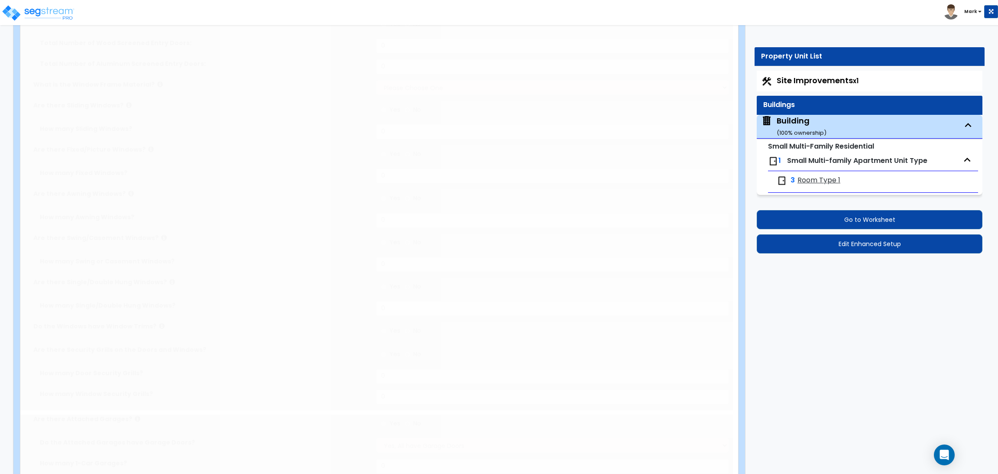
radio input "true"
select select "2"
type input "50"
select select "3"
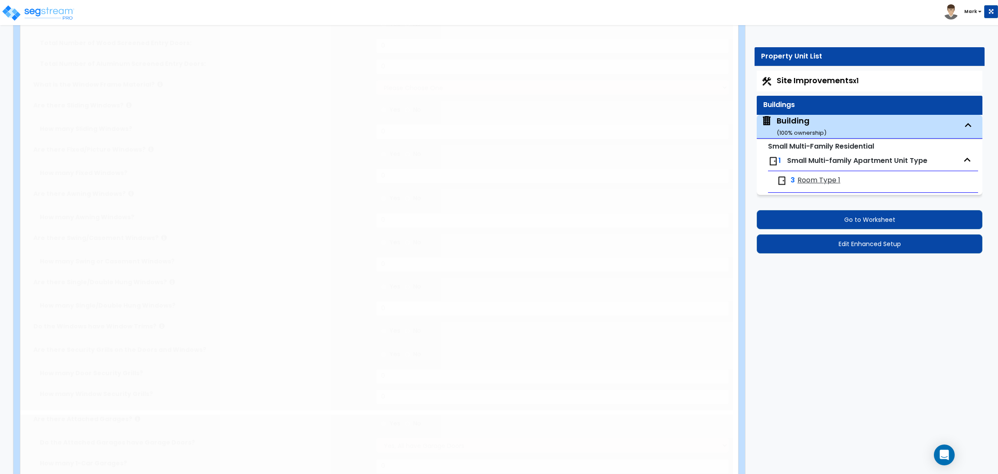
select select "2"
select select "5"
type input "50"
select select "1"
radio input "true"
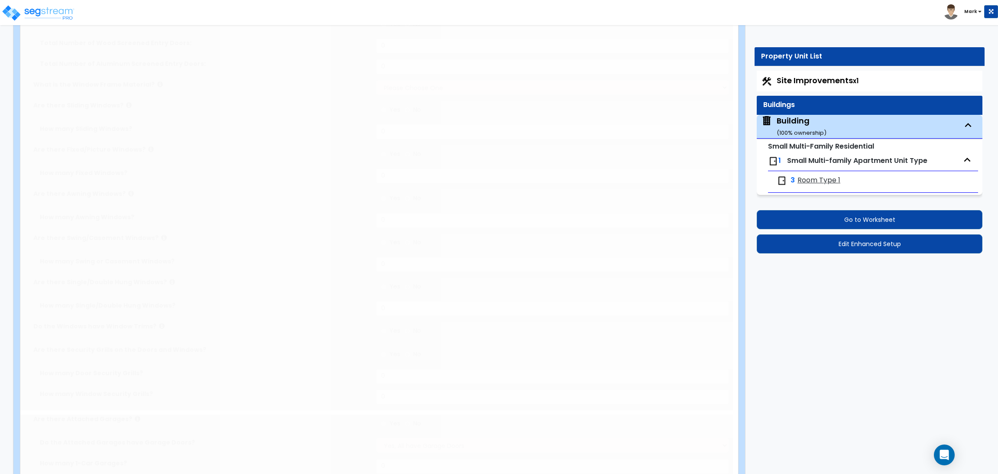
type input "16"
type input "3"
radio input "true"
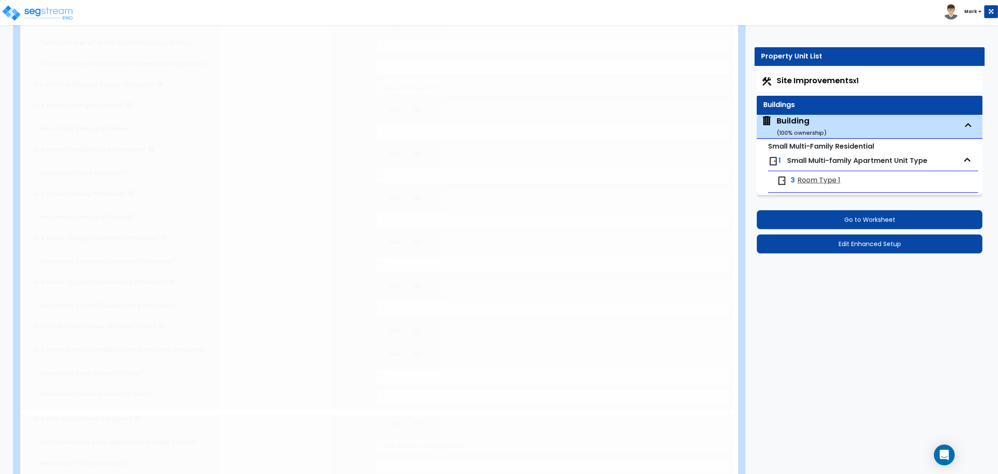
type input "3"
radio input "true"
type input "50"
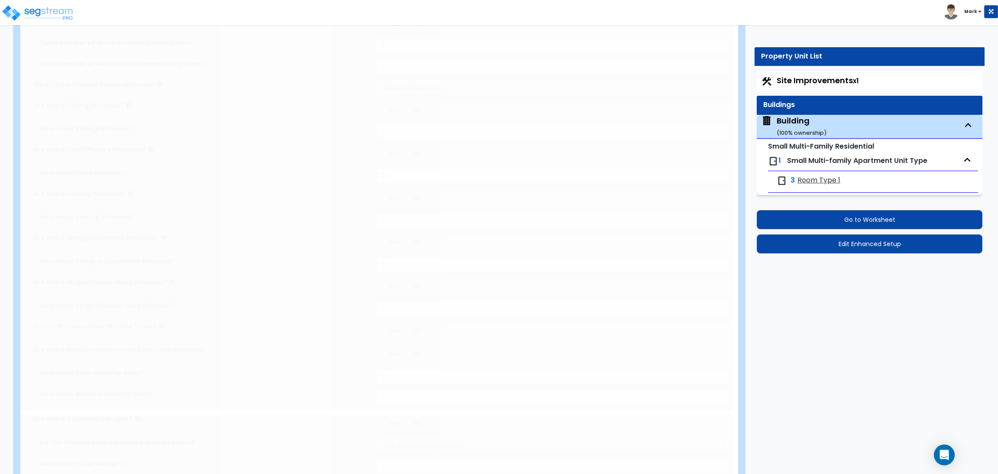
radio input "true"
type input "50"
radio input "true"
type input "50"
radio input "true"
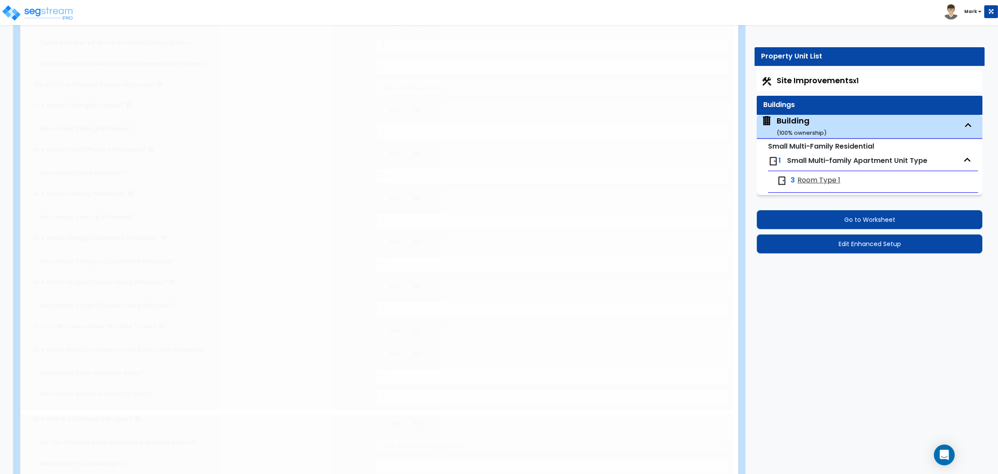
type input "50"
radio input "true"
type input "1"
select select "2"
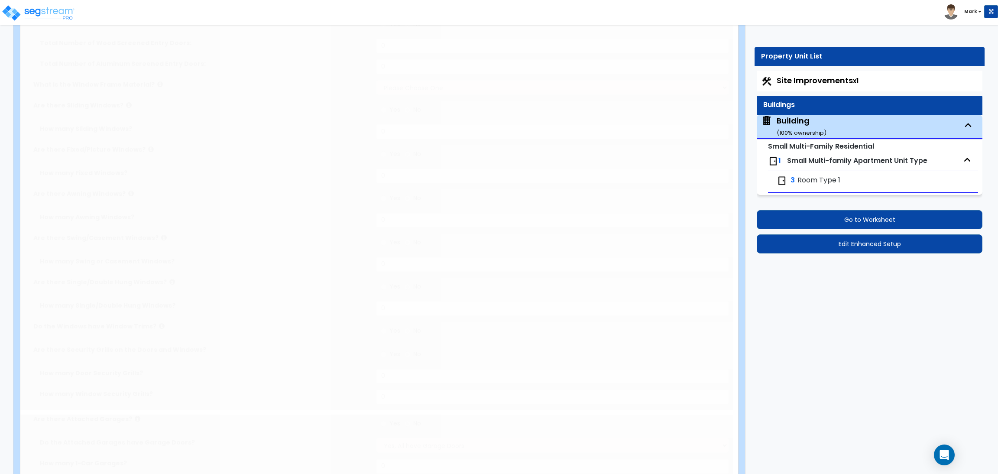
select select "4"
radio input "true"
type input "1"
radio input "true"
type input "1"
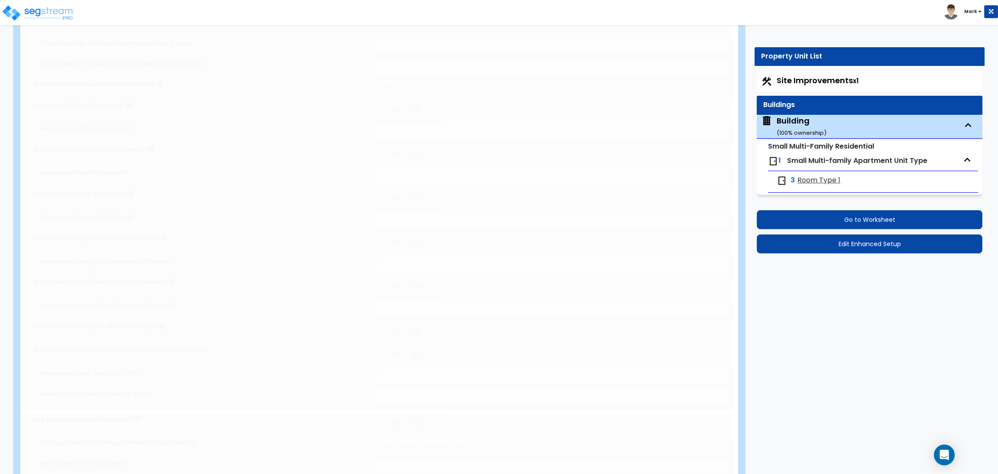
type input "3"
type input "2"
select select "1"
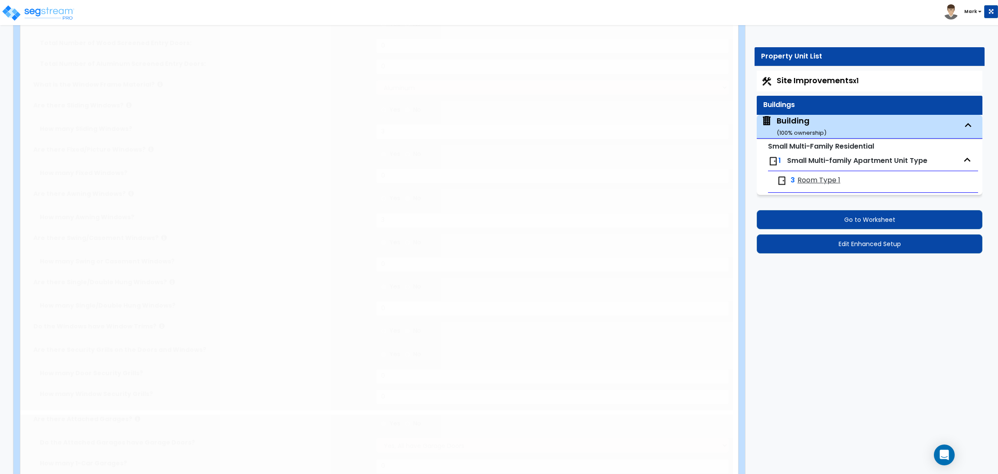
radio input "true"
type input "1"
radio input "true"
select select "3"
select select "4"
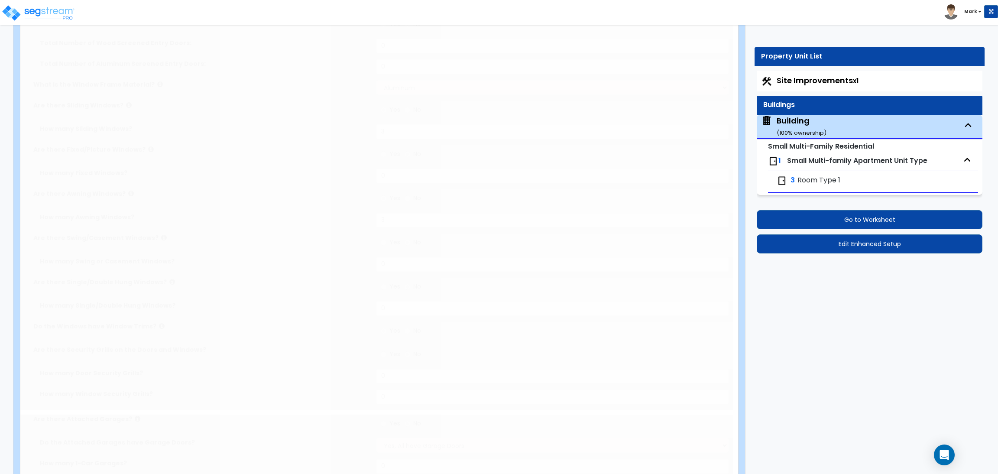
type input "3"
type input "5"
radio input "true"
type input "30"
select select "1"
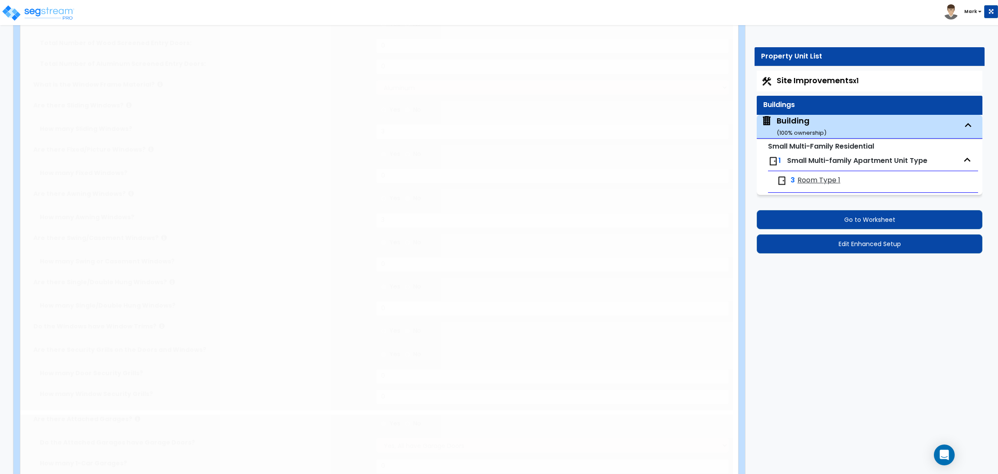
select select "1"
select select "2"
radio input "true"
select select "1"
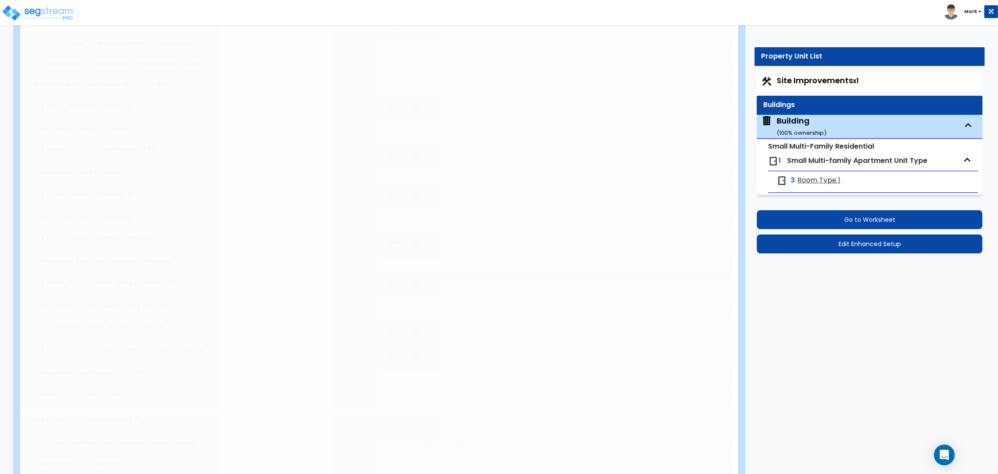
radio input "true"
select select "2"
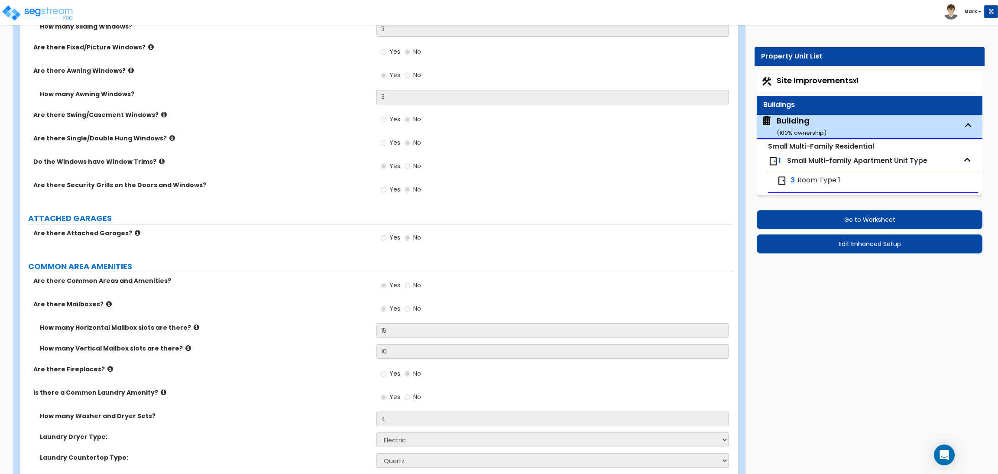
scroll to position [1953, 0]
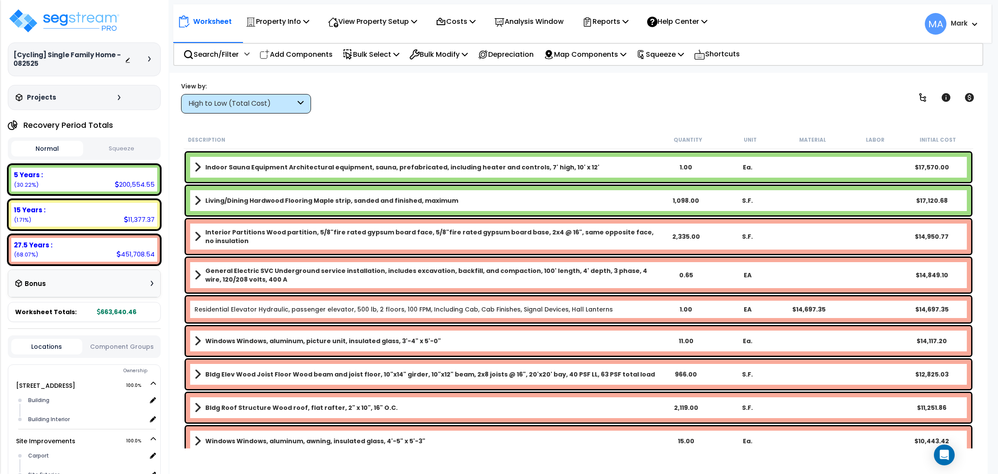
scroll to position [194, 0]
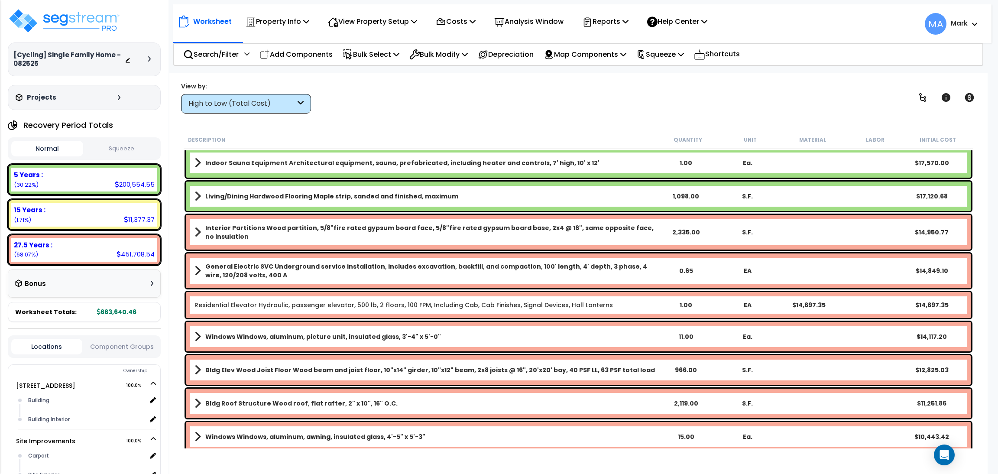
click at [260, 97] on div "High to Low (Total Cost)" at bounding box center [246, 103] width 130 height 19
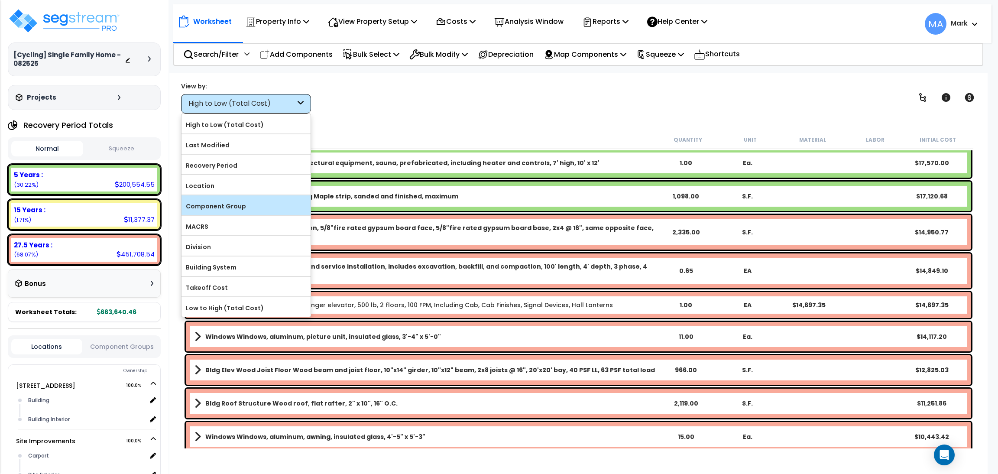
click at [249, 201] on label "Component Group" at bounding box center [245, 206] width 129 height 13
click at [0, 0] on input "Component Group" at bounding box center [0, 0] width 0 height 0
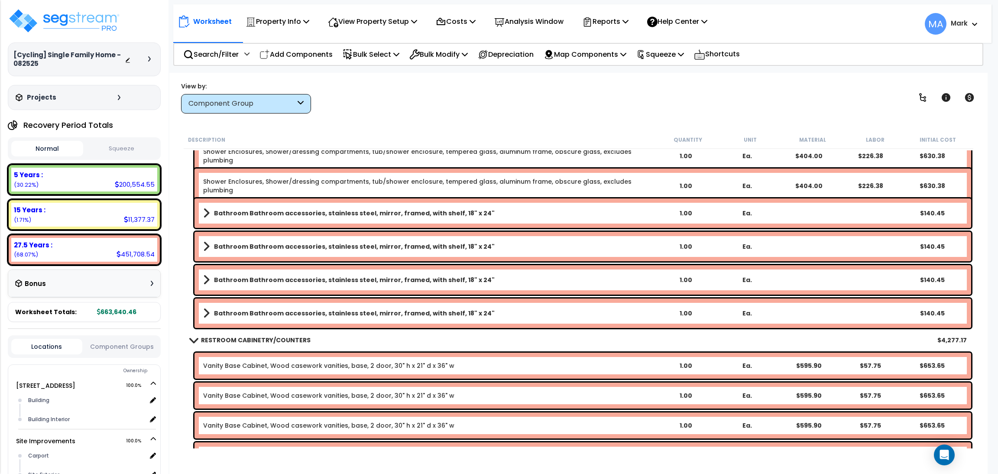
scroll to position [2339, 0]
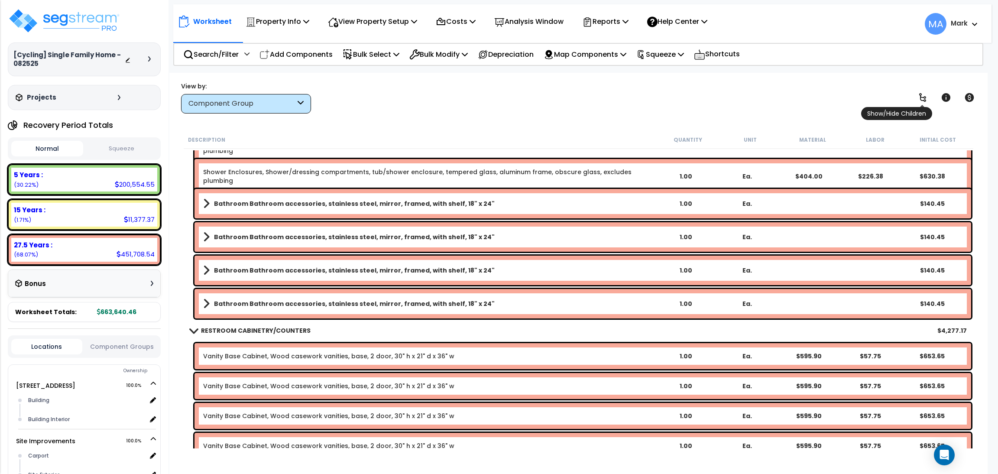
click at [927, 98] on icon at bounding box center [922, 97] width 10 height 10
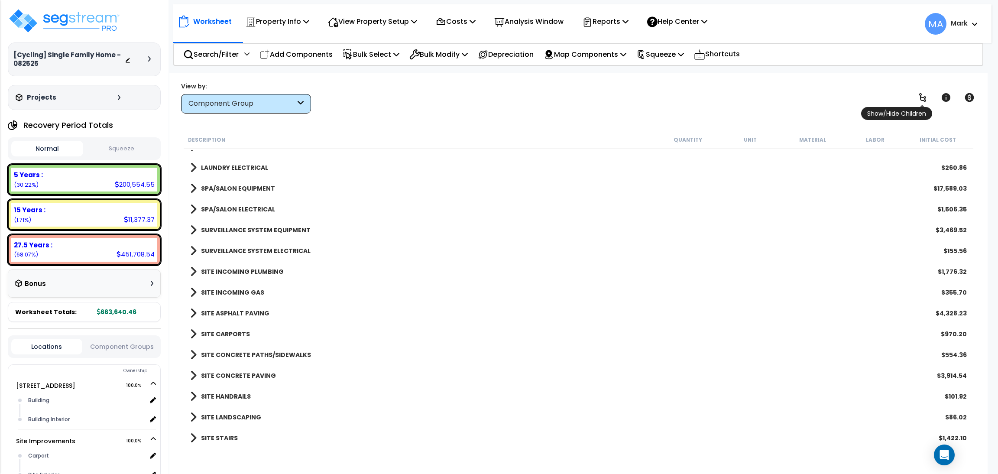
scroll to position [2192, 0]
click at [918, 95] on icon at bounding box center [922, 97] width 10 height 10
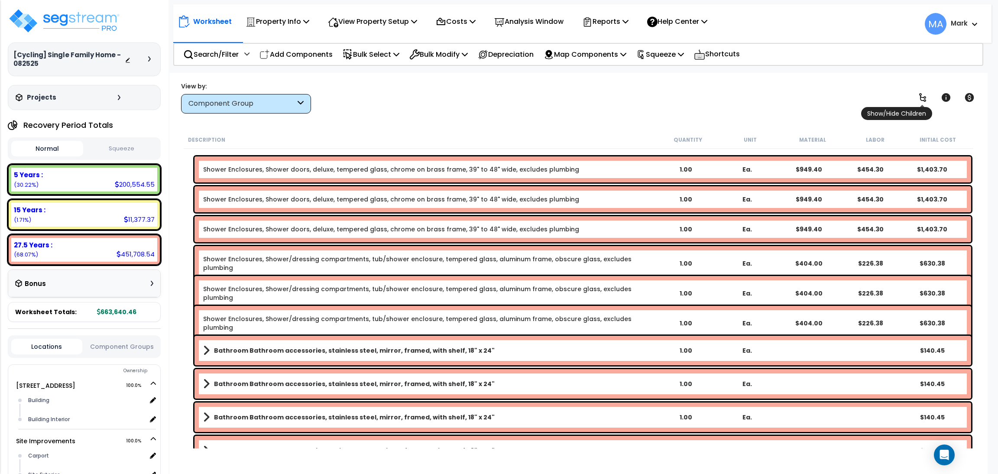
click at [918, 95] on icon at bounding box center [922, 97] width 10 height 10
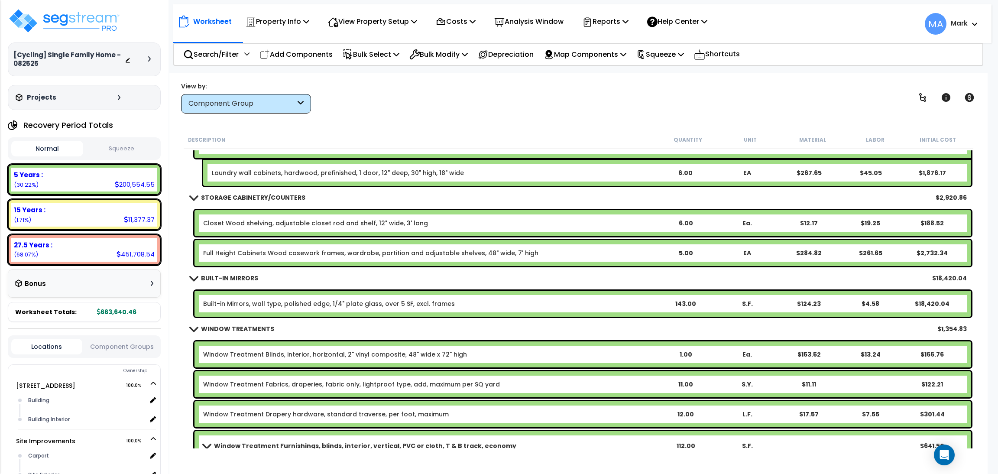
scroll to position [3751, 0]
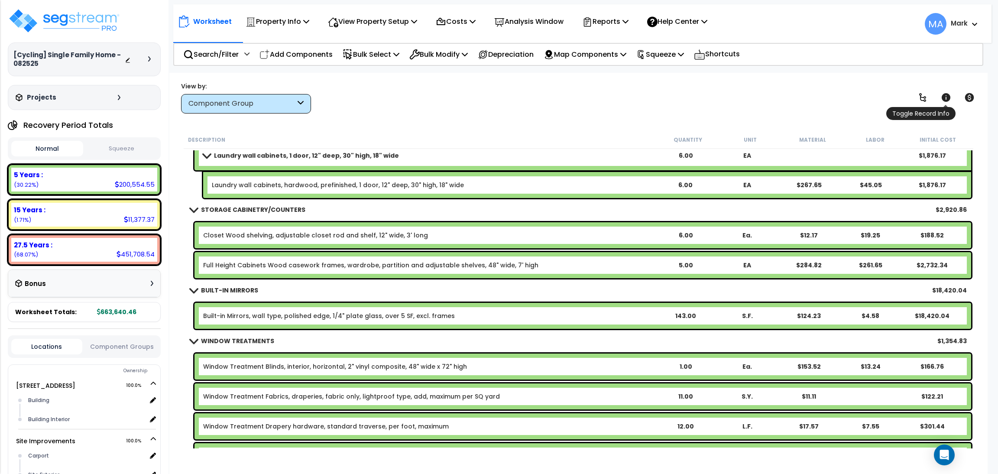
click at [948, 96] on icon at bounding box center [946, 97] width 9 height 9
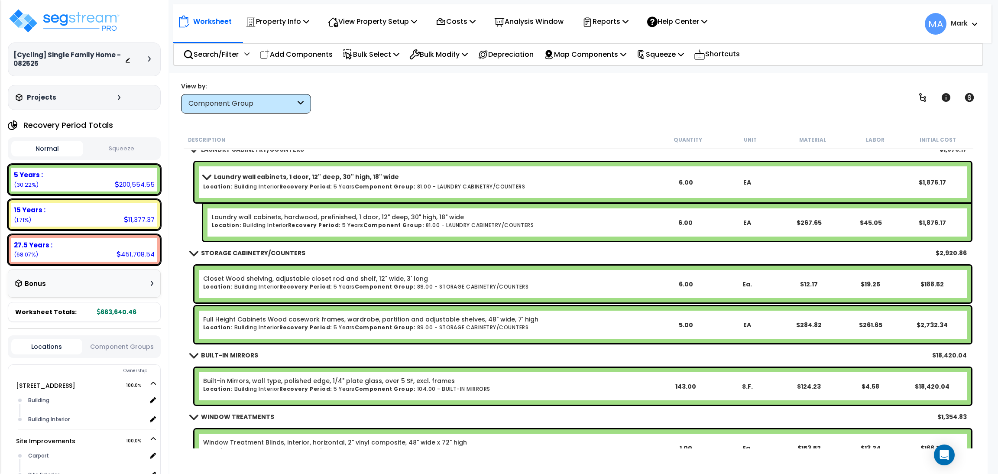
scroll to position [3816, 0]
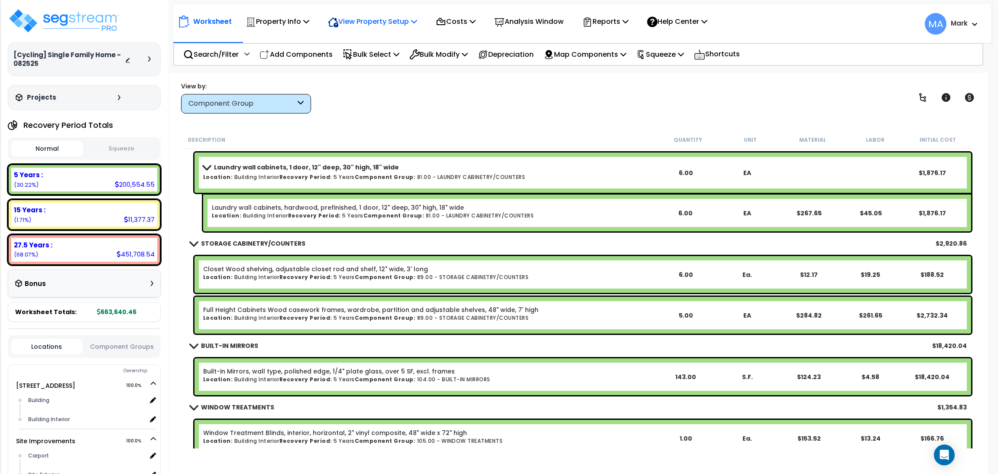
click at [362, 24] on p "View Property Setup" at bounding box center [372, 22] width 89 height 12
click at [358, 58] on link "View Questionnaire" at bounding box center [367, 59] width 86 height 17
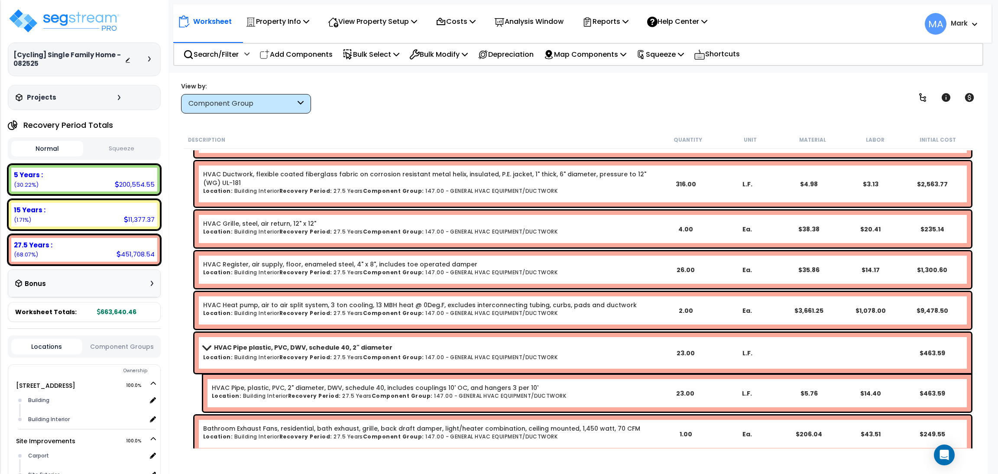
scroll to position [13173, 0]
click at [204, 49] on p "Search/Filter" at bounding box center [210, 55] width 55 height 12
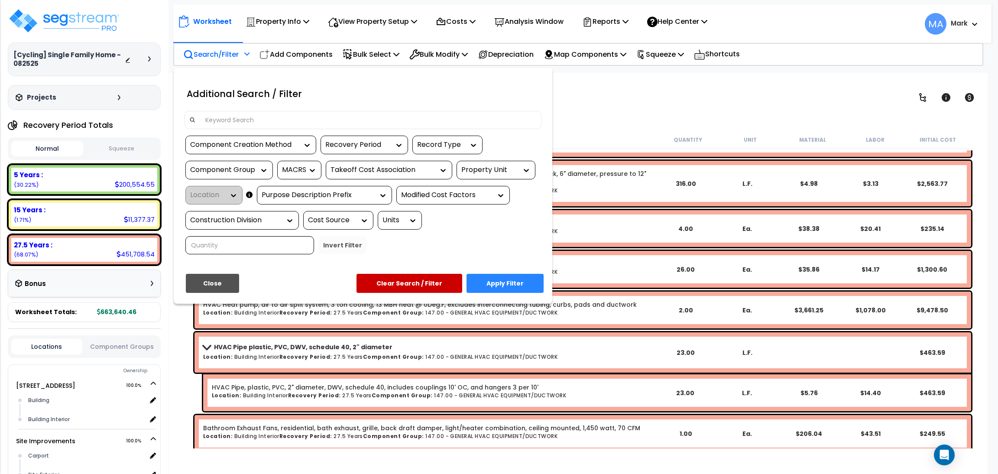
click at [230, 118] on input at bounding box center [368, 119] width 337 height 13
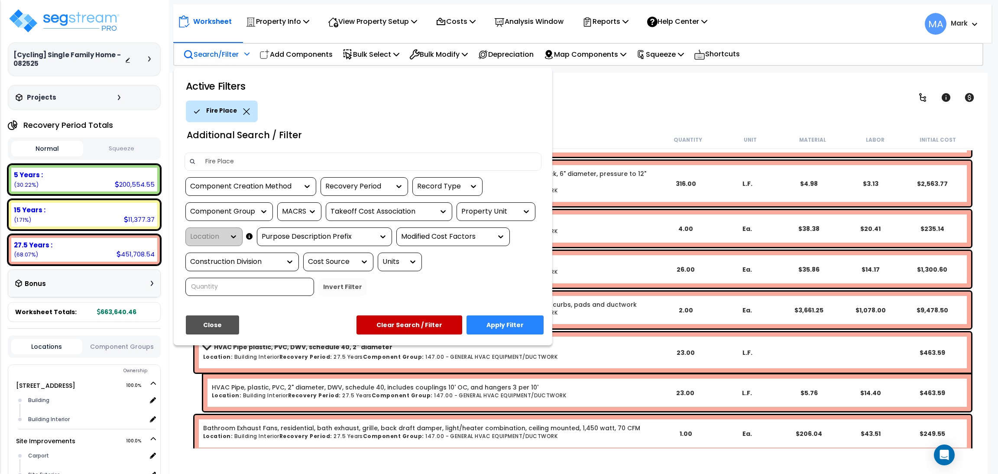
type input "Fire Place"
click at [516, 323] on button "Apply Filter" at bounding box center [505, 324] width 77 height 19
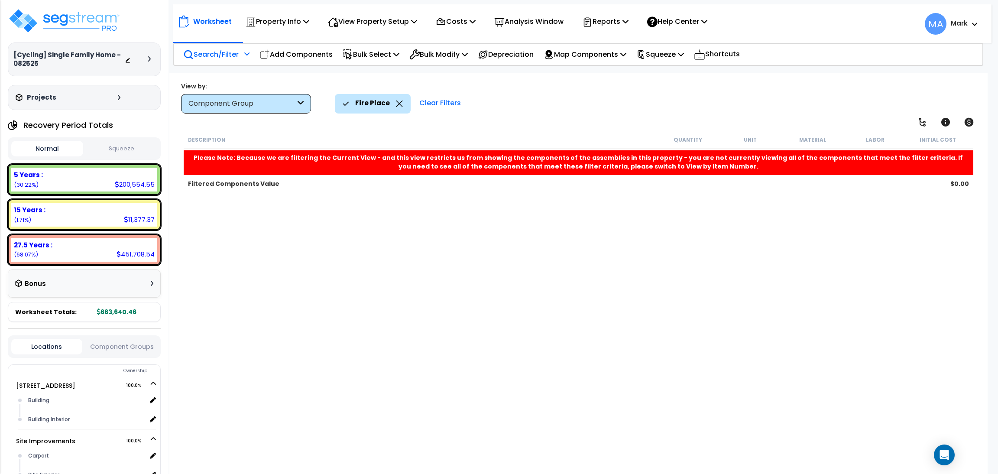
click at [431, 107] on div "Clear Filters" at bounding box center [440, 103] width 50 height 19
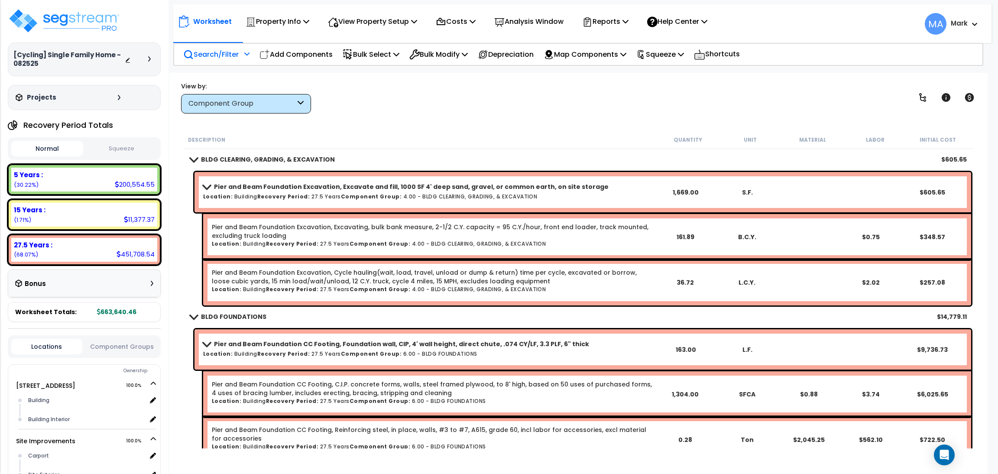
click at [223, 38] on nav "Worksheet Property Info Property Setup Add Property Unit Template property Clon…" at bounding box center [582, 23] width 818 height 39
click at [223, 42] on nav "Worksheet Property Info Property Setup Add Property Unit Template property Clon…" at bounding box center [582, 23] width 818 height 39
click at [219, 49] on p "Search/Filter" at bounding box center [210, 55] width 55 height 12
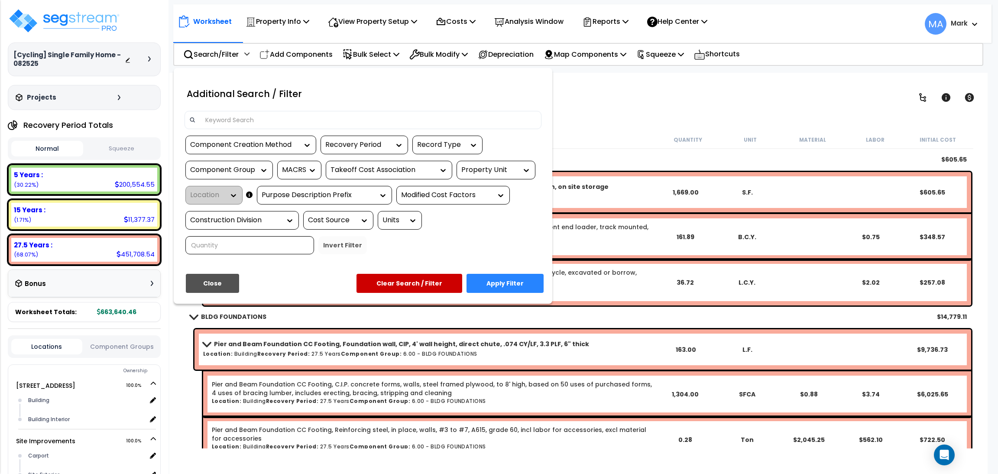
click at [237, 121] on input at bounding box center [368, 119] width 337 height 13
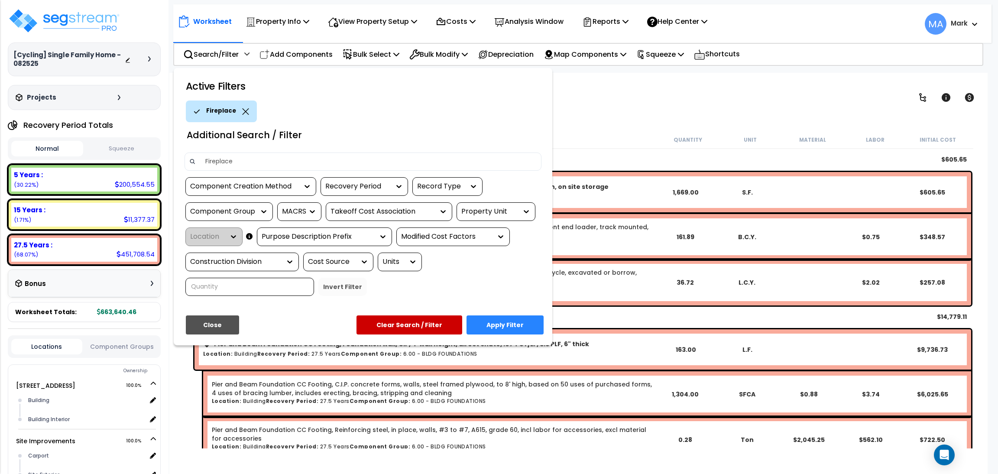
type input "Fireplace"
click at [514, 330] on button "Apply Filter" at bounding box center [505, 324] width 77 height 19
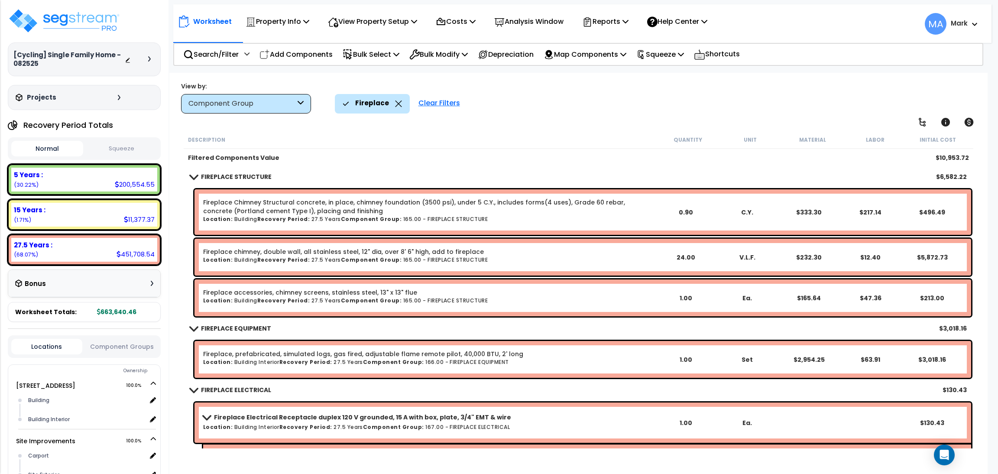
click at [395, 101] on icon at bounding box center [398, 103] width 7 height 6
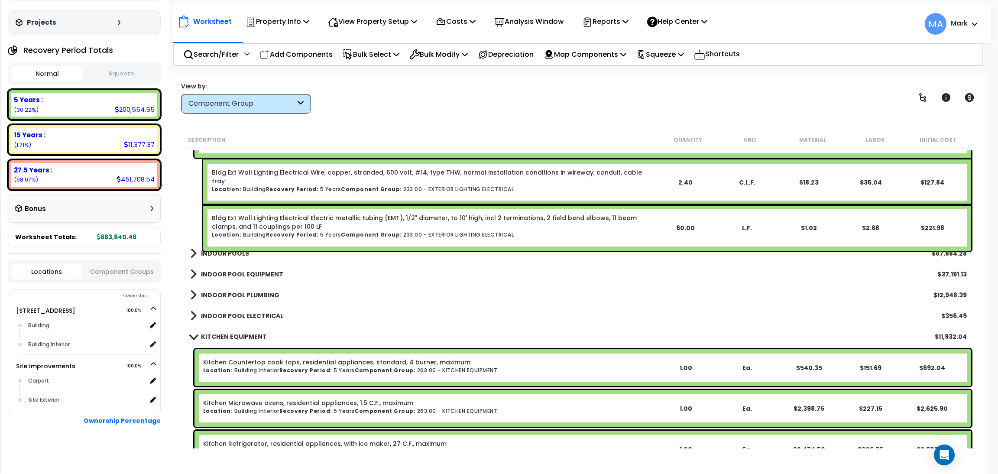
scroll to position [22351, 0]
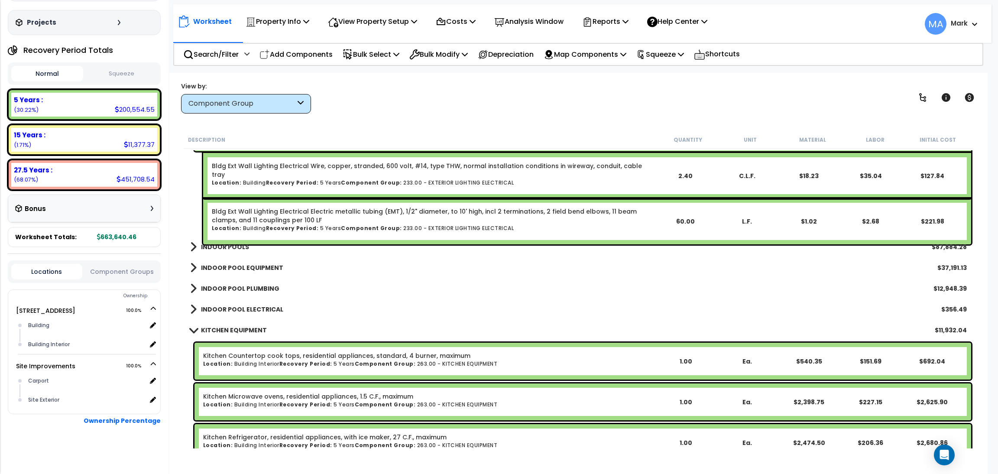
click at [222, 250] on b "INDOOR POOLS" at bounding box center [225, 247] width 48 height 9
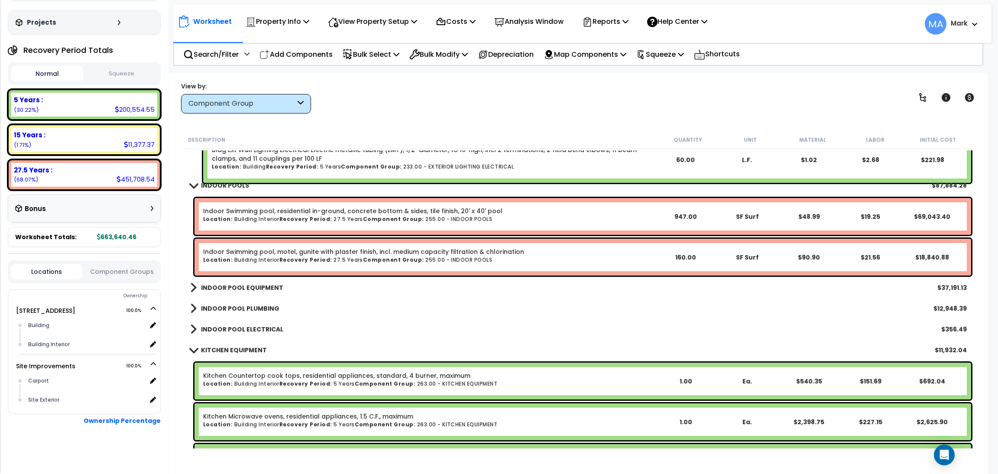
scroll to position [22416, 0]
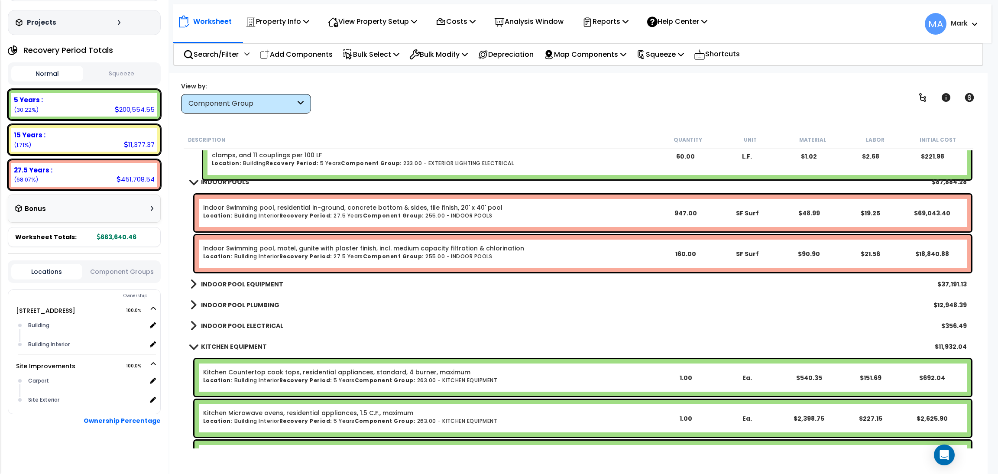
click at [232, 289] on link "INDOOR POOL EQUIPMENT" at bounding box center [236, 284] width 93 height 12
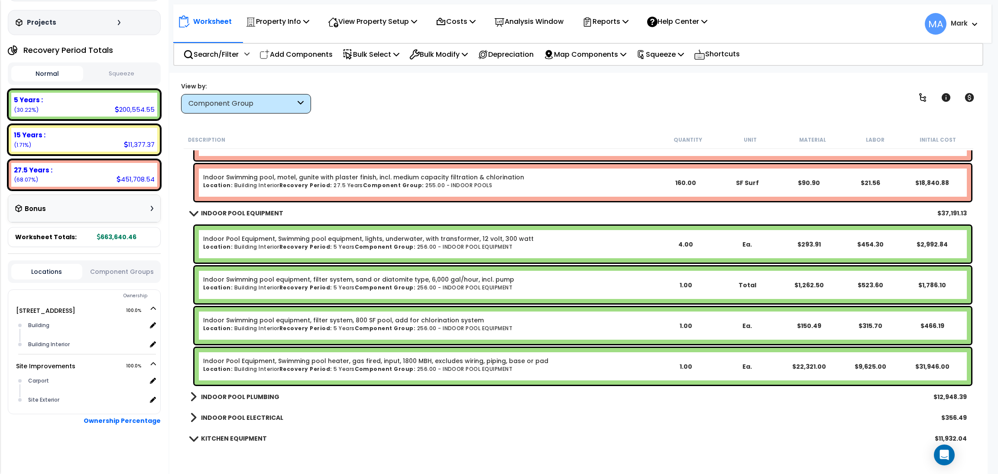
scroll to position [22611, 0]
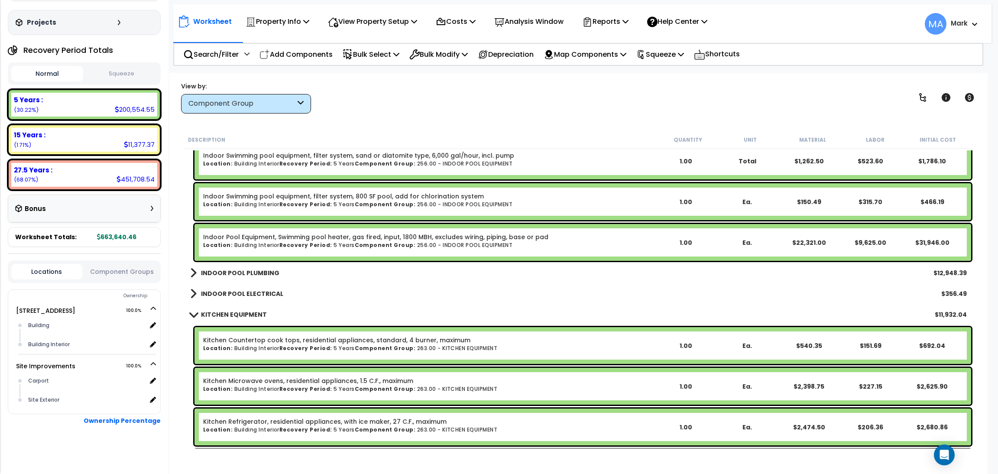
click at [236, 274] on b "INDOOR POOL PLUMBING" at bounding box center [240, 273] width 78 height 9
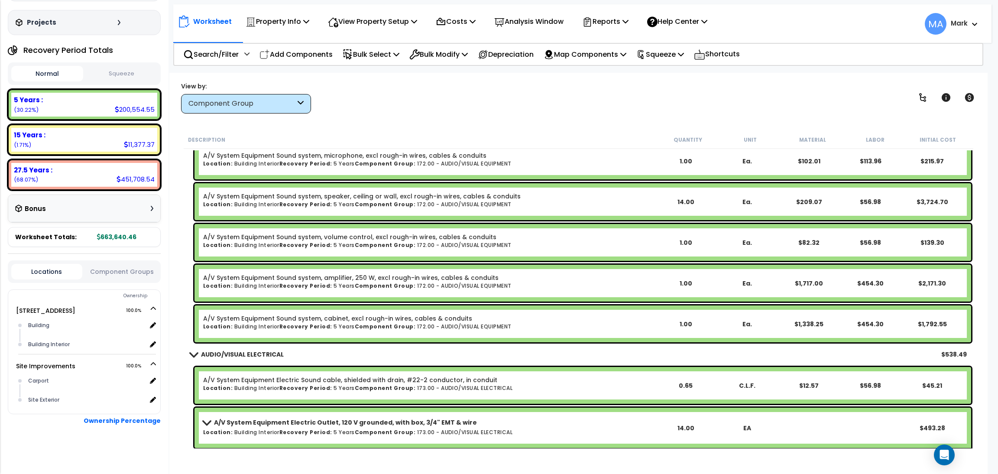
scroll to position [19724, 0]
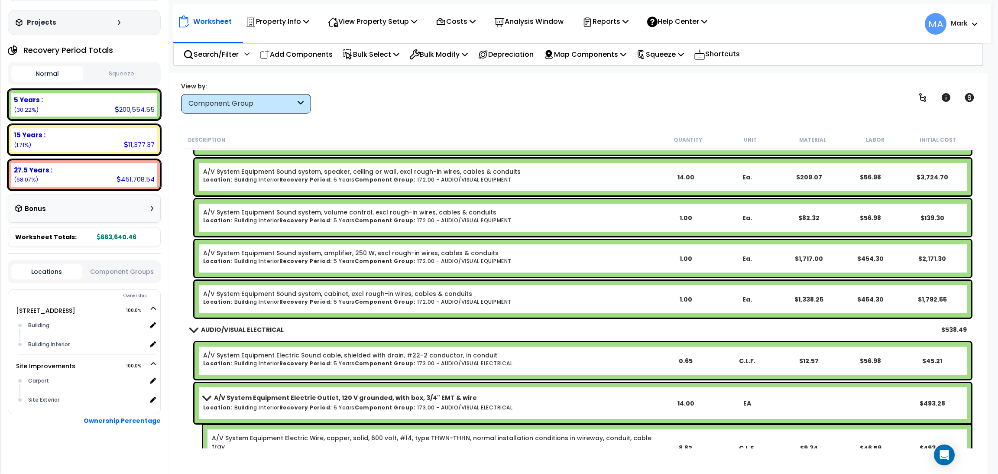
click at [354, 107] on div "View by: Component Group High to Low (Total Cost)" at bounding box center [578, 97] width 801 height 32
click at [200, 52] on p "Search/Filter" at bounding box center [210, 55] width 55 height 12
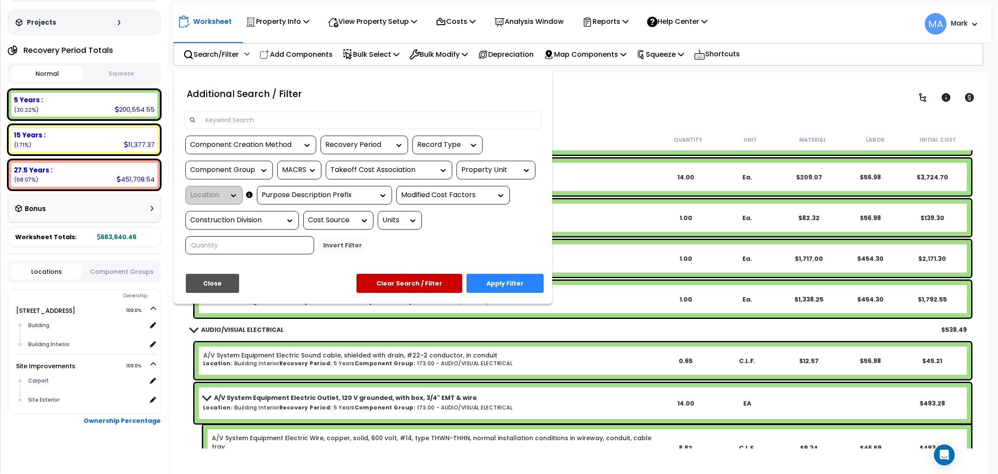
click at [250, 122] on input at bounding box center [368, 119] width 337 height 13
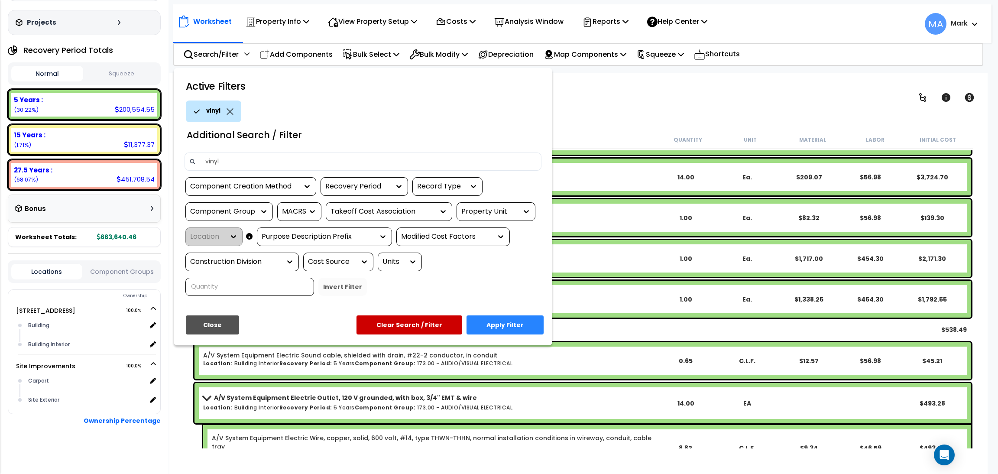
type input "vinyl"
click at [514, 330] on button "Apply Filter" at bounding box center [505, 324] width 77 height 19
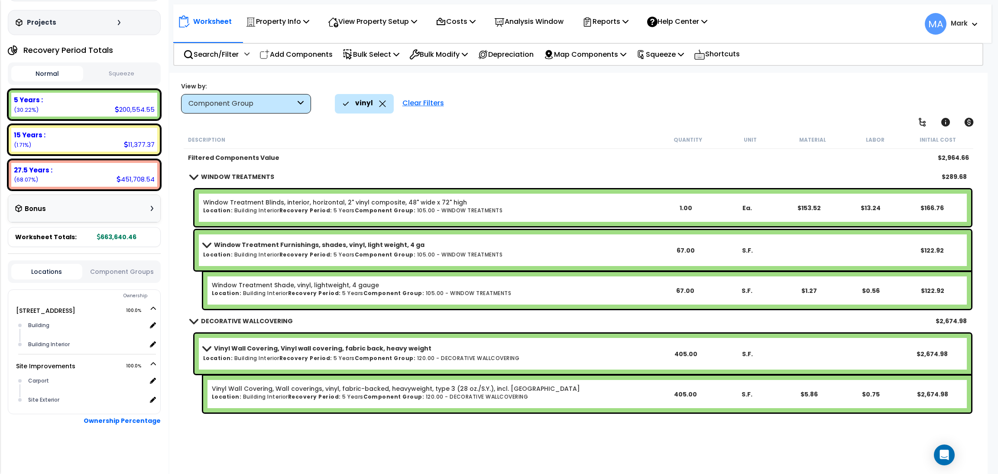
scroll to position [38, 0]
click at [504, 320] on div "DECORATIVE WALLCOVERING $2,674.98" at bounding box center [578, 321] width 785 height 21
click at [384, 105] on icon at bounding box center [382, 103] width 7 height 6
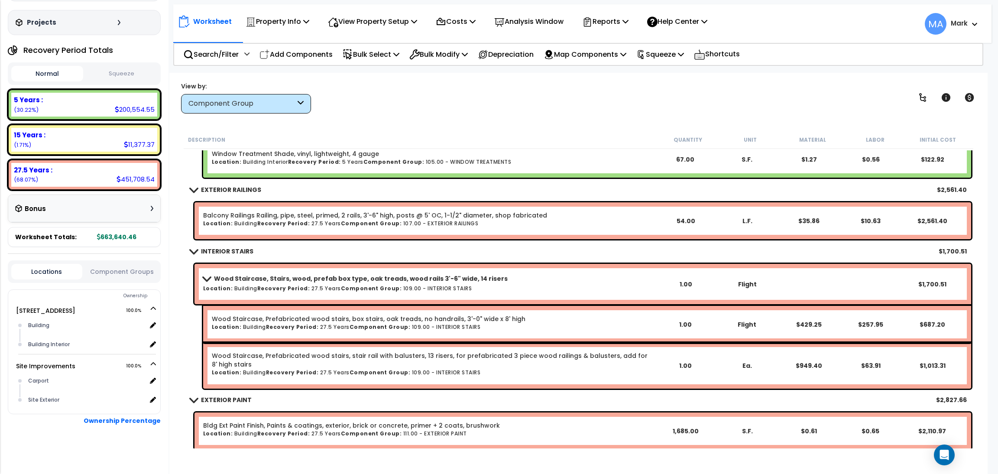
scroll to position [7992, 0]
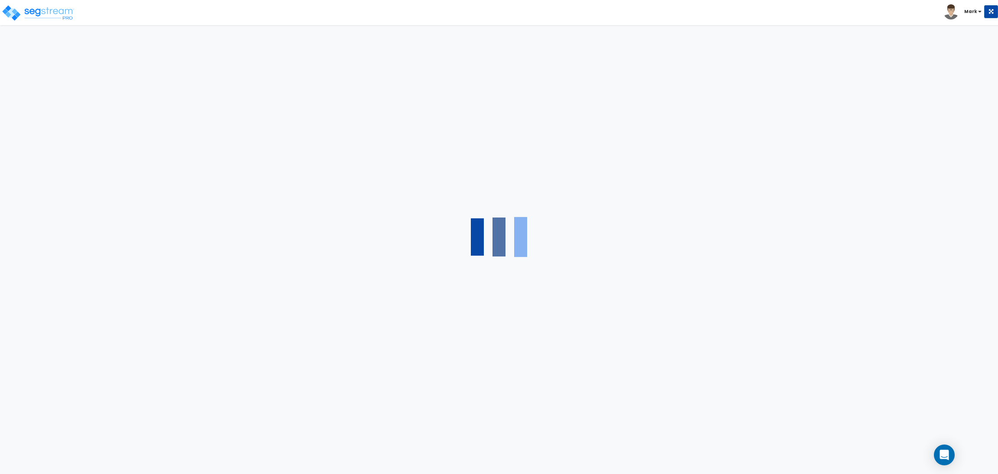
select select "2"
select select "1"
select select "3"
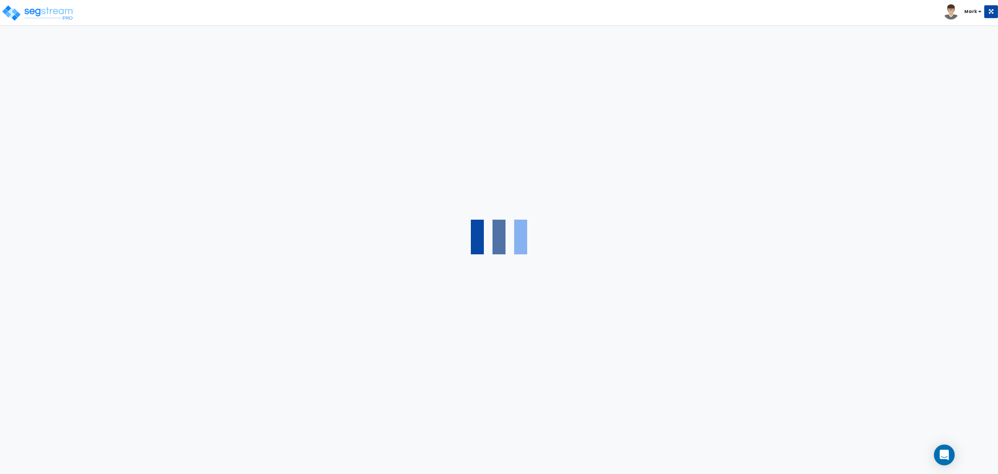
select select "2"
select select "1"
select select "2"
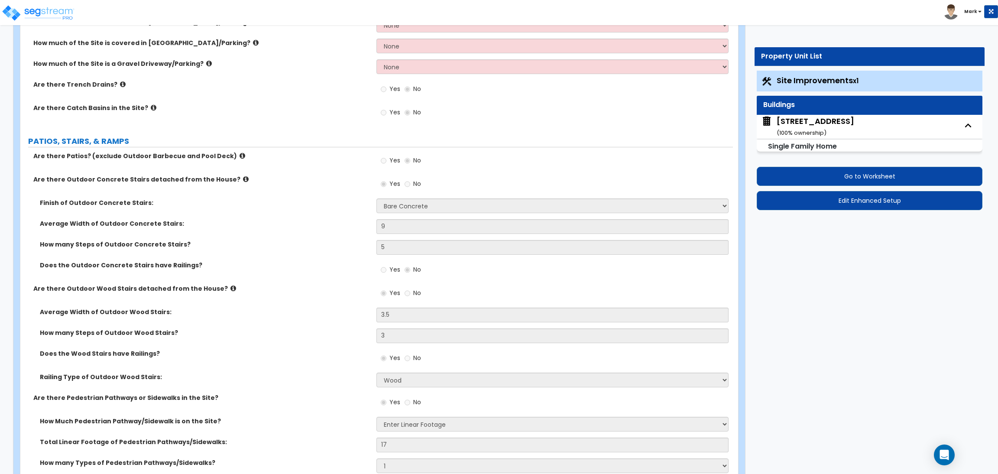
scroll to position [389, 0]
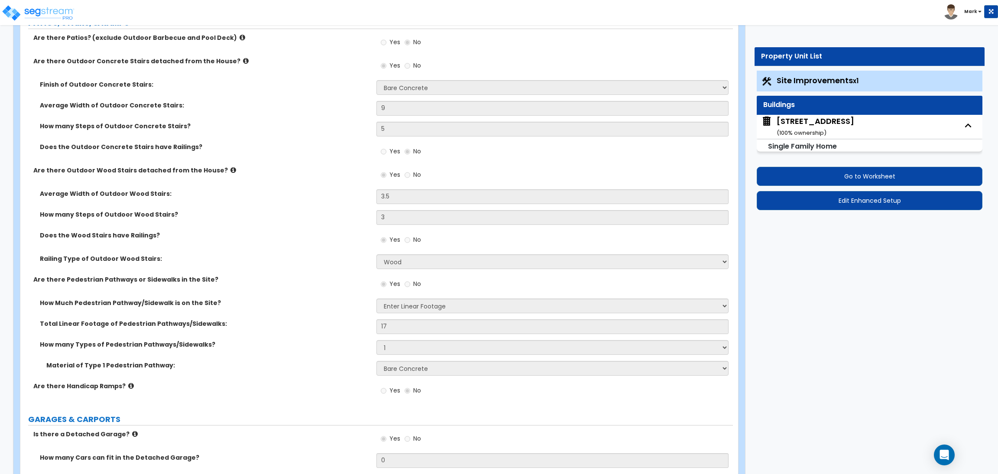
click at [813, 127] on div "[STREET_ADDRESS] ( 100 % ownership)" at bounding box center [816, 127] width 78 height 22
select select "2"
select select "7"
select select "1"
select select "3"
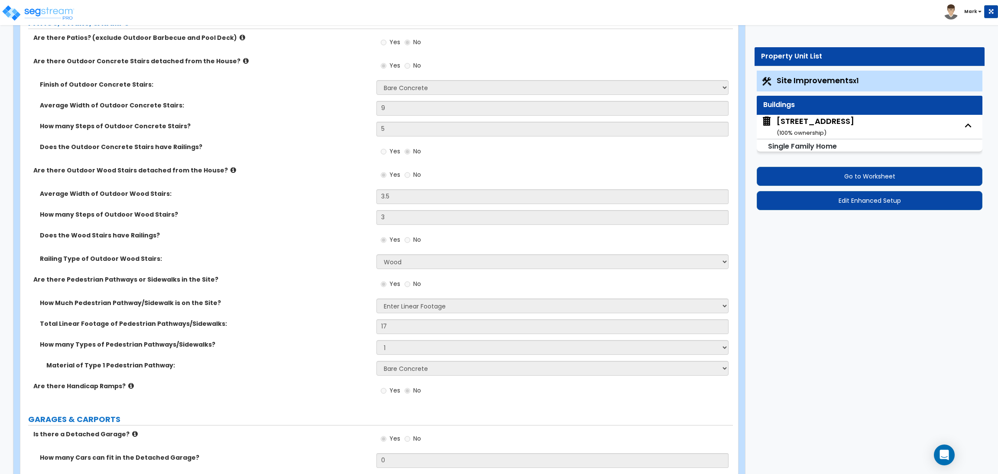
select select "1"
select select "2"
select select "10"
select select "4"
select select "2"
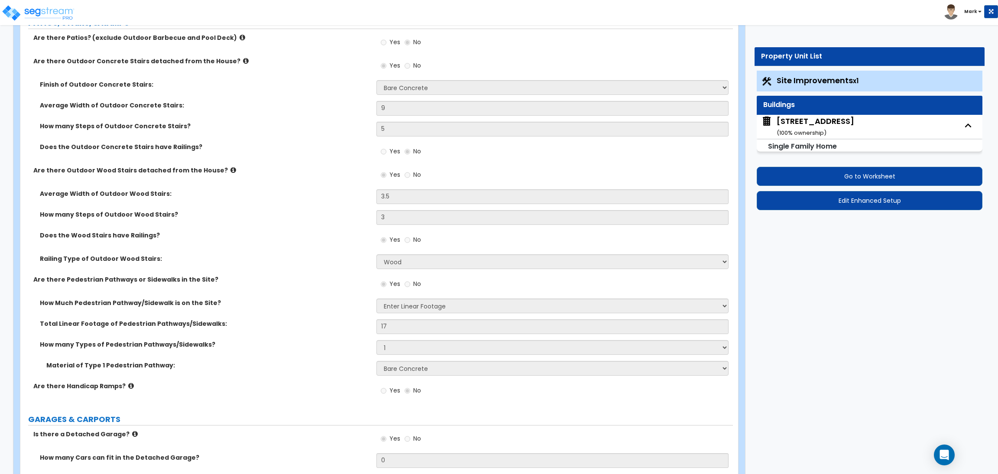
select select "1"
select select "2"
select select "1"
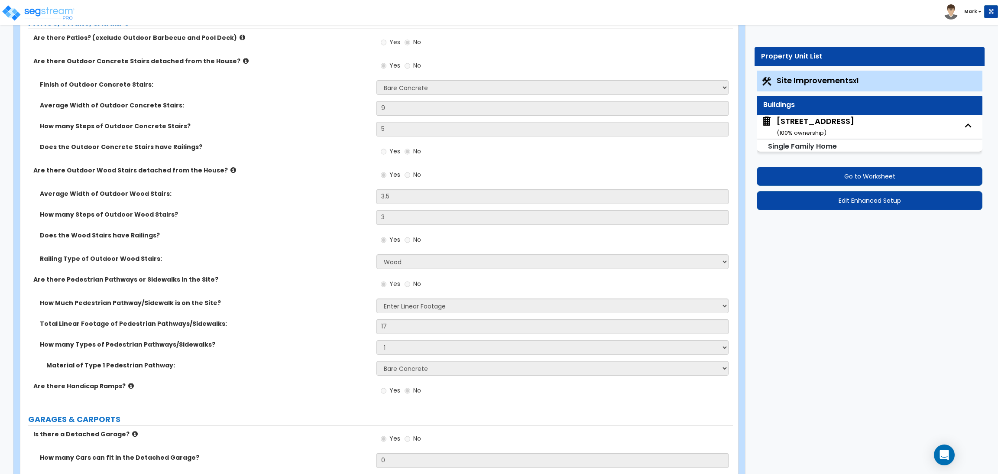
select select "1"
select select "2"
select select "5"
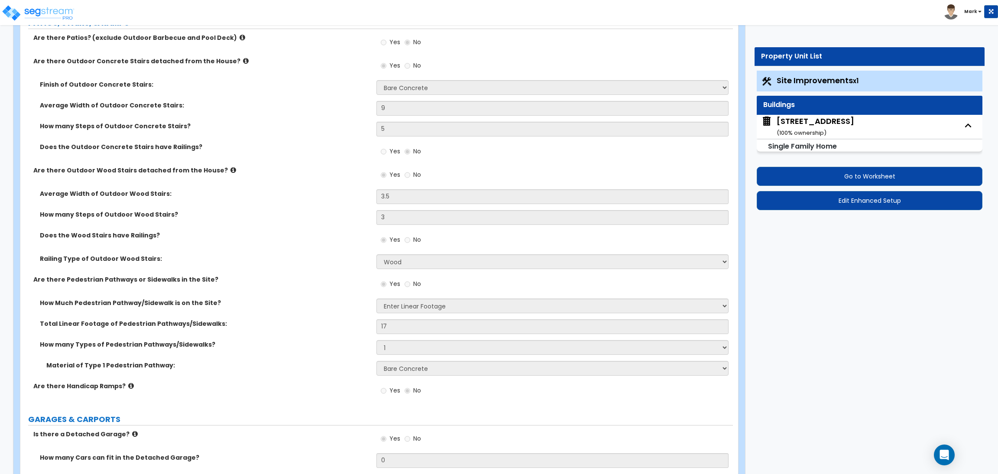
select select "3"
select select "1"
select select "2"
select select "1"
select select "5"
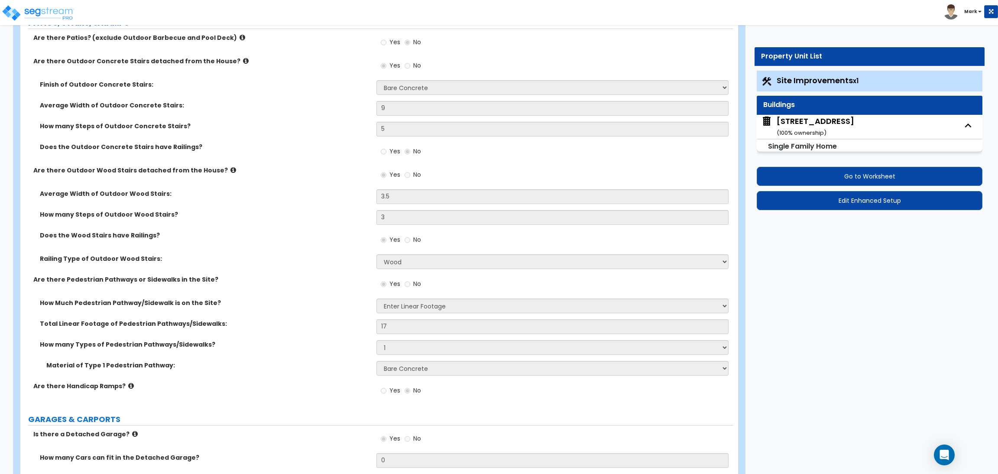
select select "6"
select select "1"
select select "2"
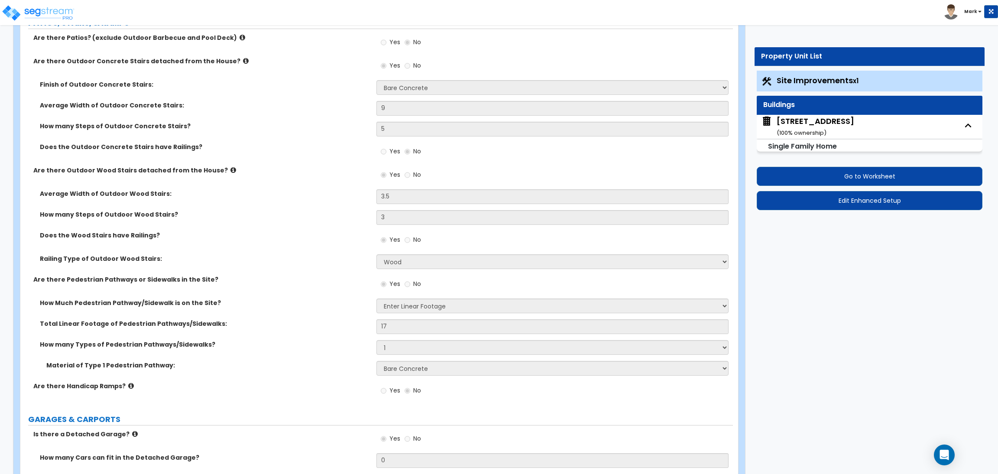
select select "5"
select select "2"
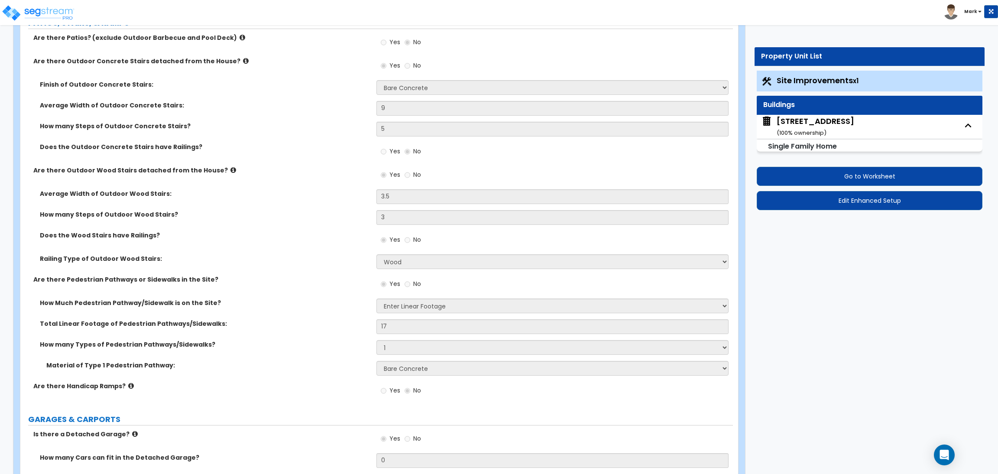
select select "4"
select select "2"
select select "1"
select select "4"
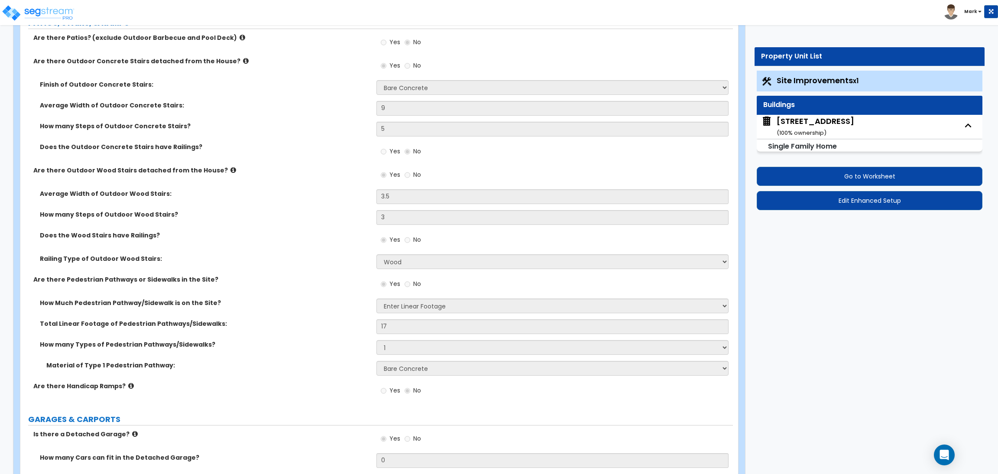
select select "1"
select select "3"
select select "2"
select select "3"
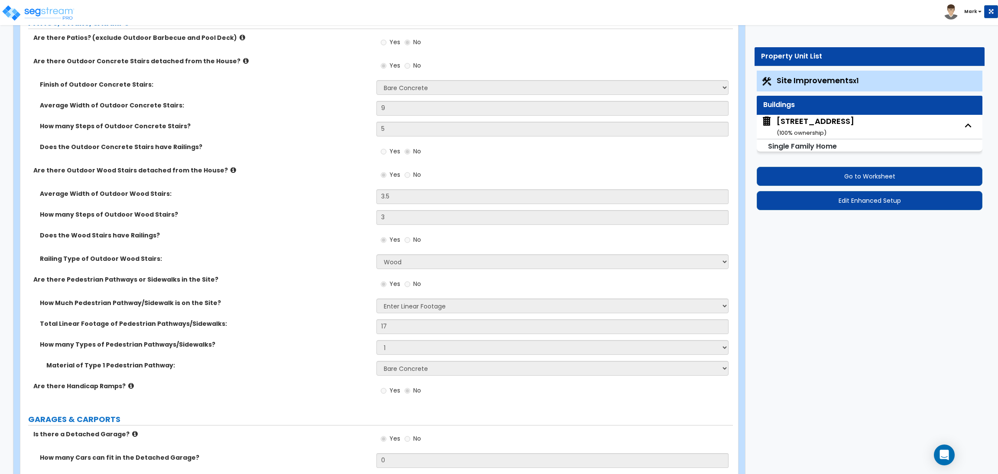
select select "4"
select select "1"
select select "2"
select select "3"
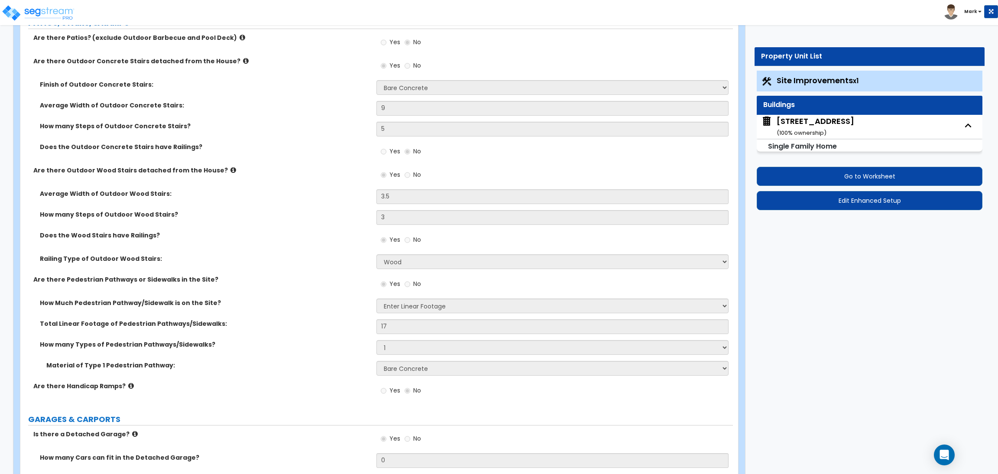
select select "3"
select select "4"
select select "1"
select select "2"
select select "3"
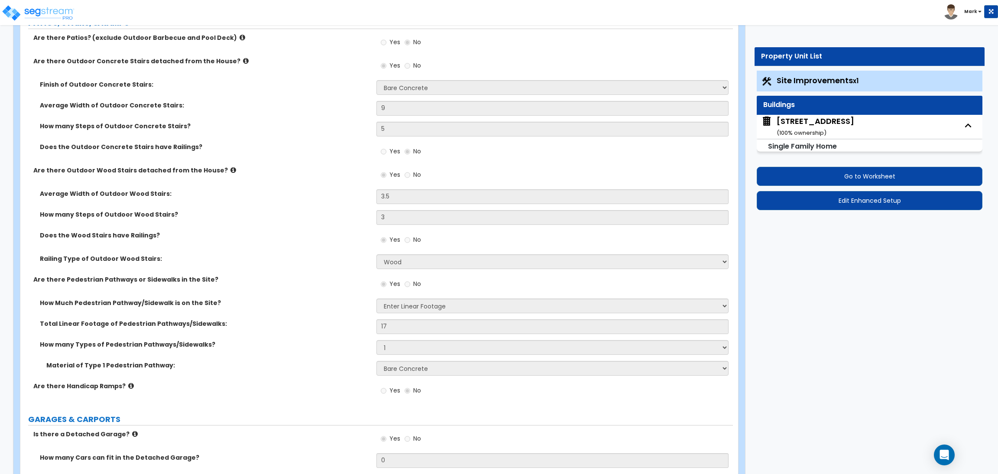
select select "3"
select select "4"
select select "1"
select select "2"
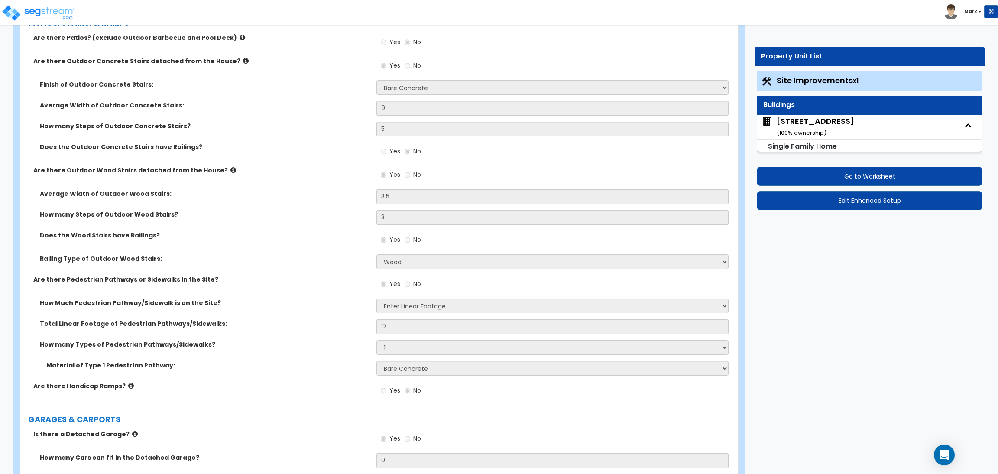
select select "3"
select select "2"
select select "3"
select select "7"
select select "1"
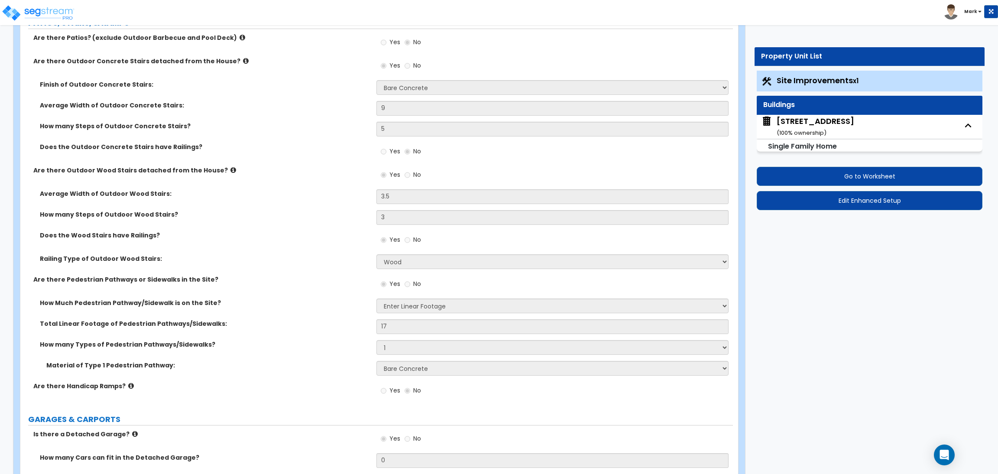
select select "4"
select select "2"
select select "1"
select select "2"
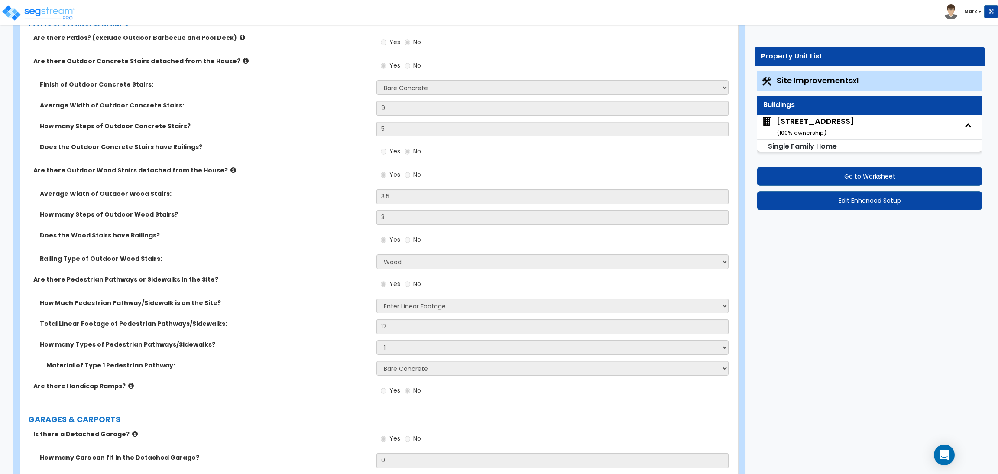
select select "1"
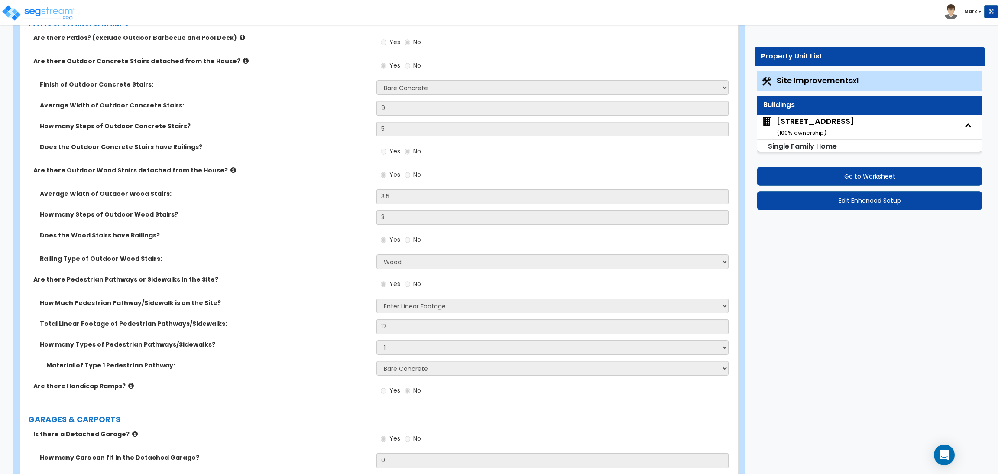
select select "1"
select select "7"
select select "1"
select select "2"
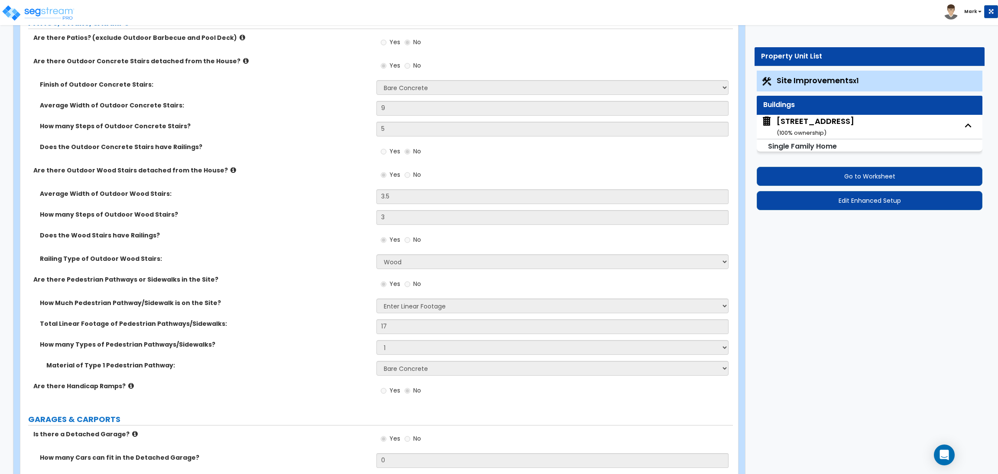
select select "1"
select select "2"
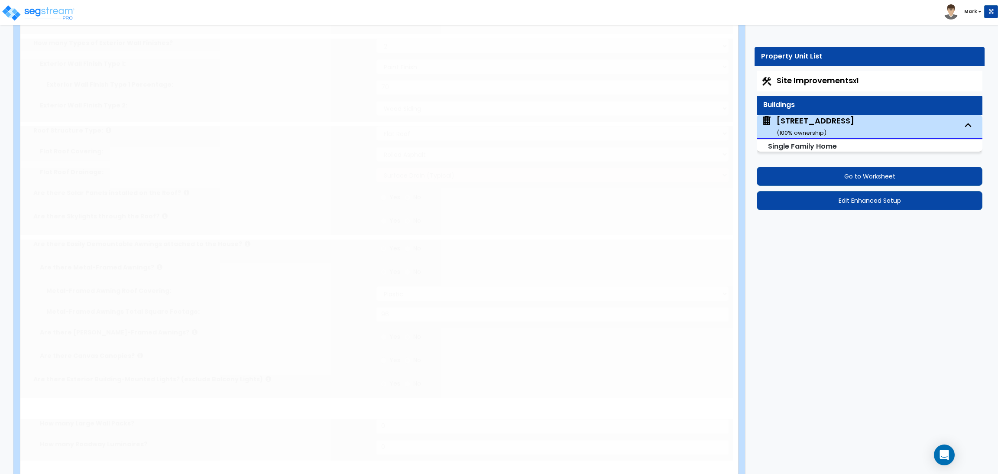
scroll to position [0, 0]
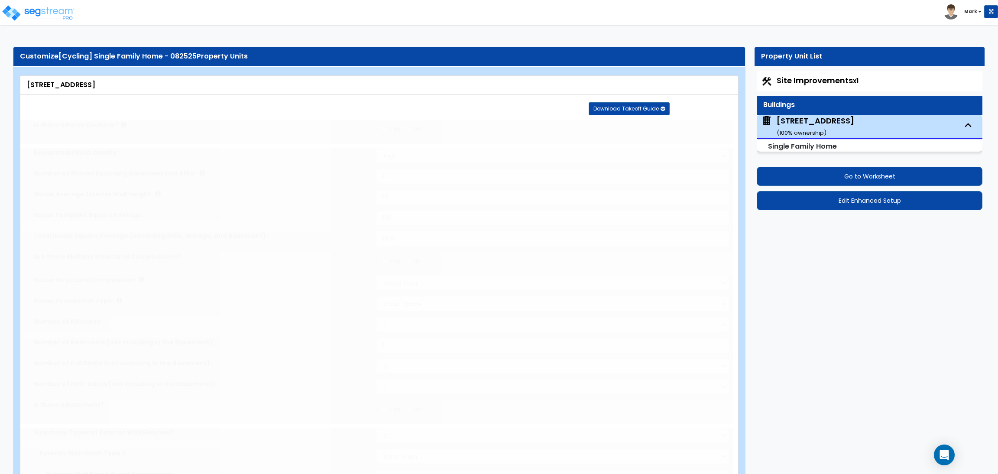
type input "4"
select select "2"
type input "1"
select select "2"
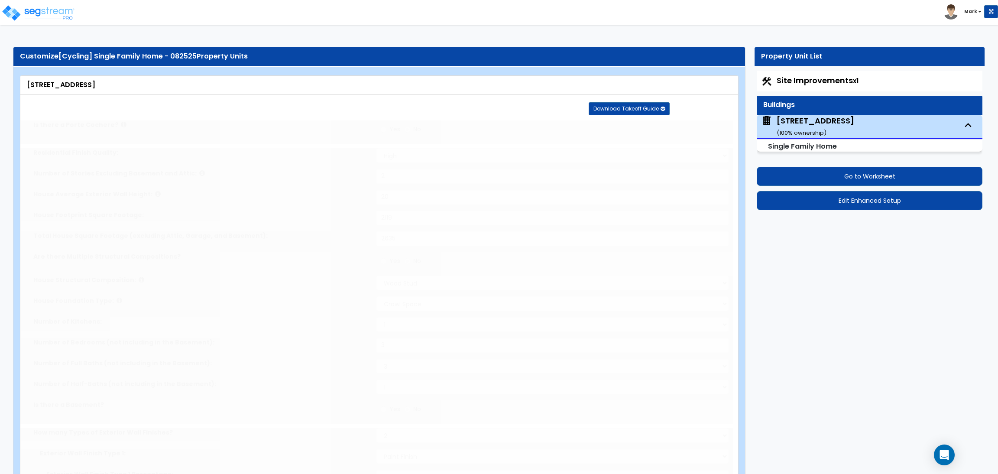
select select "1"
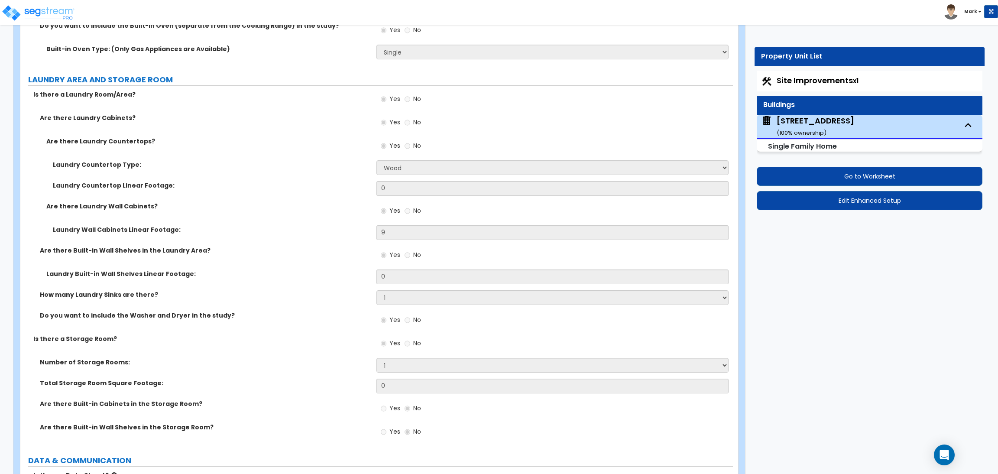
scroll to position [5074, 0]
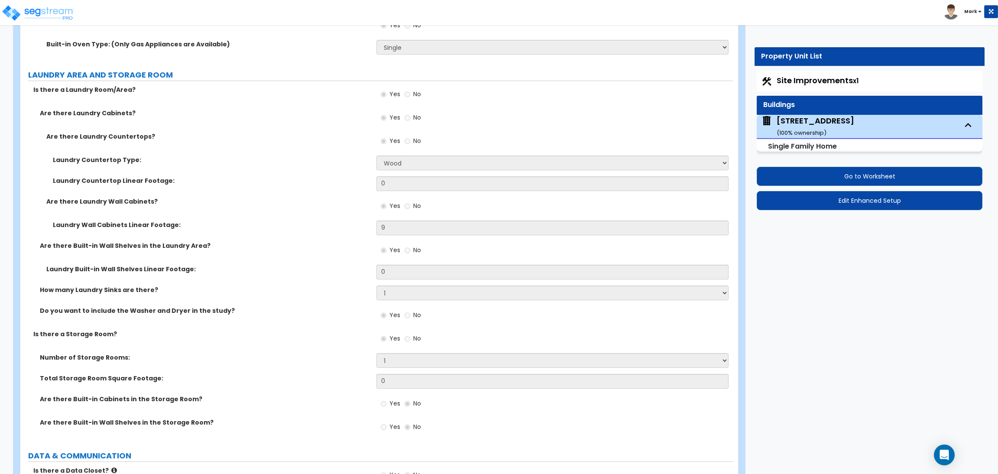
click at [211, 167] on div "Laundry Countertop Type: None Plastic Laminate Solid Surface Stone Quartz Marbl…" at bounding box center [376, 166] width 713 height 21
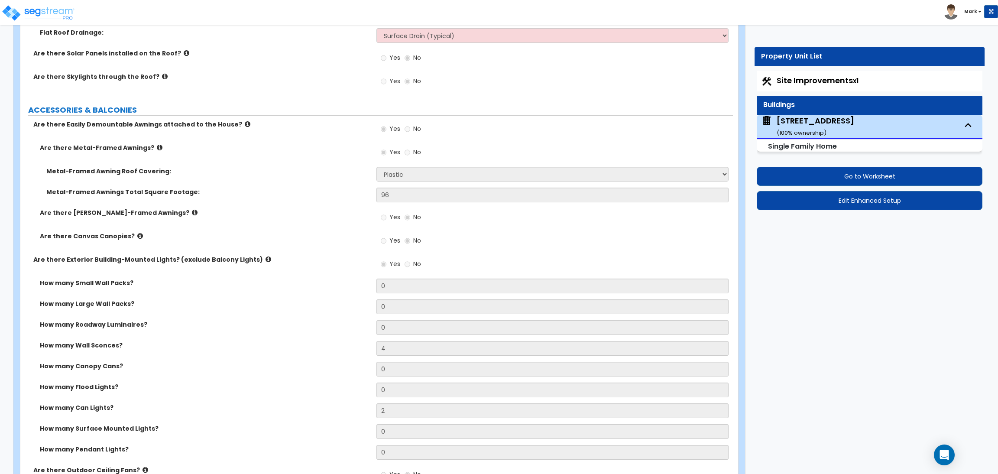
click at [270, 222] on div "Are there [PERSON_NAME]-Framed Awnings? Yes No" at bounding box center [376, 219] width 713 height 23
click at [245, 125] on icon at bounding box center [248, 124] width 6 height 6
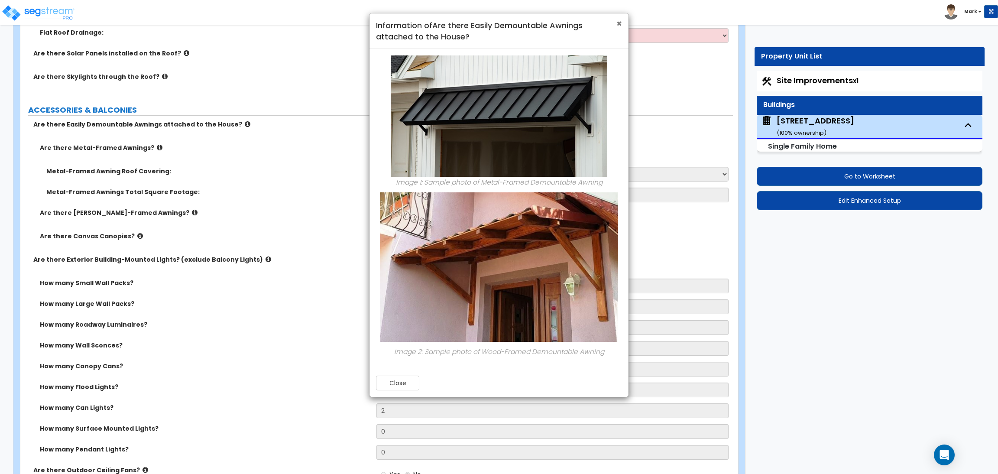
click at [616, 22] on span "×" at bounding box center [619, 23] width 6 height 13
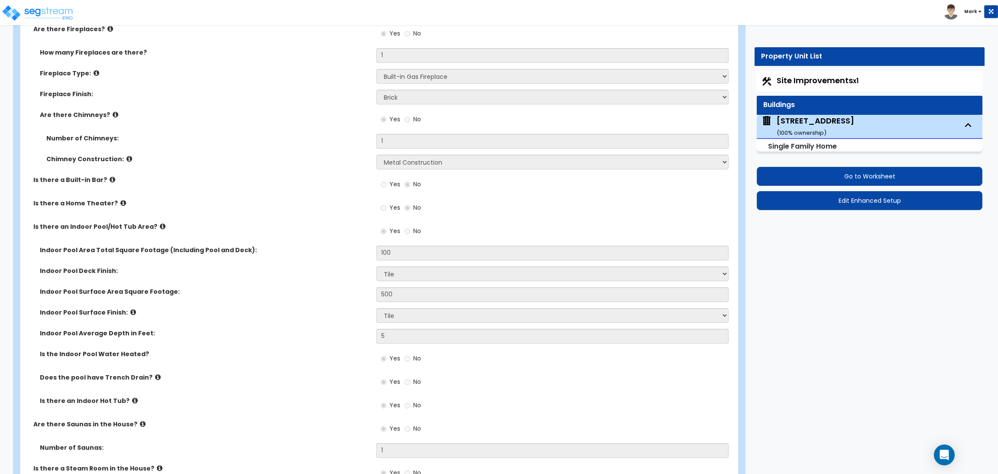
scroll to position [3338, 0]
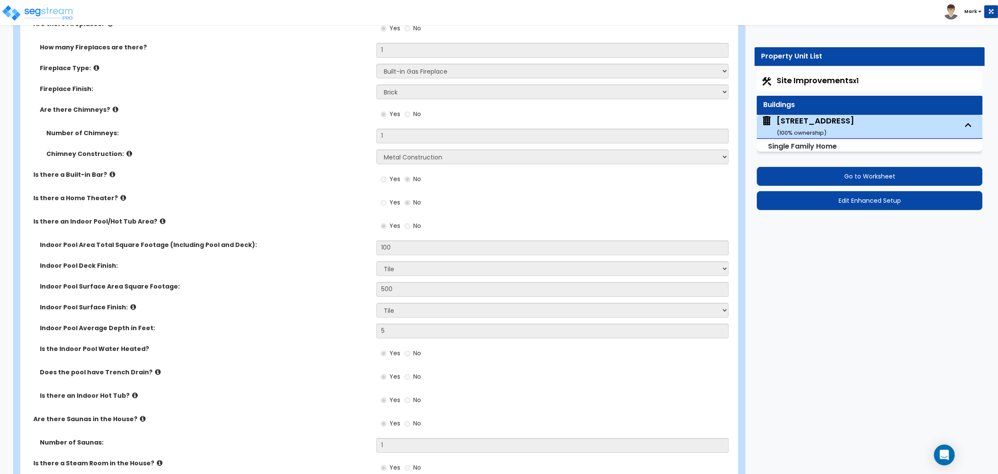
click at [113, 110] on icon at bounding box center [116, 109] width 6 height 6
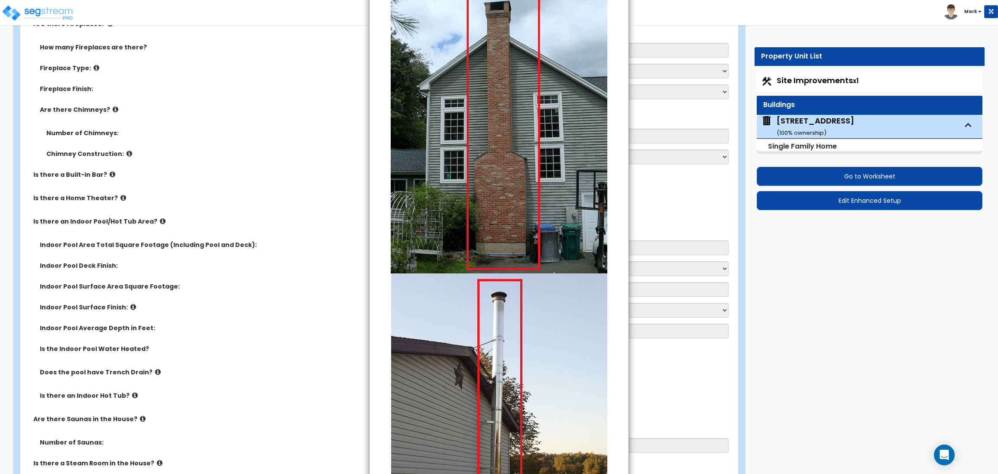
scroll to position [0, 0]
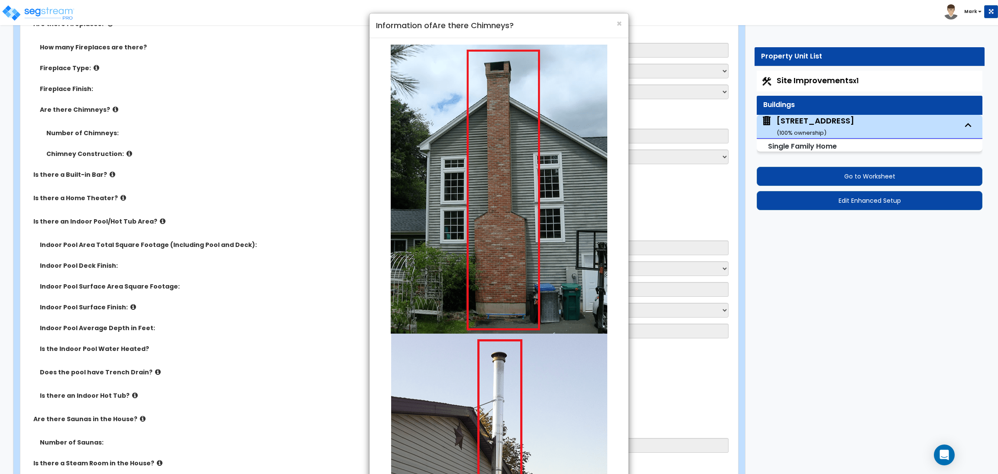
click at [357, 337] on div "× Information of Are there Chimneys? Example of Chimneys Close" at bounding box center [499, 237] width 998 height 474
click at [619, 26] on span "×" at bounding box center [619, 23] width 6 height 13
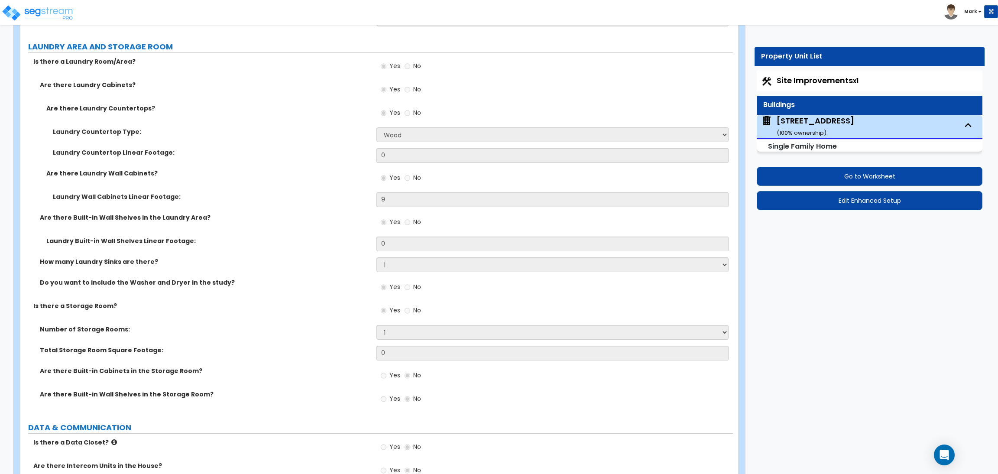
scroll to position [5269, 0]
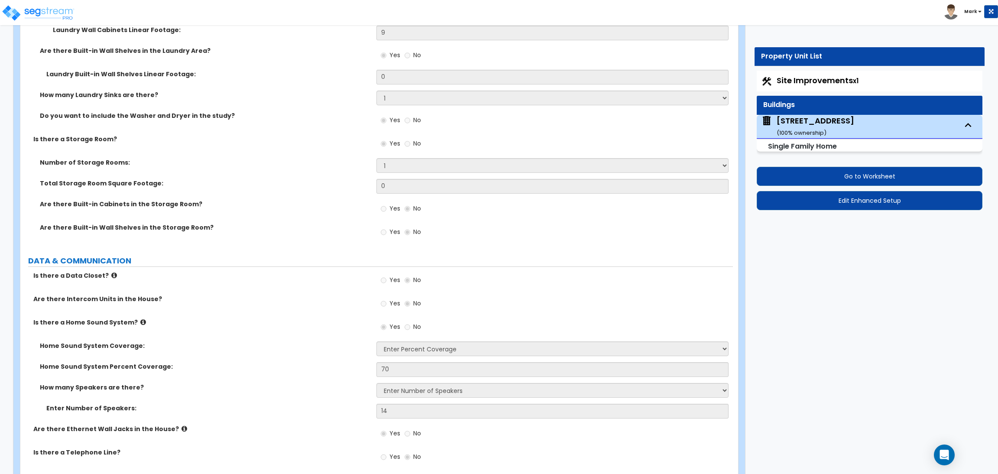
click at [111, 274] on icon at bounding box center [114, 275] width 6 height 6
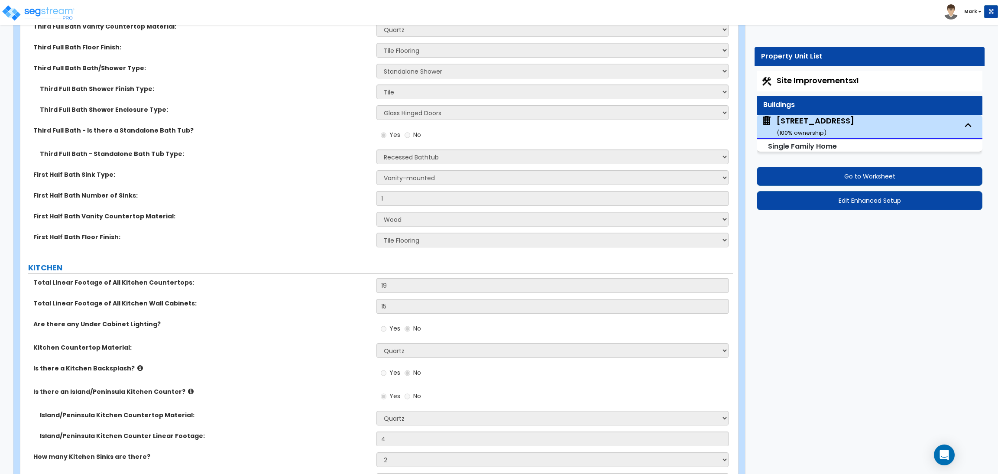
scroll to position [4164, 0]
